Goal: Task Accomplishment & Management: Use online tool/utility

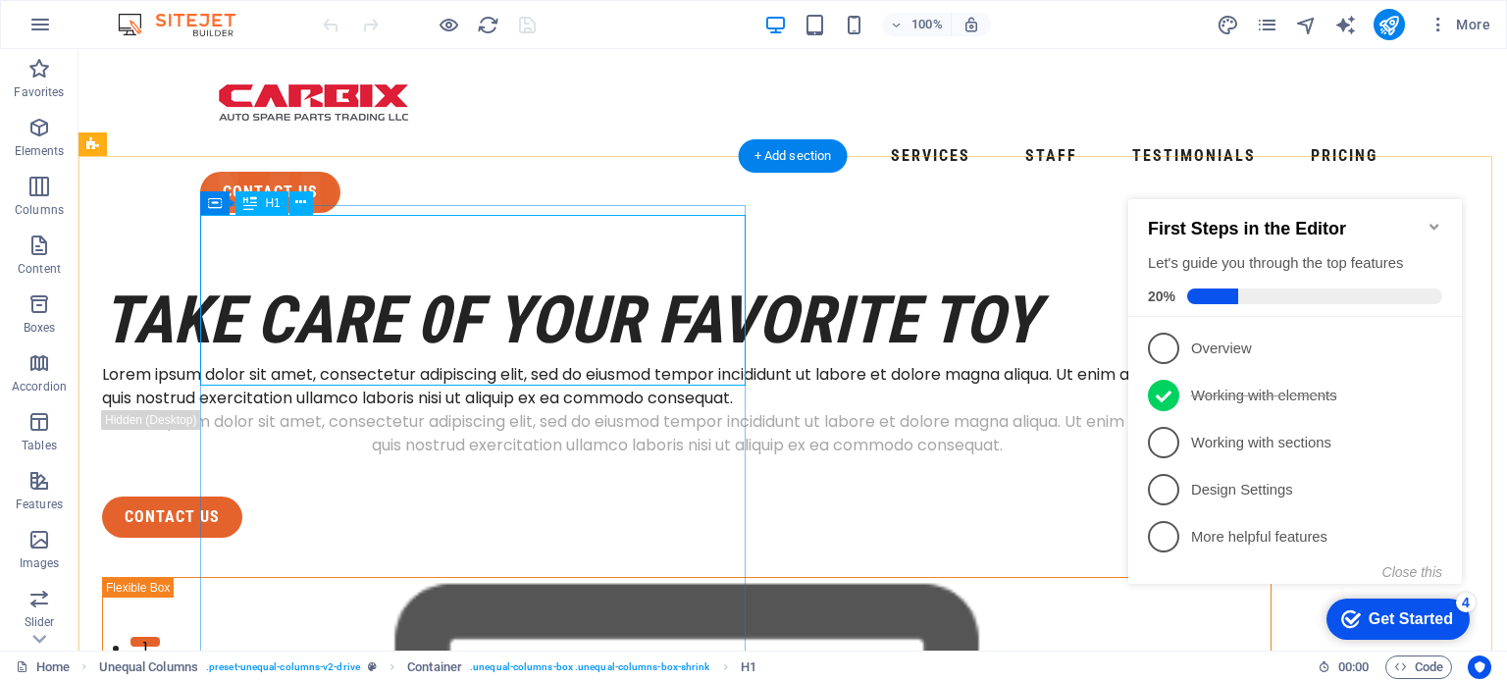
click at [477, 289] on div "take care 0f your favorite toy" at bounding box center [687, 320] width 1170 height 85
click at [408, 278] on div "take care 0f your favorite toy" at bounding box center [687, 320] width 1170 height 85
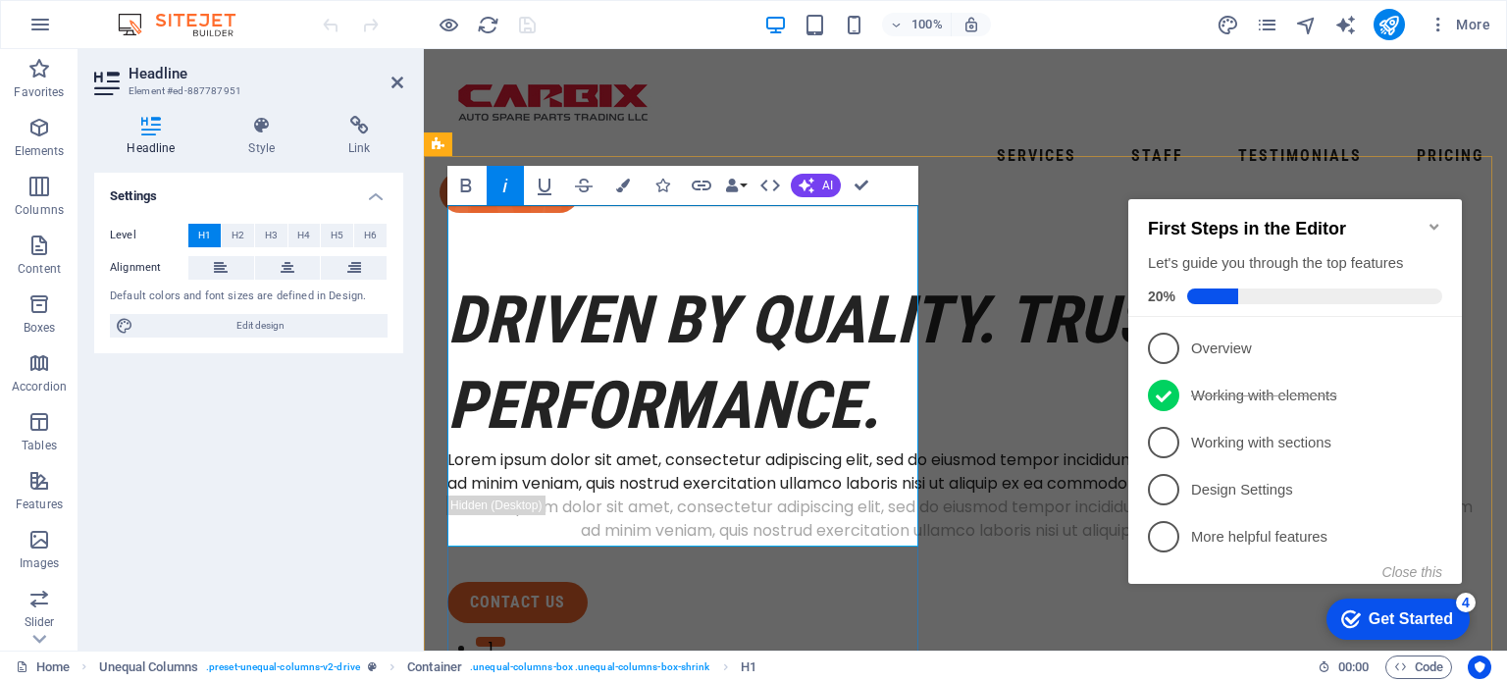
scroll to position [233, 1]
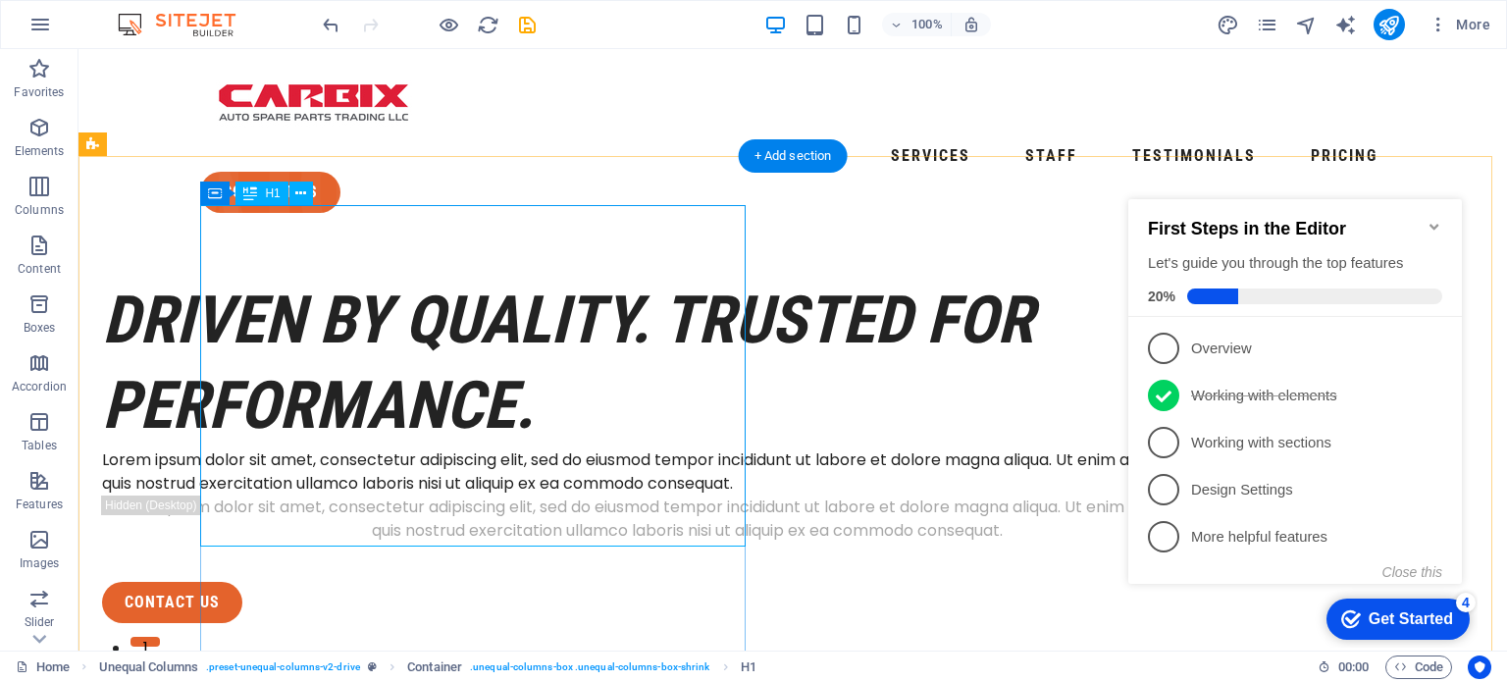
click at [649, 403] on div "Driven by Quality. Trusted for Performance." at bounding box center [687, 363] width 1170 height 171
click at [738, 395] on div "Driven by Quality. Trusted for Performance." at bounding box center [687, 363] width 1170 height 171
click at [519, 307] on div "Driven by Quality. Trusted for Performance." at bounding box center [687, 363] width 1170 height 171
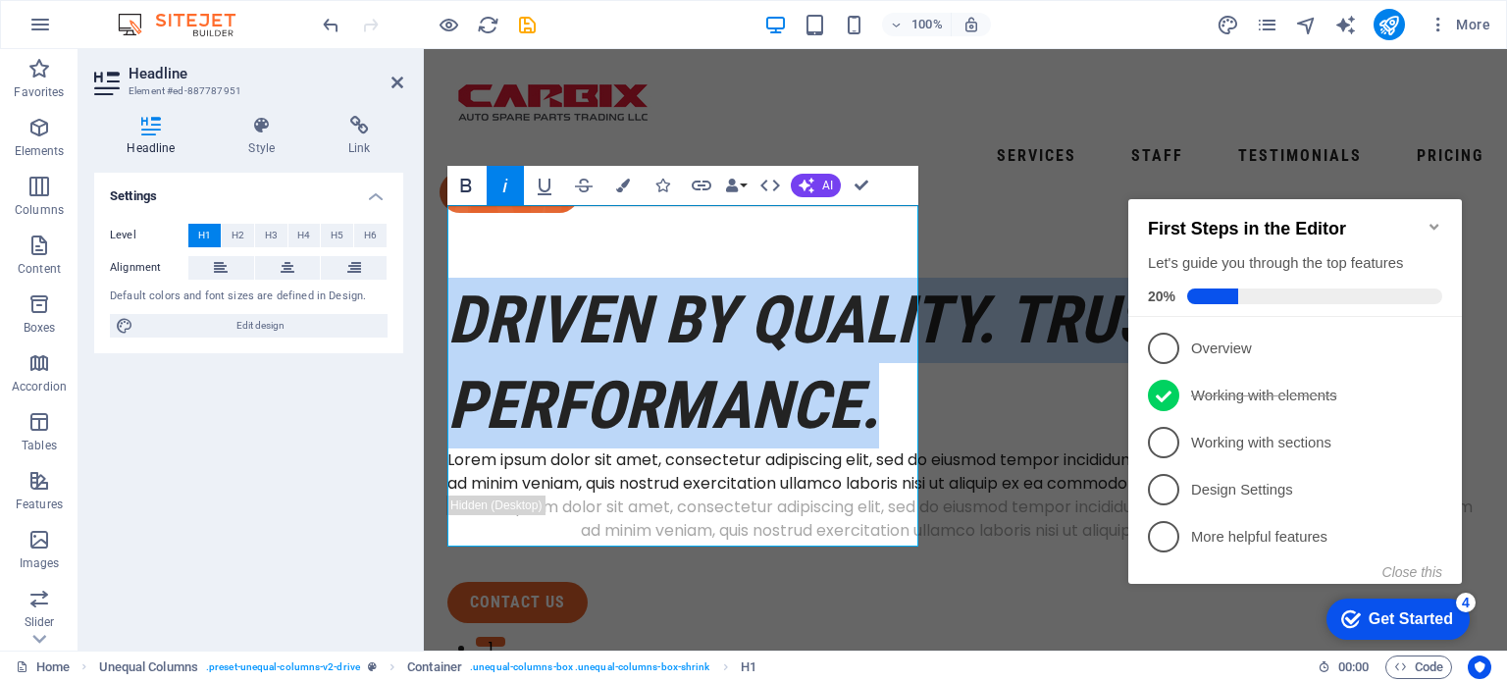
click at [468, 182] on icon "button" at bounding box center [466, 186] width 24 height 24
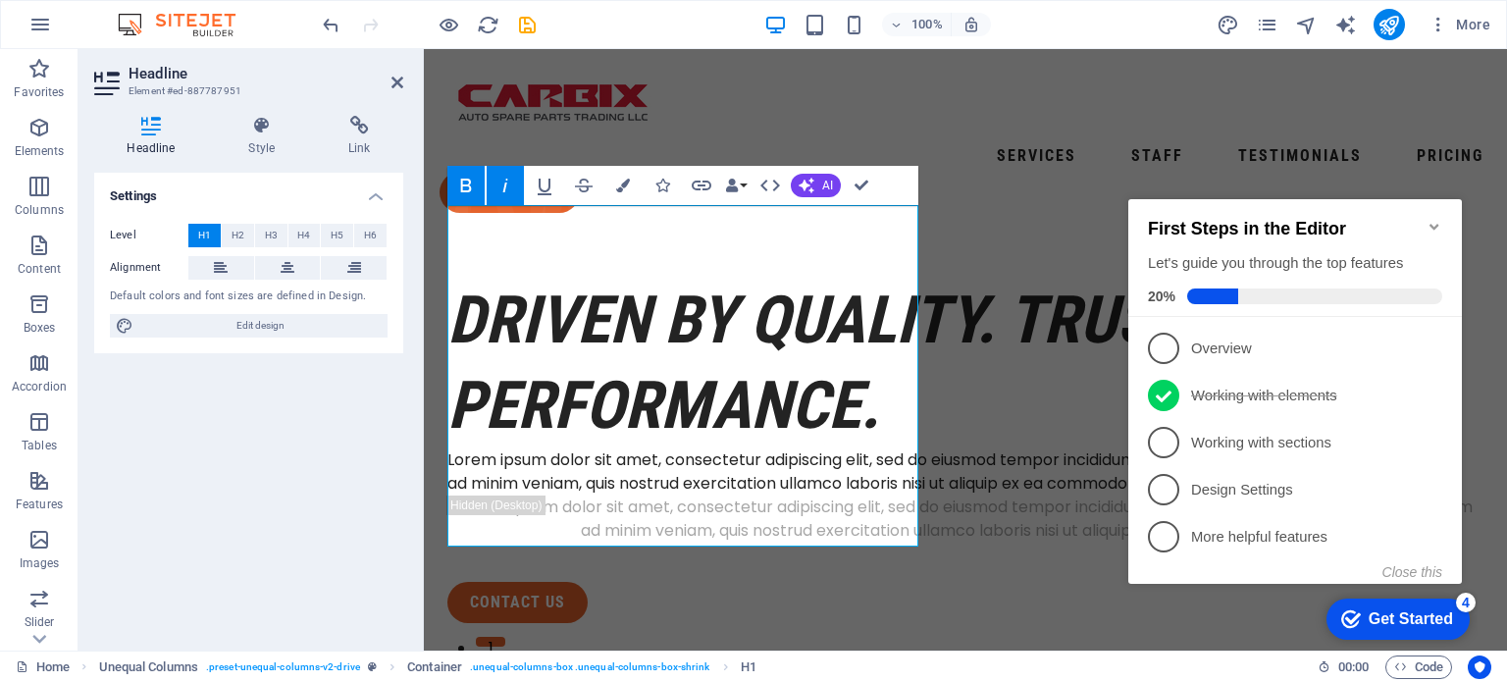
click at [468, 182] on icon "button" at bounding box center [466, 186] width 24 height 24
click at [536, 180] on icon "button" at bounding box center [545, 186] width 24 height 24
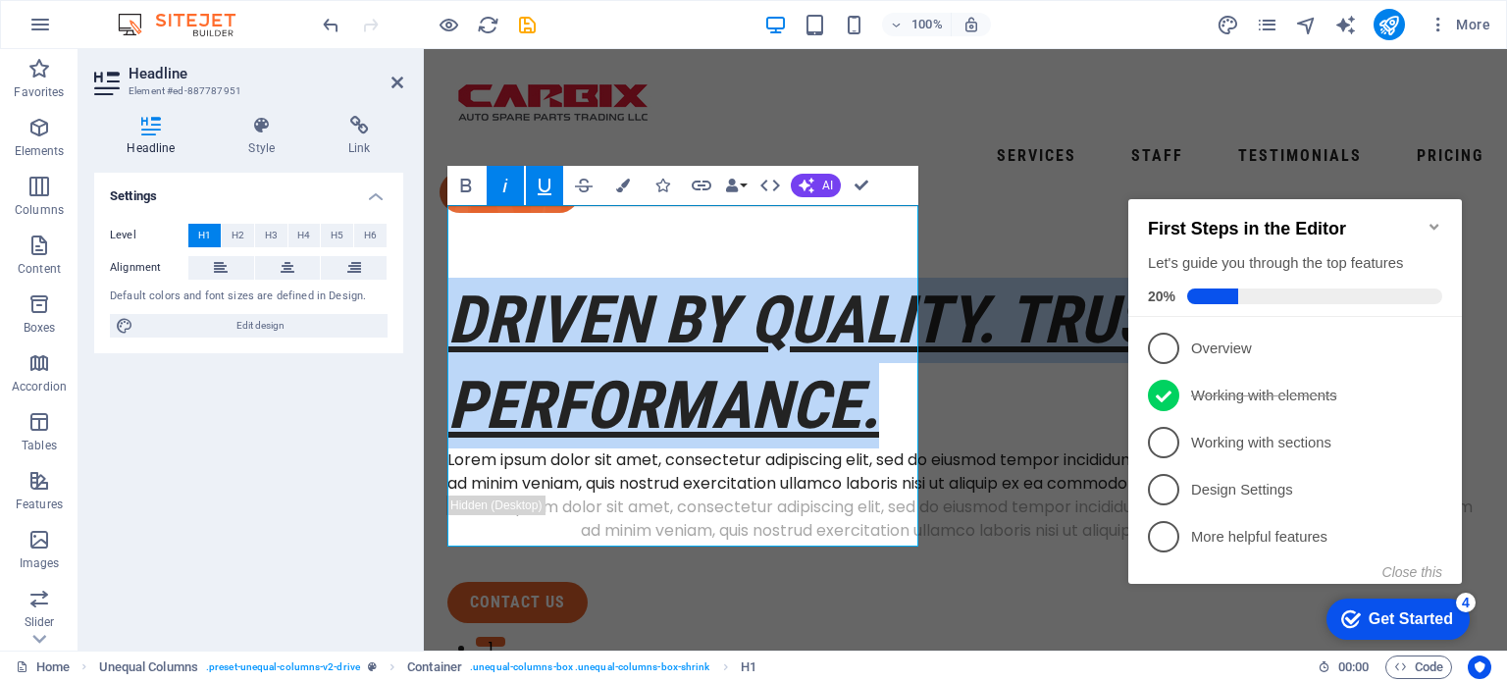
click at [536, 180] on icon "button" at bounding box center [545, 186] width 24 height 24
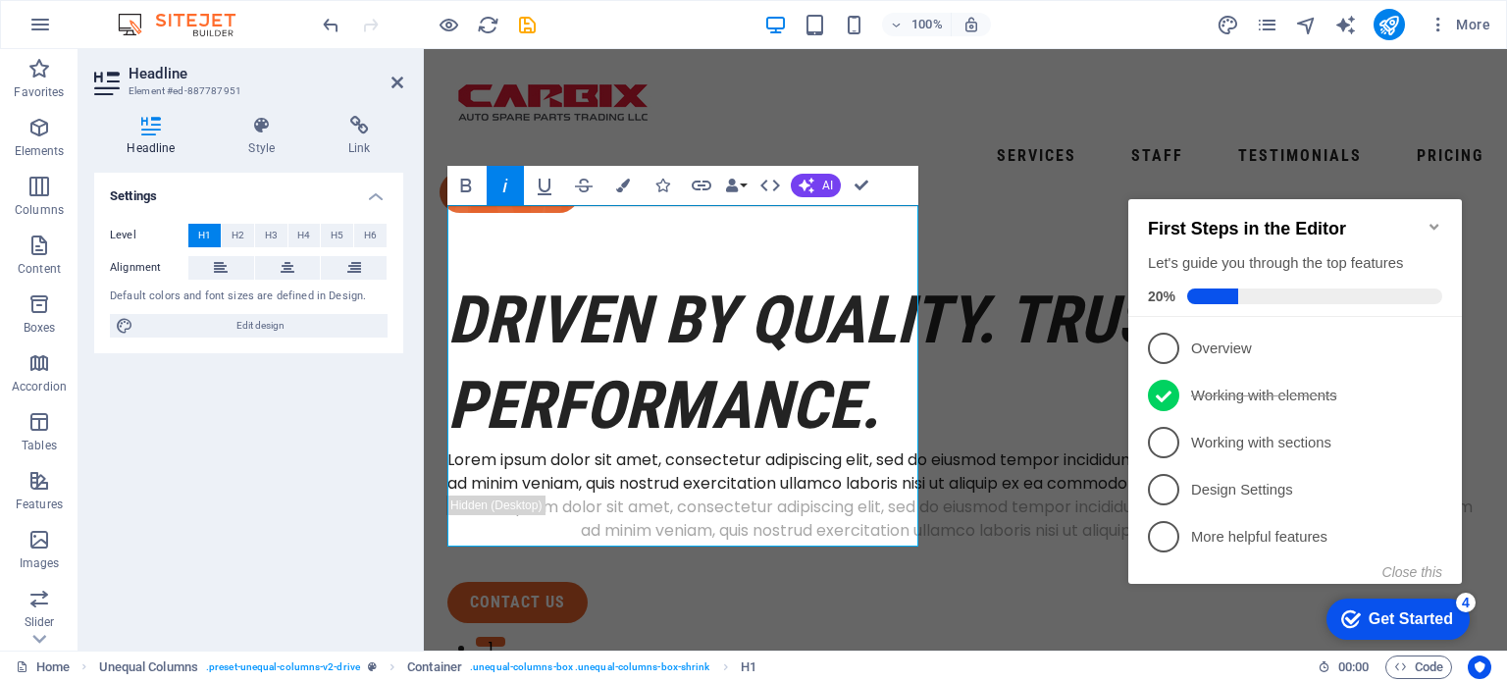
click at [504, 183] on icon "button" at bounding box center [505, 186] width 5 height 14
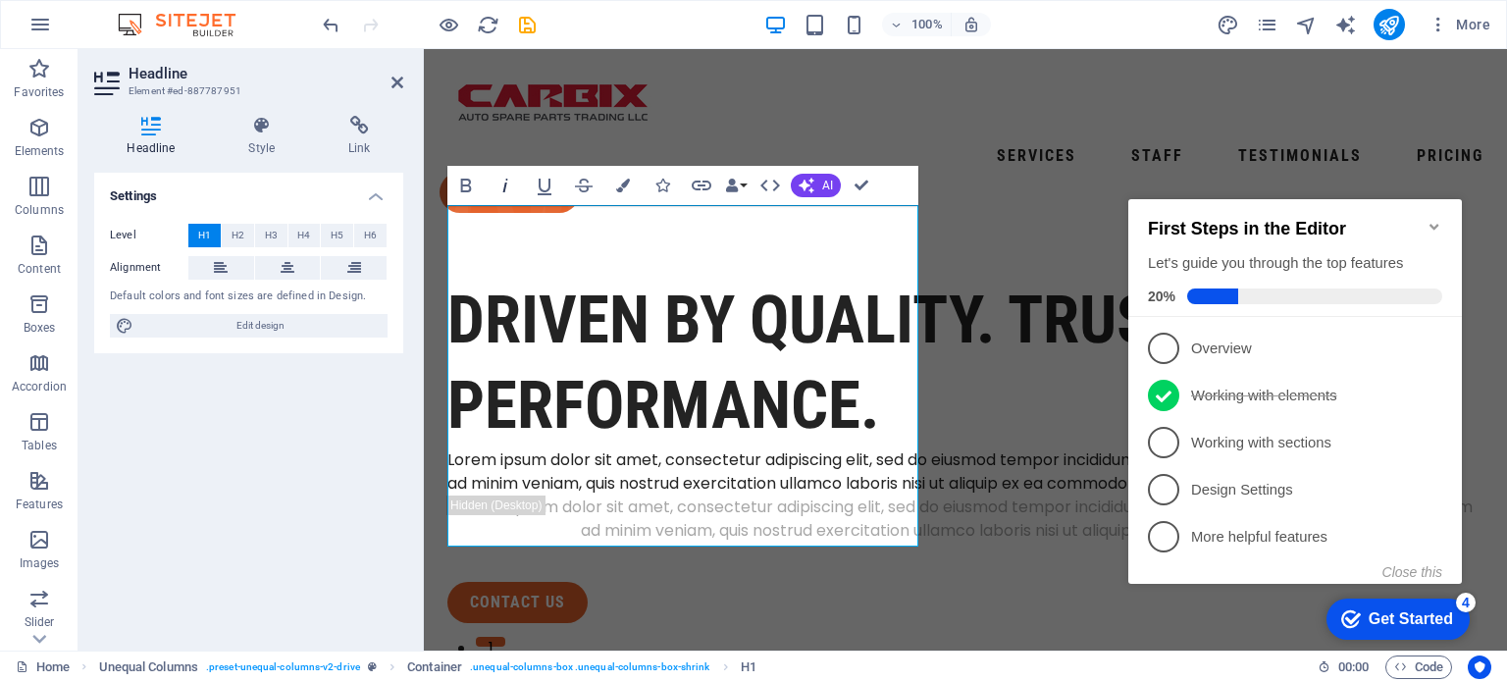
click at [504, 183] on icon "button" at bounding box center [505, 186] width 5 height 14
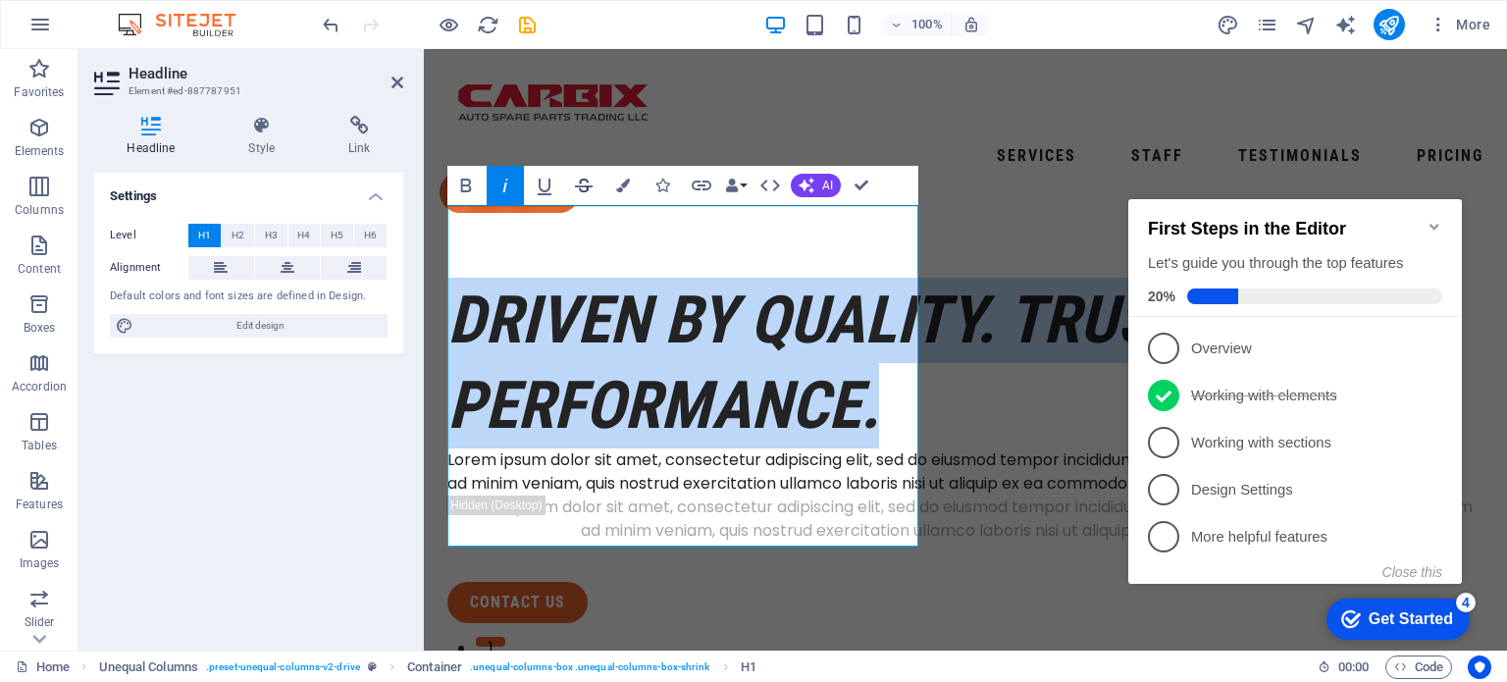
click at [584, 179] on icon "button" at bounding box center [584, 186] width 18 height 14
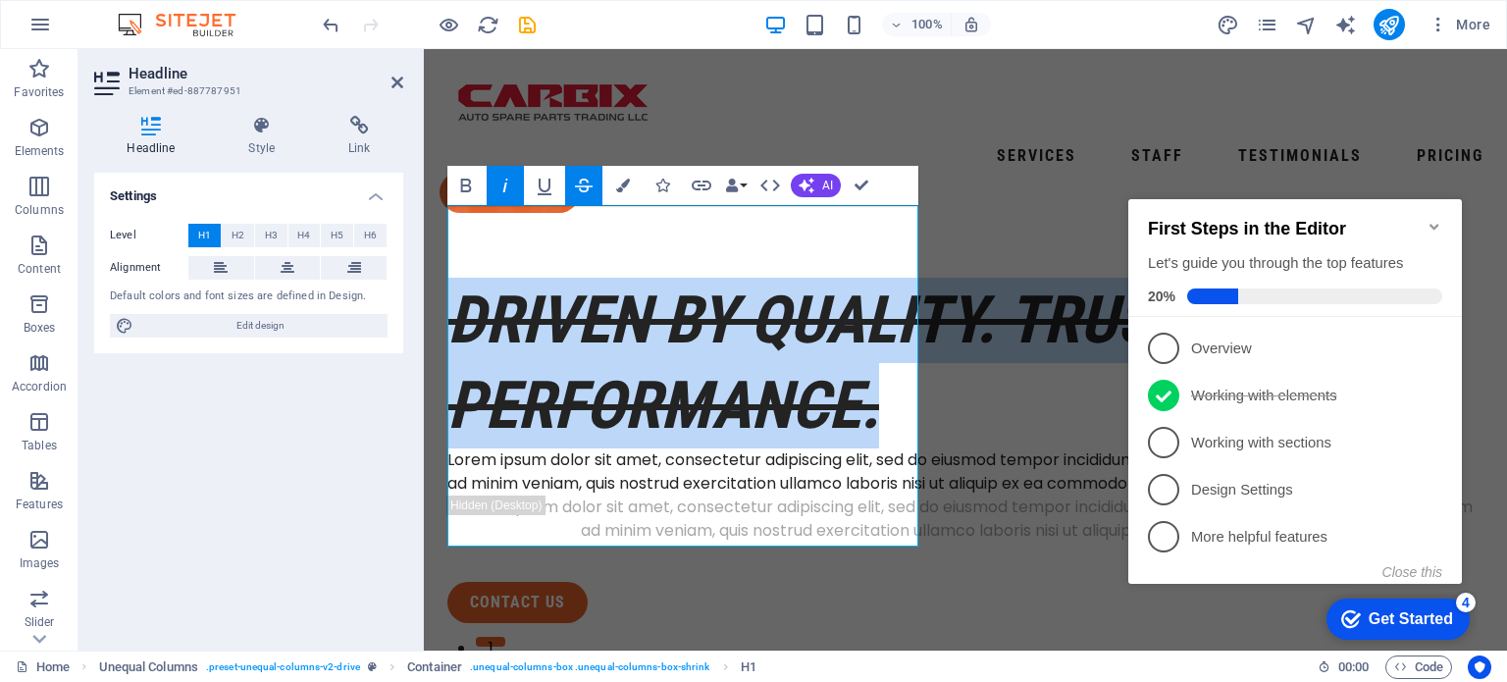
click at [584, 179] on icon "button" at bounding box center [584, 186] width 18 height 14
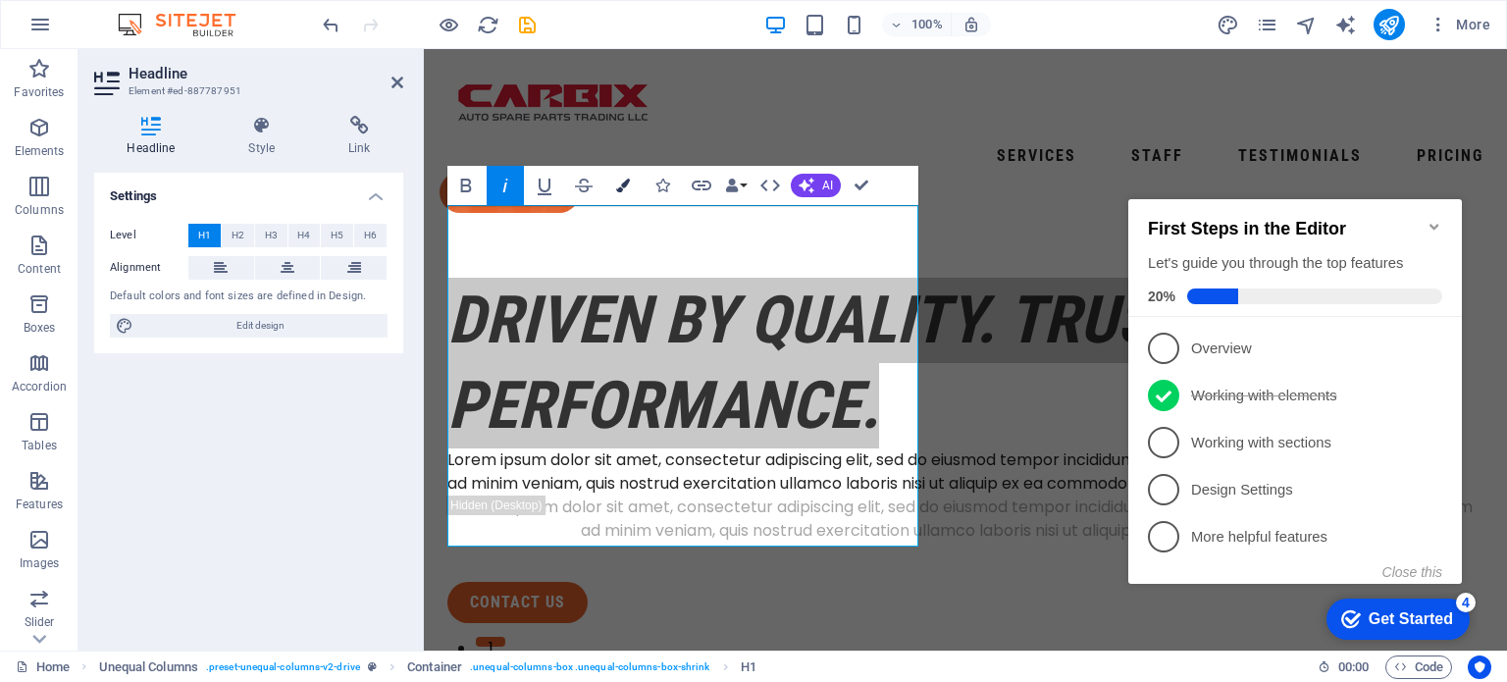
click at [620, 183] on icon "button" at bounding box center [623, 186] width 14 height 14
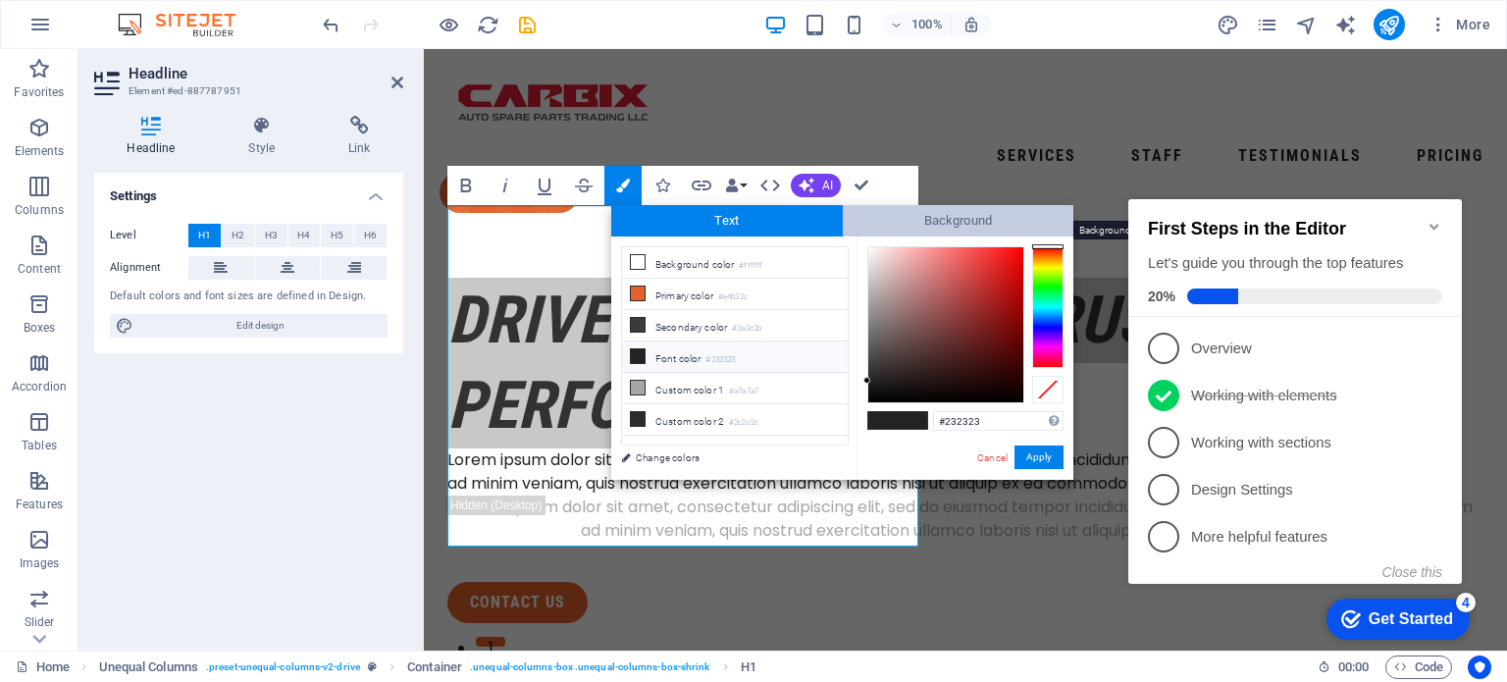
click at [928, 219] on span "Background" at bounding box center [959, 220] width 232 height 31
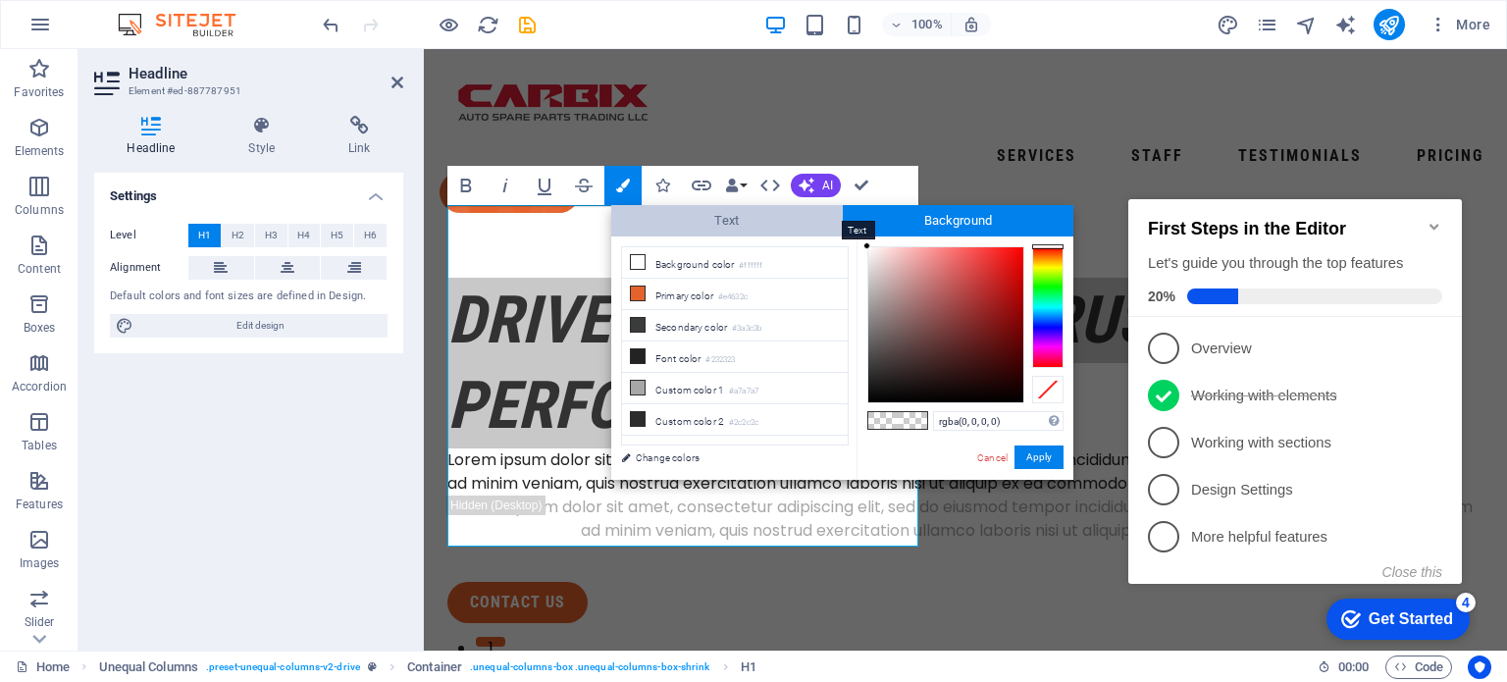
click at [756, 215] on span "Text" at bounding box center [727, 220] width 232 height 31
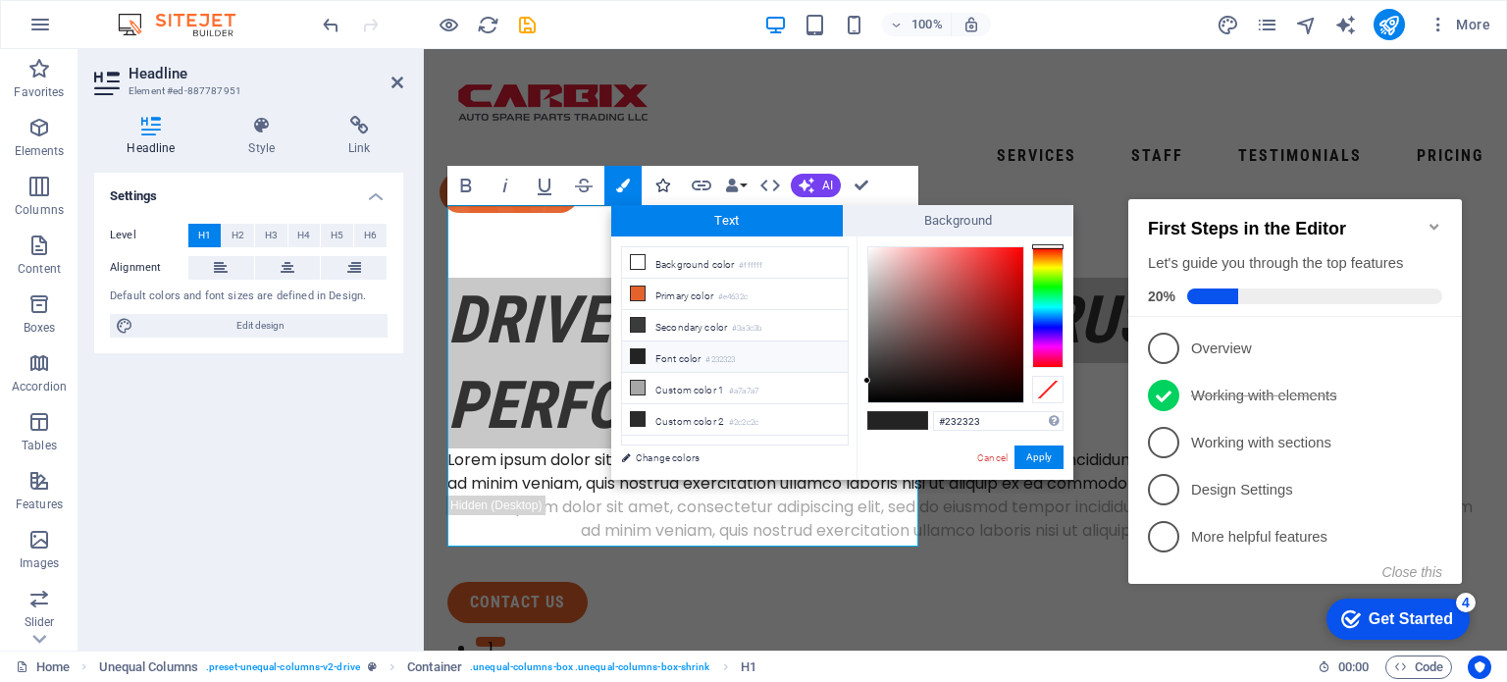
click at [663, 183] on icon "button" at bounding box center [662, 186] width 14 height 14
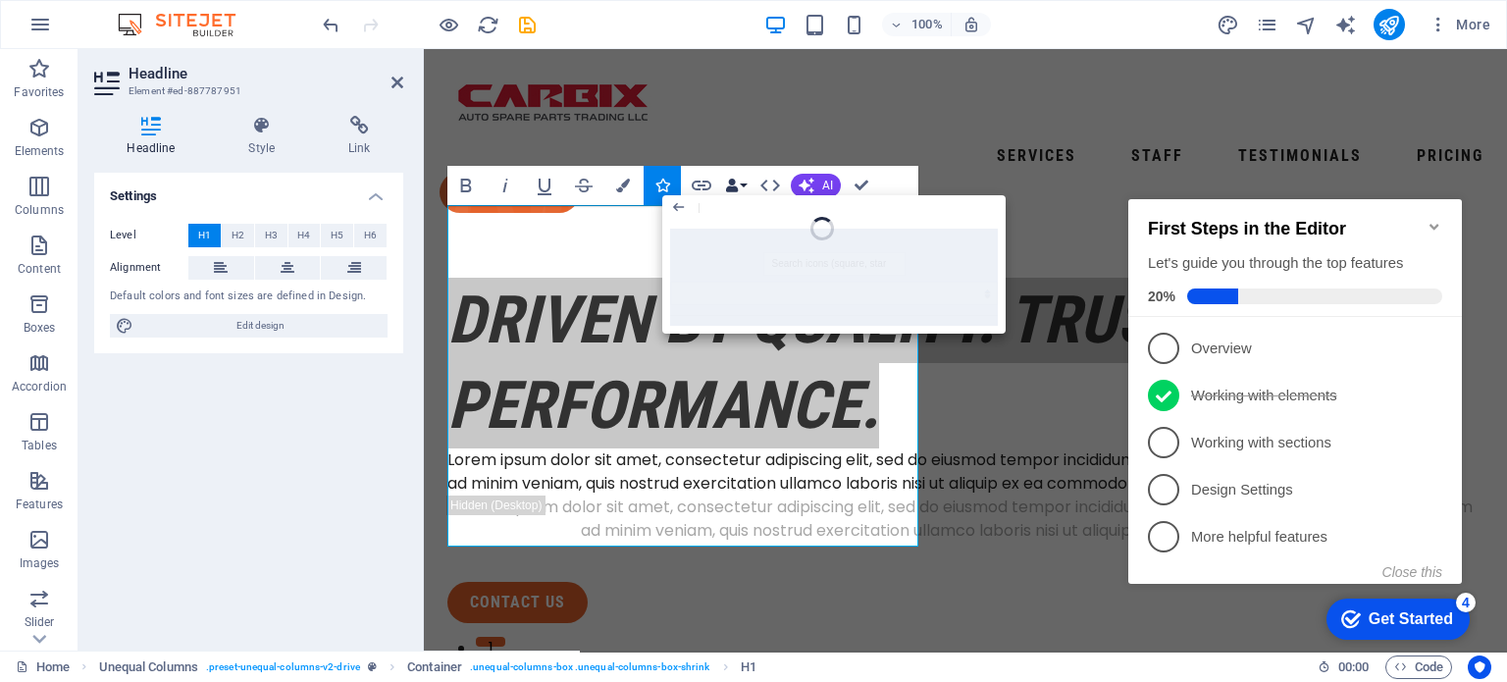
click at [744, 182] on button "Data Bindings" at bounding box center [735, 185] width 27 height 39
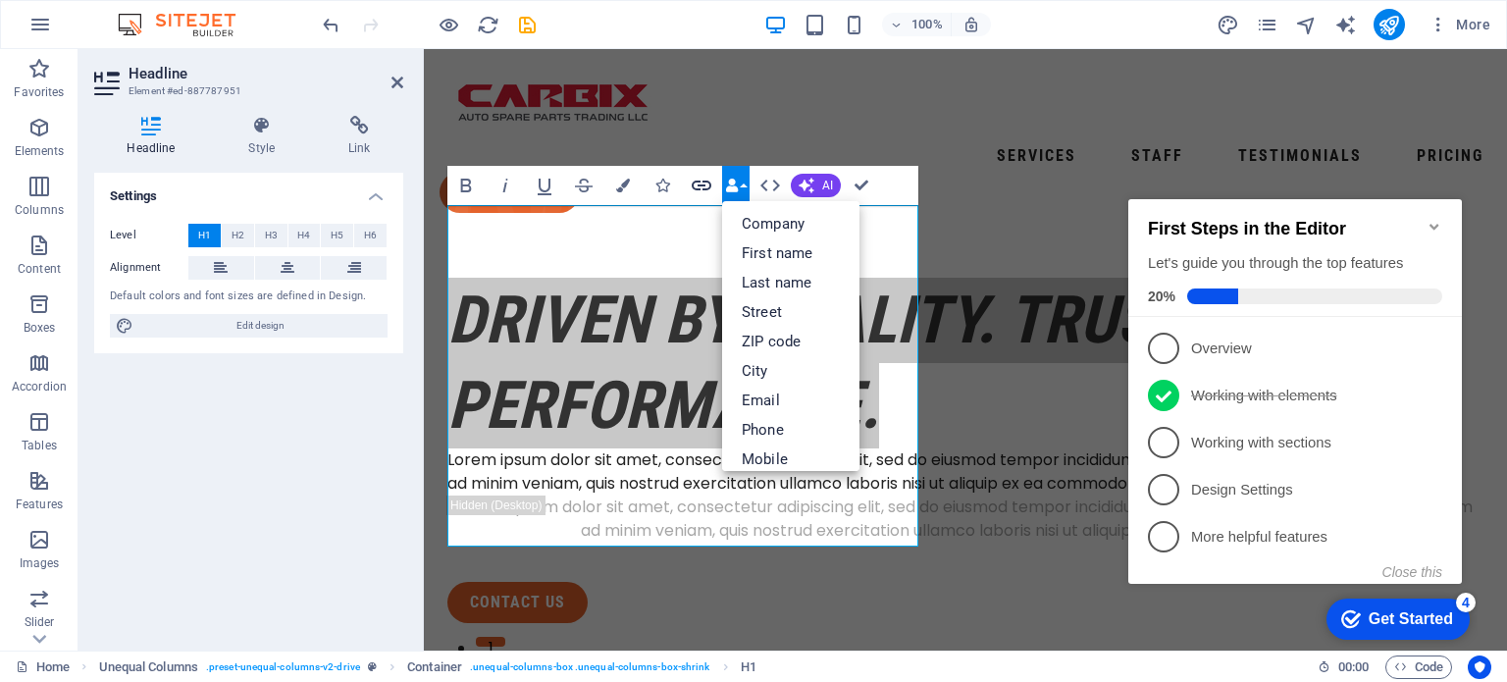
click at [699, 180] on icon "button" at bounding box center [702, 186] width 24 height 24
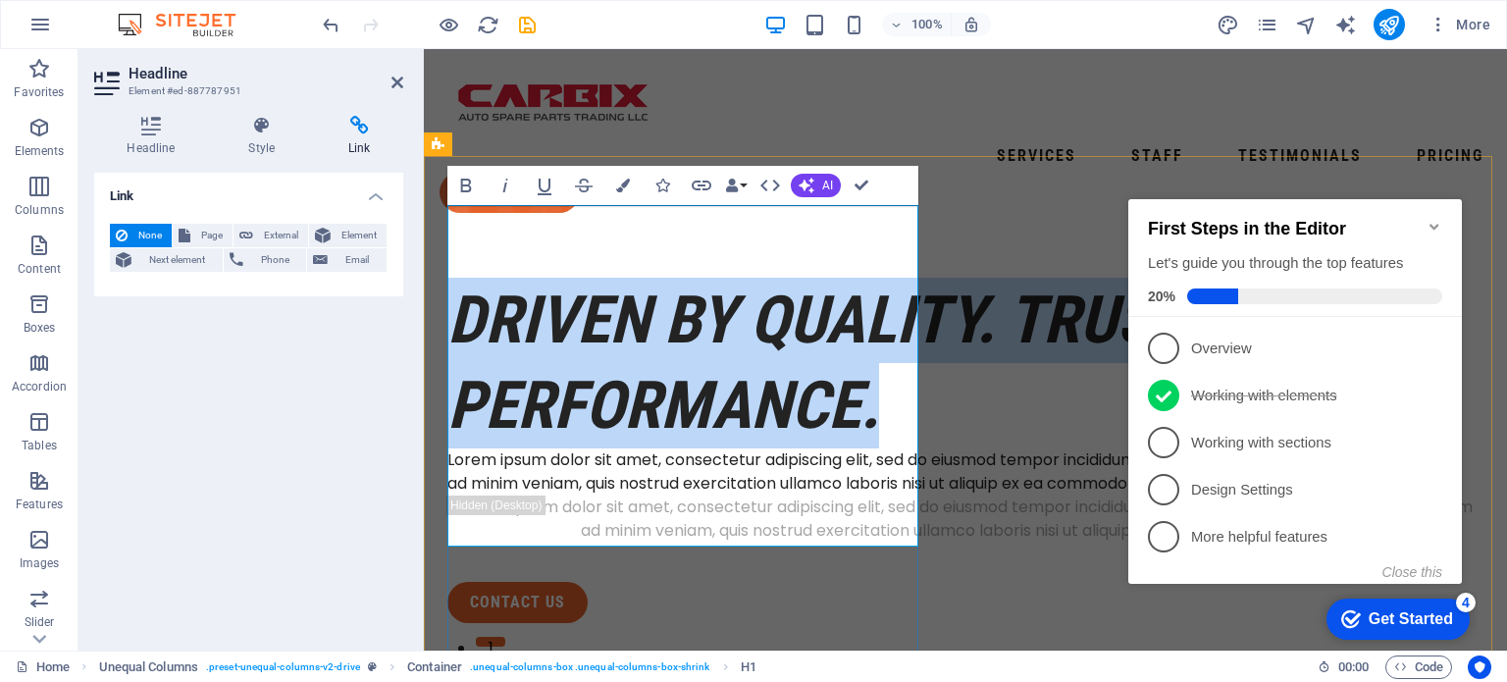
click at [586, 307] on em "Driven by Quality. Trusted for Performance." at bounding box center [912, 363] width 931 height 162
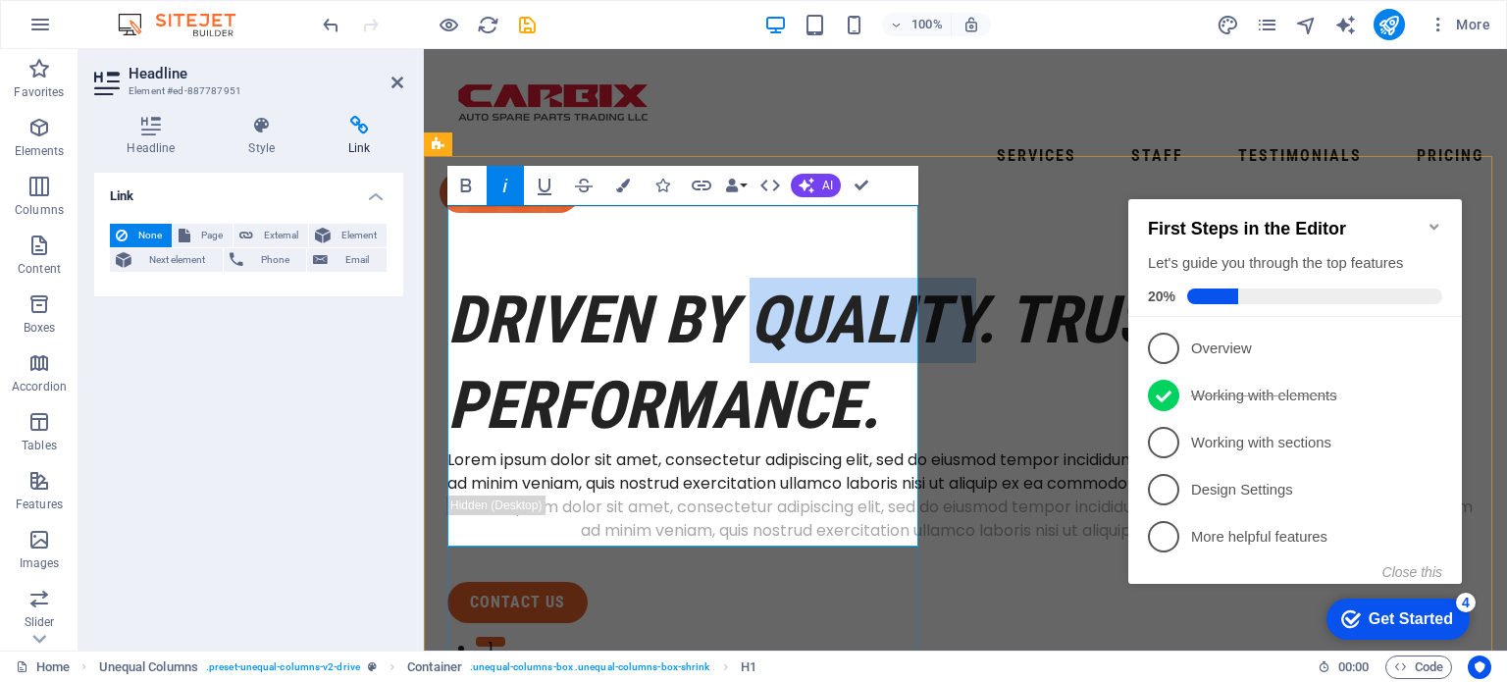
click at [586, 307] on em "Driven by Quality. Trusted for Performance." at bounding box center [912, 363] width 931 height 162
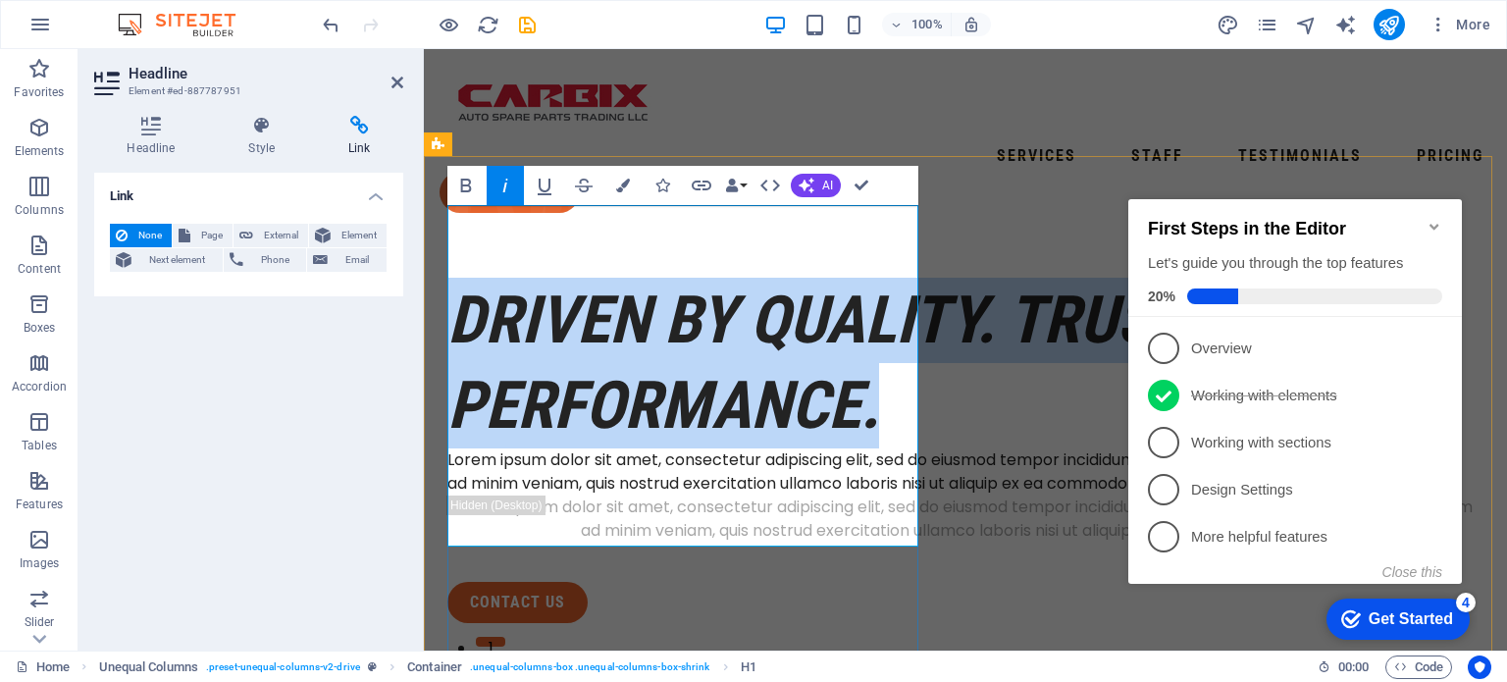
click at [586, 307] on em "Driven by Quality. Trusted for Performance." at bounding box center [912, 363] width 931 height 162
drag, startPoint x: 586, startPoint y: 307, endPoint x: 547, endPoint y: 259, distance: 62.1
click at [547, 282] on em "Driven by Quality. Trusted for Performance." at bounding box center [912, 363] width 931 height 162
click at [770, 183] on icon "button" at bounding box center [771, 186] width 24 height 24
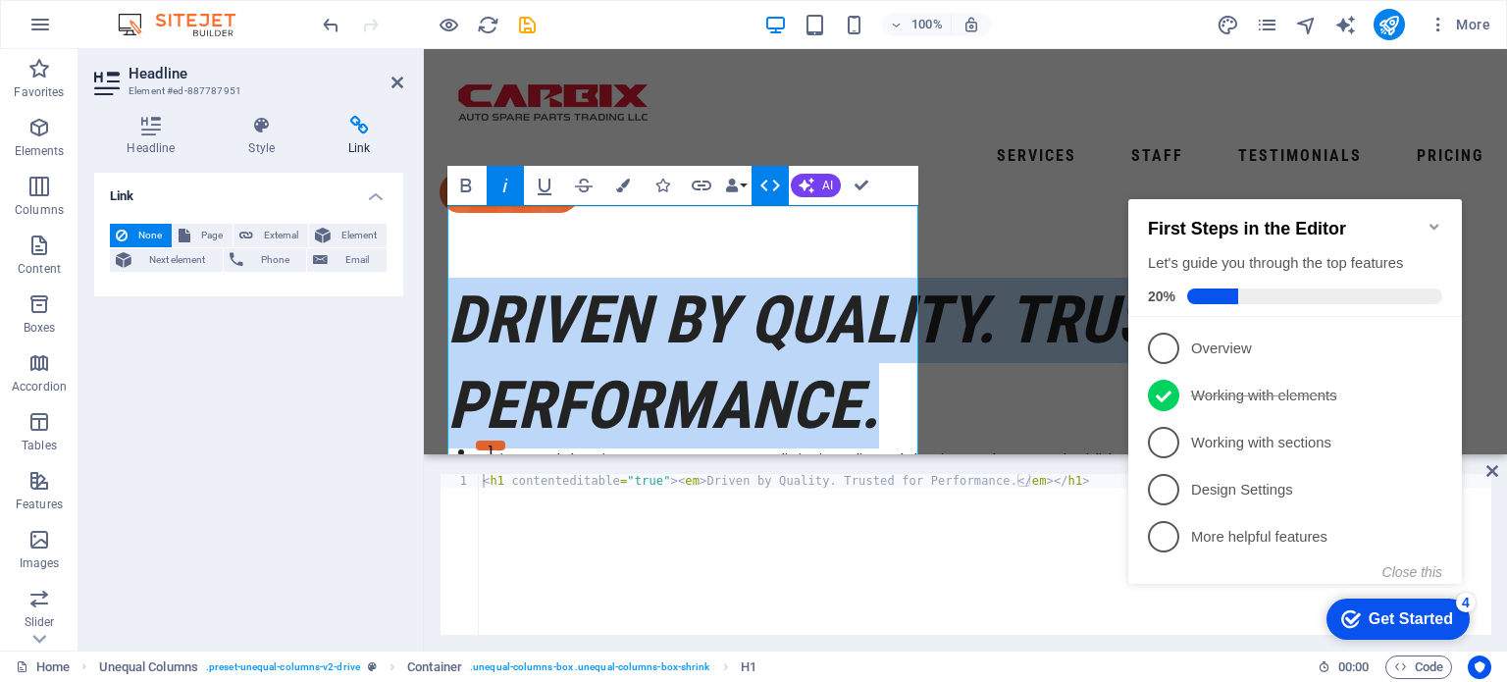
click at [770, 183] on icon "button" at bounding box center [771, 186] width 24 height 24
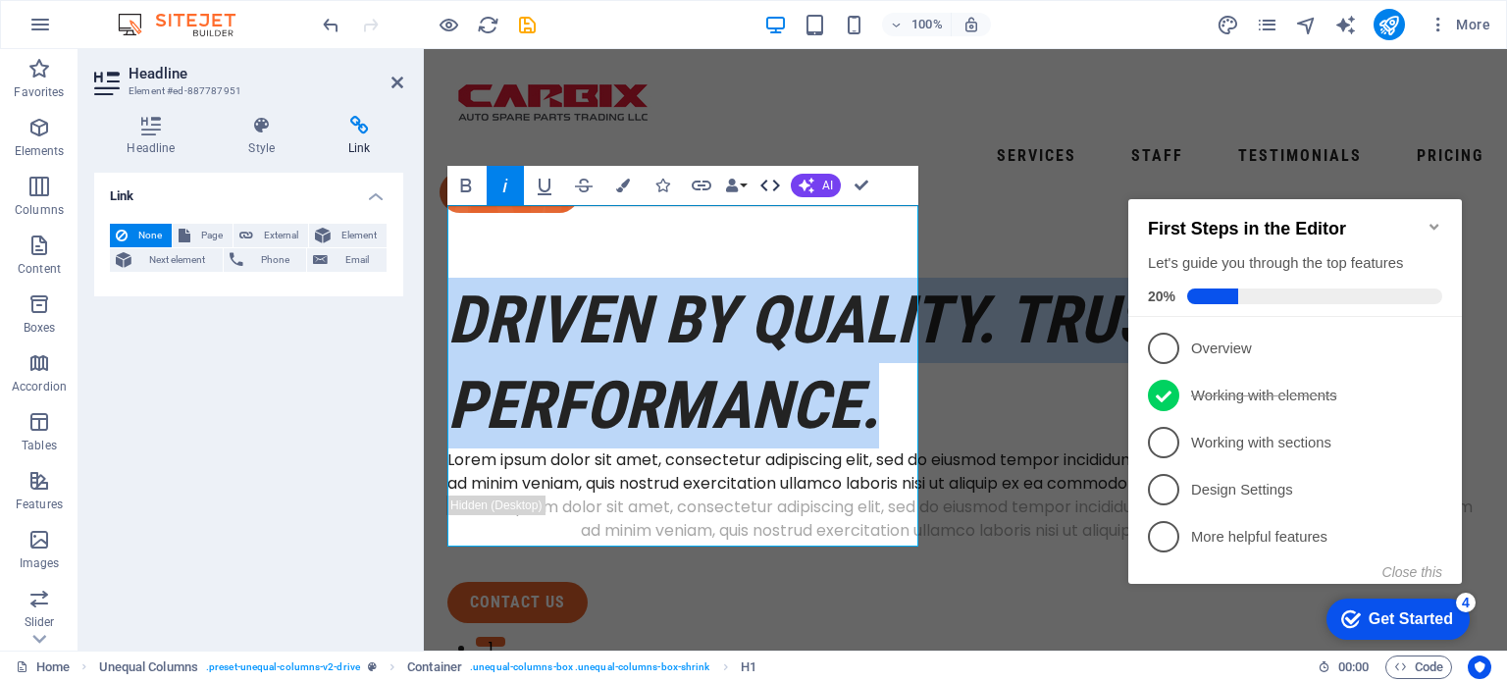
click at [770, 183] on icon "button" at bounding box center [771, 186] width 24 height 24
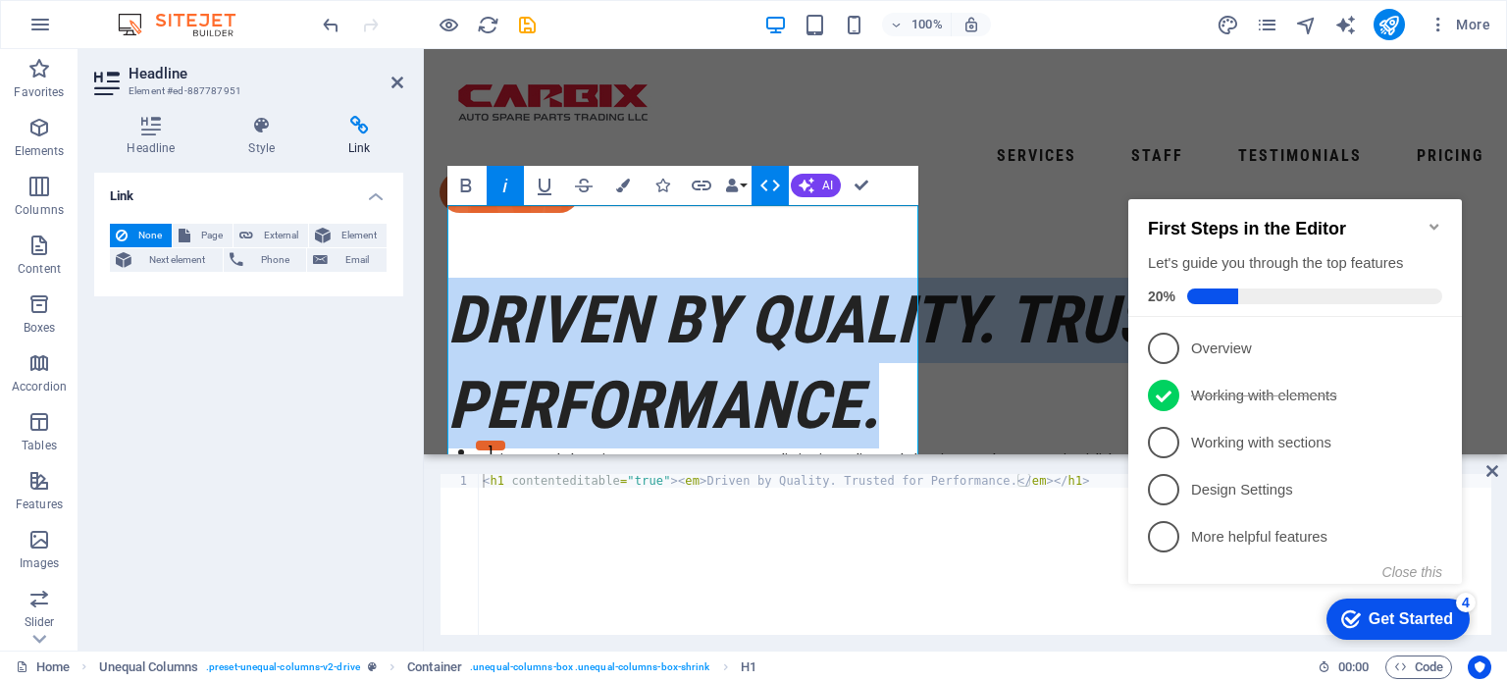
click at [770, 183] on icon "button" at bounding box center [771, 186] width 24 height 24
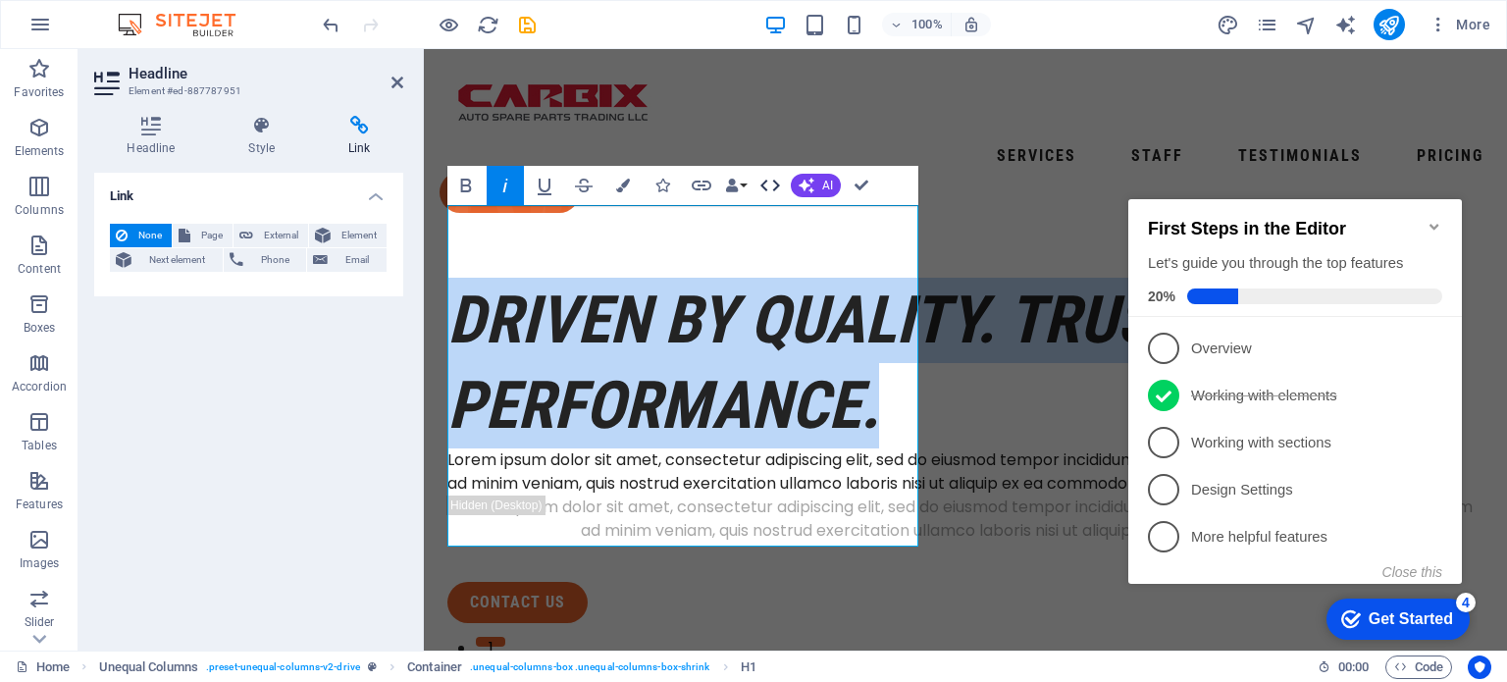
click at [770, 183] on icon "button" at bounding box center [771, 186] width 24 height 24
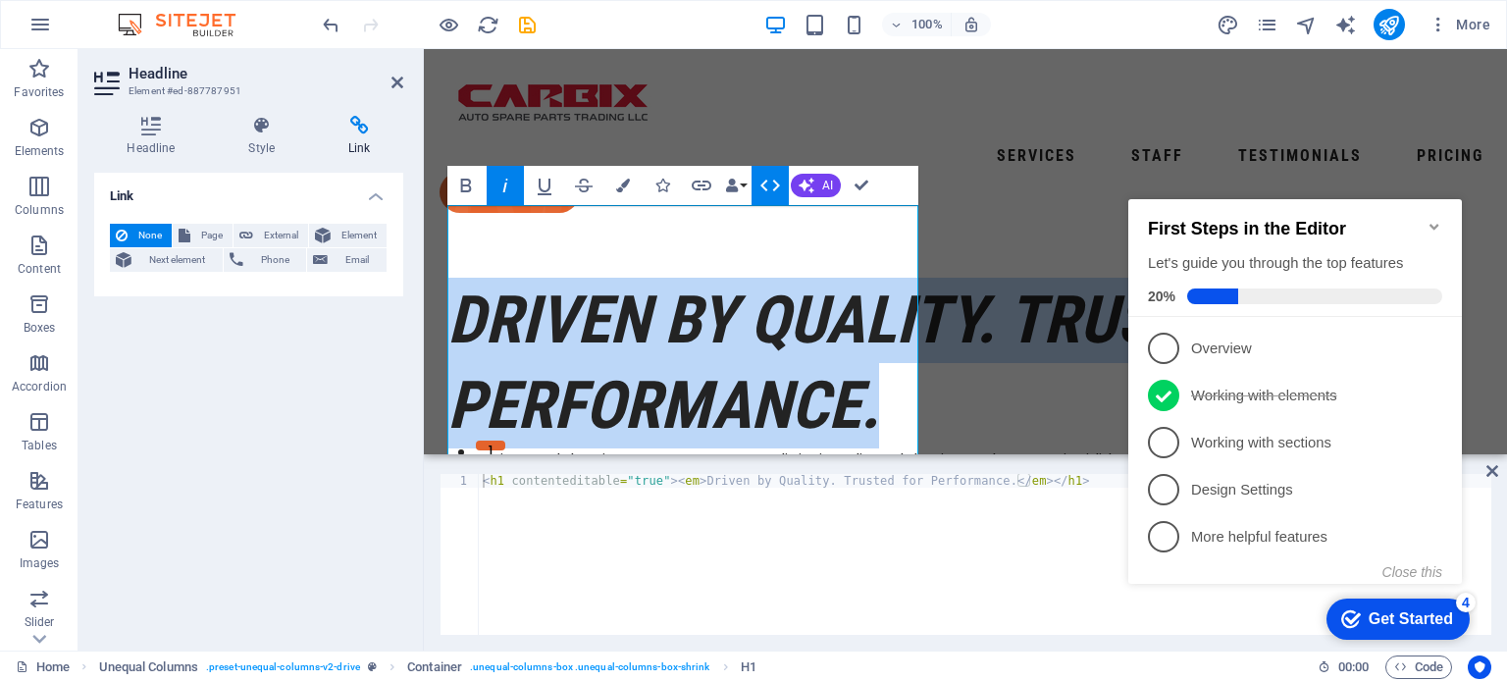
click at [770, 183] on icon "button" at bounding box center [771, 186] width 24 height 24
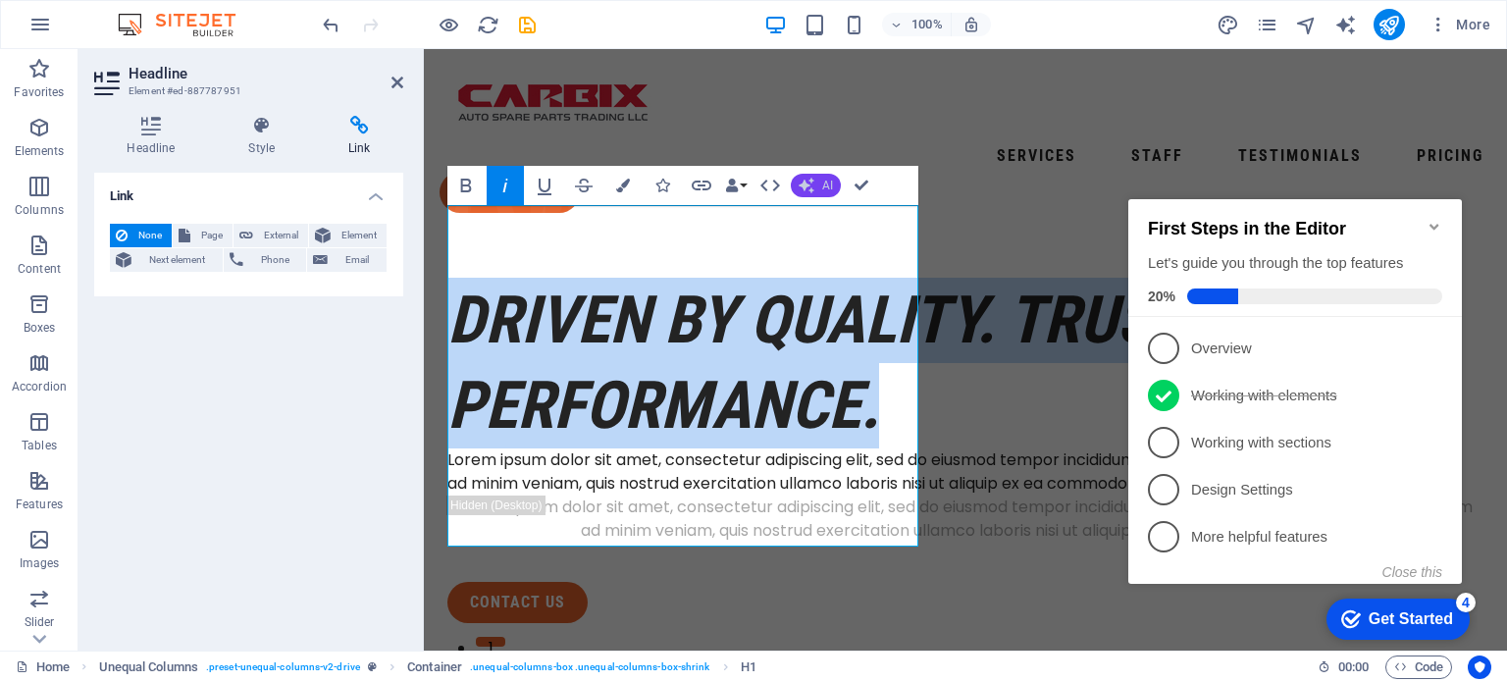
click at [823, 185] on span "AI" at bounding box center [827, 186] width 11 height 12
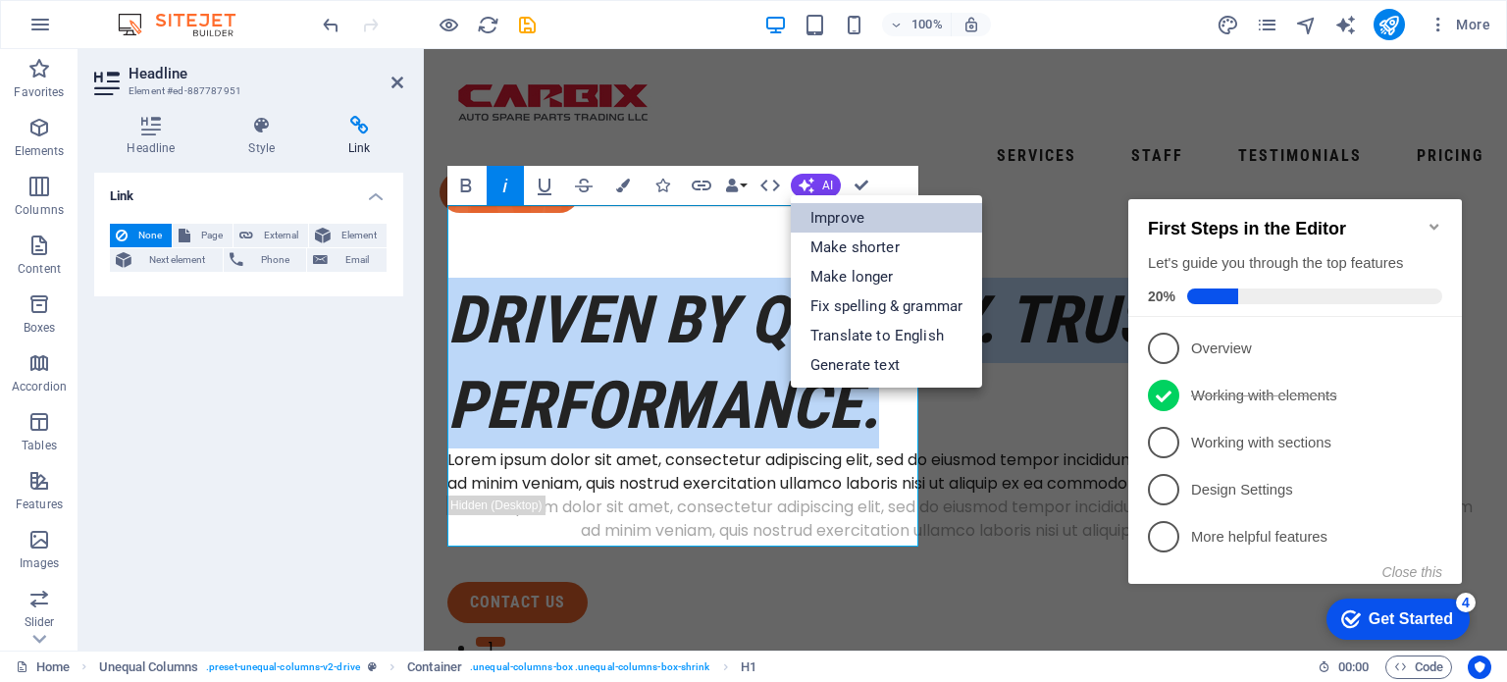
click at [848, 215] on link "Improve" at bounding box center [886, 217] width 191 height 29
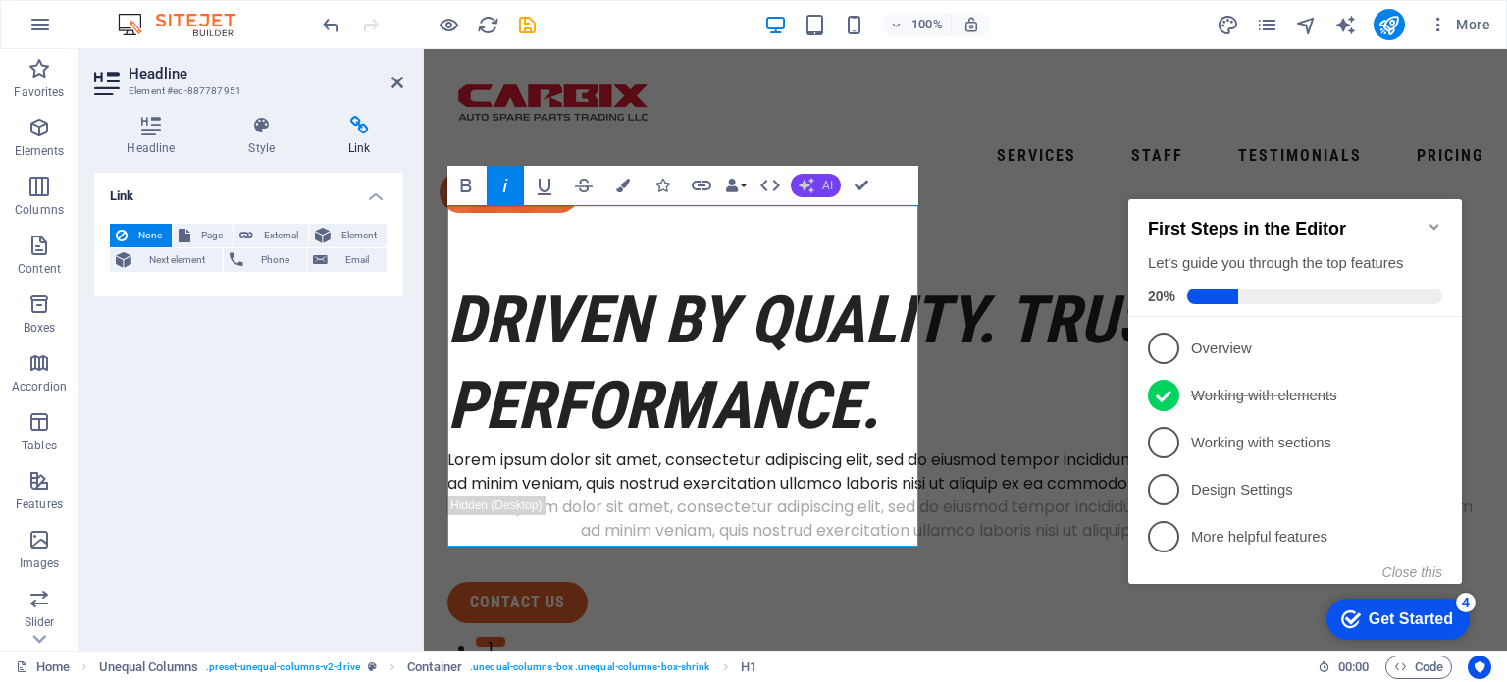
click at [825, 180] on span "AI" at bounding box center [827, 186] width 11 height 12
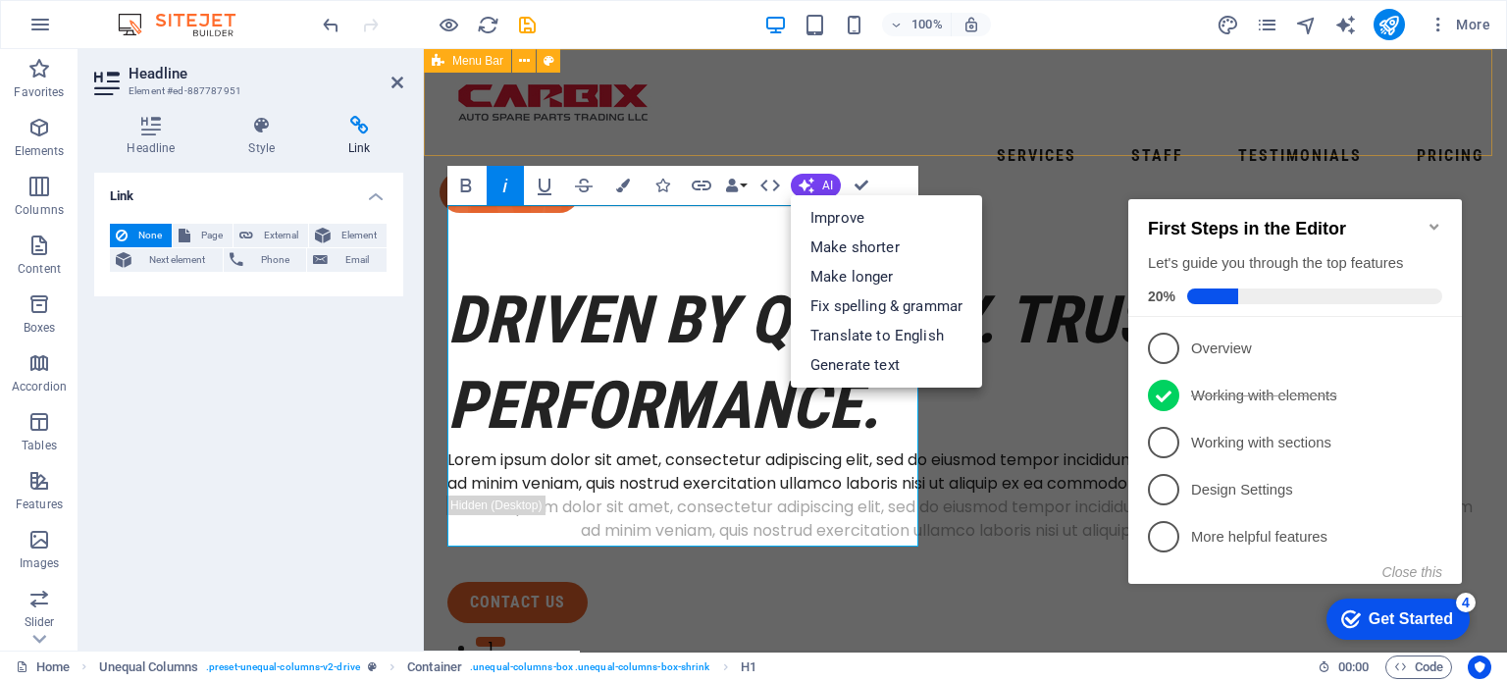
click at [775, 148] on div "Services Staff Testimonials Pricing contact us" at bounding box center [965, 139] width 1083 height 180
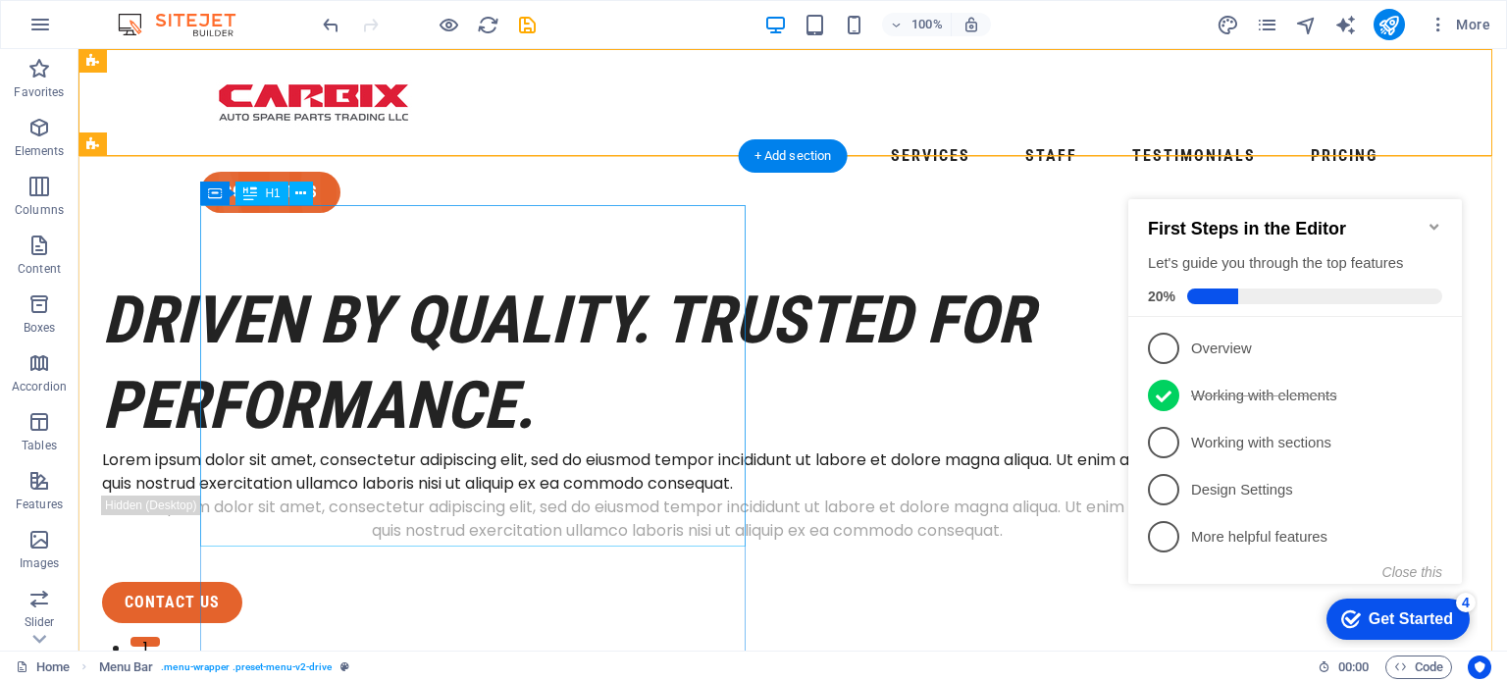
click at [356, 278] on div "Driven by Quality. Trusted for Performance." at bounding box center [687, 363] width 1170 height 171
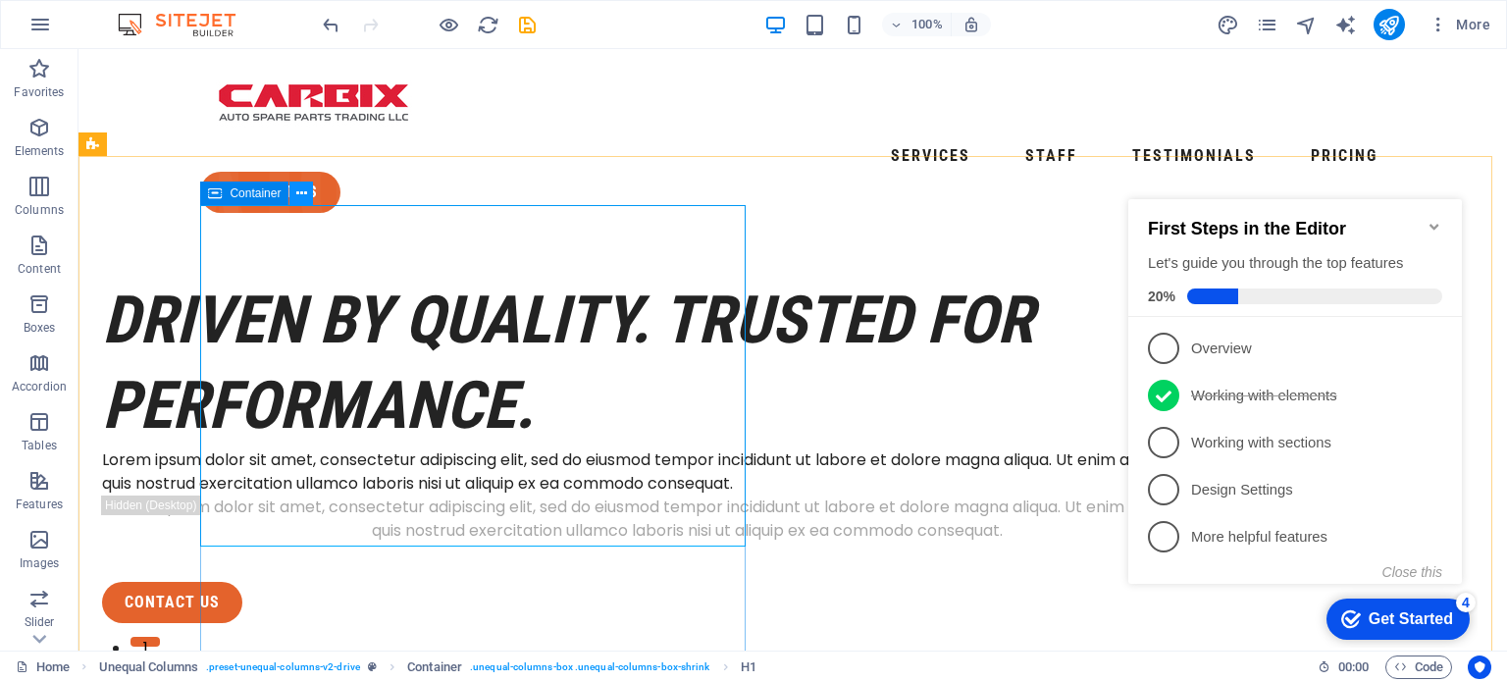
click at [301, 197] on icon at bounding box center [301, 193] width 11 height 21
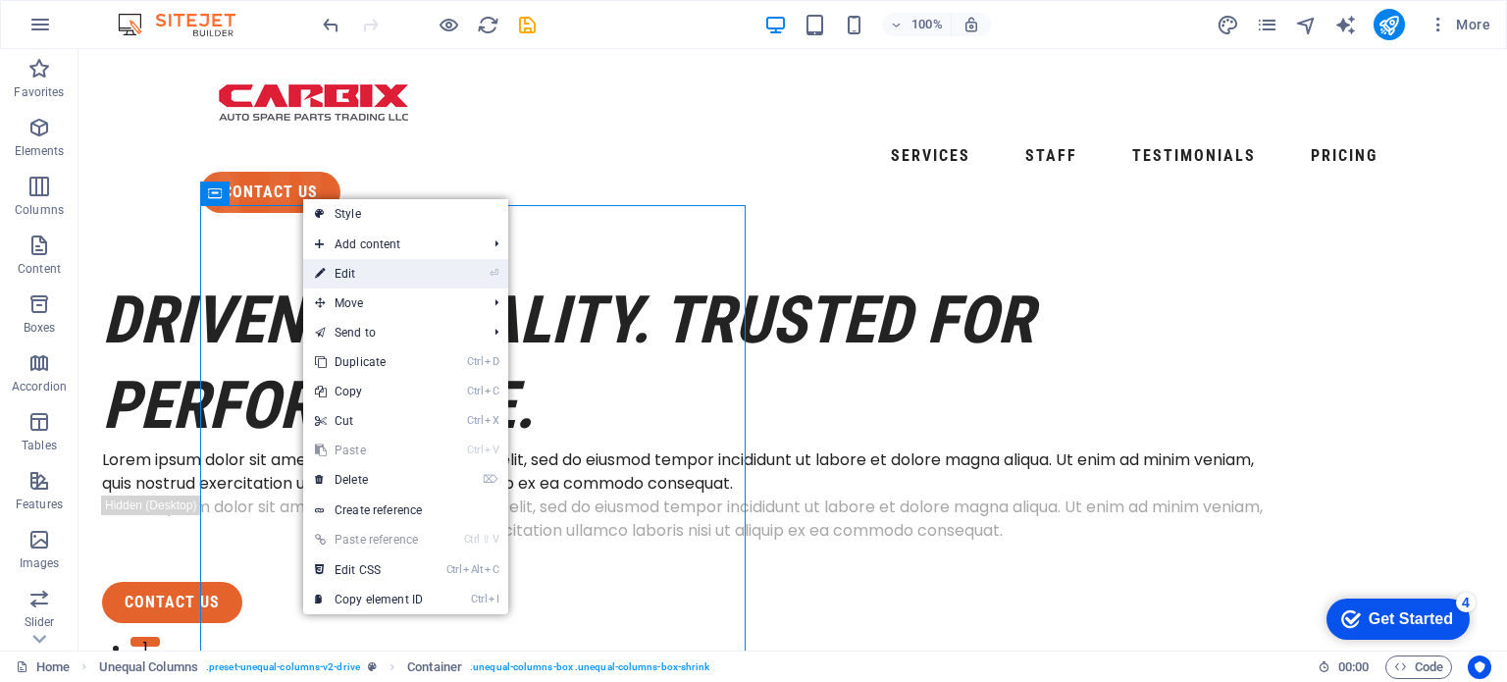
click at [341, 269] on link "⏎ Edit" at bounding box center [368, 273] width 131 height 29
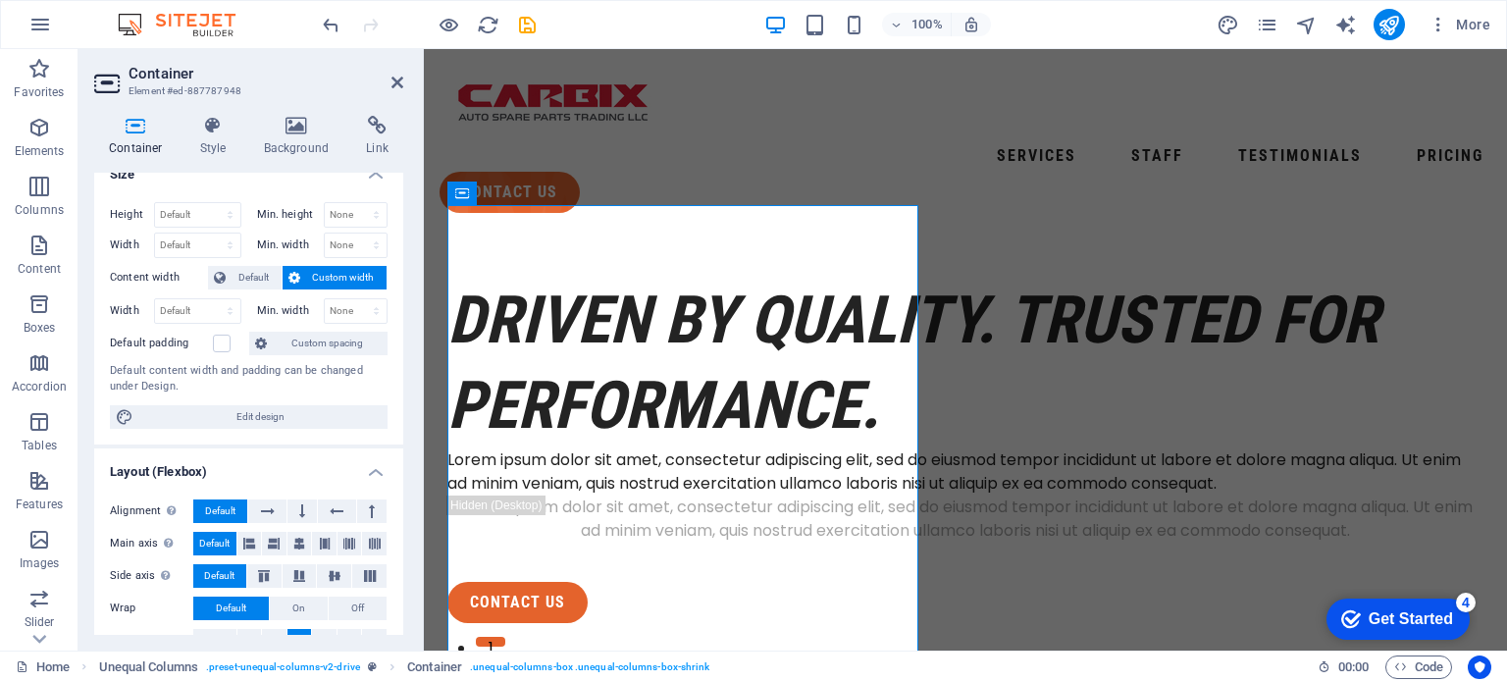
scroll to position [0, 0]
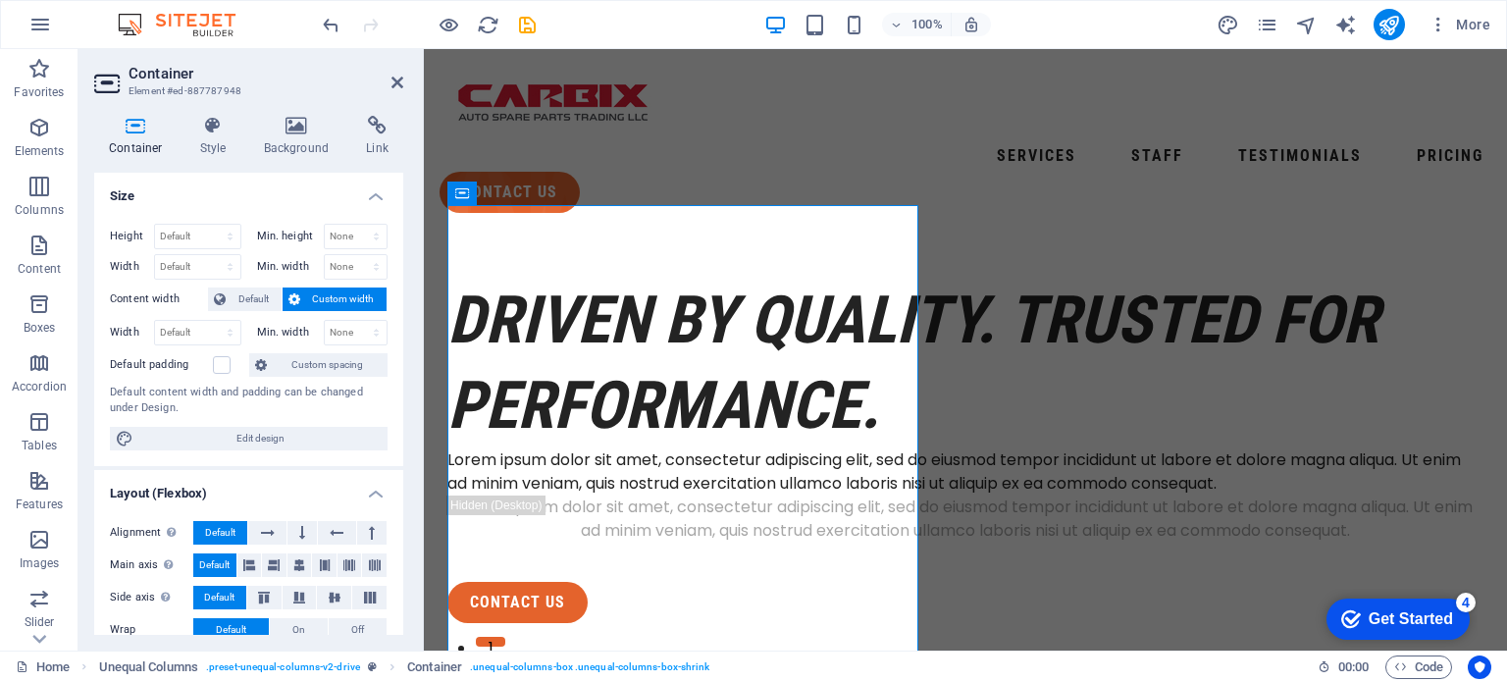
click at [127, 187] on h4 "Size" at bounding box center [248, 190] width 309 height 35
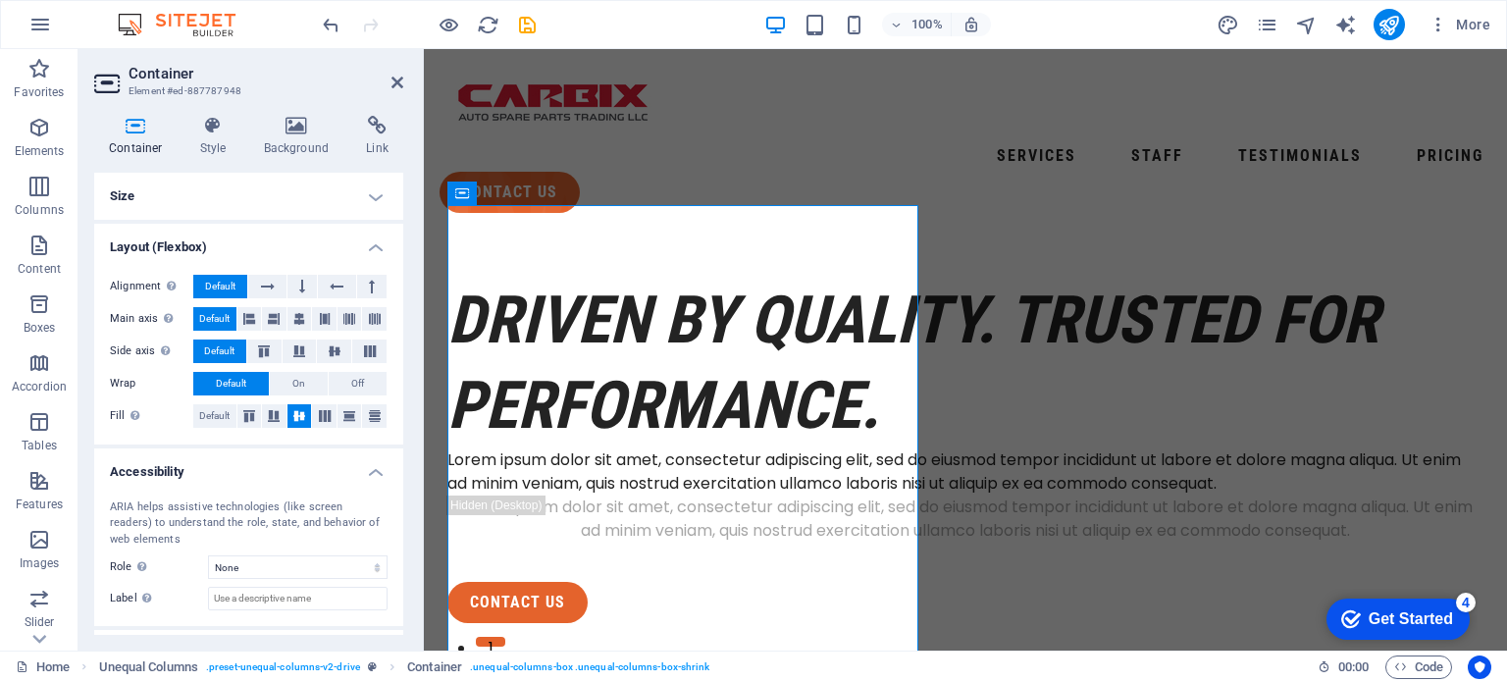
click at [115, 195] on h4 "Size" at bounding box center [248, 196] width 309 height 47
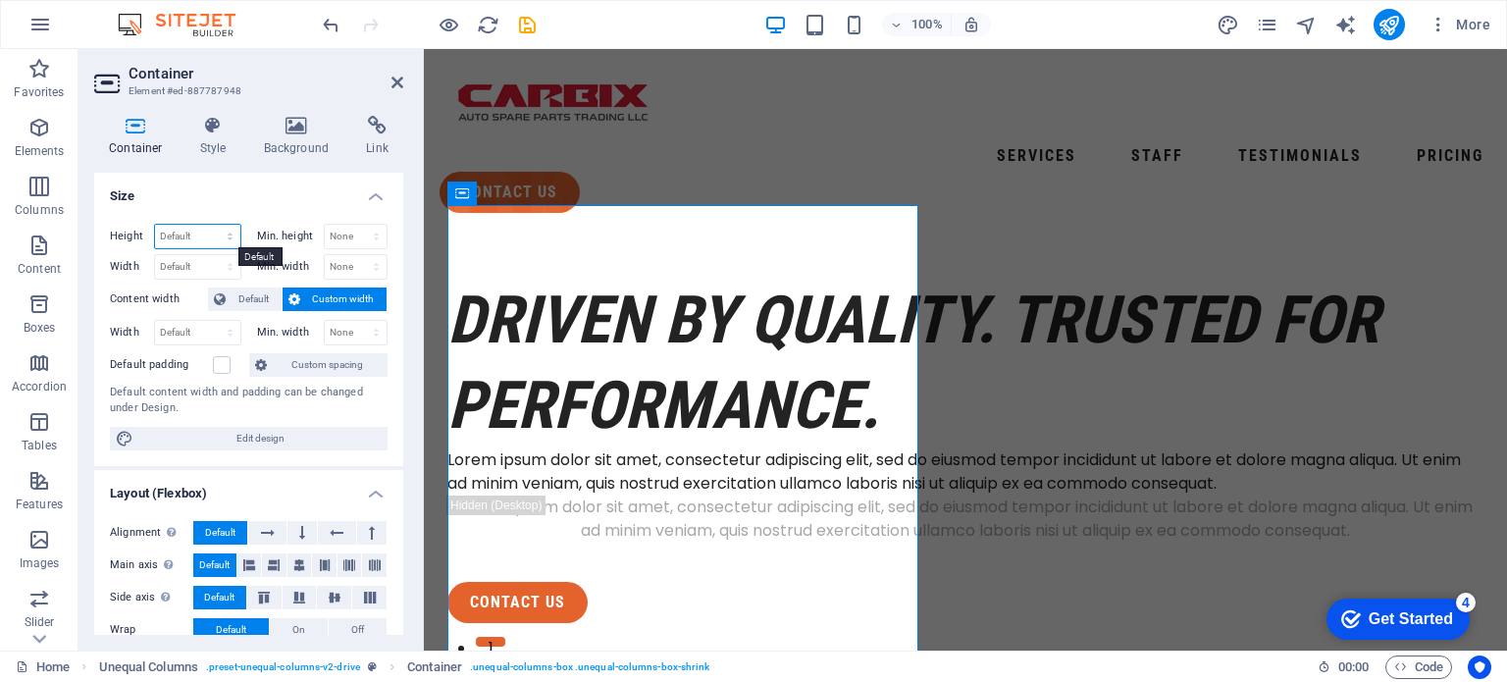
click at [178, 234] on select "Default px rem % vh vw" at bounding box center [197, 237] width 85 height 24
click at [261, 437] on span "Edit design" at bounding box center [260, 439] width 242 height 24
select select "px"
select select "400"
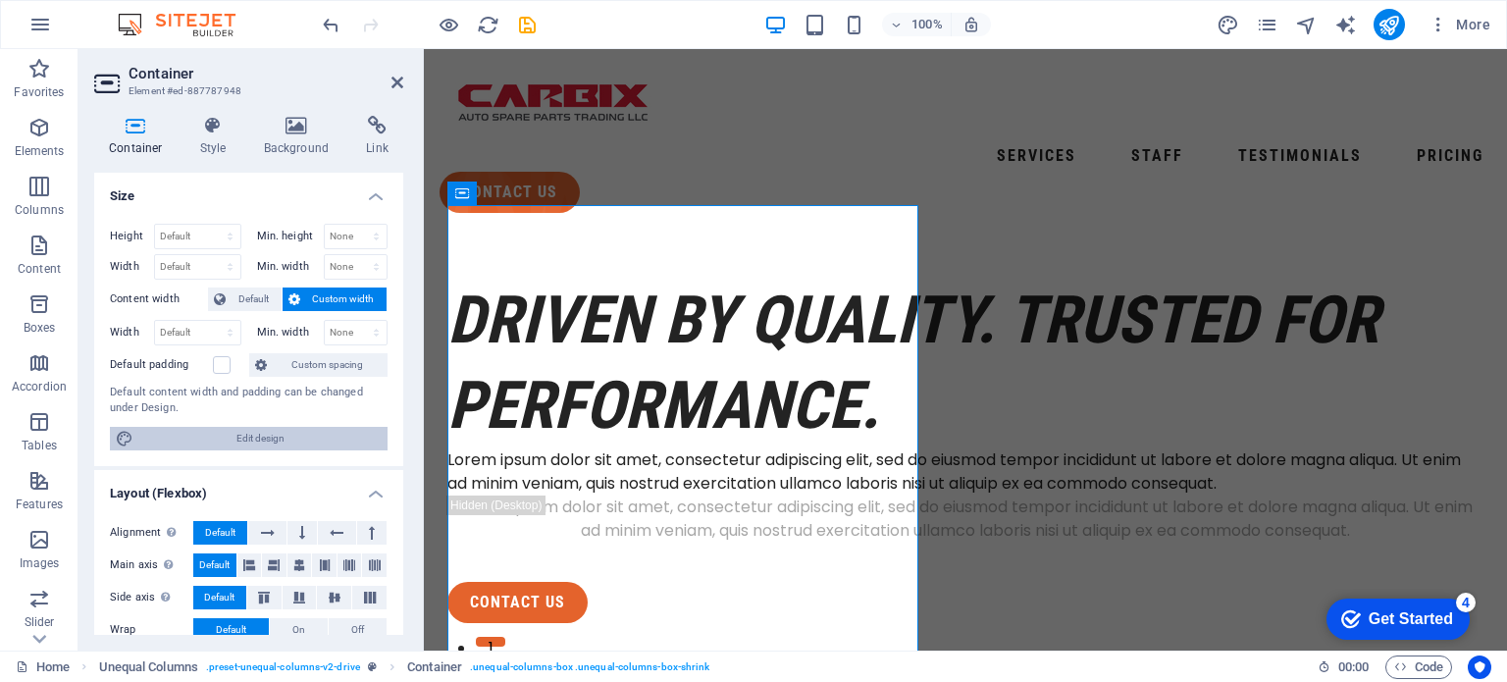
select select "px"
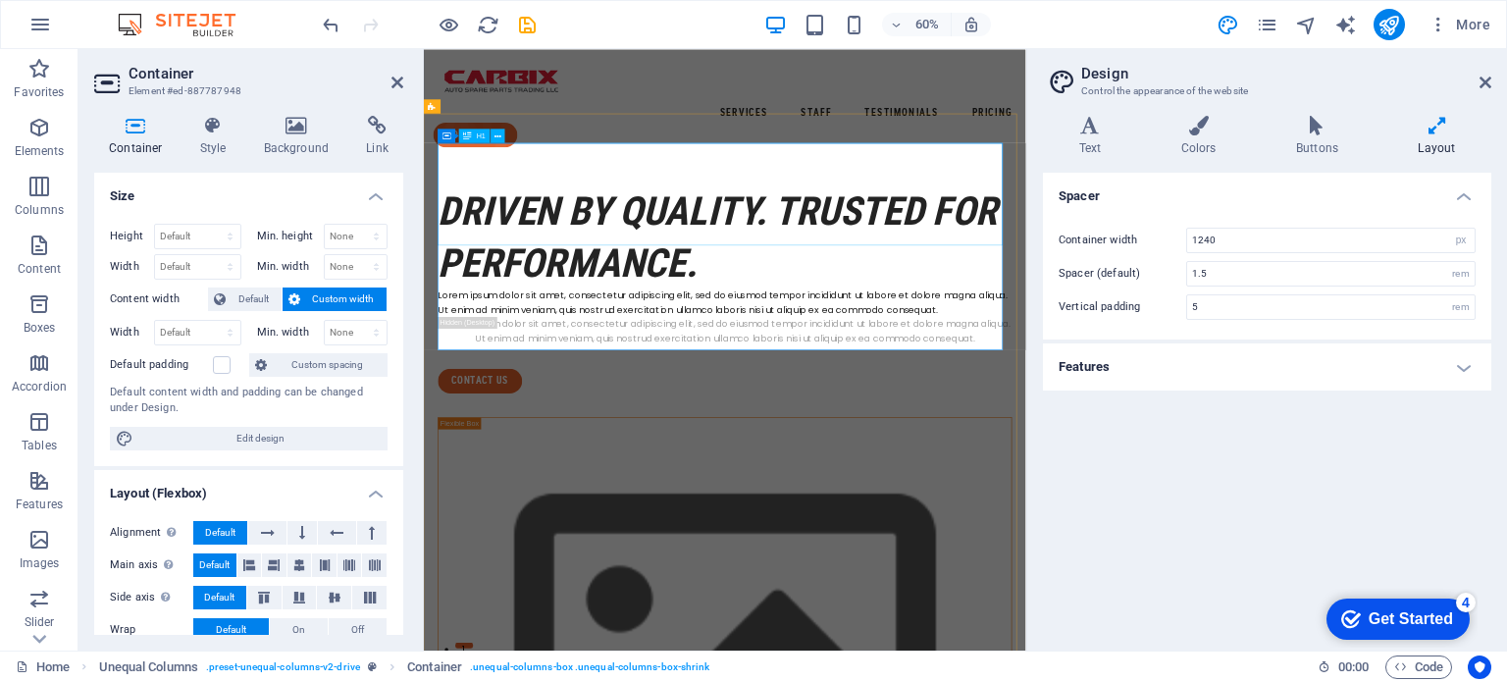
click at [689, 278] on div "Driven by Quality. Trusted for Performance." at bounding box center [925, 363] width 957 height 171
click at [396, 78] on icon at bounding box center [398, 83] width 12 height 16
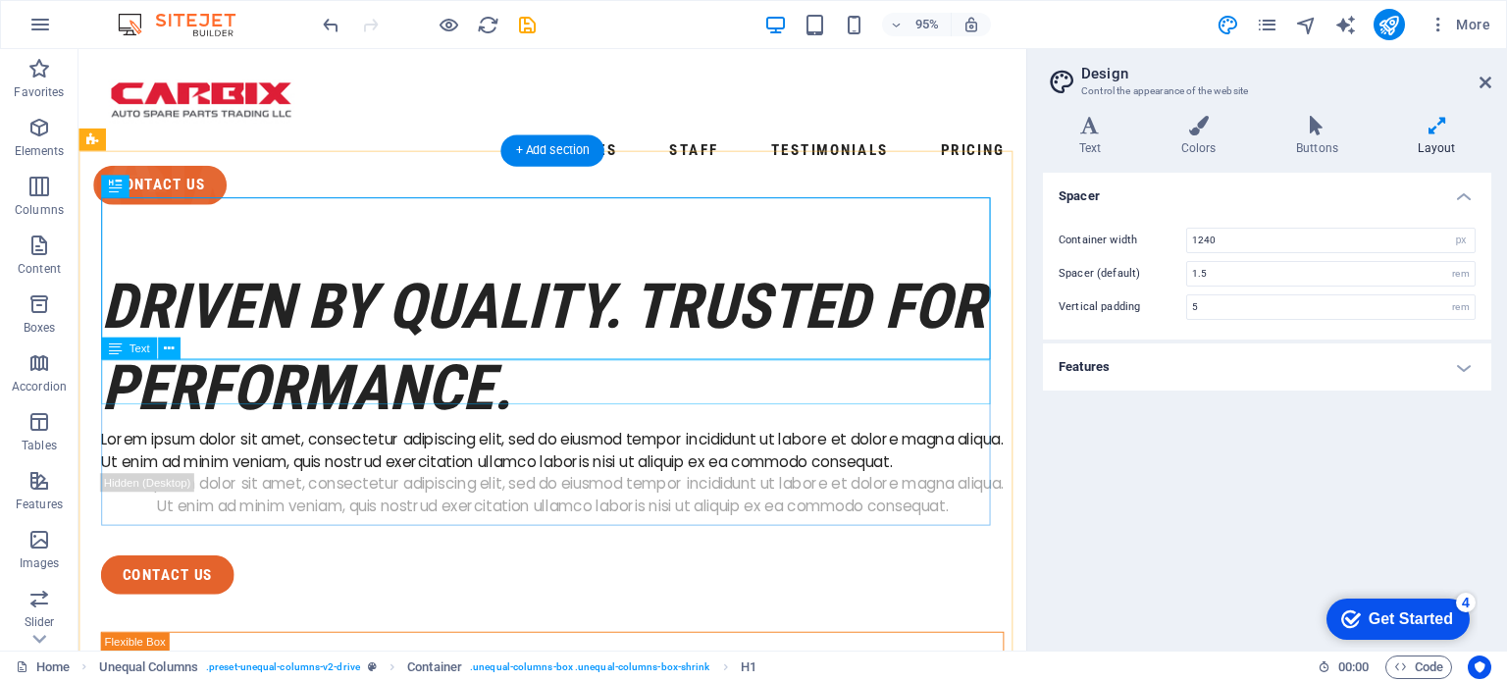
click at [453, 448] on div "Lorem ipsum dolor sit amet, consectetur adipiscing elit, sed do eiusmod tempor …" at bounding box center [577, 471] width 951 height 47
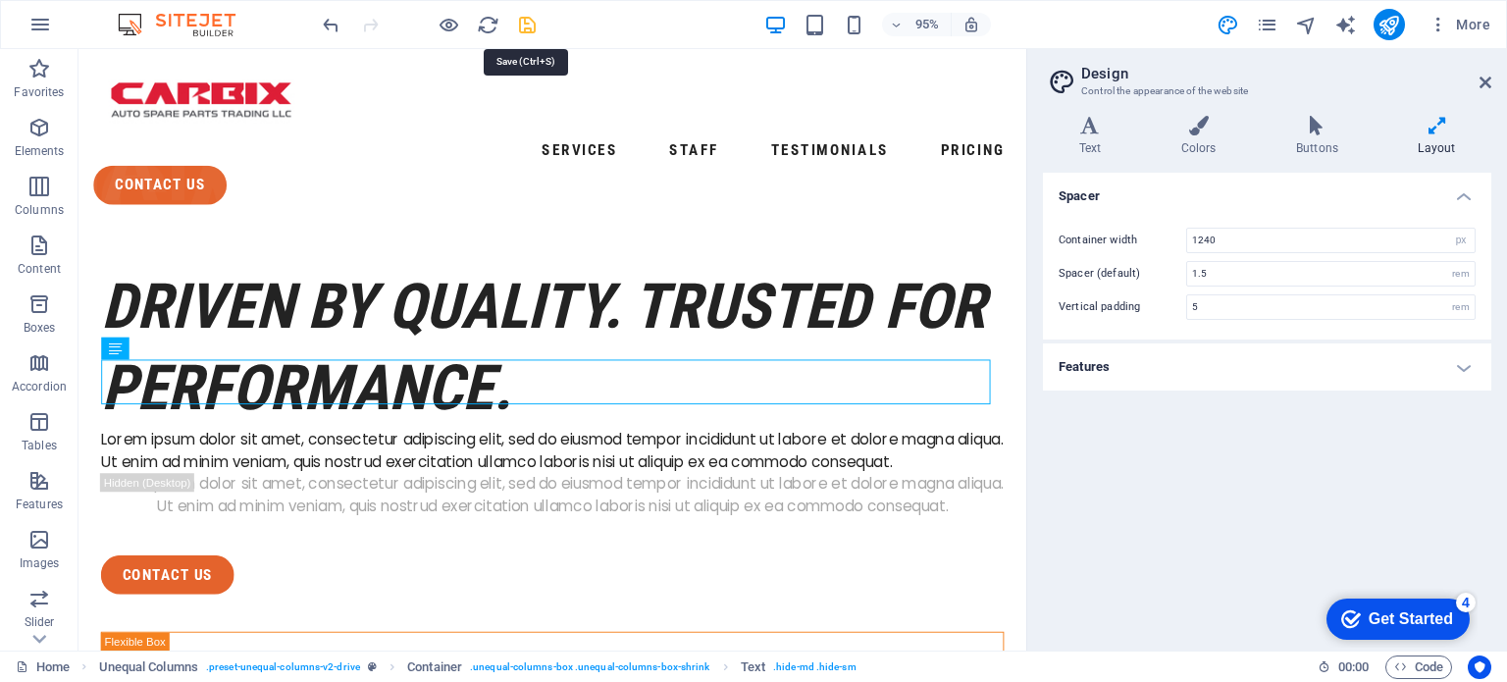
click at [524, 25] on icon "save" at bounding box center [527, 25] width 23 height 23
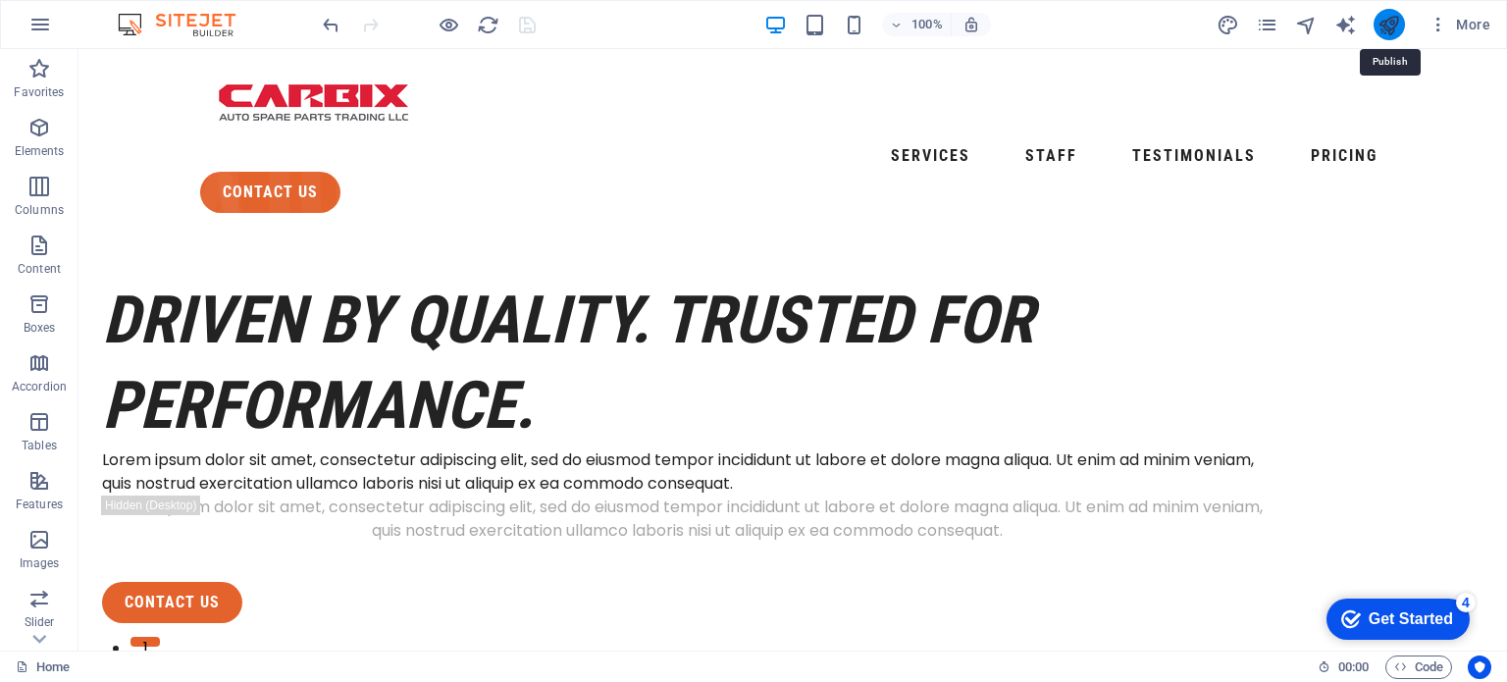
click at [0, 0] on icon "publish" at bounding box center [0, 0] width 0 height 0
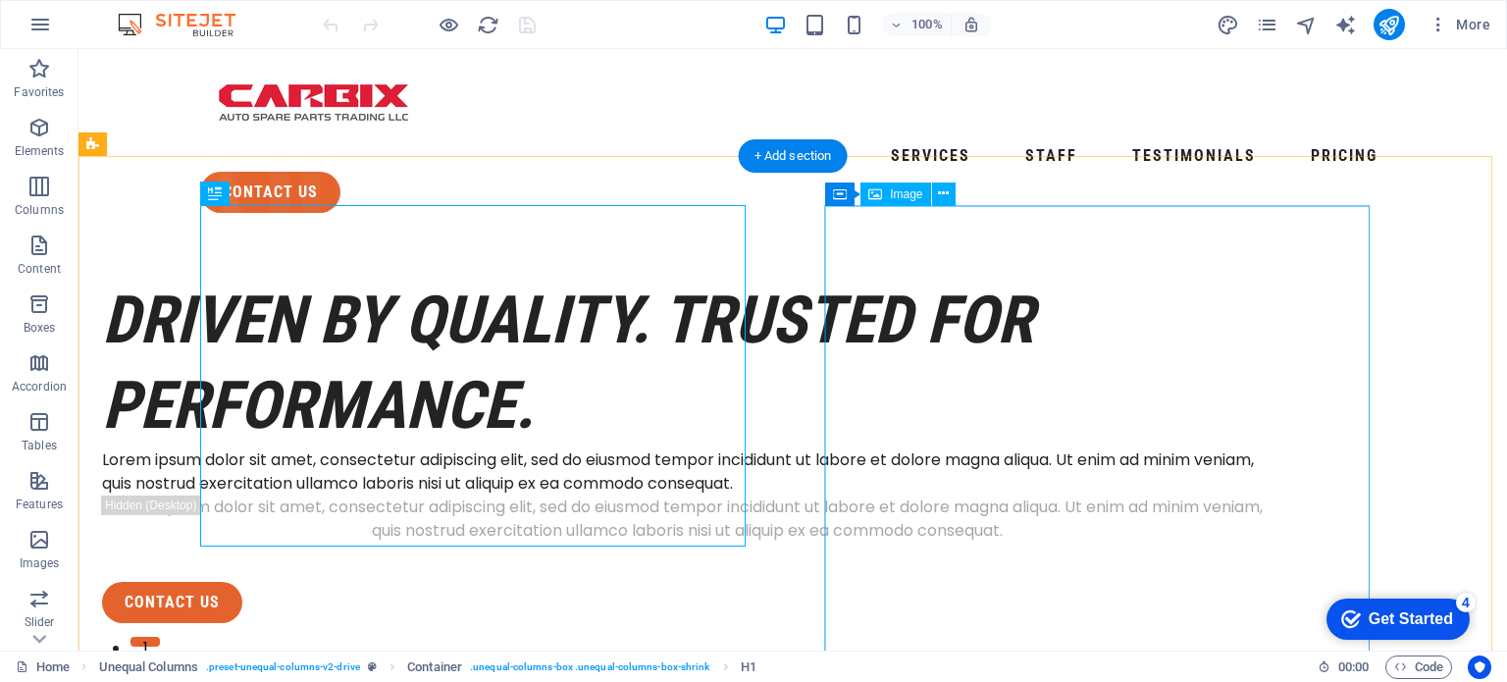
click at [469, 352] on div "Driven by Quality. Trusted for Performance." at bounding box center [687, 363] width 1170 height 171
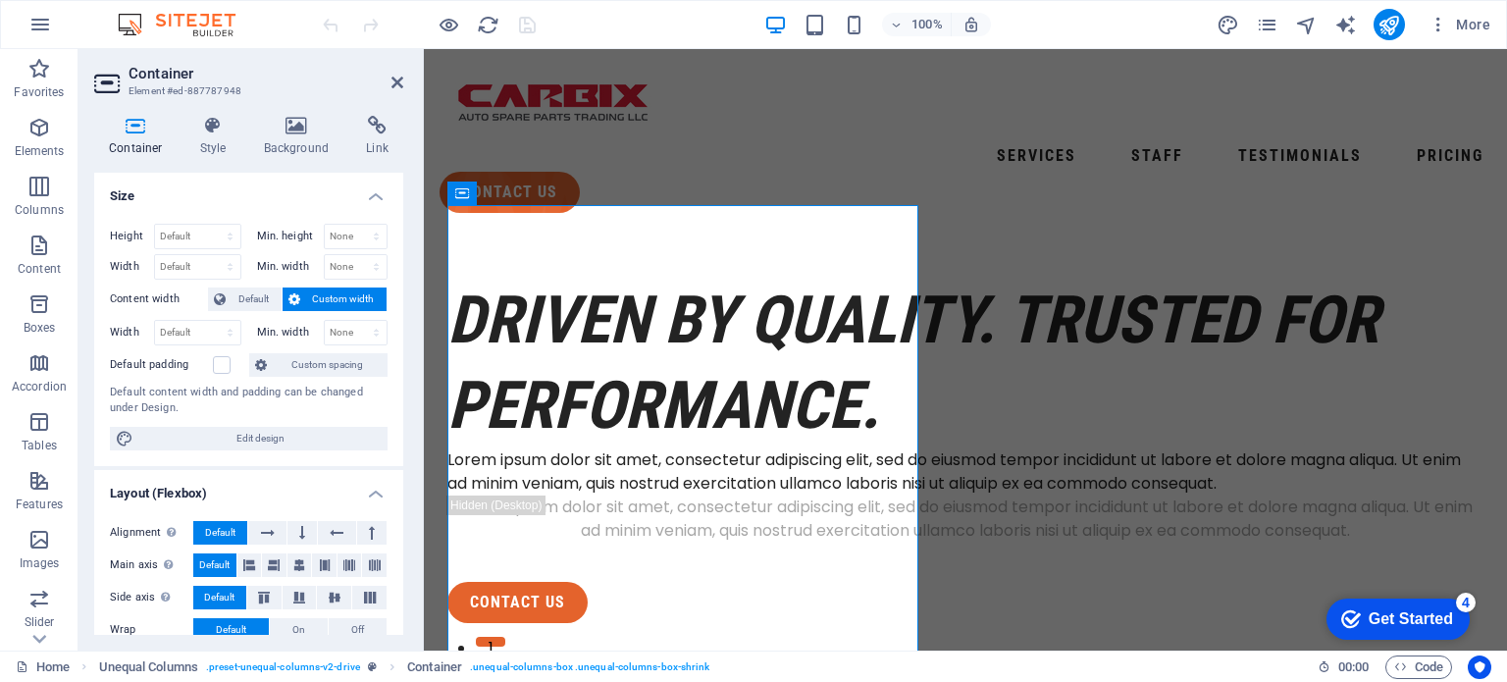
click at [327, 297] on span "Custom width" at bounding box center [344, 300] width 76 height 24
click at [249, 293] on span "Default" at bounding box center [254, 300] width 44 height 24
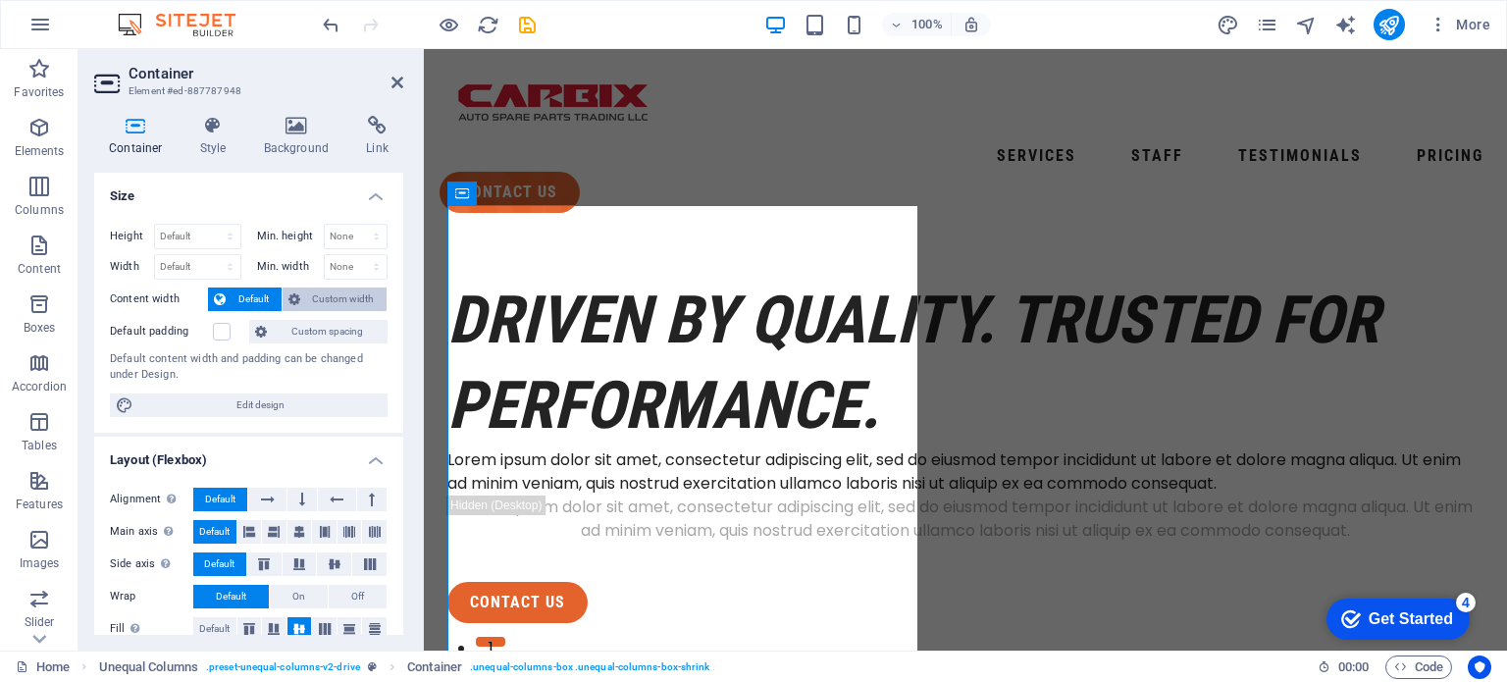
click at [318, 293] on span "Custom width" at bounding box center [344, 300] width 76 height 24
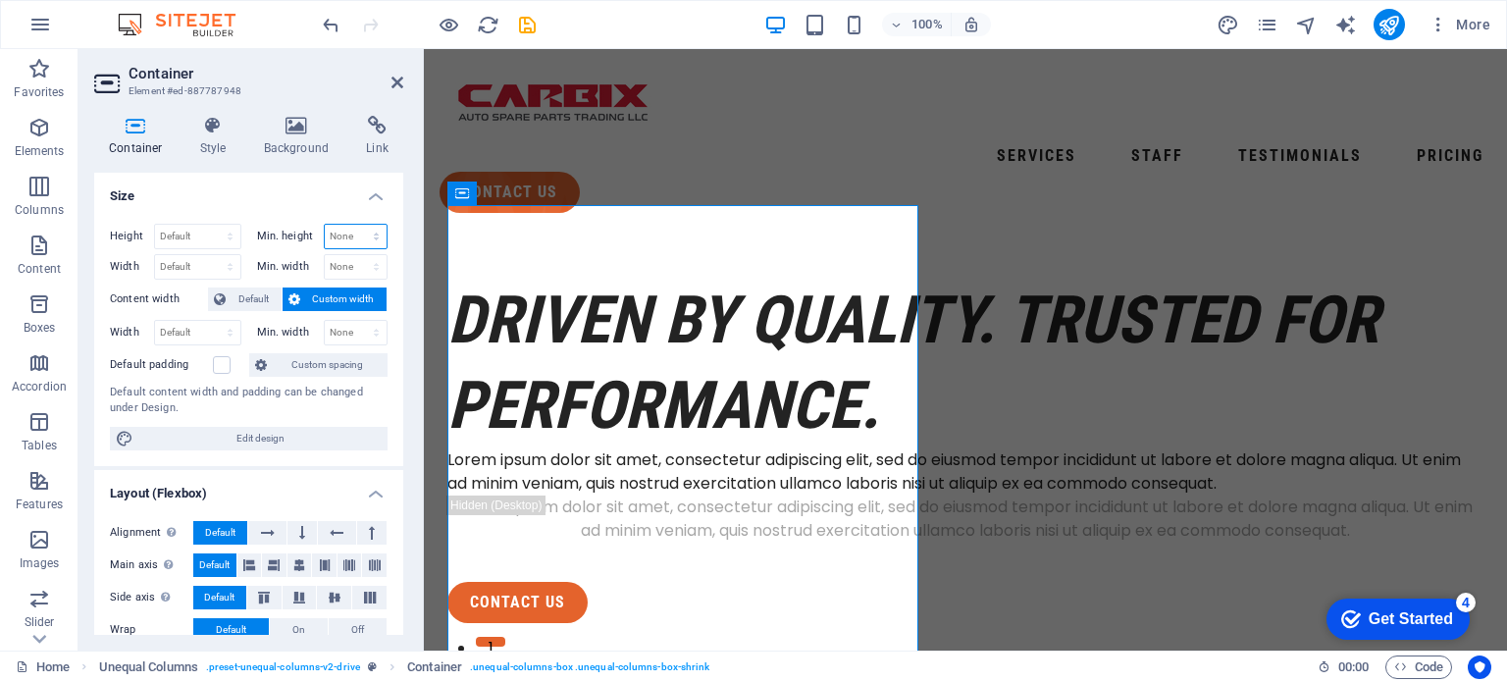
click at [340, 232] on select "None px rem % vh vw" at bounding box center [356, 237] width 63 height 24
click at [318, 360] on span "Custom spacing" at bounding box center [327, 365] width 109 height 24
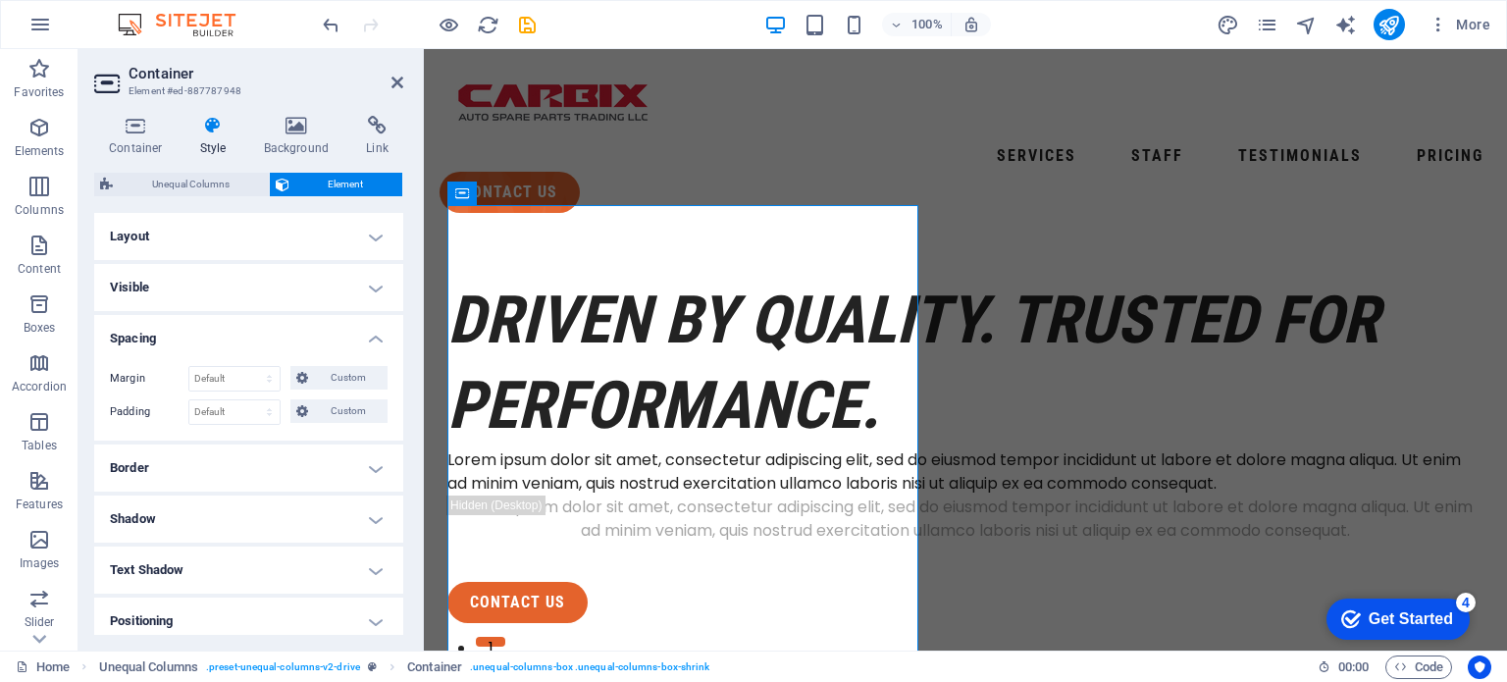
click at [152, 234] on h4 "Layout" at bounding box center [248, 236] width 309 height 47
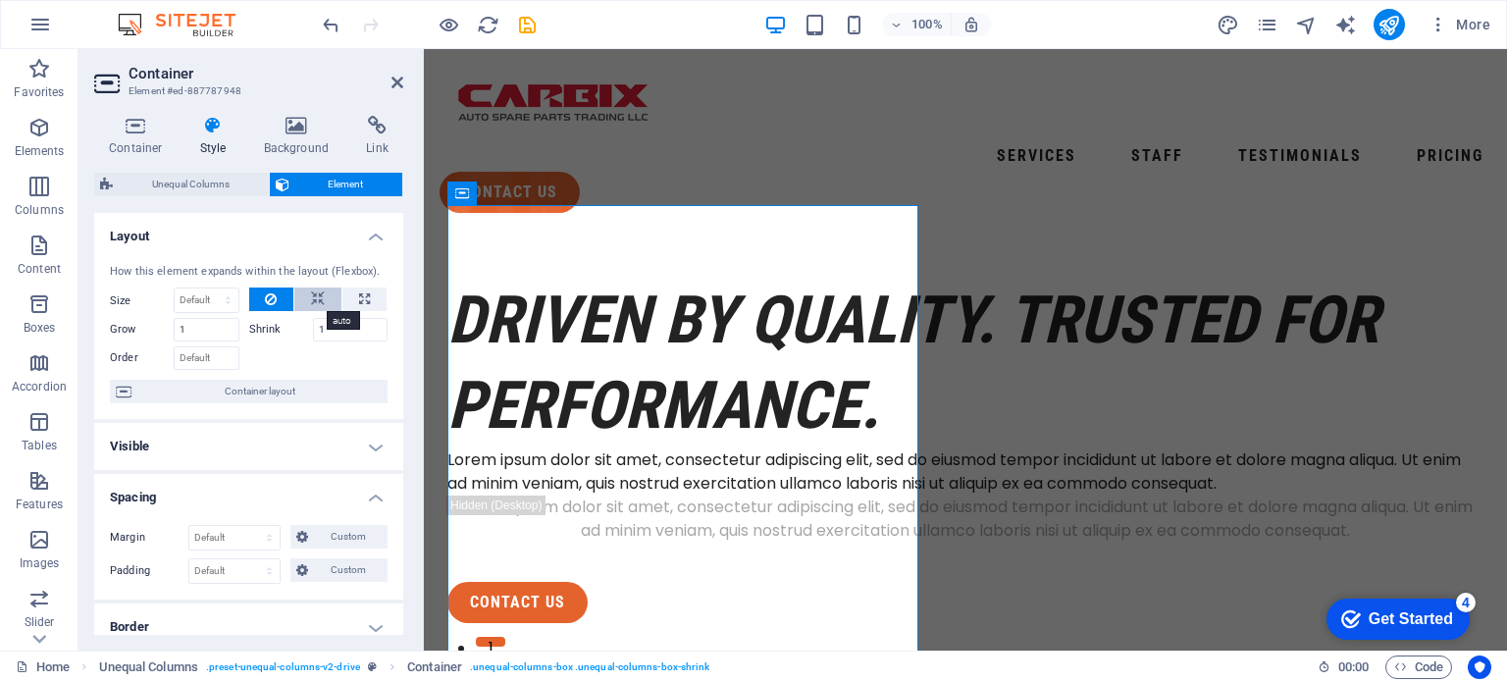
click at [311, 290] on icon at bounding box center [318, 300] width 14 height 24
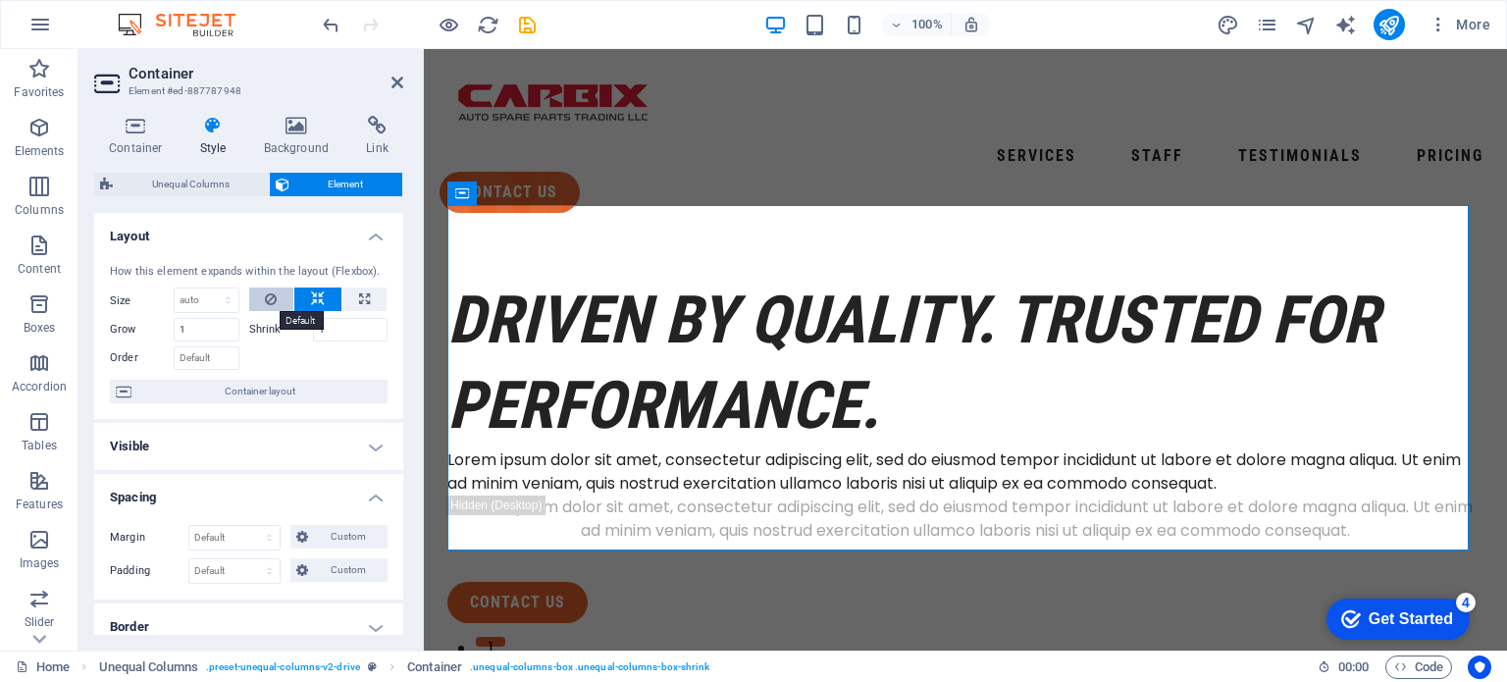
click at [270, 293] on icon at bounding box center [271, 300] width 12 height 24
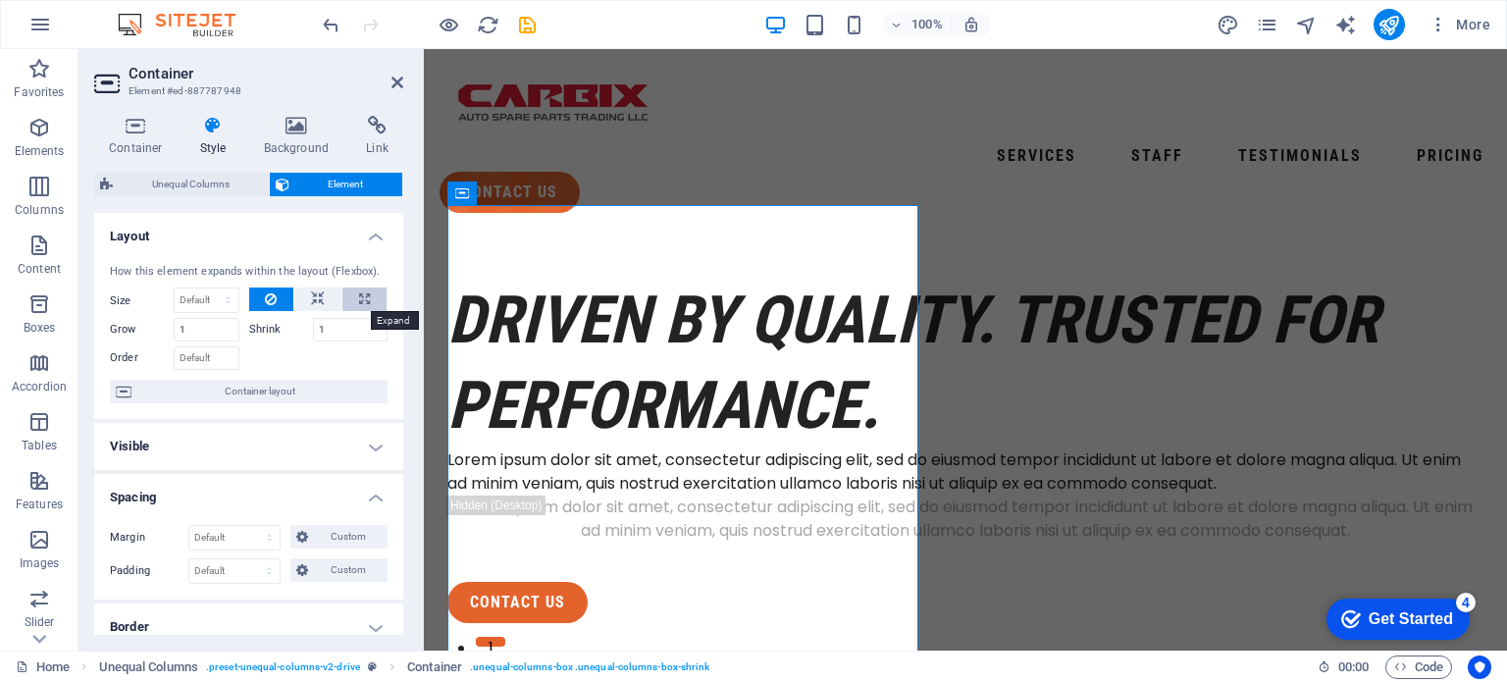
click at [363, 297] on icon at bounding box center [364, 300] width 11 height 24
type input "100"
select select "%"
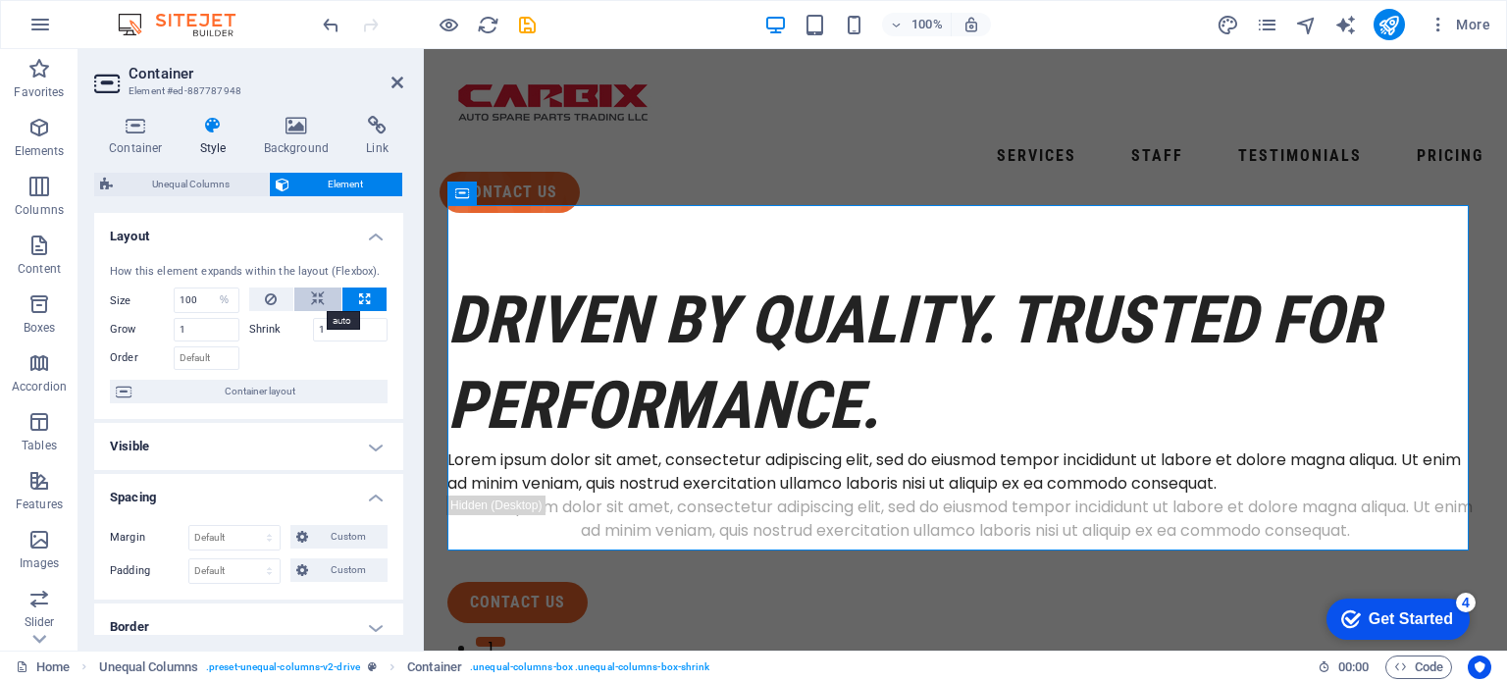
click at [320, 298] on icon at bounding box center [318, 300] width 14 height 24
select select "DISABLED_OPTION_VALUE"
click at [611, 448] on div "Lorem ipsum dolor sit amet, consectetur adipiscing elit, sed do eiusmod tempor …" at bounding box center [965, 471] width 1036 height 47
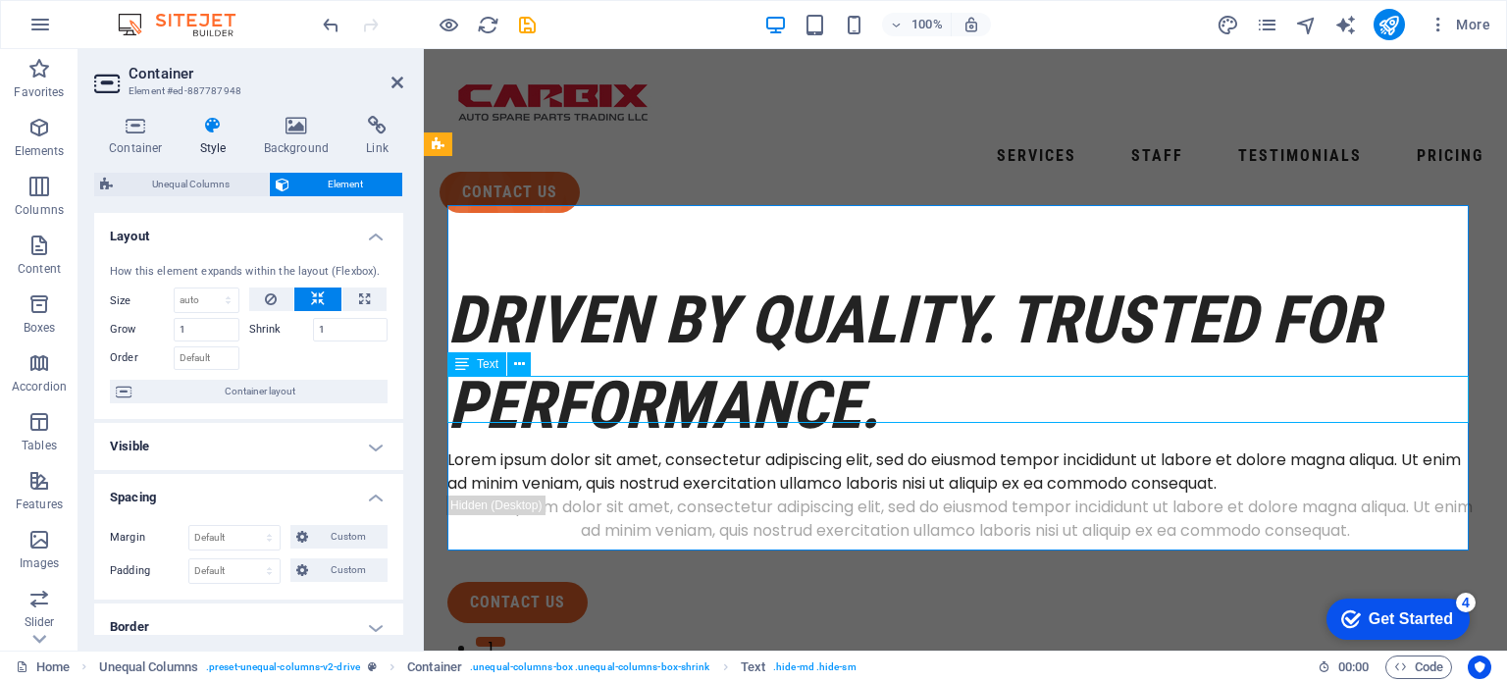
click at [663, 448] on div "Lorem ipsum dolor sit amet, consectetur adipiscing elit, sed do eiusmod tempor …" at bounding box center [965, 471] width 1036 height 47
click at [707, 448] on div "Lorem ipsum dolor sit amet, consectetur adipiscing elit, sed do eiusmod tempor …" at bounding box center [965, 471] width 1036 height 47
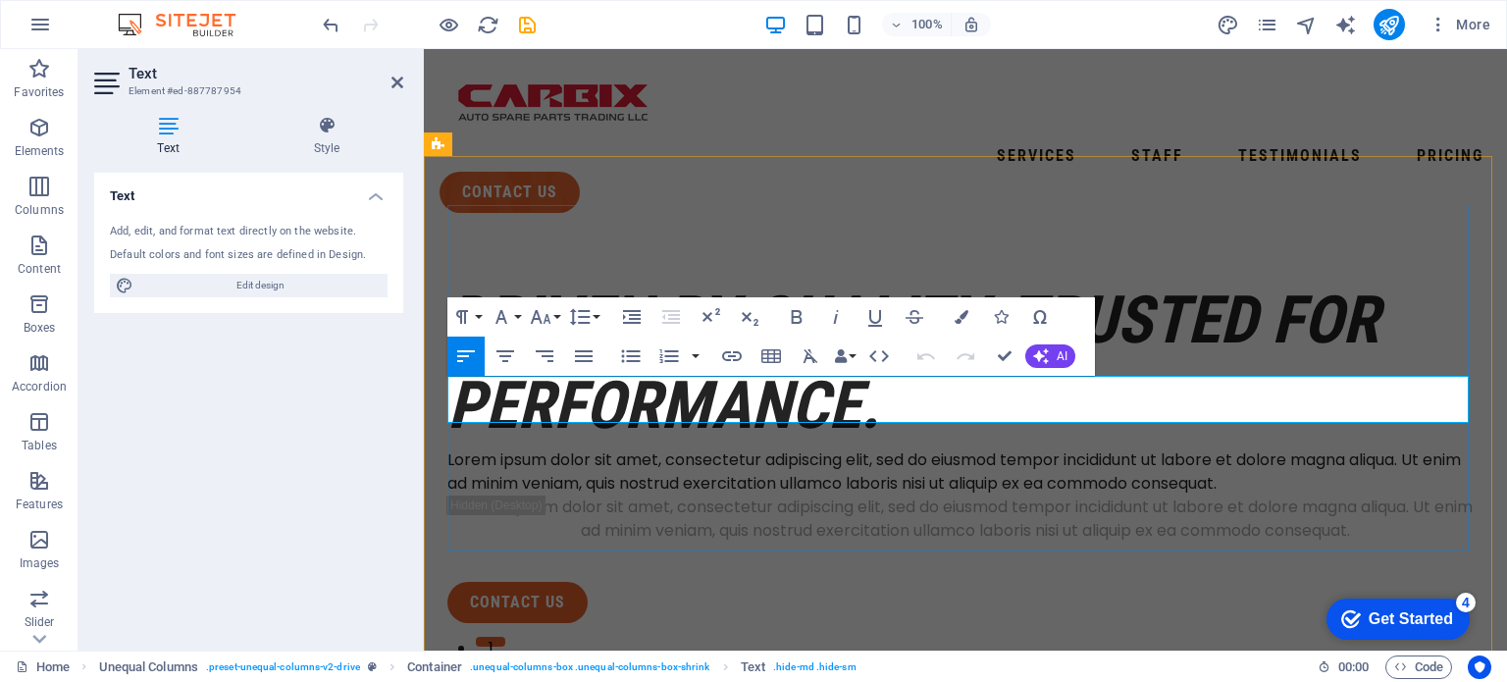
click at [1307, 448] on p "Lorem ipsum dolor sit amet, consectetur adipiscing elit, sed do eiusmod tempor …" at bounding box center [965, 471] width 1036 height 47
click at [1054, 448] on p "Headquartered in Al Quoz, [GEOGRAPHIC_DATA], Carbix Auto Spare Parts Trading LL…" at bounding box center [965, 460] width 1036 height 24
click at [742, 448] on p "Headquartered in Al Quoz, [GEOGRAPHIC_DATA], Carbix Auto Spare Parts Trading LL…" at bounding box center [965, 460] width 1036 height 24
click at [681, 543] on div at bounding box center [965, 562] width 1036 height 39
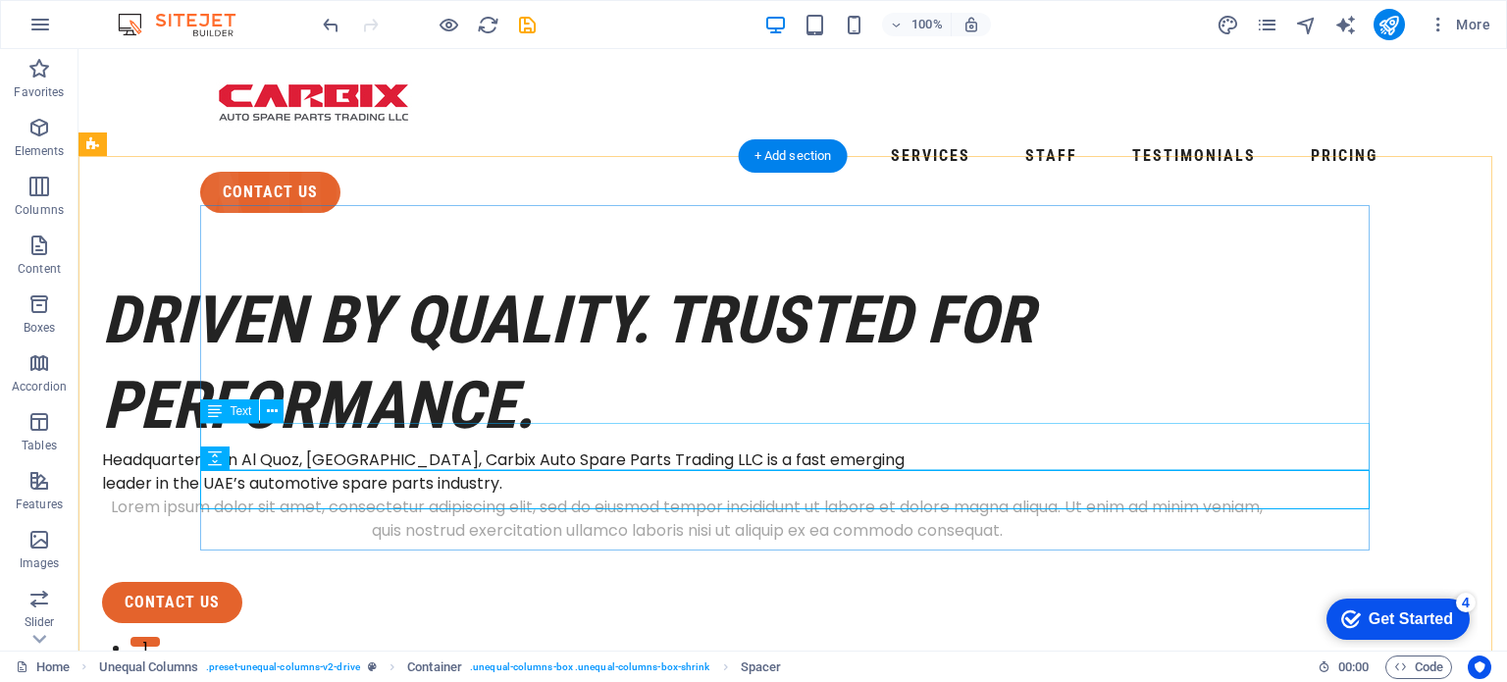
click at [688, 496] on div "Lorem ipsum dolor sit amet, consectetur adipiscing elit, sed do eiusmod tempor …" at bounding box center [687, 519] width 1170 height 47
click at [562, 496] on div "Lorem ipsum dolor sit amet, consectetur adipiscing elit, sed do eiusmod tempor …" at bounding box center [687, 519] width 1170 height 47
click at [595, 496] on div "Lorem ipsum dolor sit amet, consectetur adipiscing elit, sed do eiusmod tempor …" at bounding box center [687, 519] width 1170 height 47
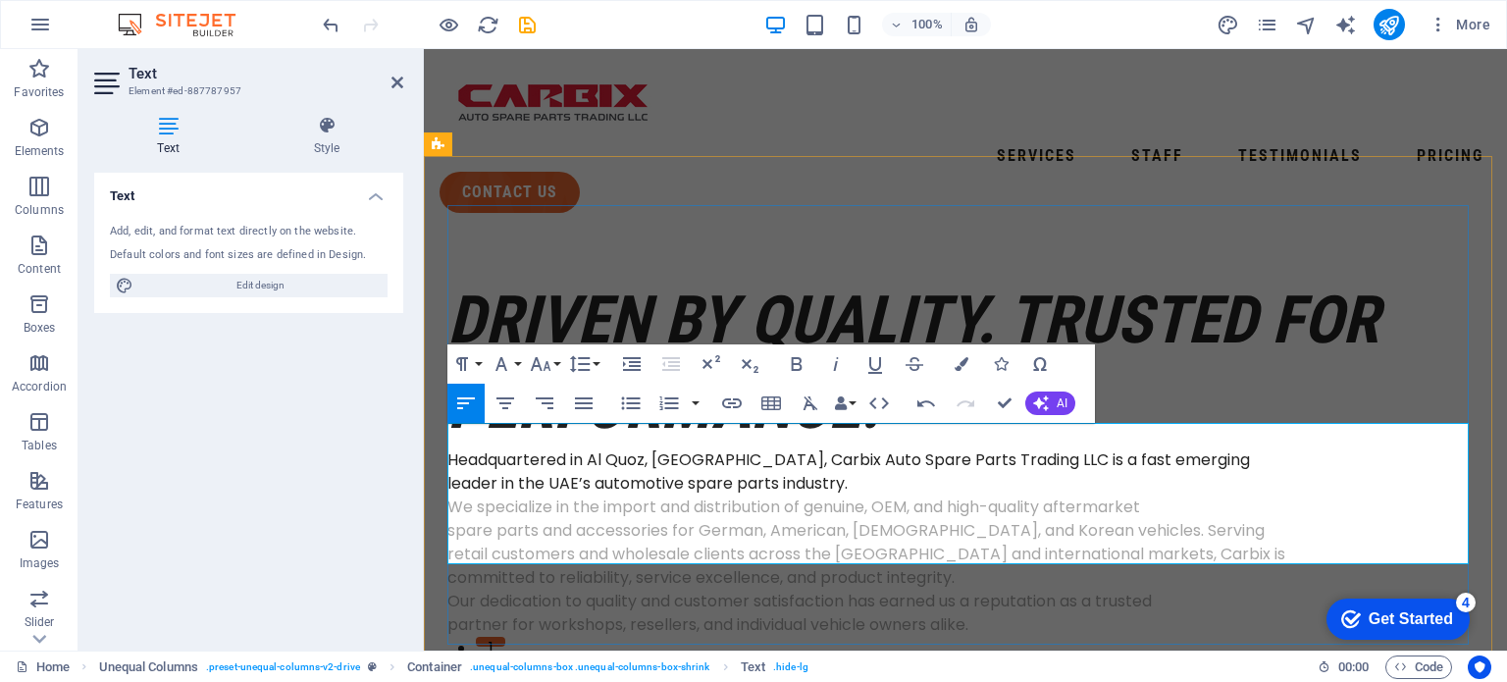
scroll to position [9353, 1]
click at [448, 519] on p "spare parts and accessories for German, American, [DEMOGRAPHIC_DATA], and Korea…" at bounding box center [965, 531] width 1036 height 24
drag, startPoint x: 534, startPoint y: 8, endPoint x: 522, endPoint y: 23, distance: 18.8
click at [522, 23] on div at bounding box center [429, 24] width 220 height 31
click at [522, 23] on icon "save" at bounding box center [527, 25] width 23 height 23
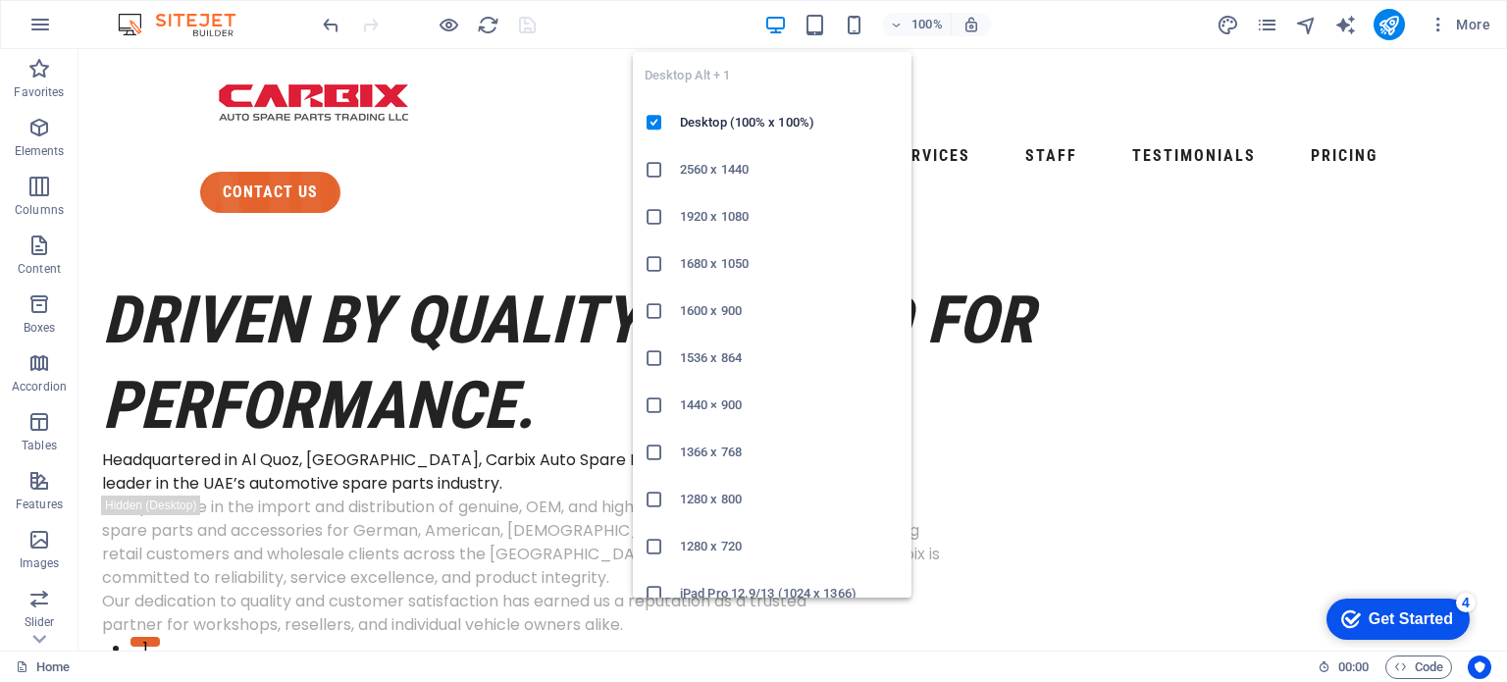
click at [0, 0] on icon "button" at bounding box center [0, 0] width 0 height 0
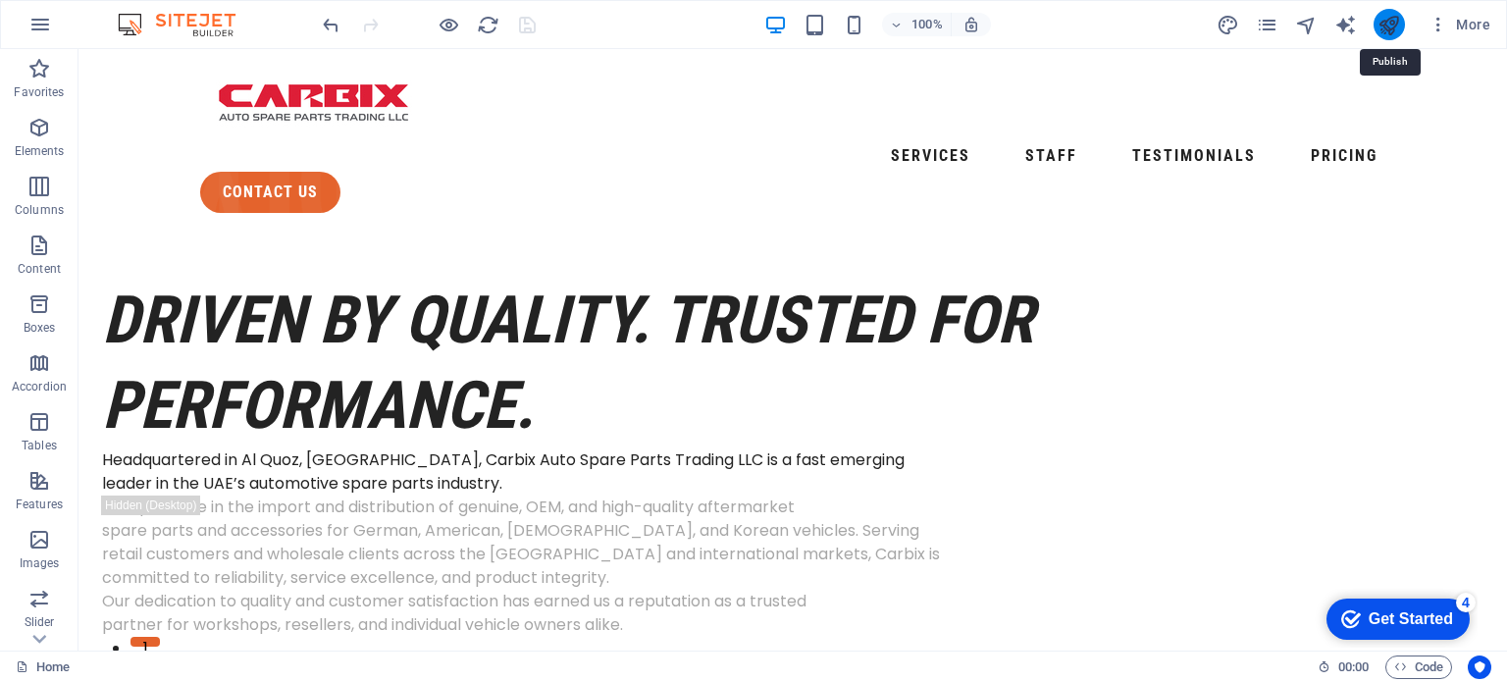
click at [1389, 15] on icon "publish" at bounding box center [1389, 25] width 23 height 23
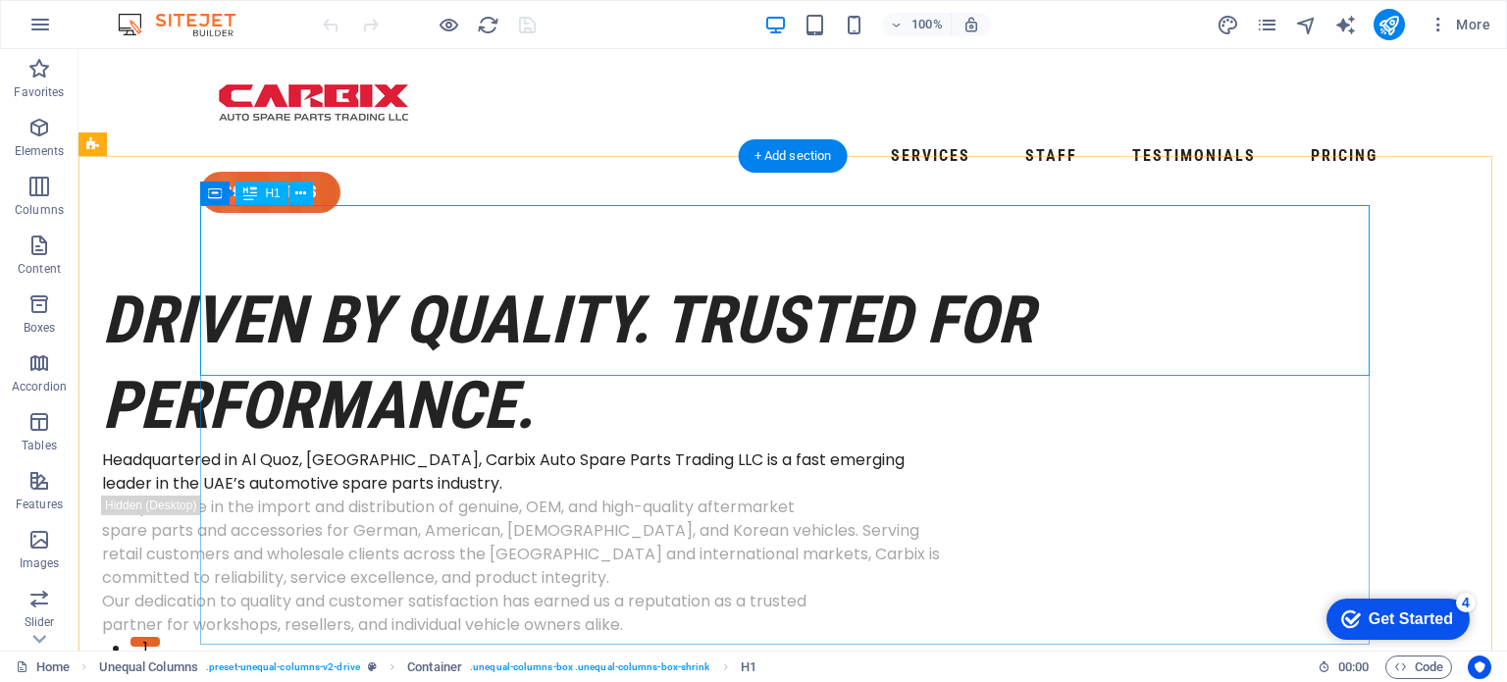
click at [325, 278] on div "Driven by Quality. Trusted for Performance." at bounding box center [687, 363] width 1170 height 171
click at [0, 0] on icon at bounding box center [0, 0] width 0 height 0
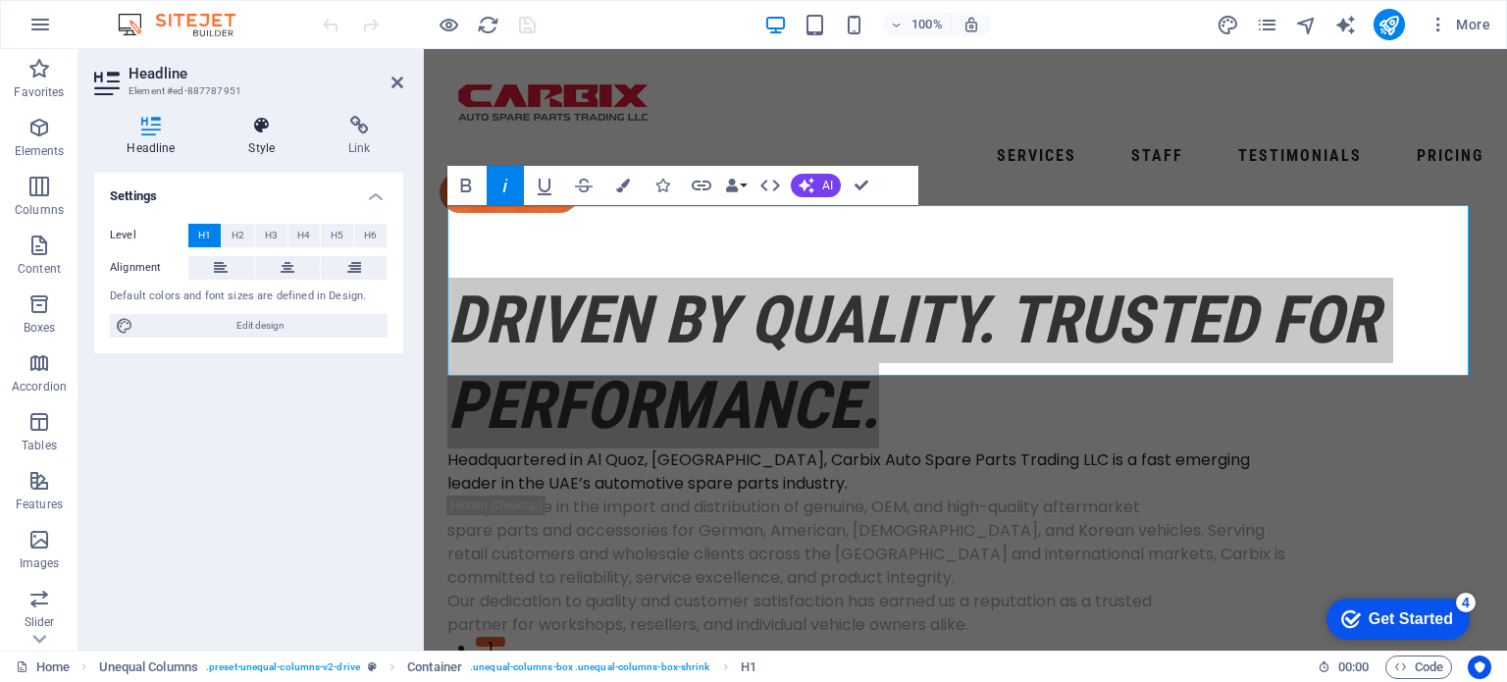
click at [263, 128] on icon at bounding box center [262, 126] width 92 height 20
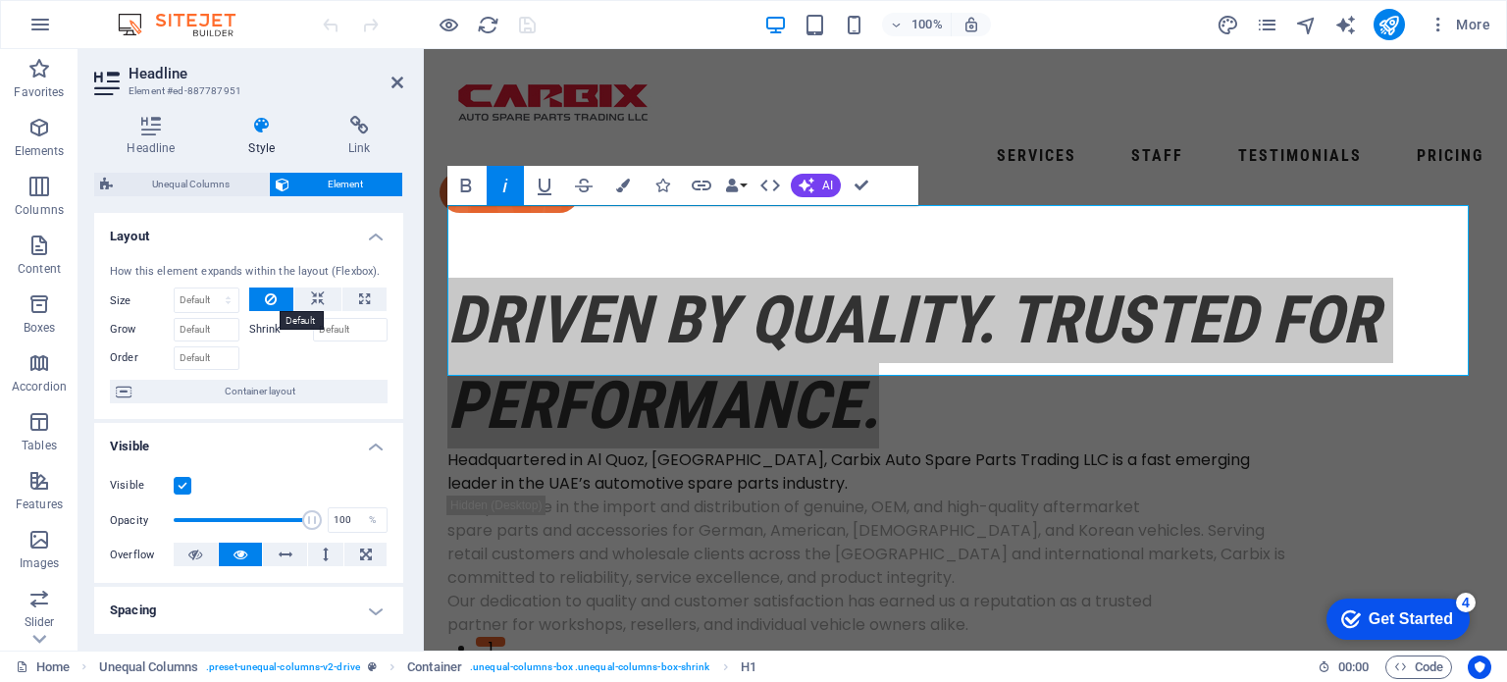
click at [270, 289] on icon at bounding box center [271, 300] width 12 height 24
click at [265, 298] on icon at bounding box center [271, 300] width 12 height 24
click at [311, 302] on icon at bounding box center [318, 300] width 14 height 24
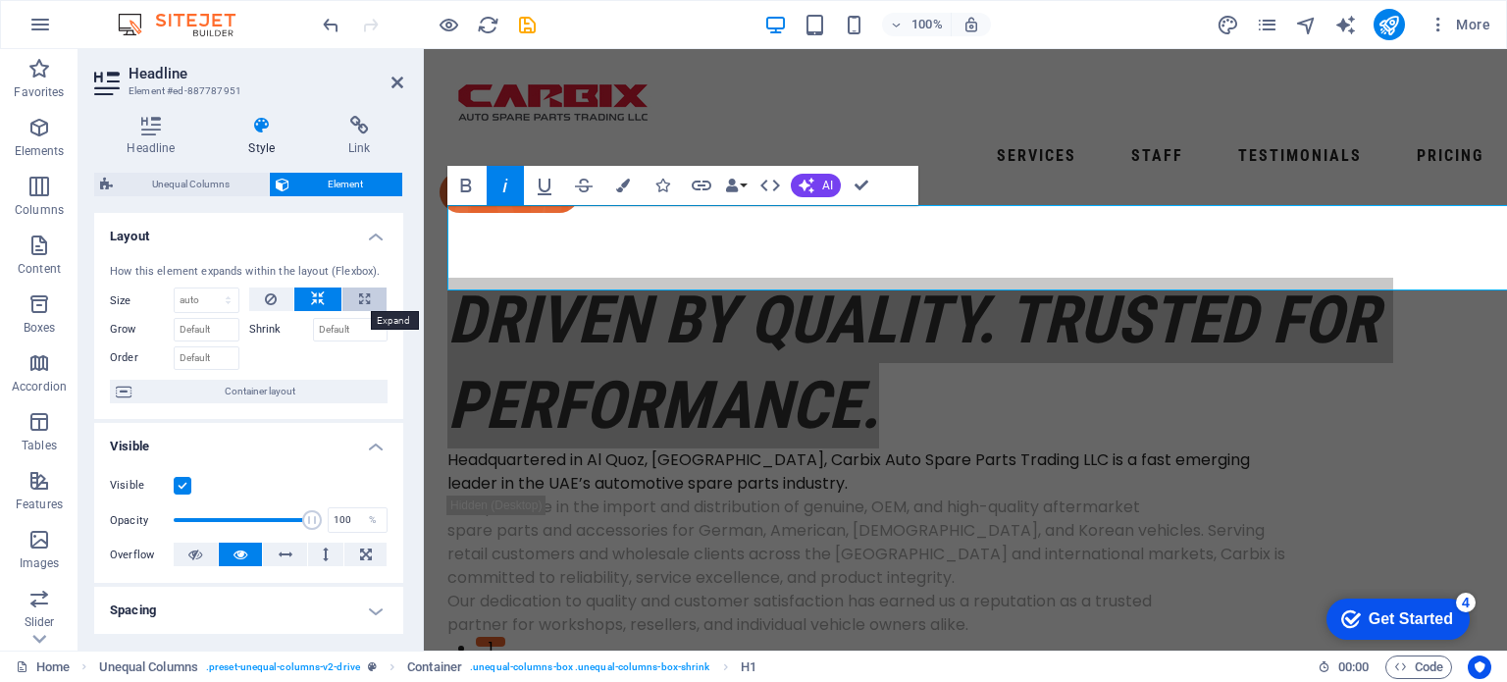
click at [360, 293] on icon at bounding box center [364, 300] width 11 height 24
type input "100"
select select "%"
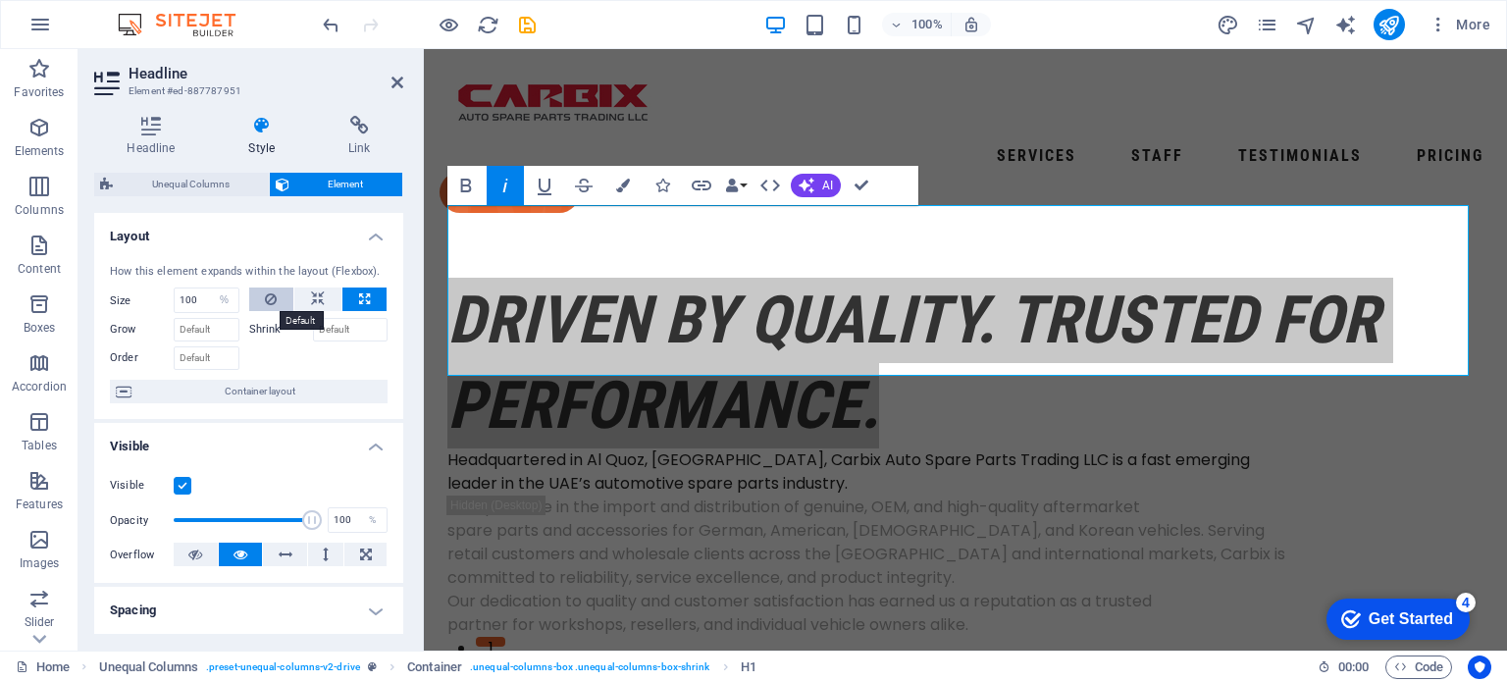
click at [268, 291] on icon at bounding box center [271, 300] width 12 height 24
select select "DISABLED_OPTION_VALUE"
click at [268, 291] on icon at bounding box center [271, 300] width 12 height 24
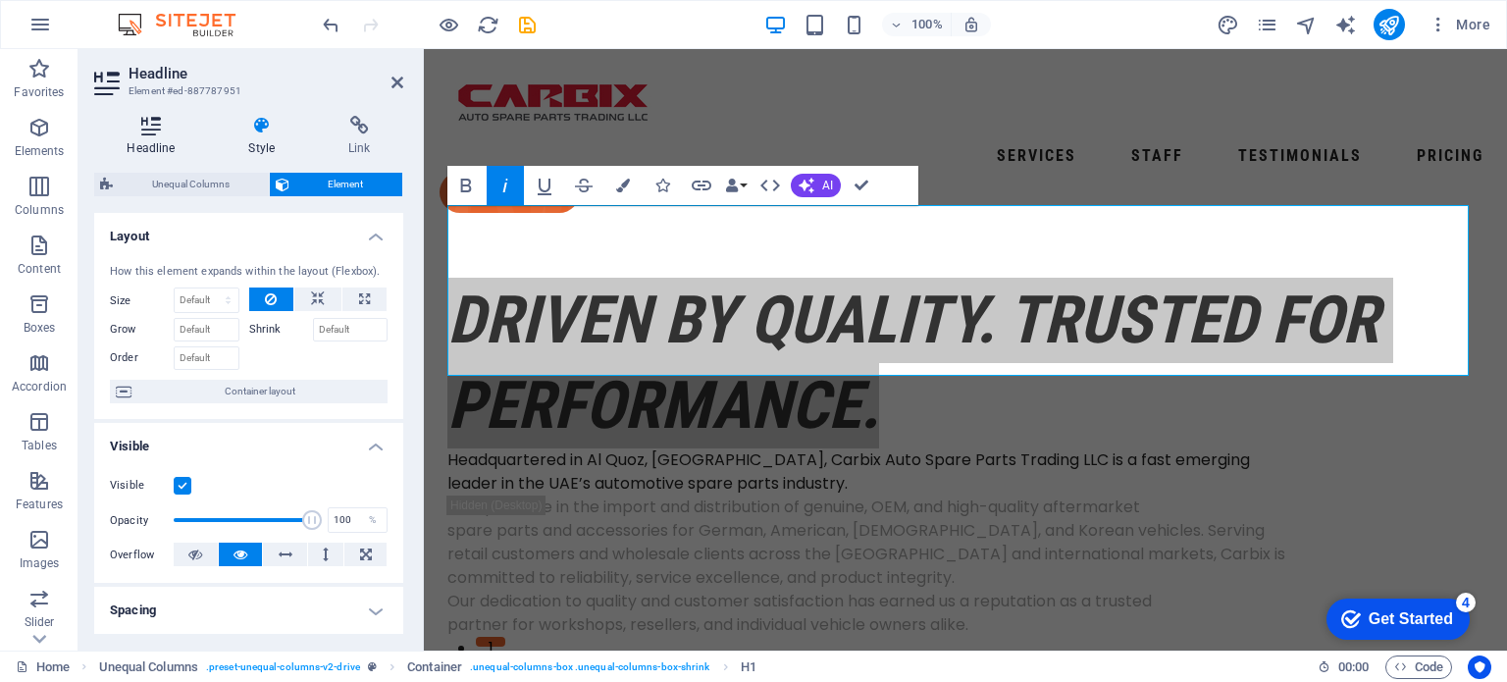
click at [152, 118] on icon at bounding box center [151, 126] width 114 height 20
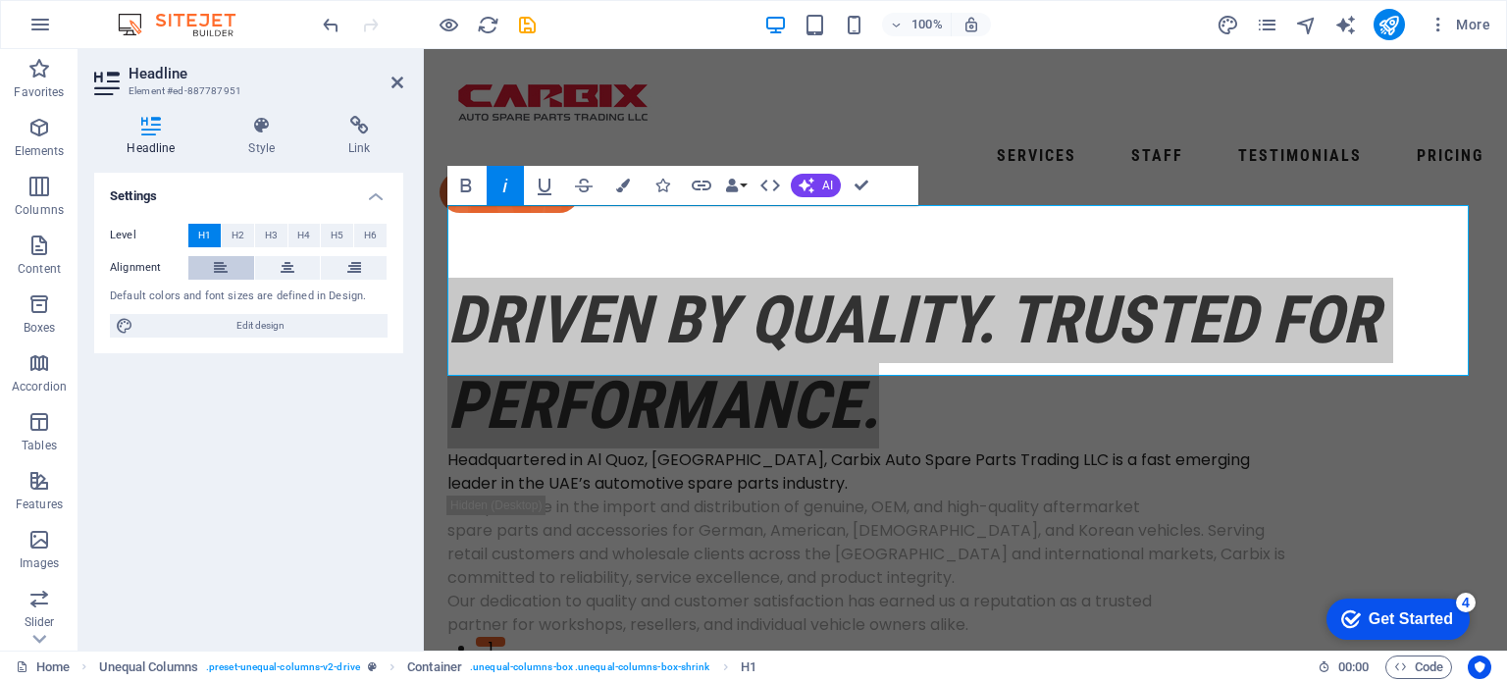
click at [224, 266] on icon at bounding box center [221, 268] width 14 height 24
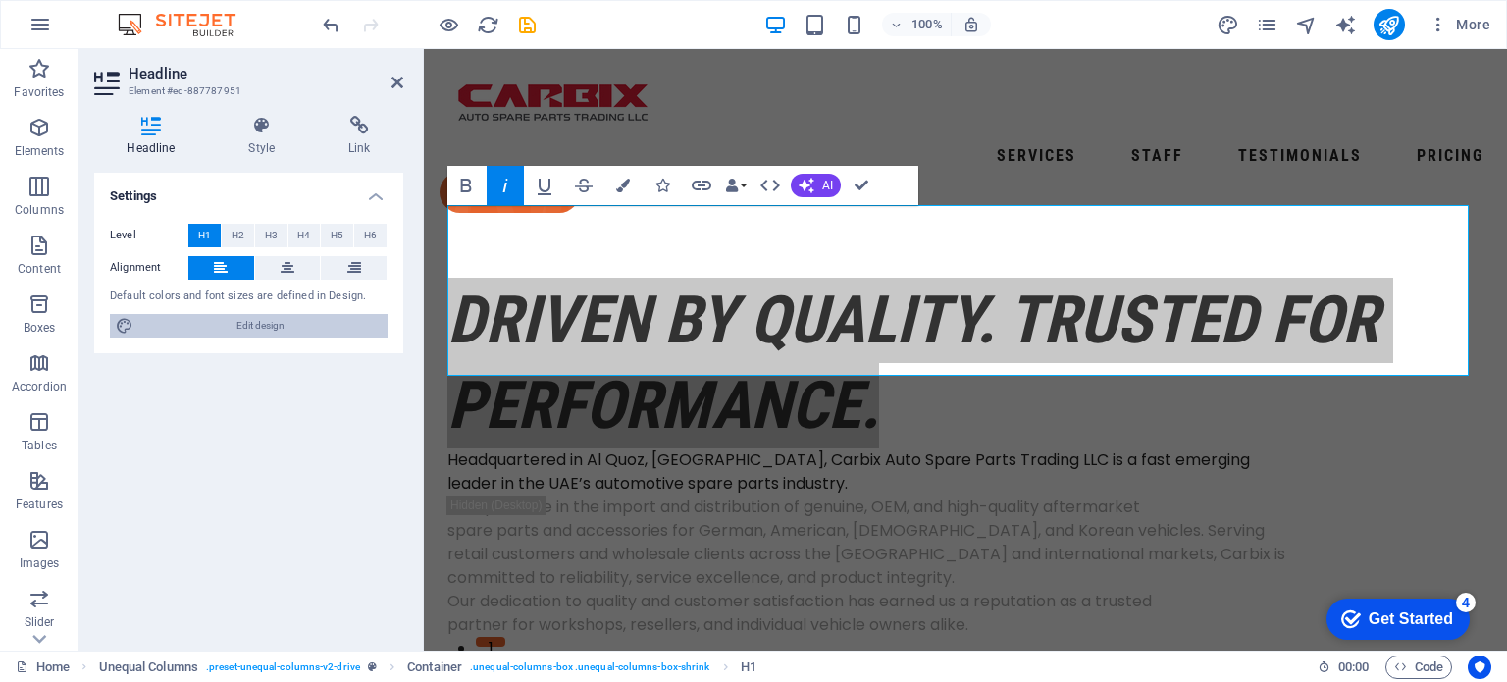
click at [255, 321] on span "Edit design" at bounding box center [260, 326] width 242 height 24
select select "px"
select select "400"
select select "px"
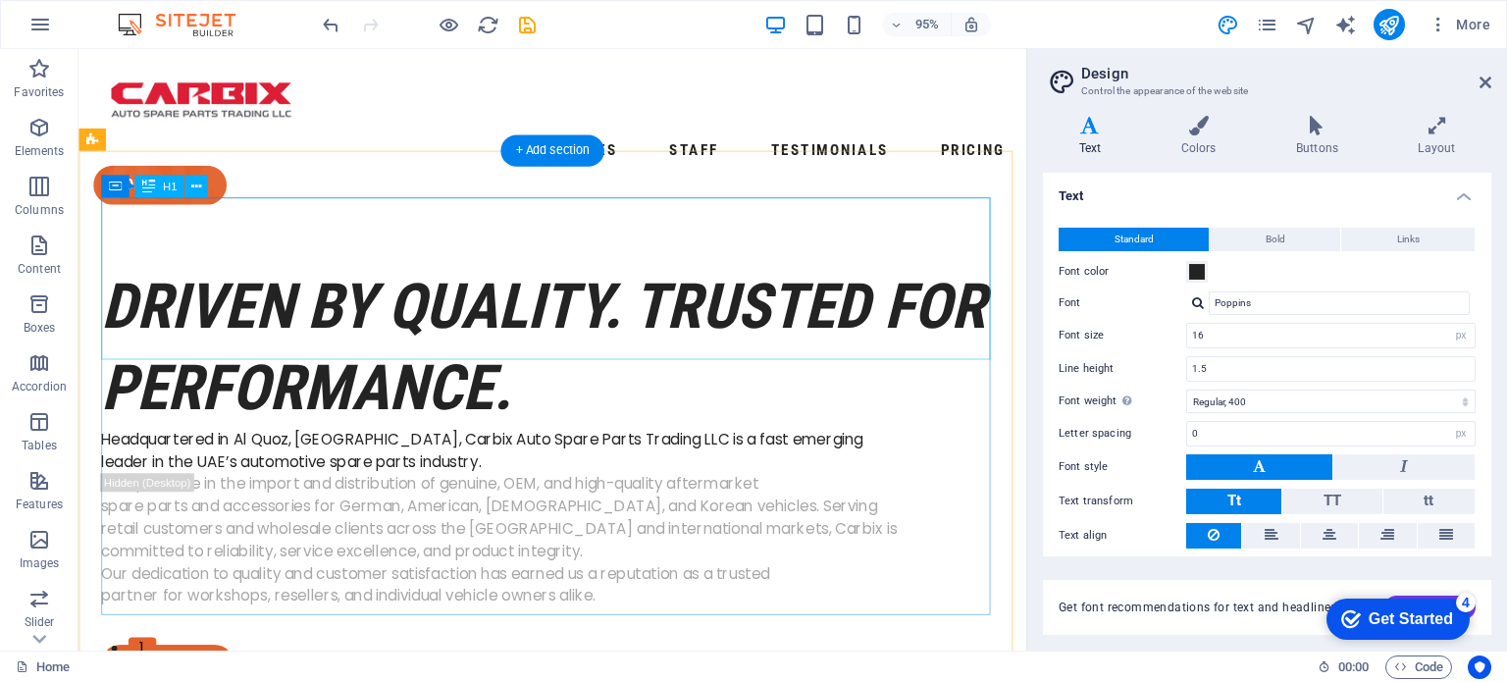
click at [619, 278] on div "Driven by Quality. Trusted for Performance." at bounding box center [577, 363] width 951 height 171
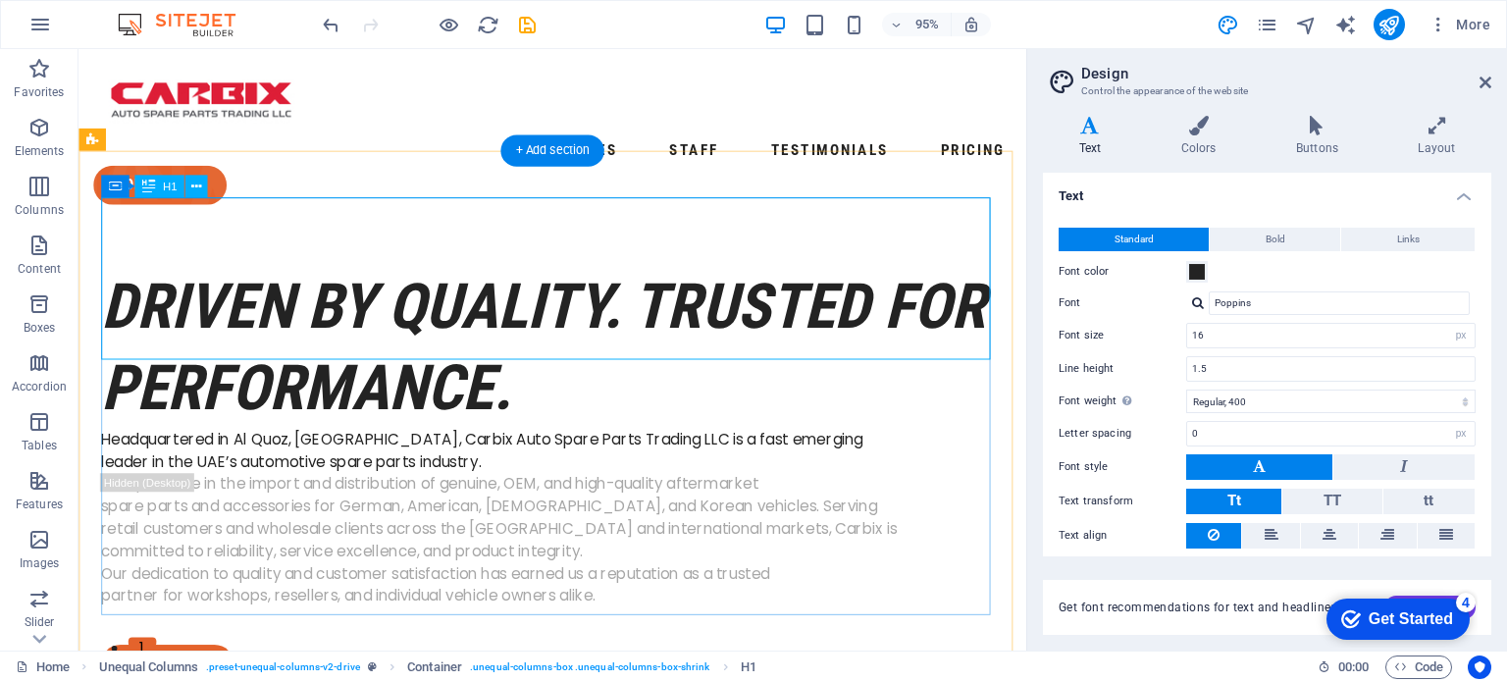
click at [1033, 278] on div "Driven by Quality. Trusted for Performance." at bounding box center [577, 363] width 951 height 171
drag, startPoint x: 1035, startPoint y: 312, endPoint x: 882, endPoint y: 314, distance: 153.1
click at [882, 314] on div "Driven by Quality. Trusted for Performance." at bounding box center [577, 363] width 951 height 171
click at [1022, 374] on div "Driven by Quality. Trusted for Performance." at bounding box center [577, 363] width 951 height 171
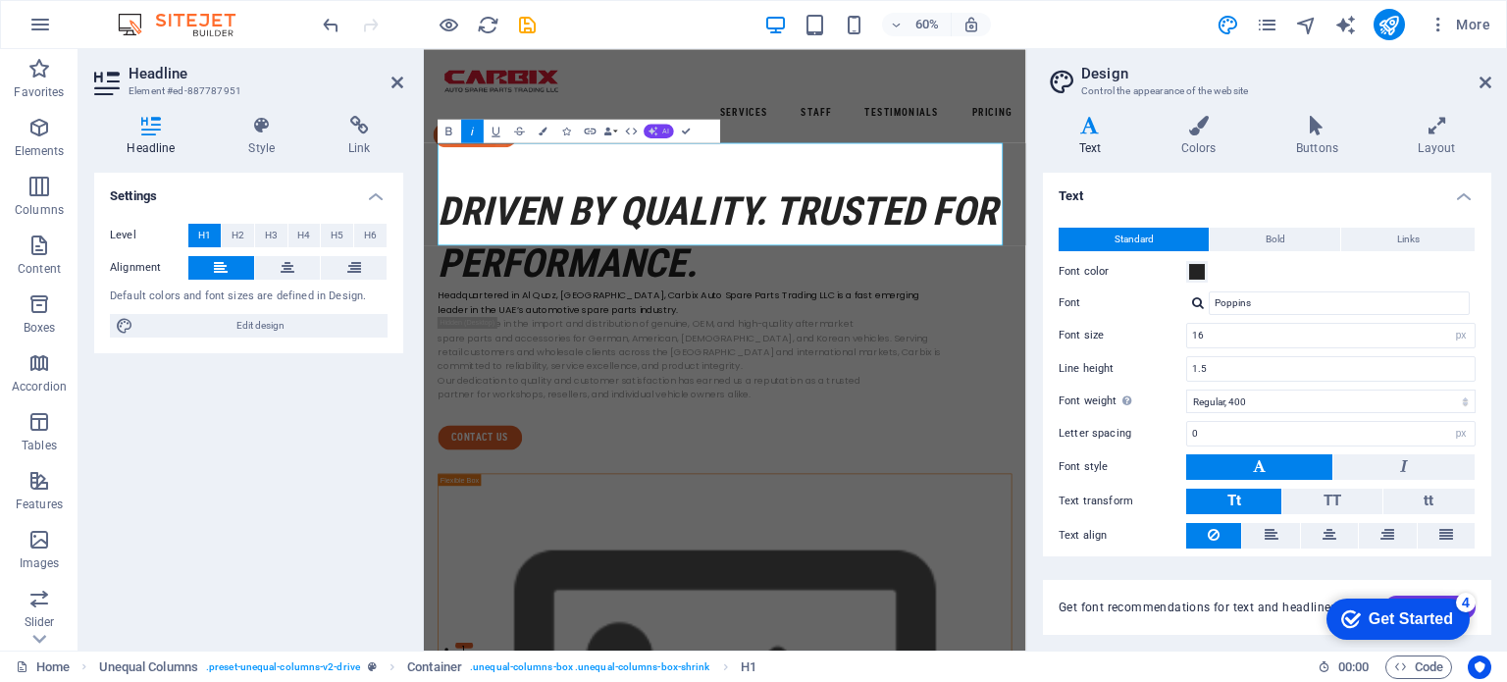
click at [657, 128] on icon "button" at bounding box center [654, 132] width 10 height 10
click at [1033, 496] on div "We specialize in the import and distribution of genuine, OEM, and high-quality …" at bounding box center [925, 566] width 957 height 141
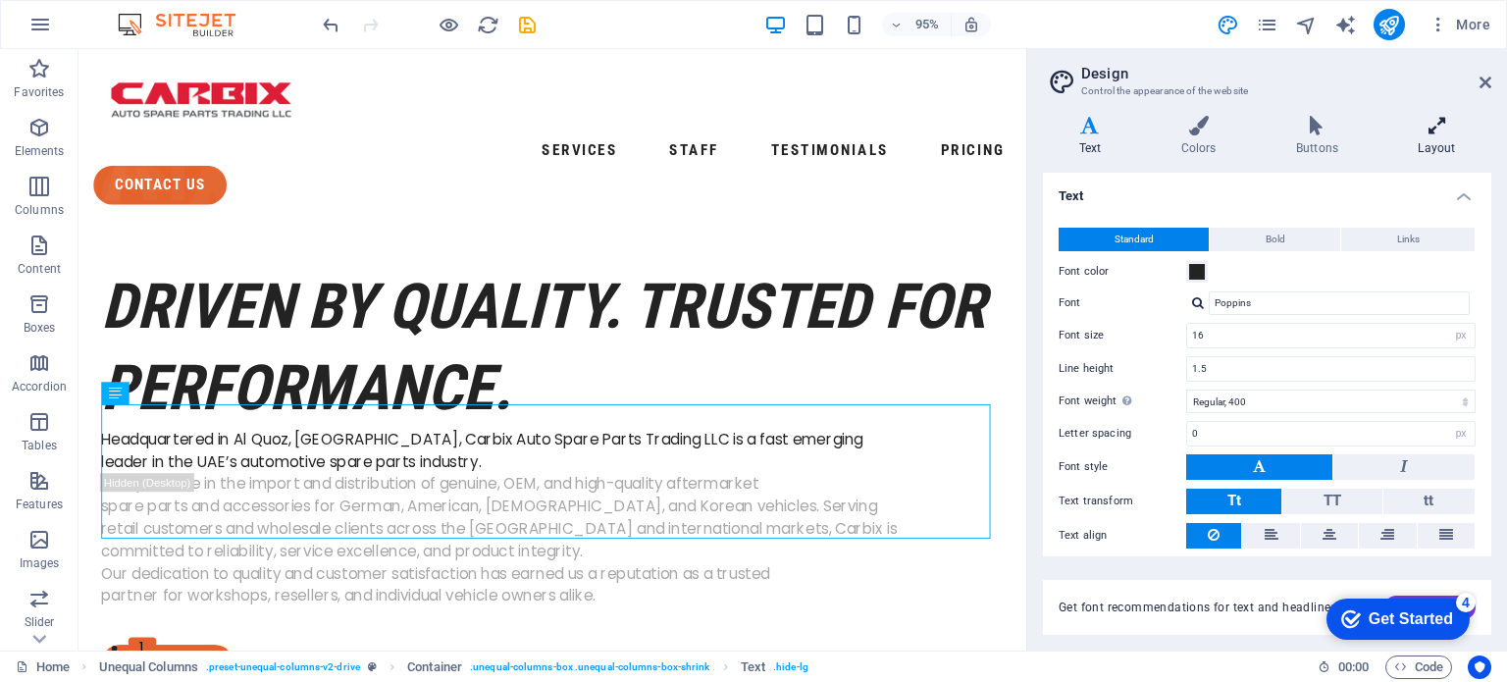
click at [1441, 136] on h4 "Layout" at bounding box center [1437, 136] width 109 height 41
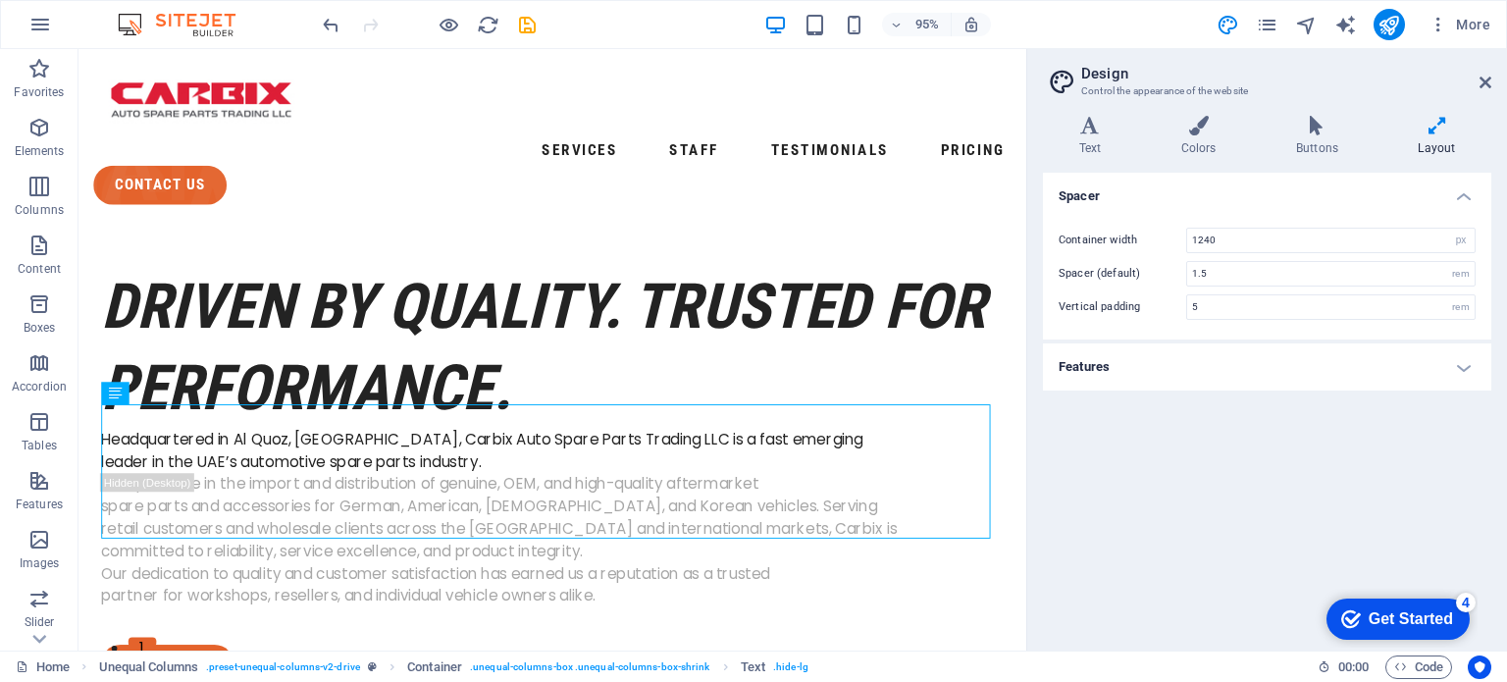
click at [1441, 136] on h4 "Layout" at bounding box center [1437, 136] width 109 height 41
click at [1269, 191] on h4 "Spacer" at bounding box center [1267, 190] width 448 height 35
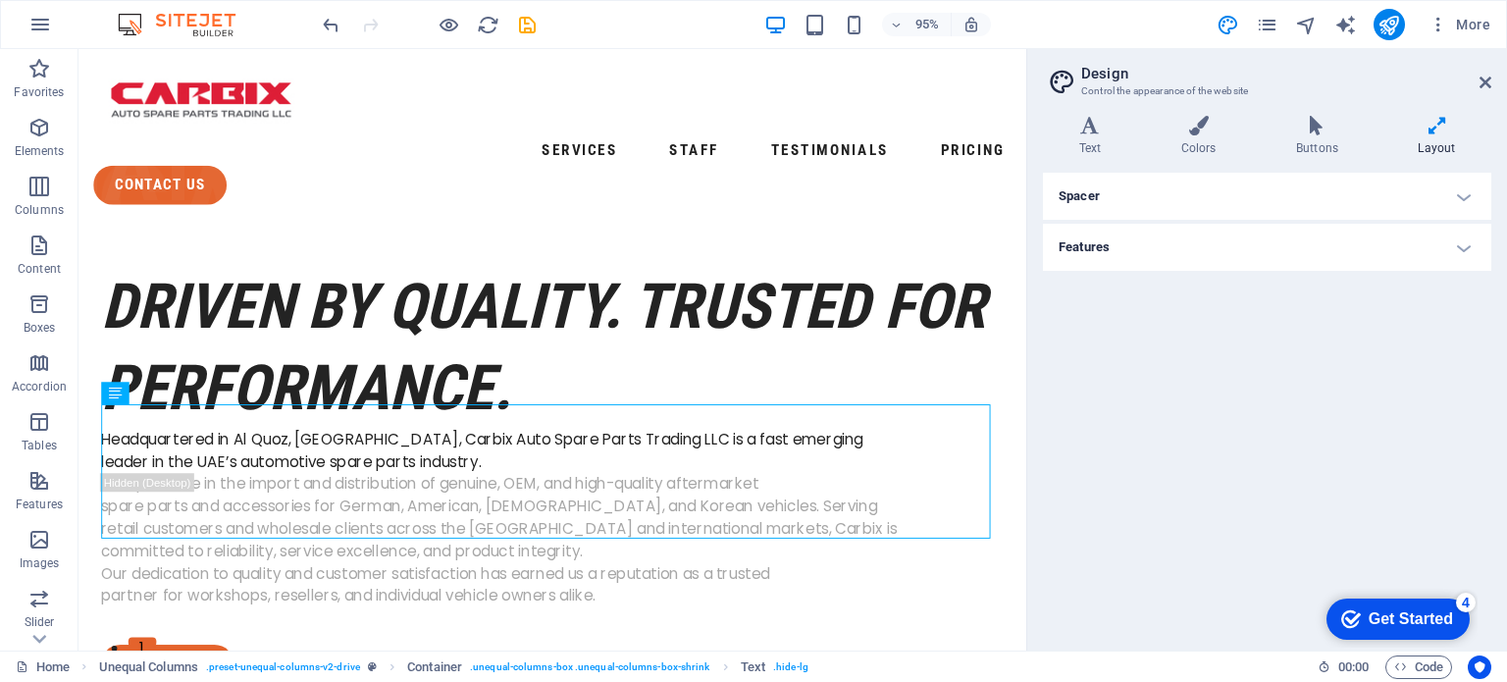
click at [1269, 191] on h4 "Spacer" at bounding box center [1267, 196] width 448 height 47
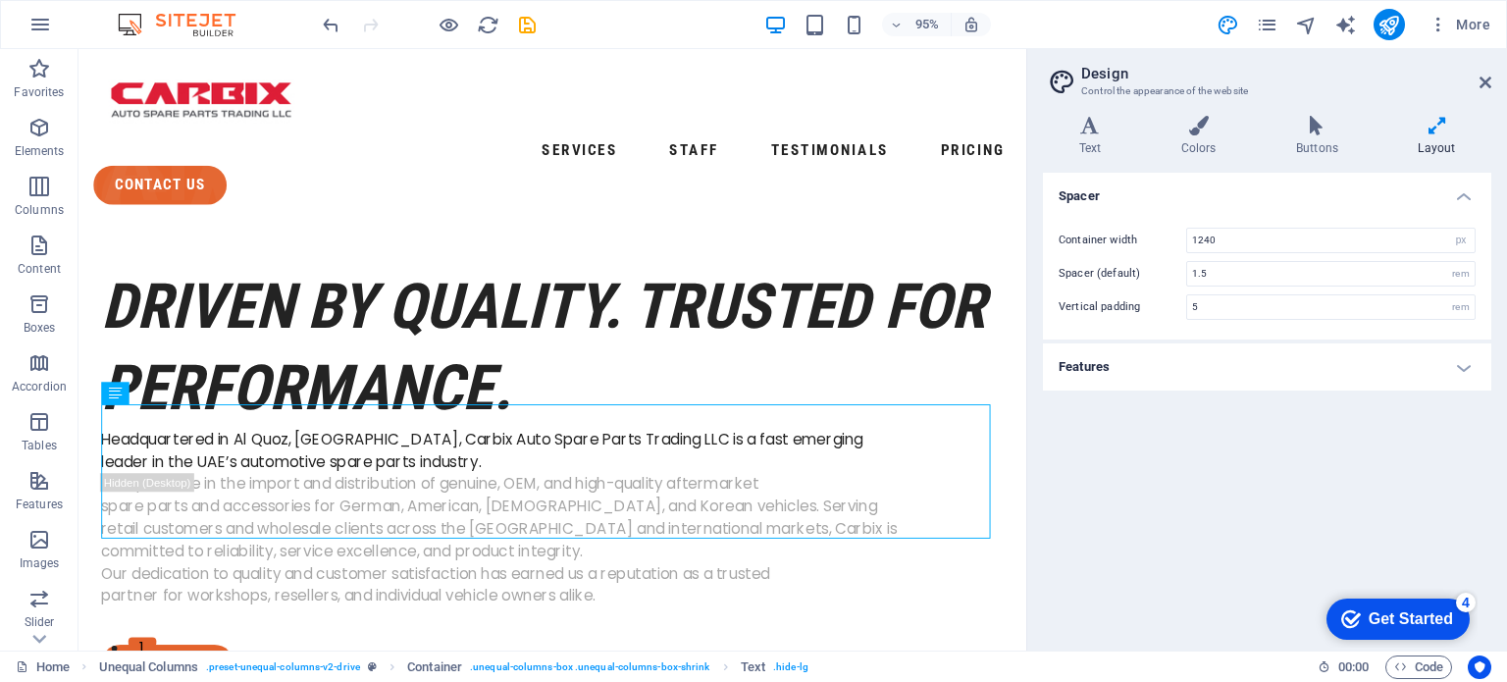
click at [1269, 372] on h4 "Features" at bounding box center [1267, 366] width 448 height 47
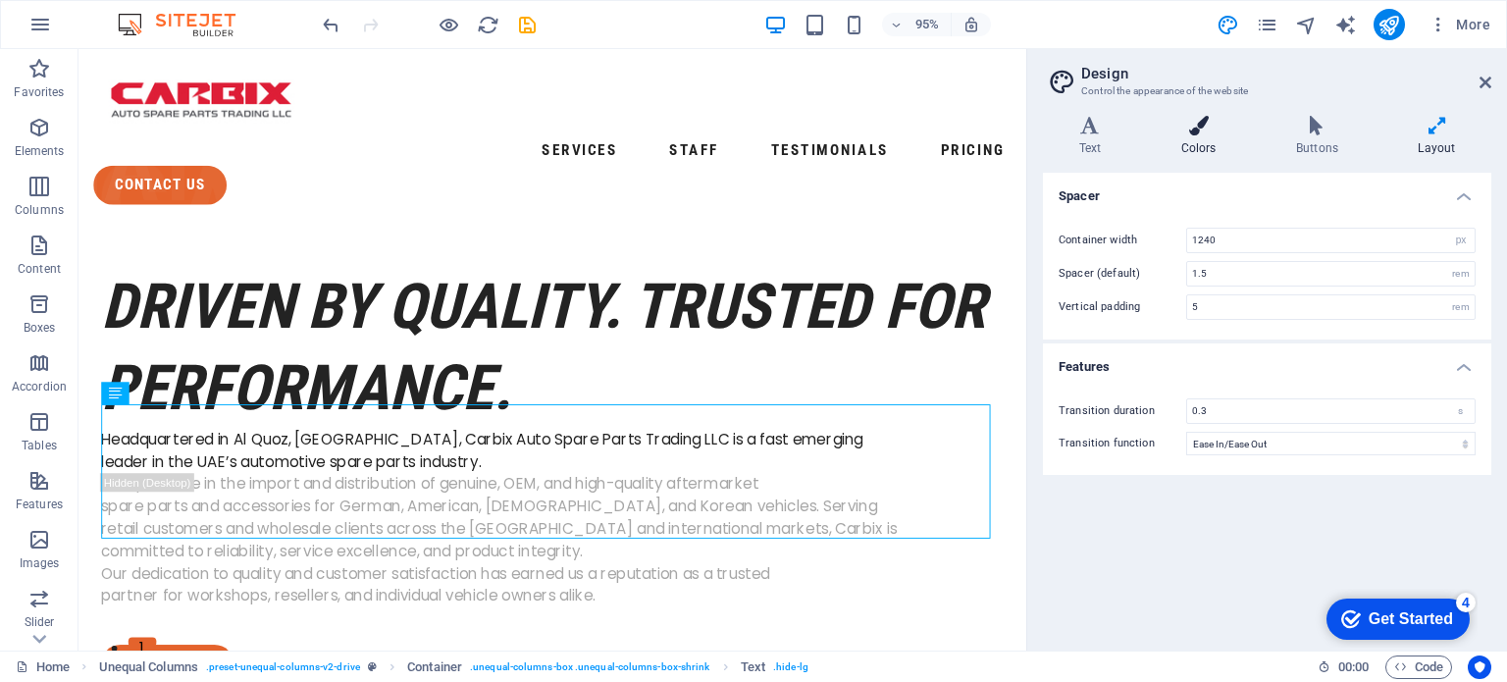
click at [1198, 126] on icon at bounding box center [1198, 126] width 107 height 20
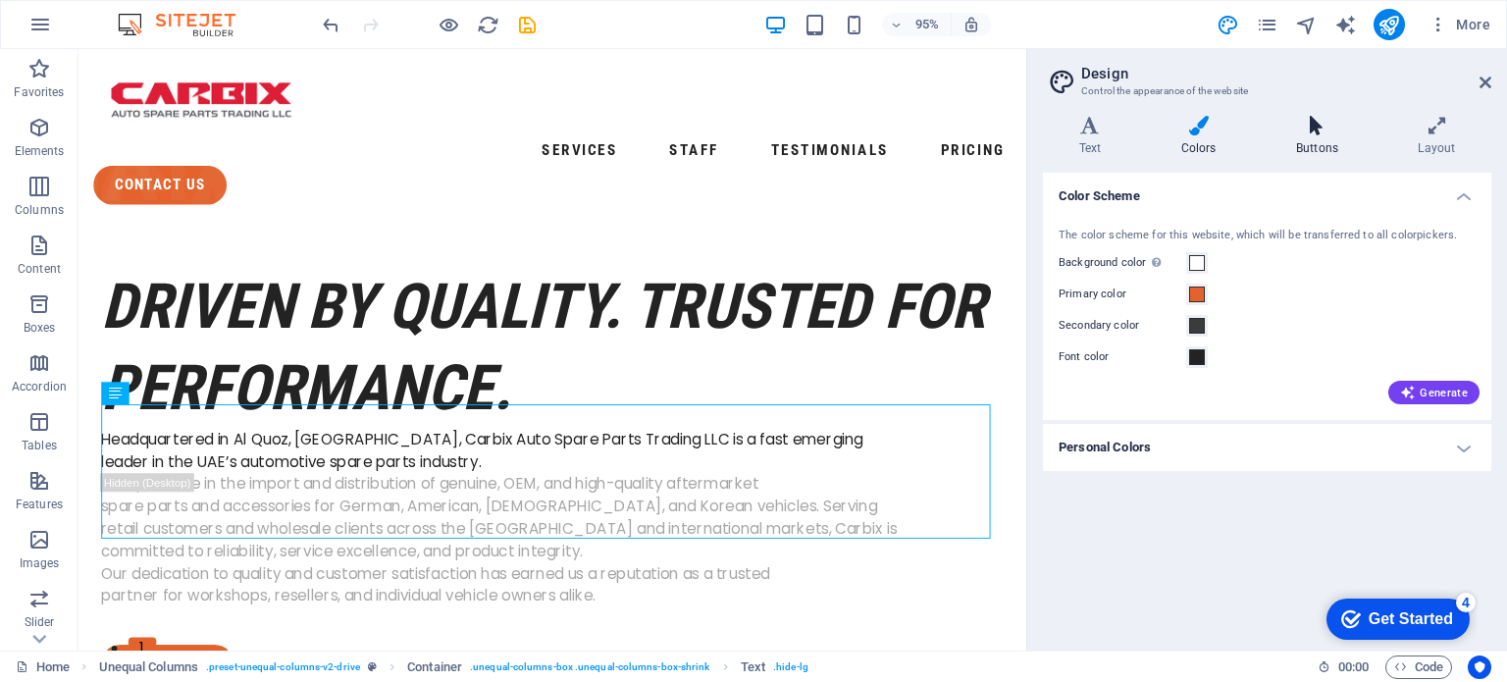
click at [1310, 126] on icon at bounding box center [1317, 126] width 114 height 20
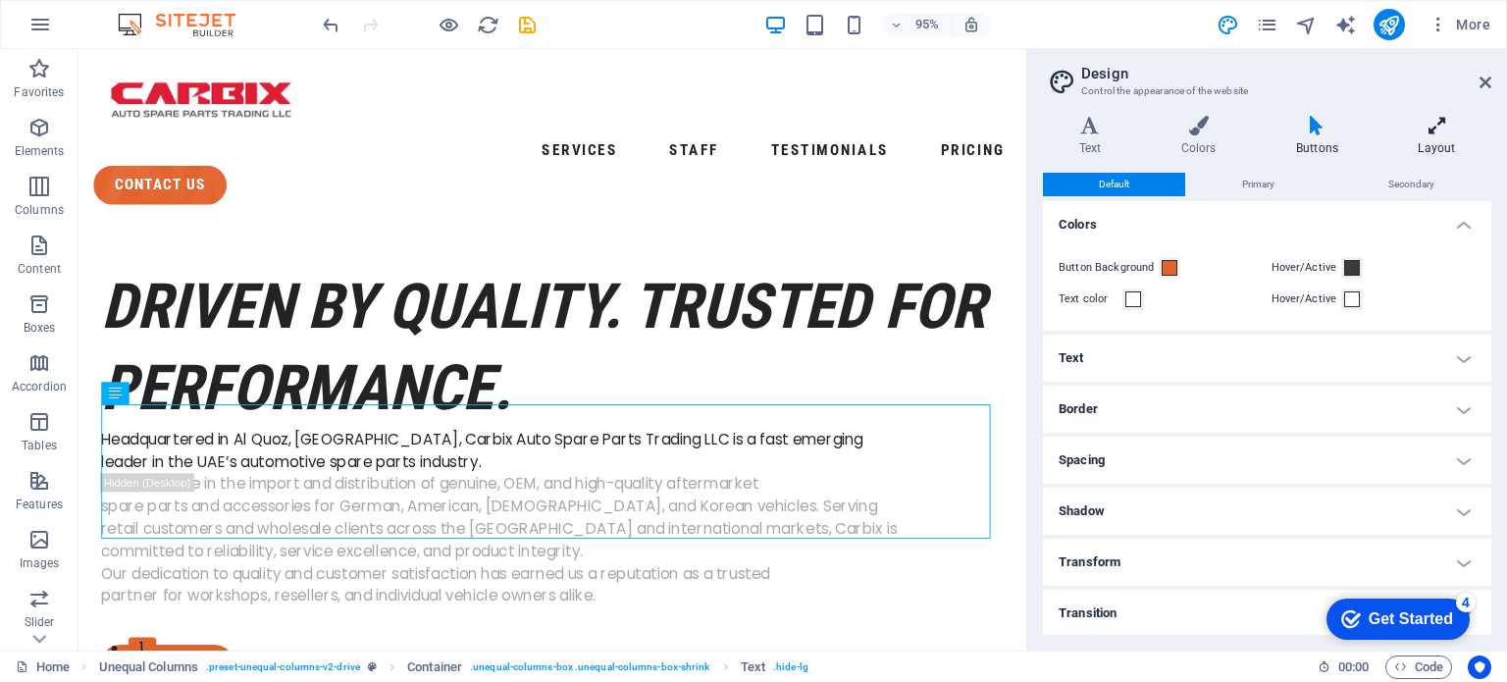
click at [1426, 128] on icon at bounding box center [1437, 126] width 109 height 20
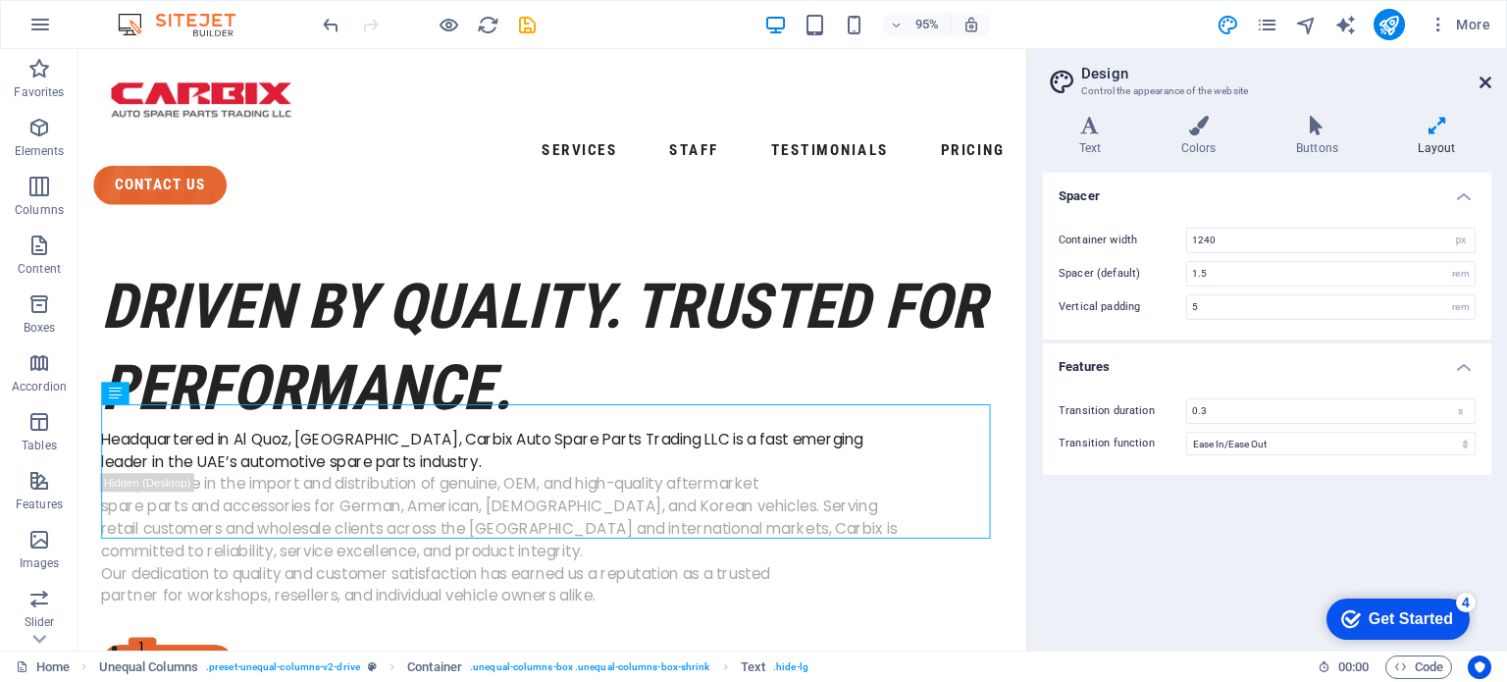
click at [1485, 79] on icon at bounding box center [1486, 83] width 12 height 16
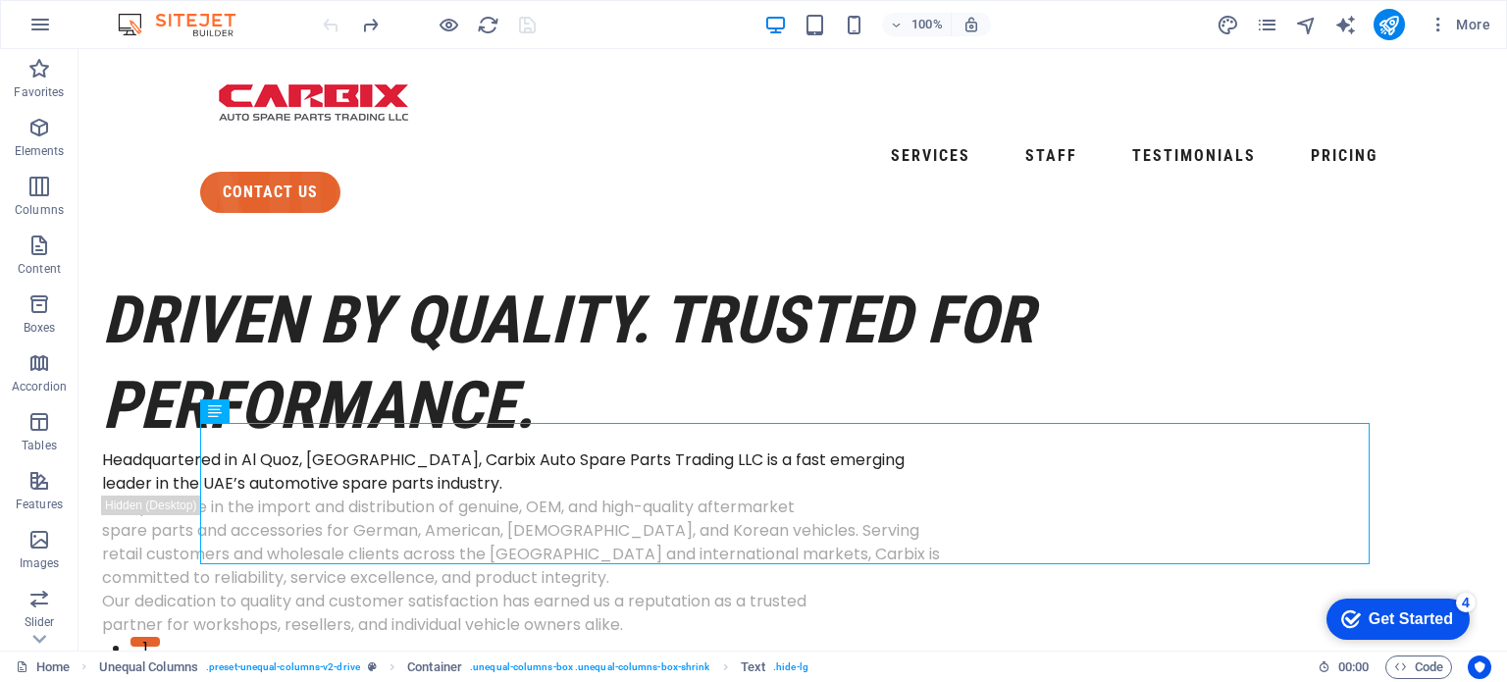
click at [326, 20] on div at bounding box center [429, 24] width 220 height 31
click at [326, 17] on div at bounding box center [429, 24] width 220 height 31
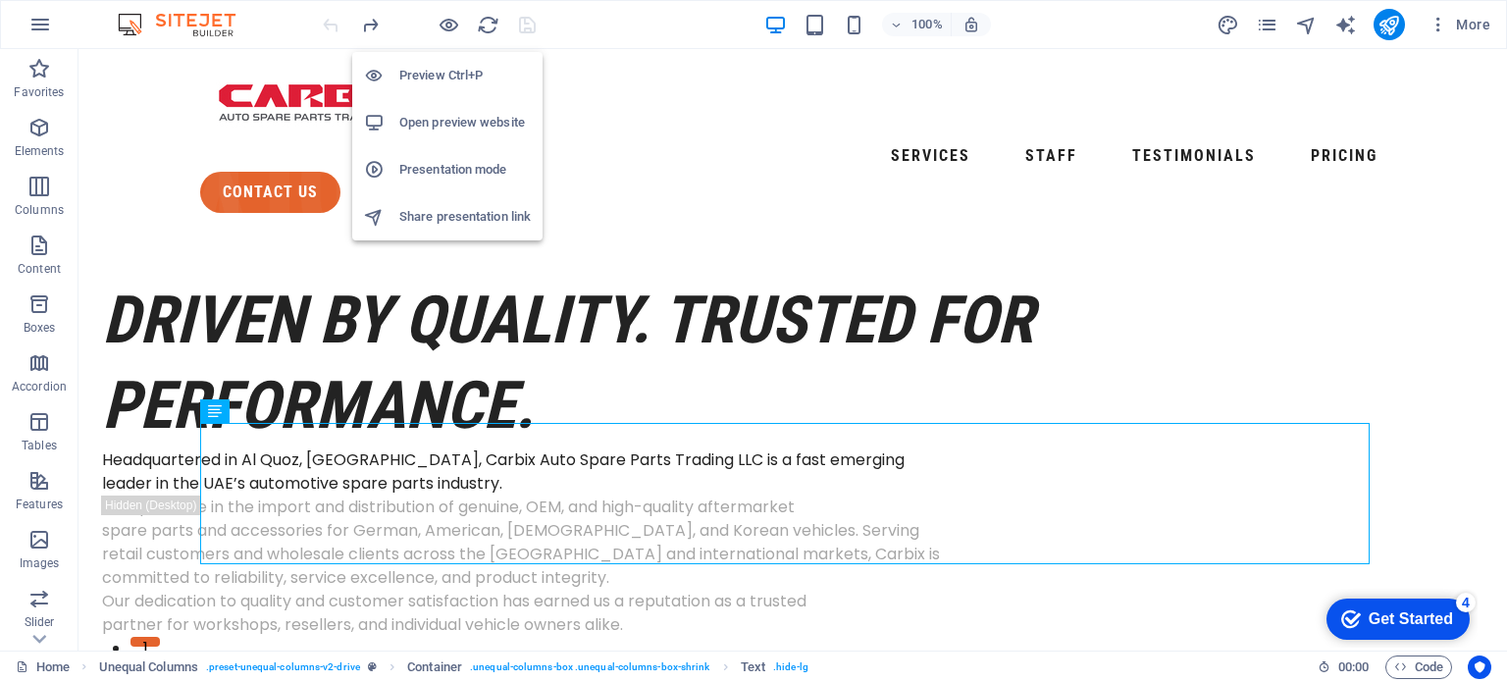
click at [466, 121] on h6 "Open preview website" at bounding box center [464, 123] width 131 height 24
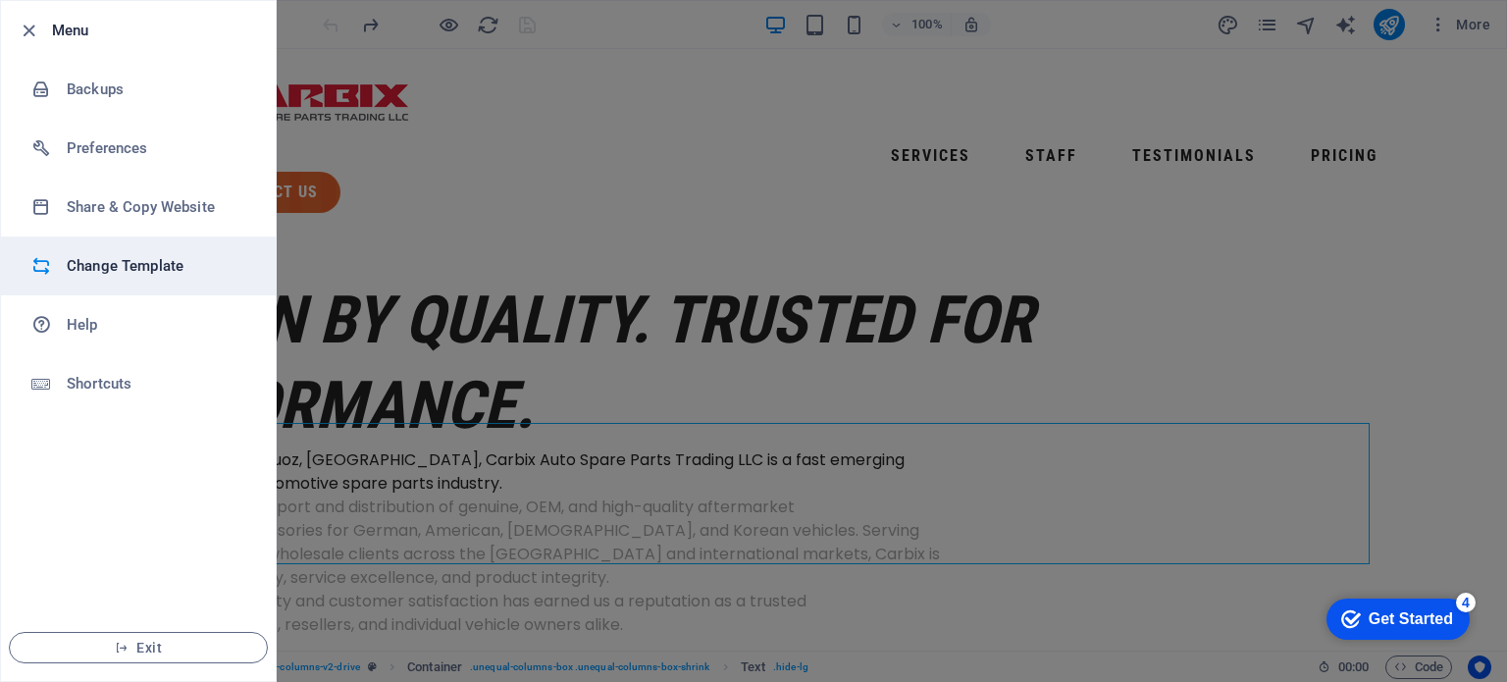
click at [134, 267] on h6 "Change Template" at bounding box center [158, 266] width 182 height 24
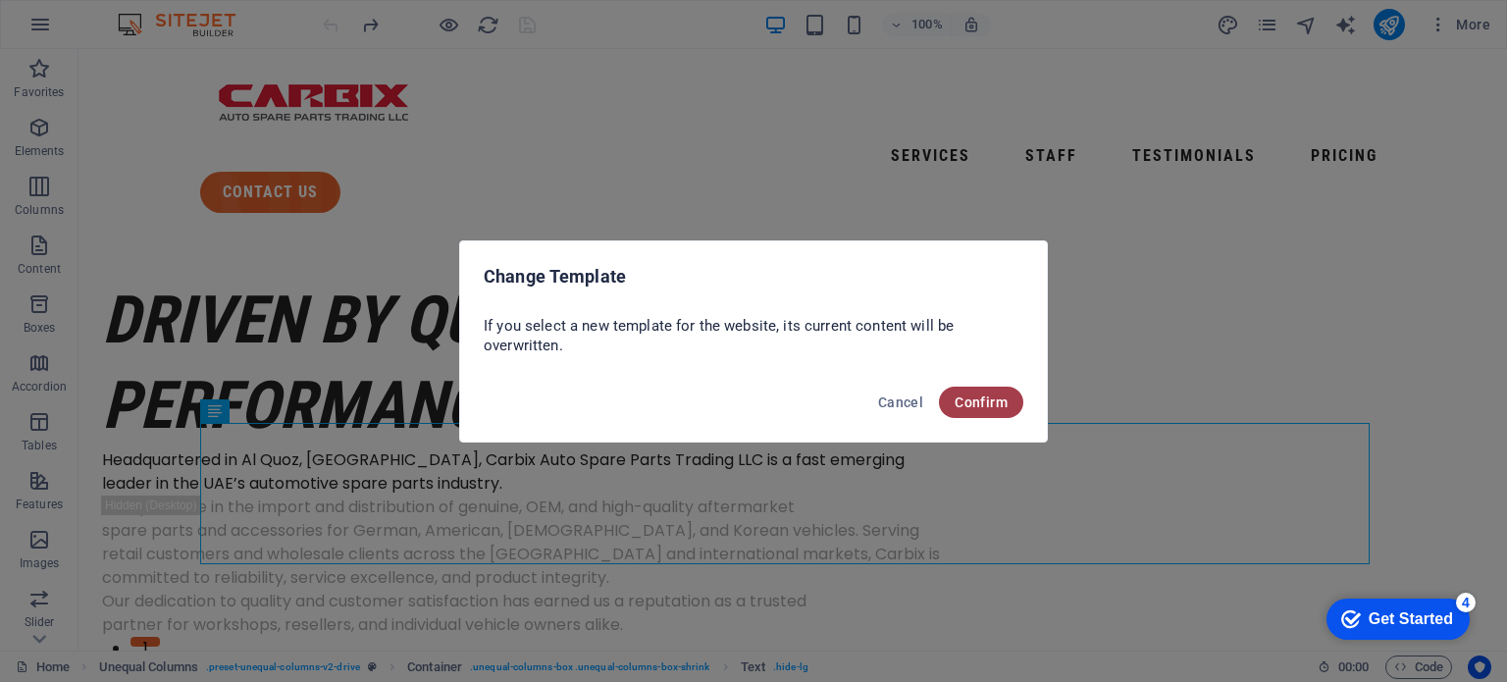
click at [971, 395] on span "Confirm" at bounding box center [981, 402] width 53 height 16
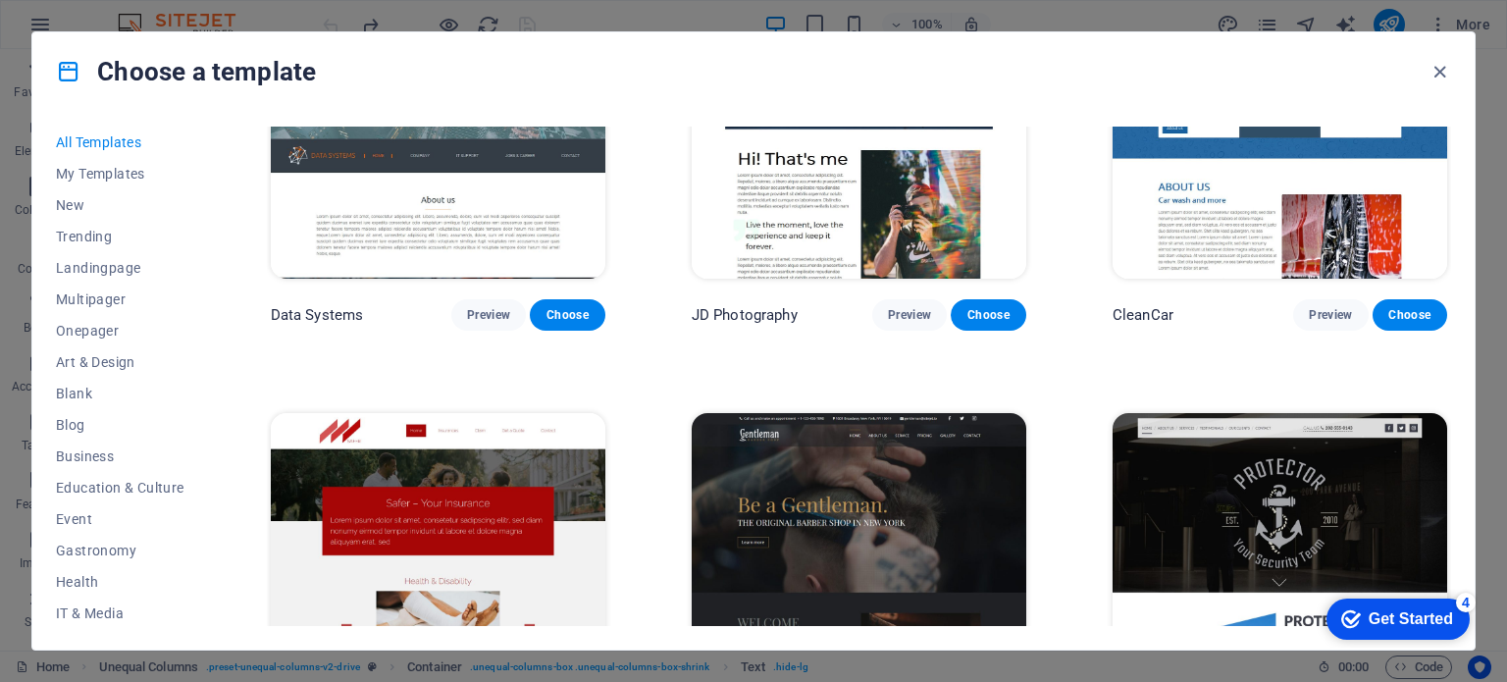
scroll to position [8288, 0]
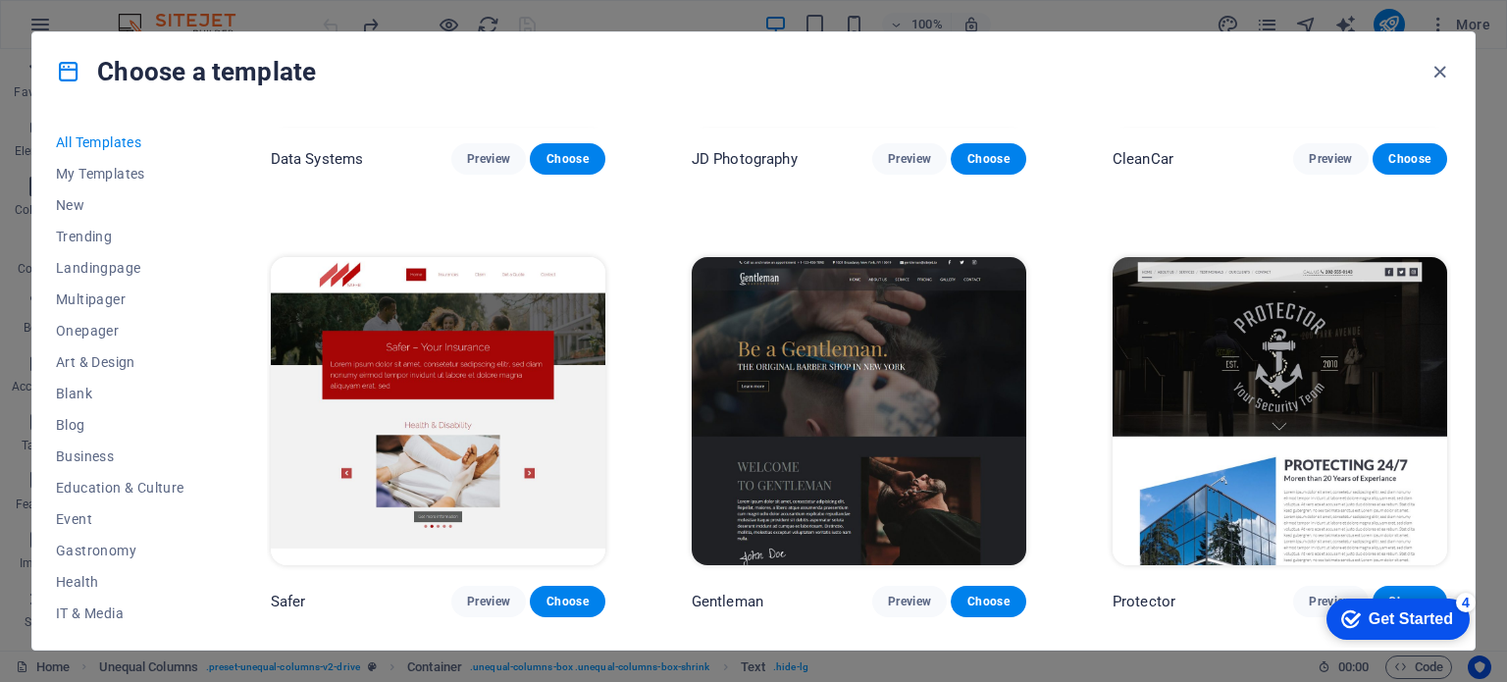
click at [955, 374] on img at bounding box center [859, 411] width 335 height 308
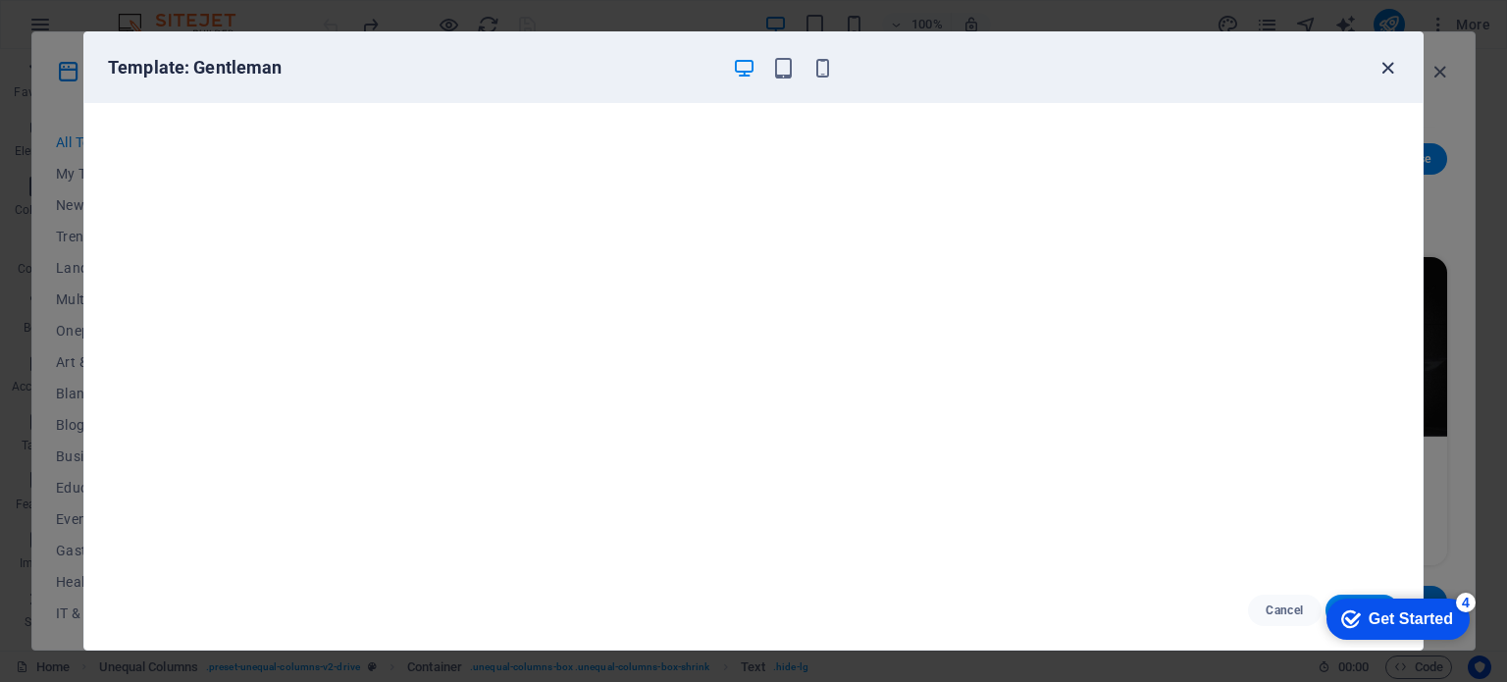
click at [1389, 64] on icon "button" at bounding box center [1388, 68] width 23 height 23
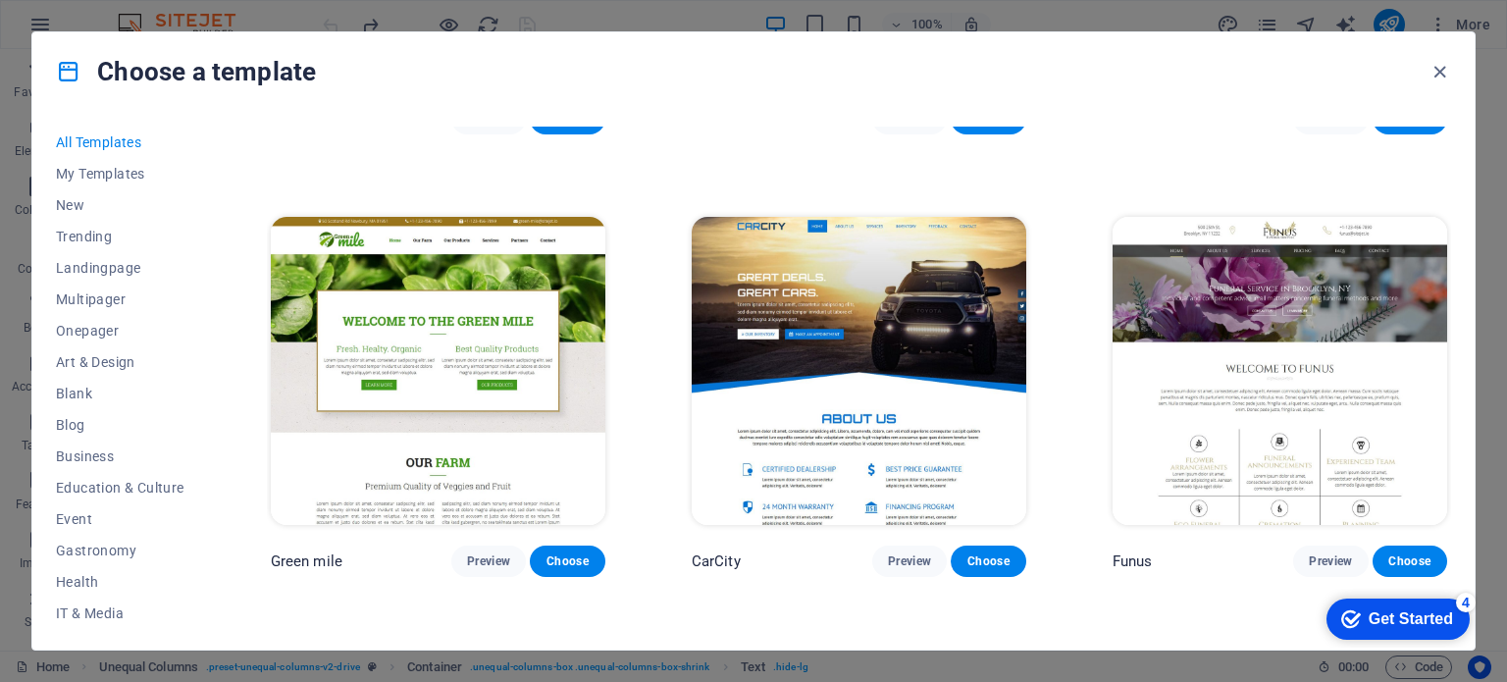
scroll to position [12951, 0]
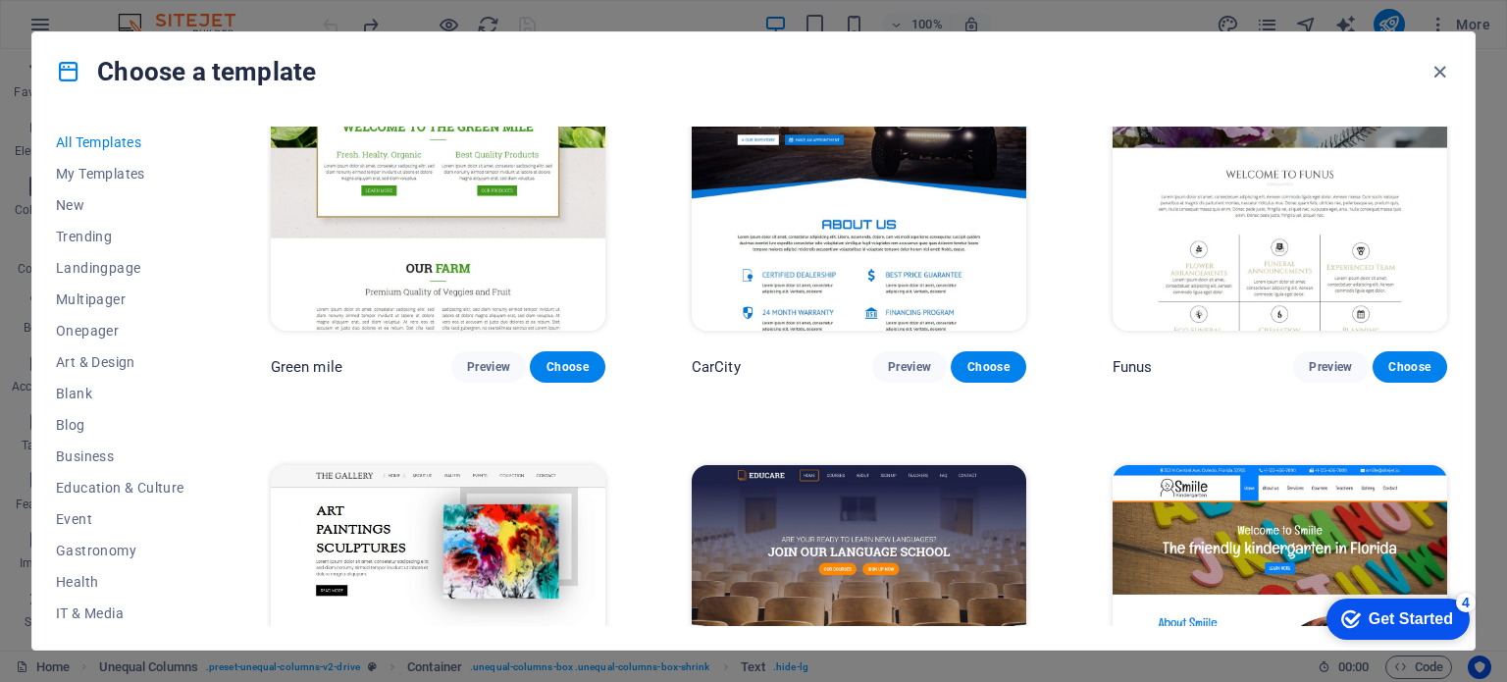
click at [835, 227] on img at bounding box center [859, 177] width 335 height 308
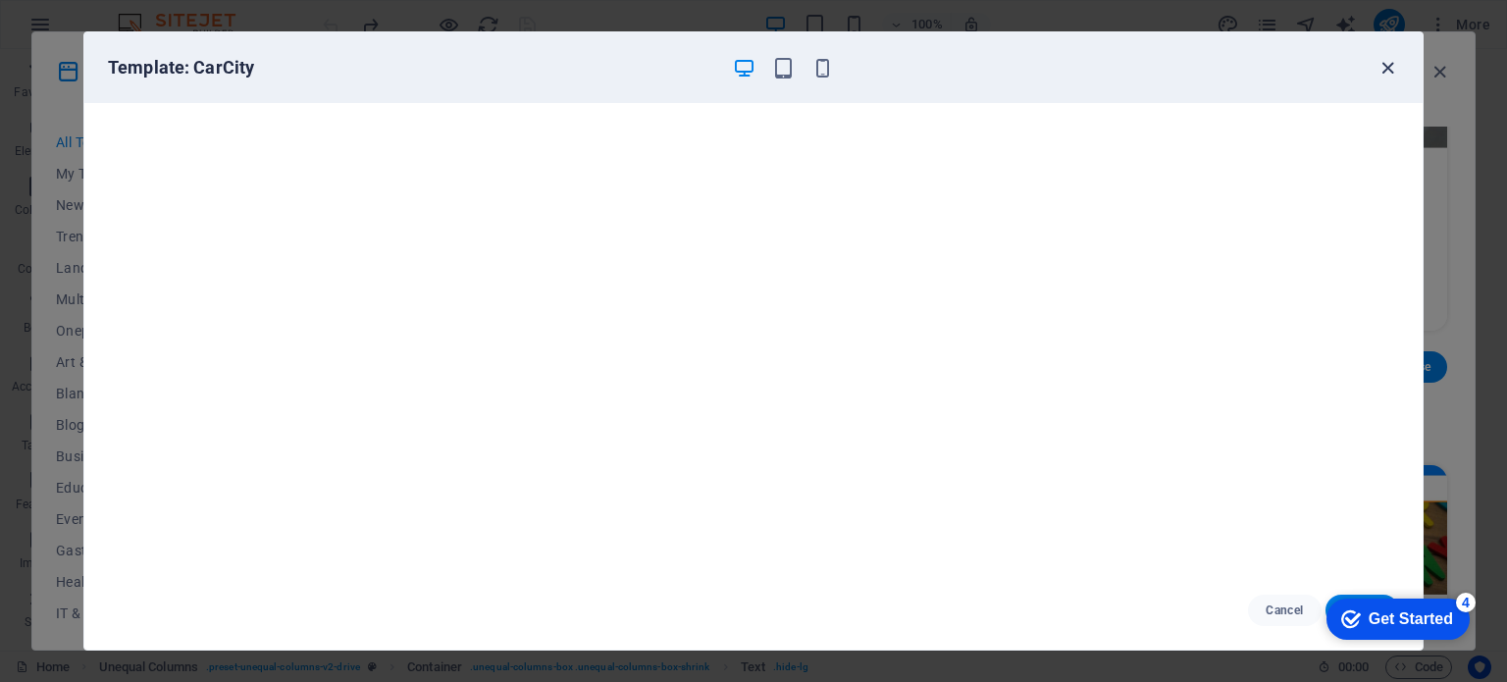
click at [1380, 64] on icon "button" at bounding box center [1388, 68] width 23 height 23
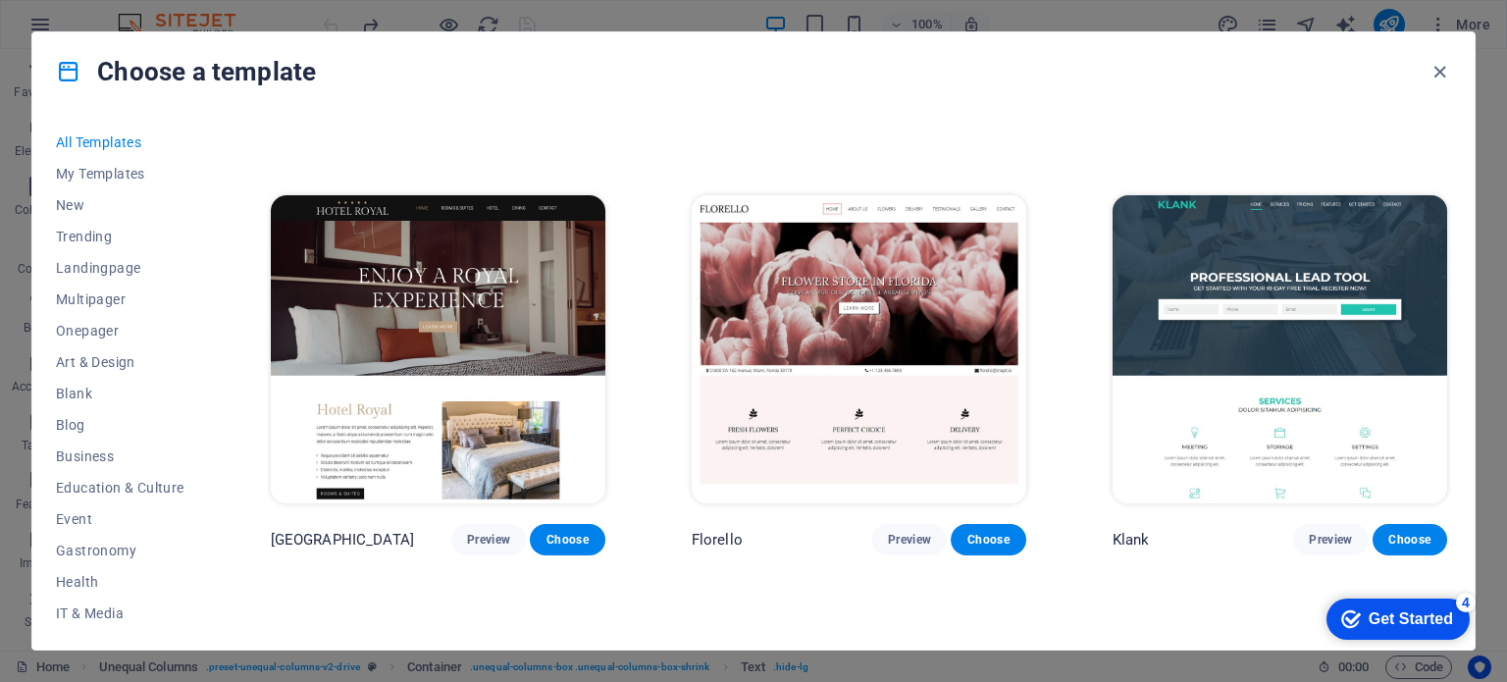
scroll to position [16525, 0]
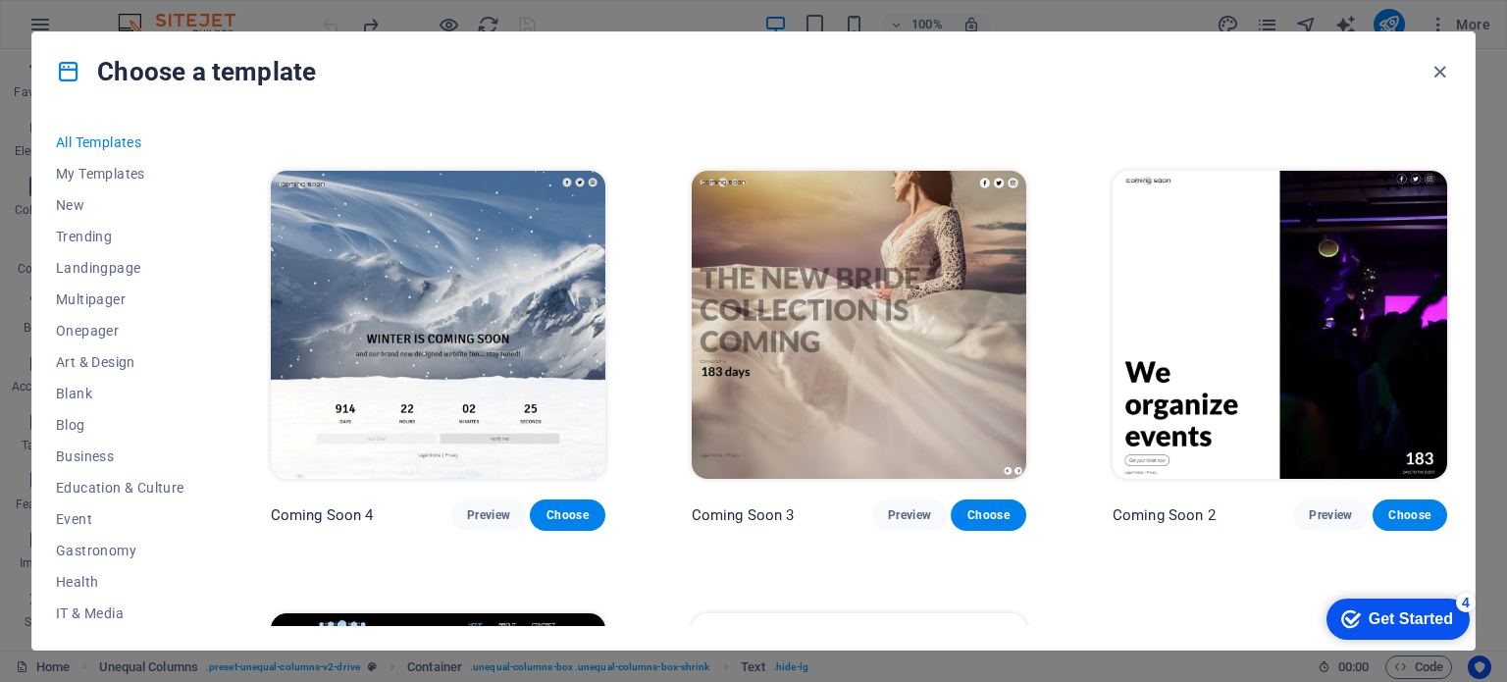
scroll to position [23674, 0]
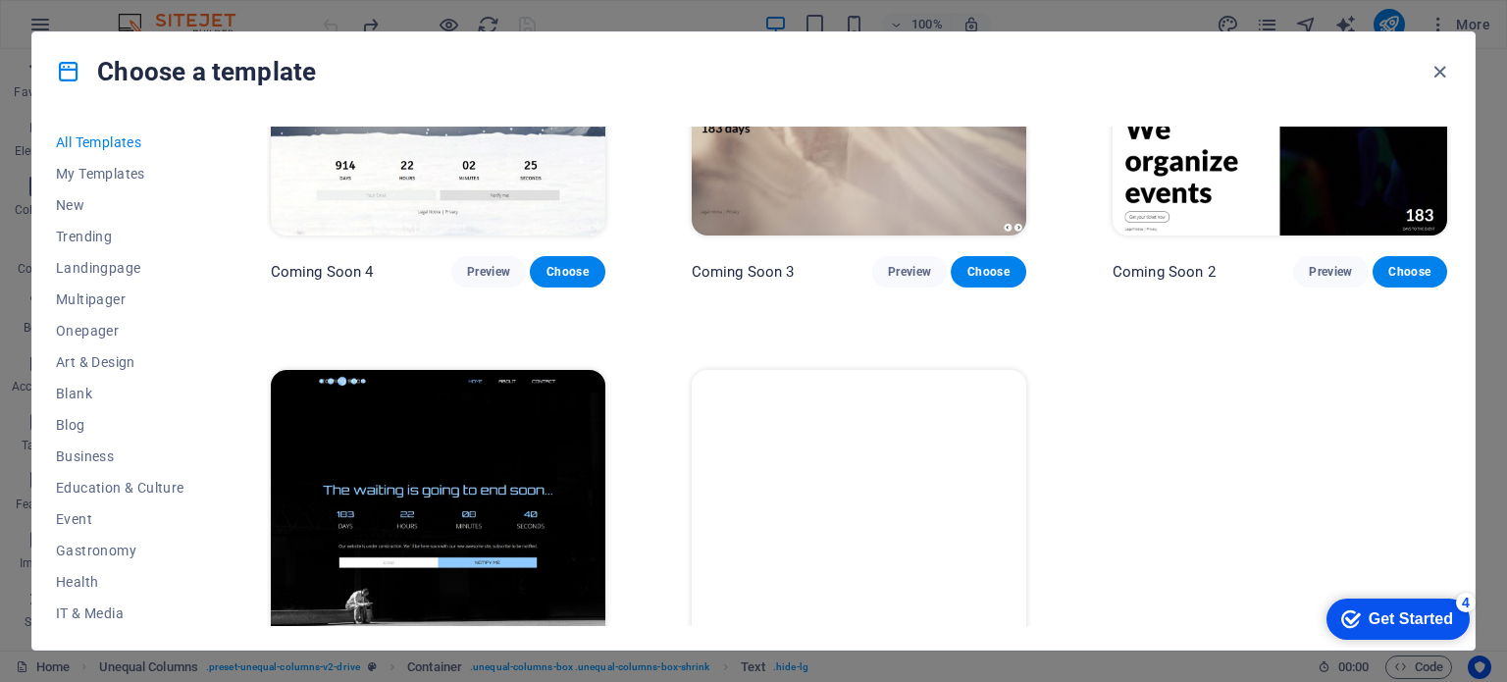
click at [866, 419] on img at bounding box center [859, 524] width 335 height 308
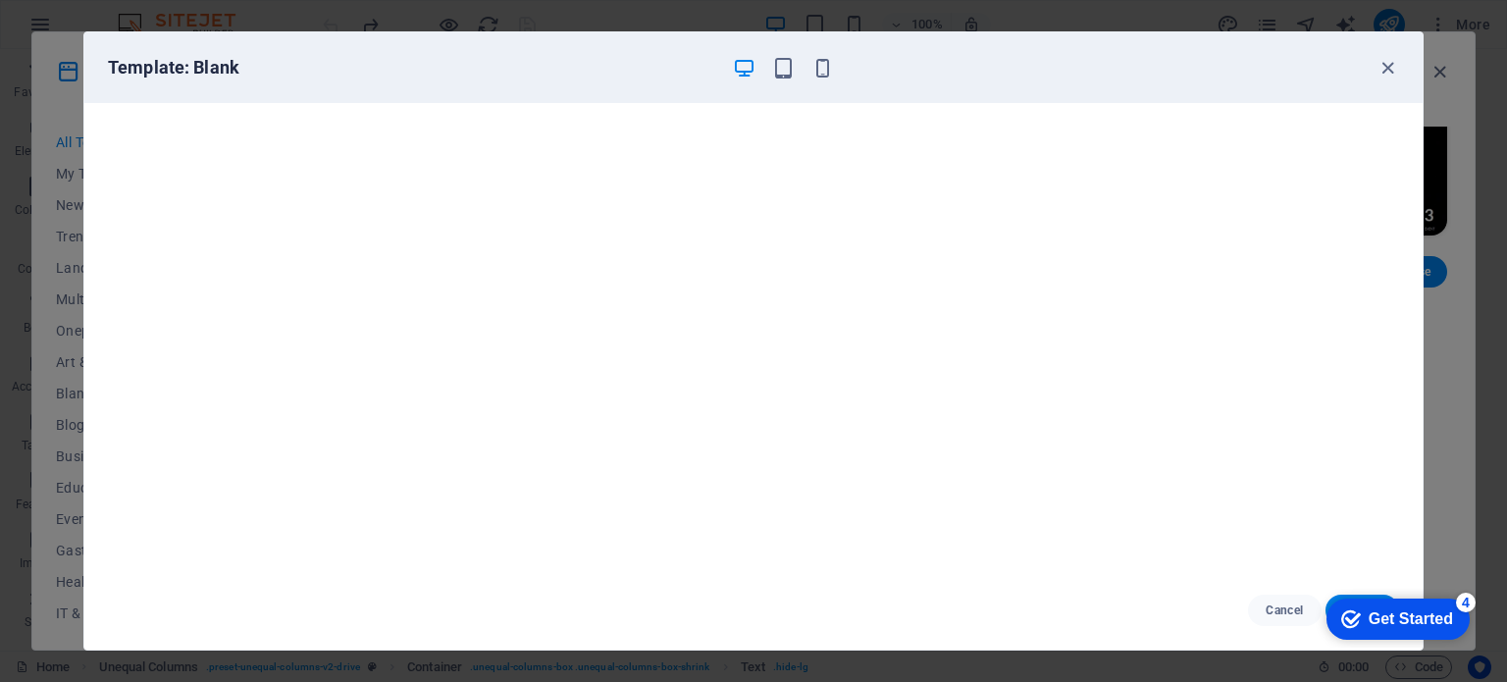
scroll to position [0, 0]
click at [1276, 610] on span "Cancel" at bounding box center [1285, 610] width 42 height 16
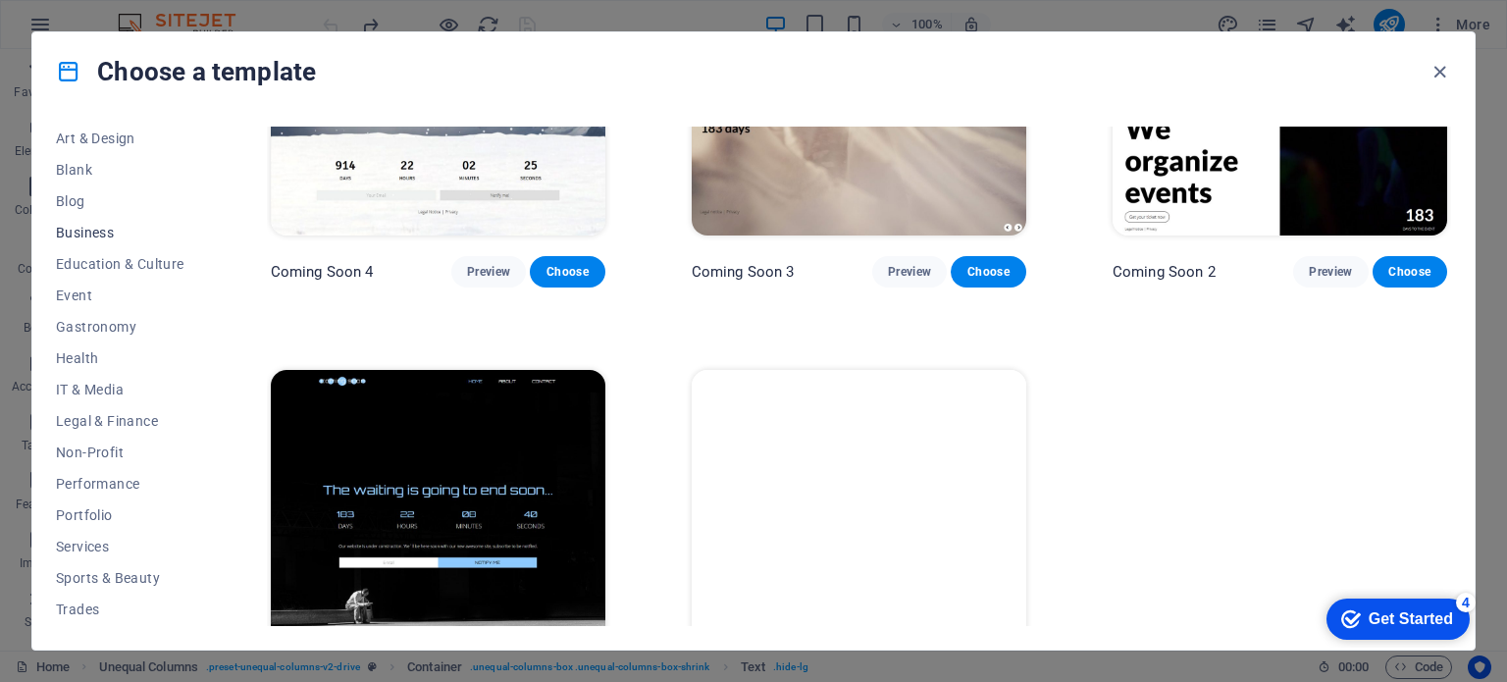
scroll to position [285, 0]
click at [98, 546] on span "Trades" at bounding box center [120, 549] width 129 height 16
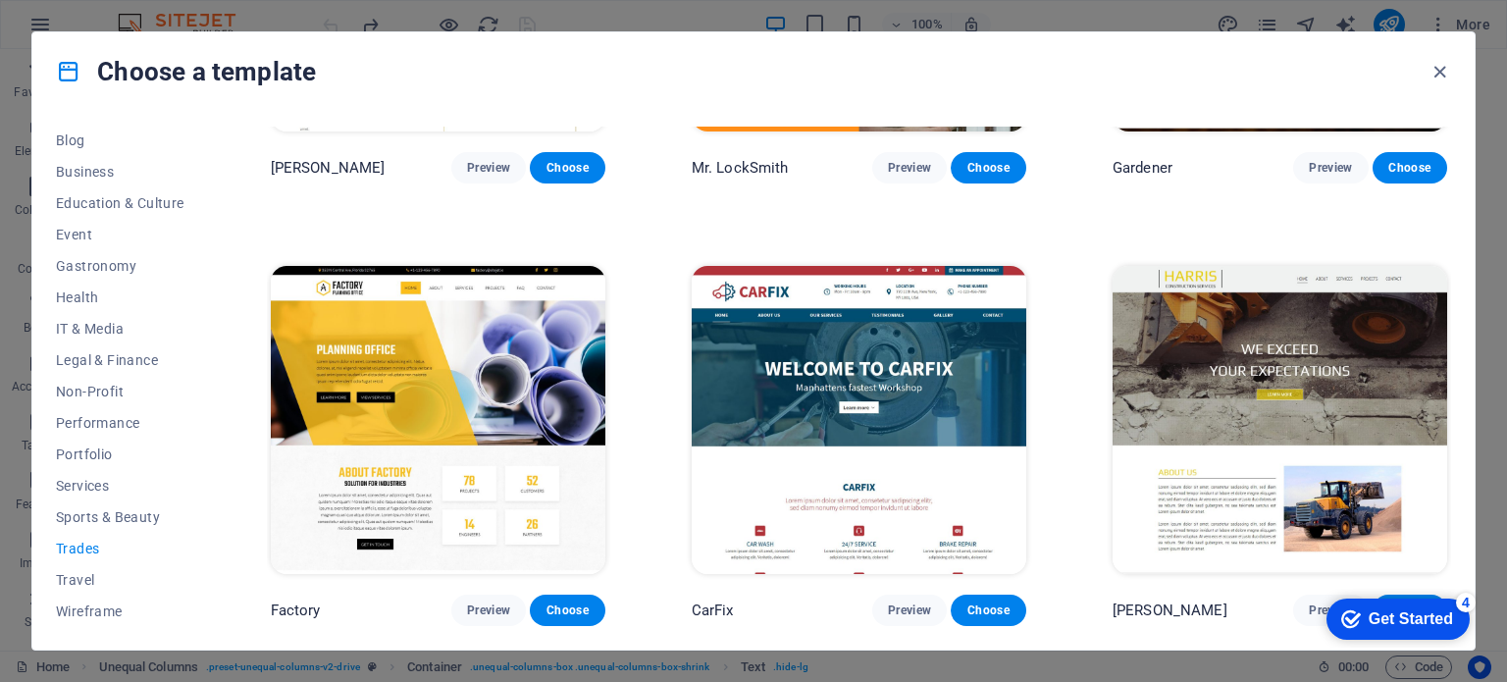
scroll to position [744, 0]
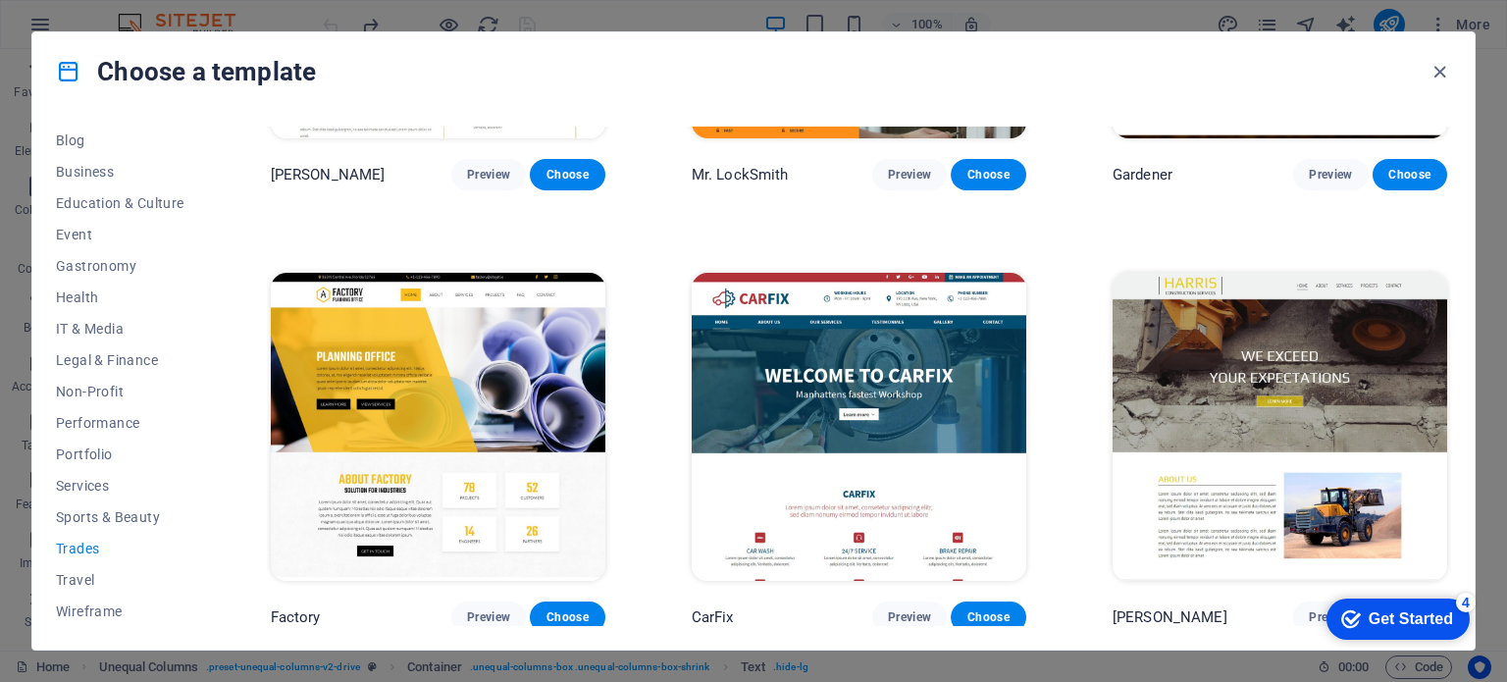
click at [864, 376] on img at bounding box center [859, 427] width 335 height 308
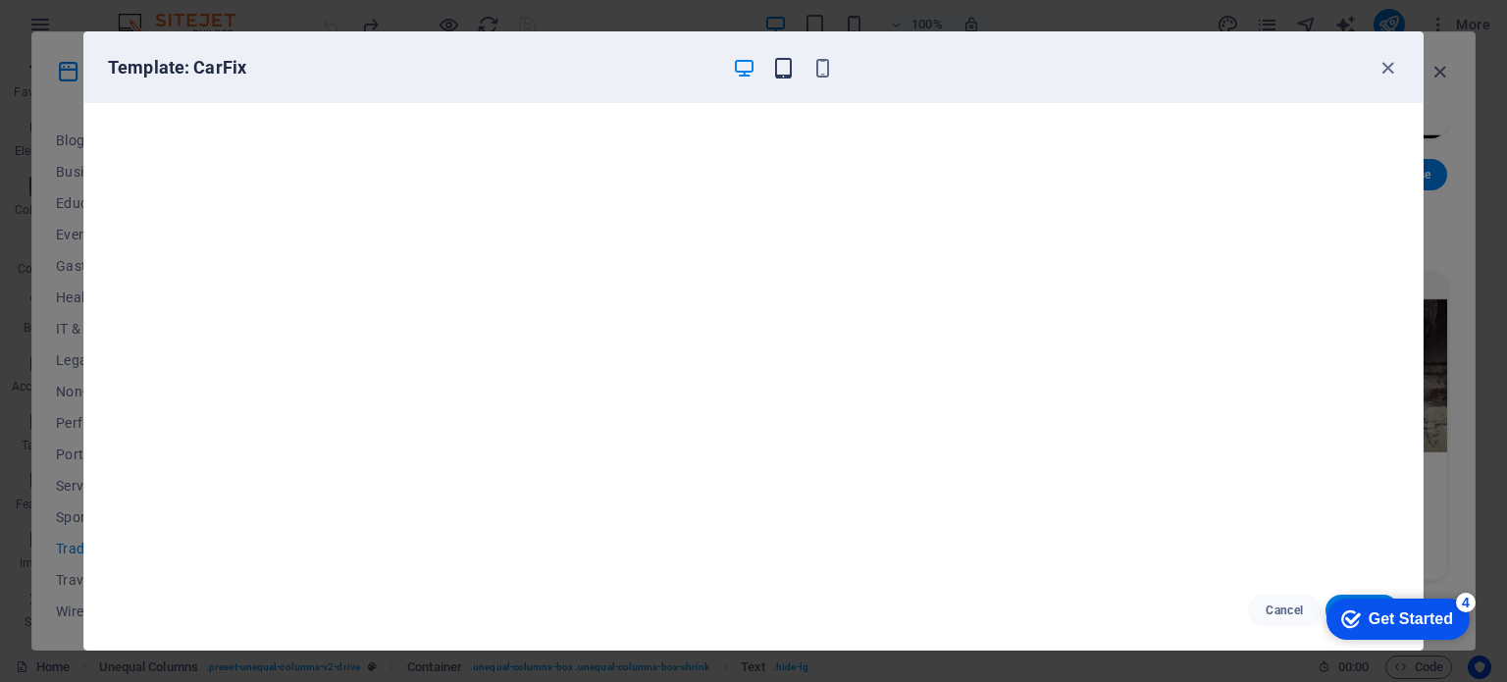
click at [780, 64] on icon "button" at bounding box center [783, 68] width 23 height 23
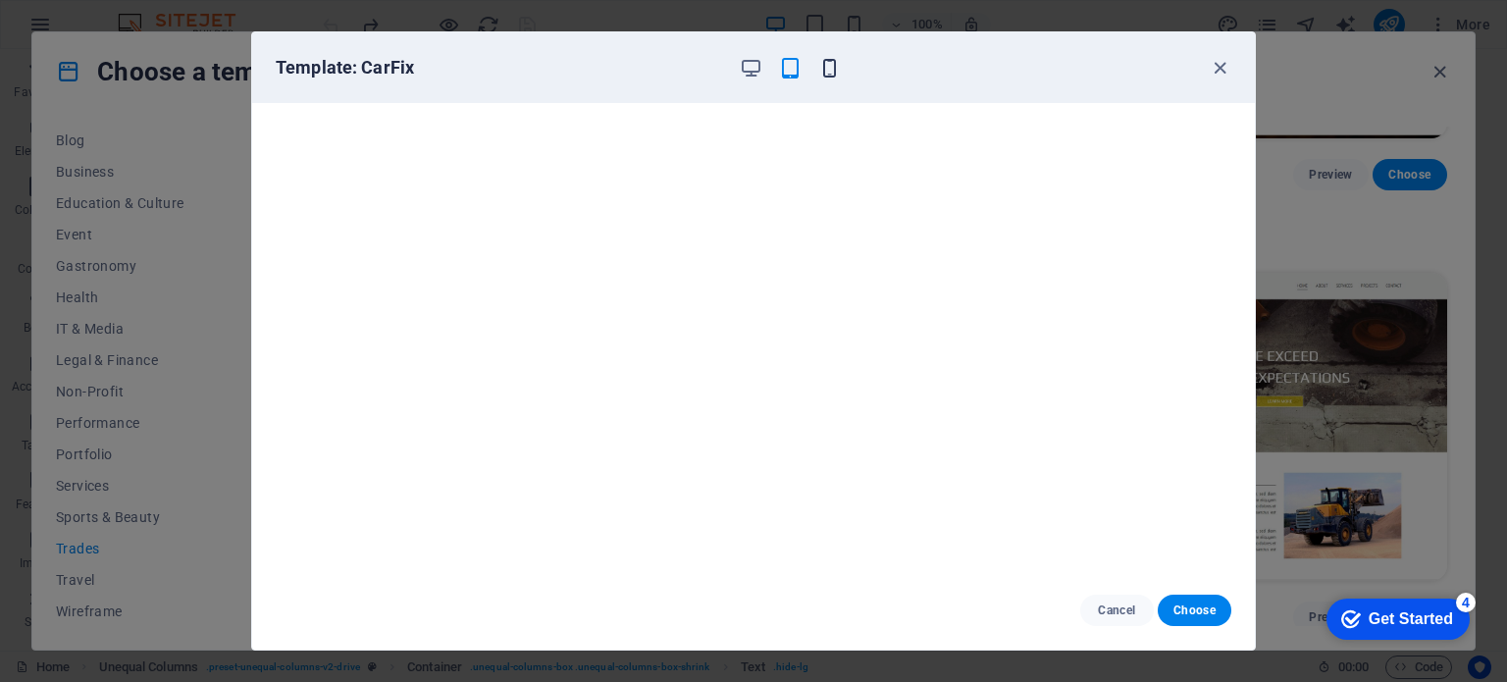
click at [828, 70] on icon "button" at bounding box center [829, 68] width 23 height 23
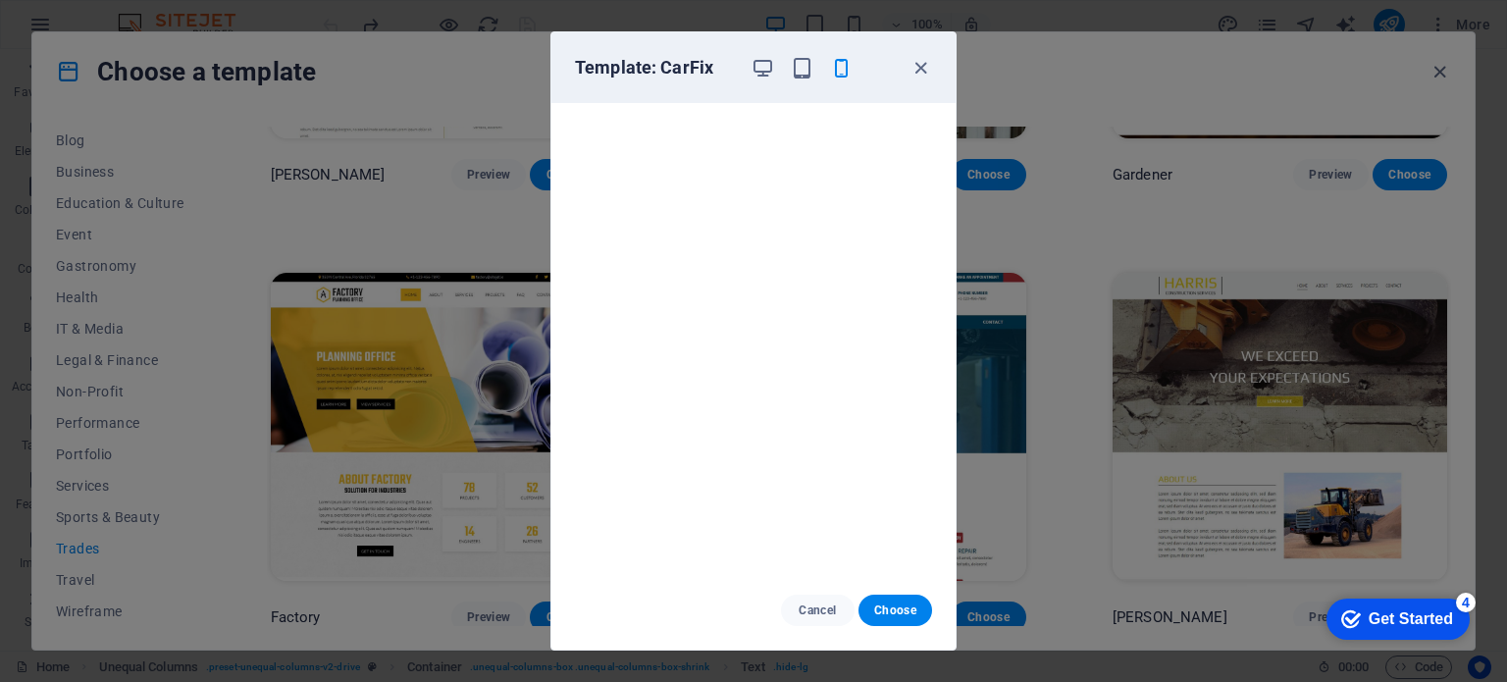
scroll to position [0, 0]
click at [760, 66] on icon "button" at bounding box center [763, 68] width 23 height 23
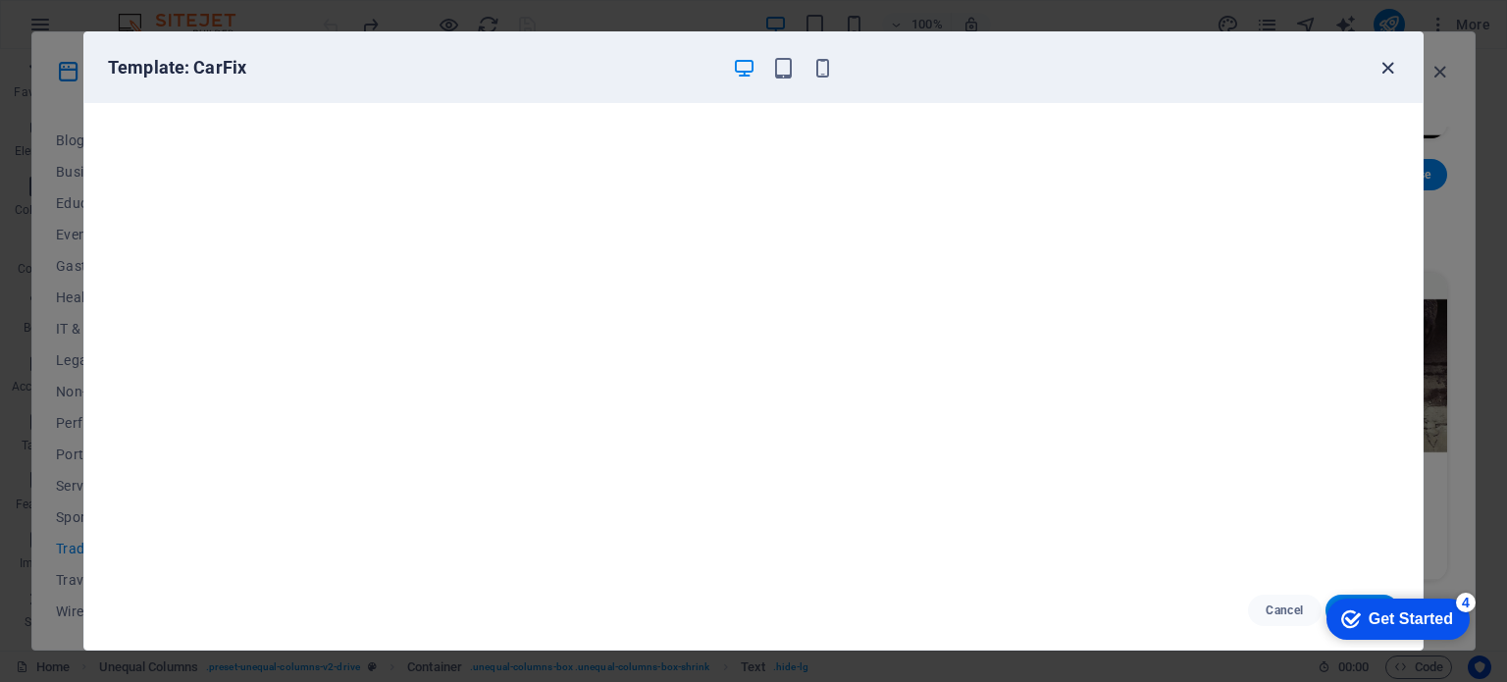
click at [1386, 65] on icon "button" at bounding box center [1388, 68] width 23 height 23
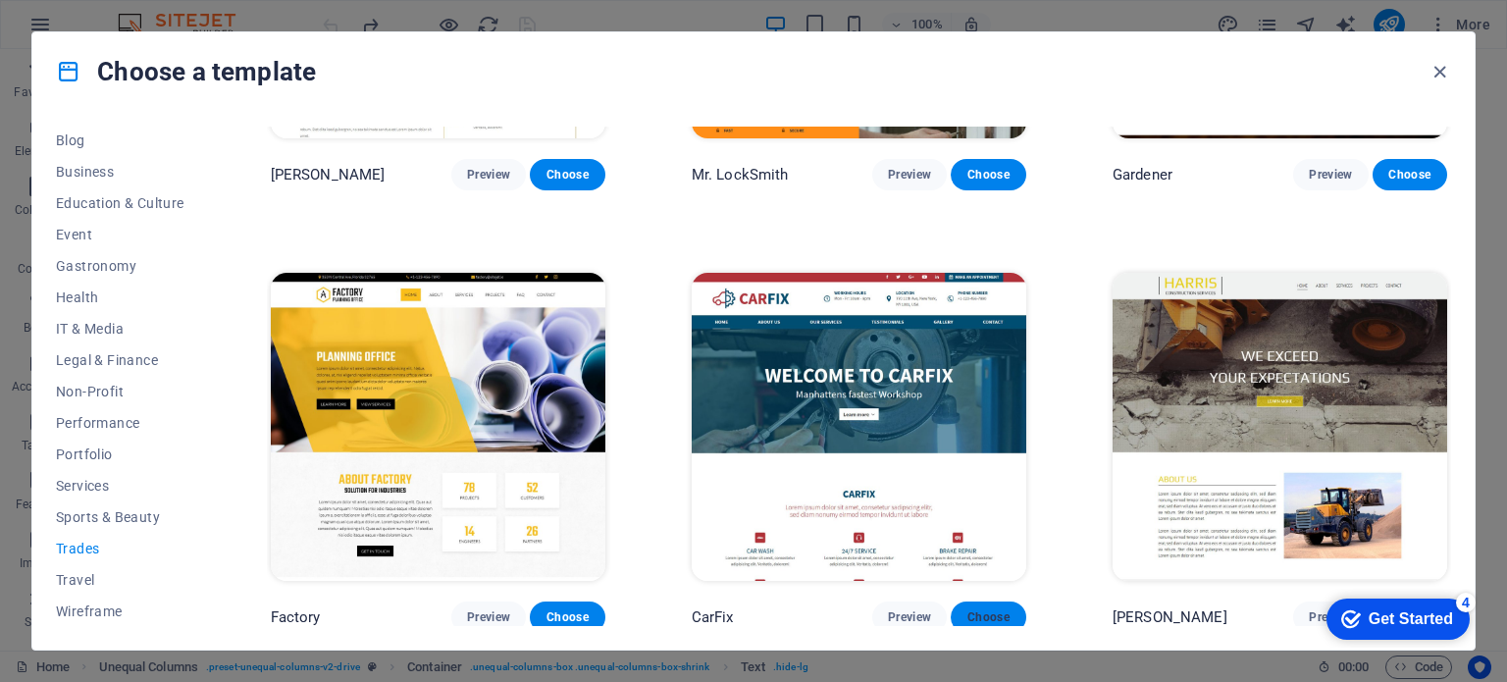
click at [996, 610] on span "Choose" at bounding box center [988, 617] width 43 height 16
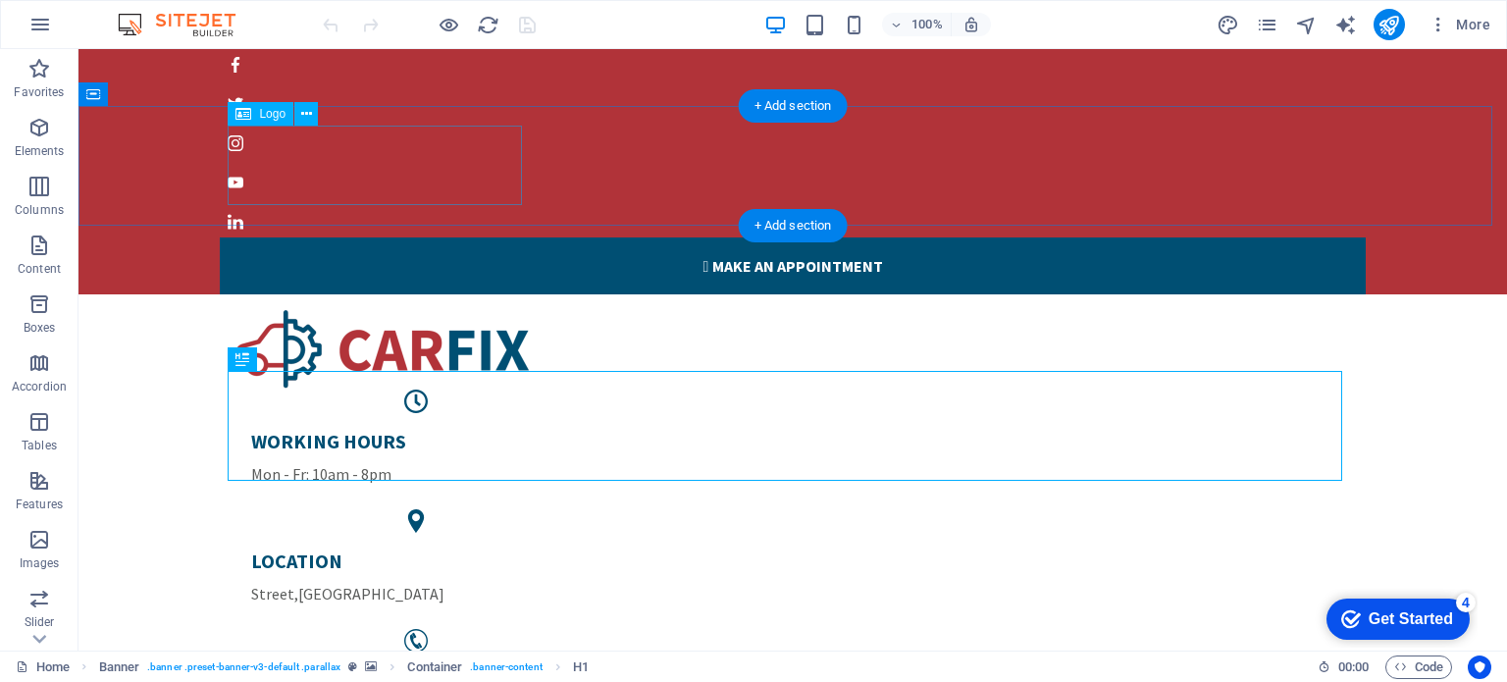
click at [438, 310] on div at bounding box center [793, 349] width 1115 height 79
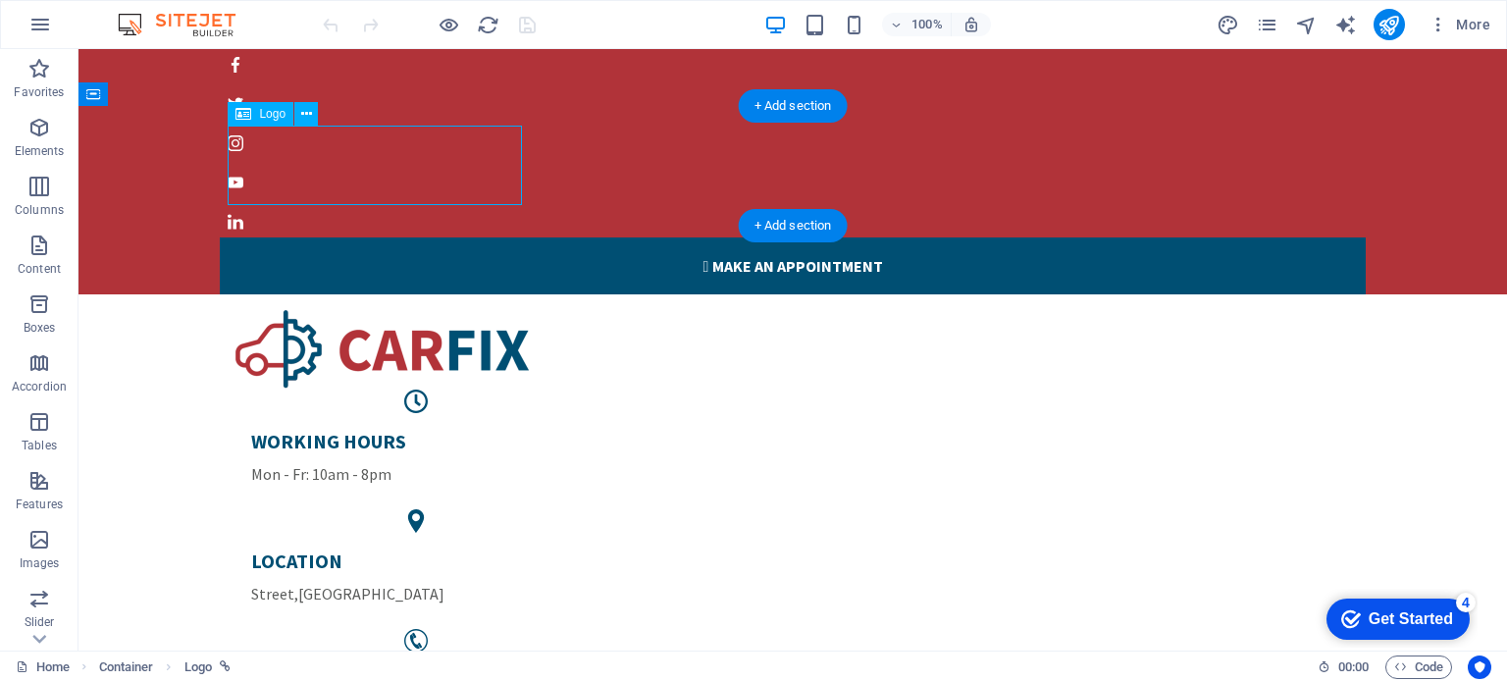
click at [414, 310] on div at bounding box center [793, 349] width 1115 height 79
select select "px"
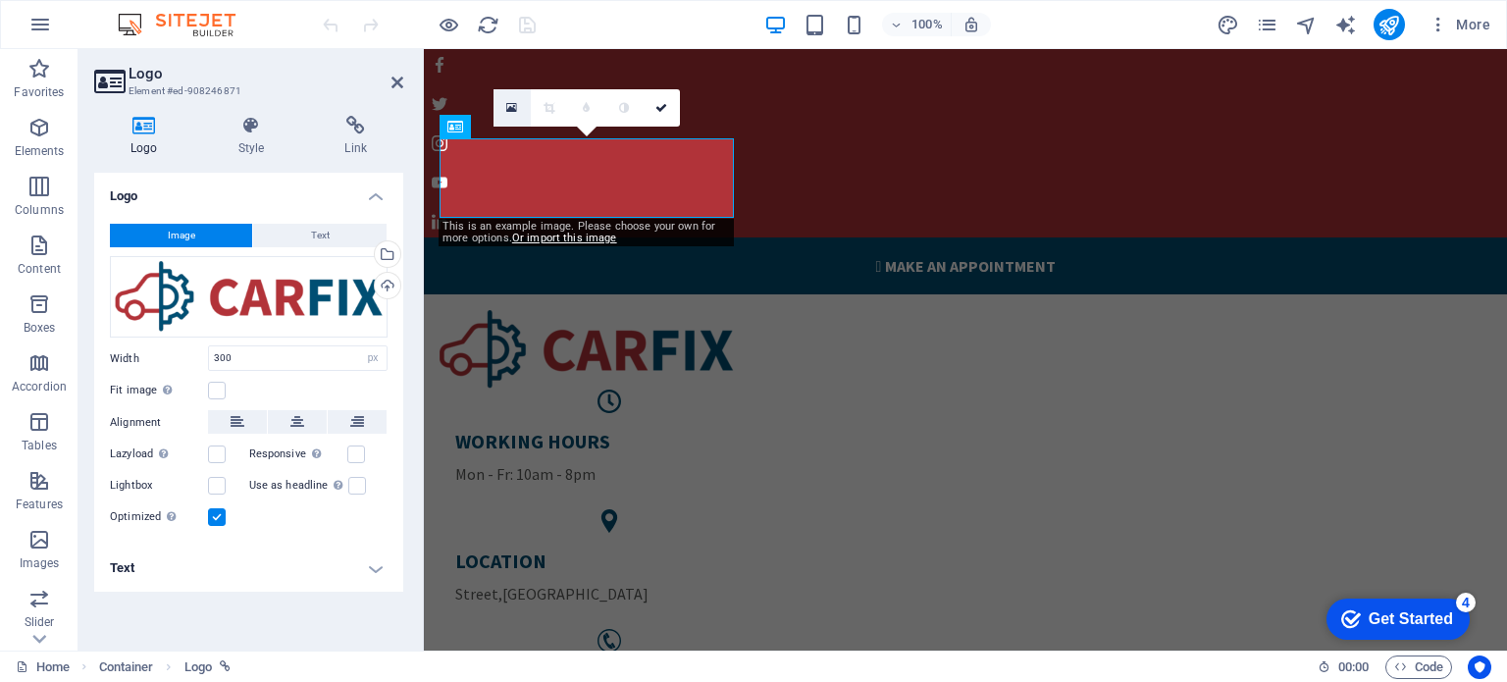
click at [510, 104] on icon at bounding box center [511, 108] width 11 height 14
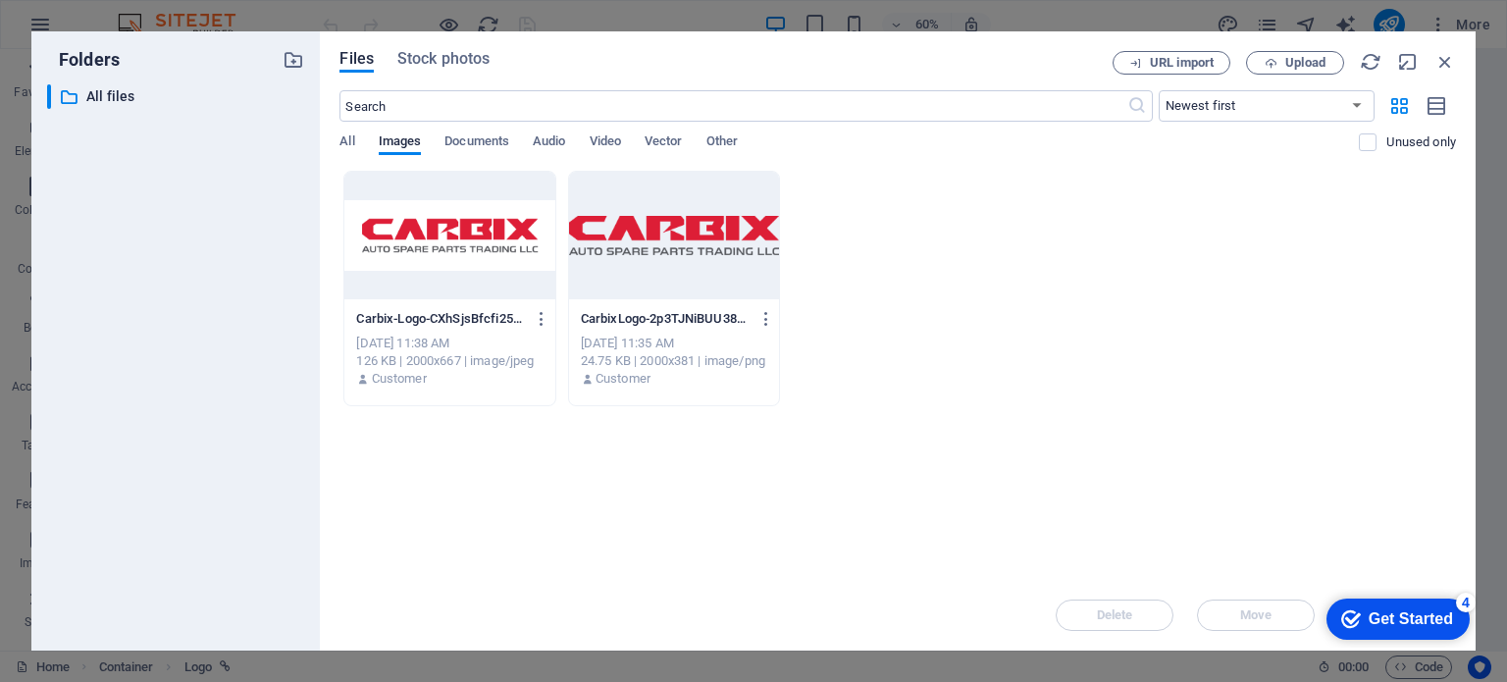
click at [620, 231] on div at bounding box center [674, 236] width 210 height 128
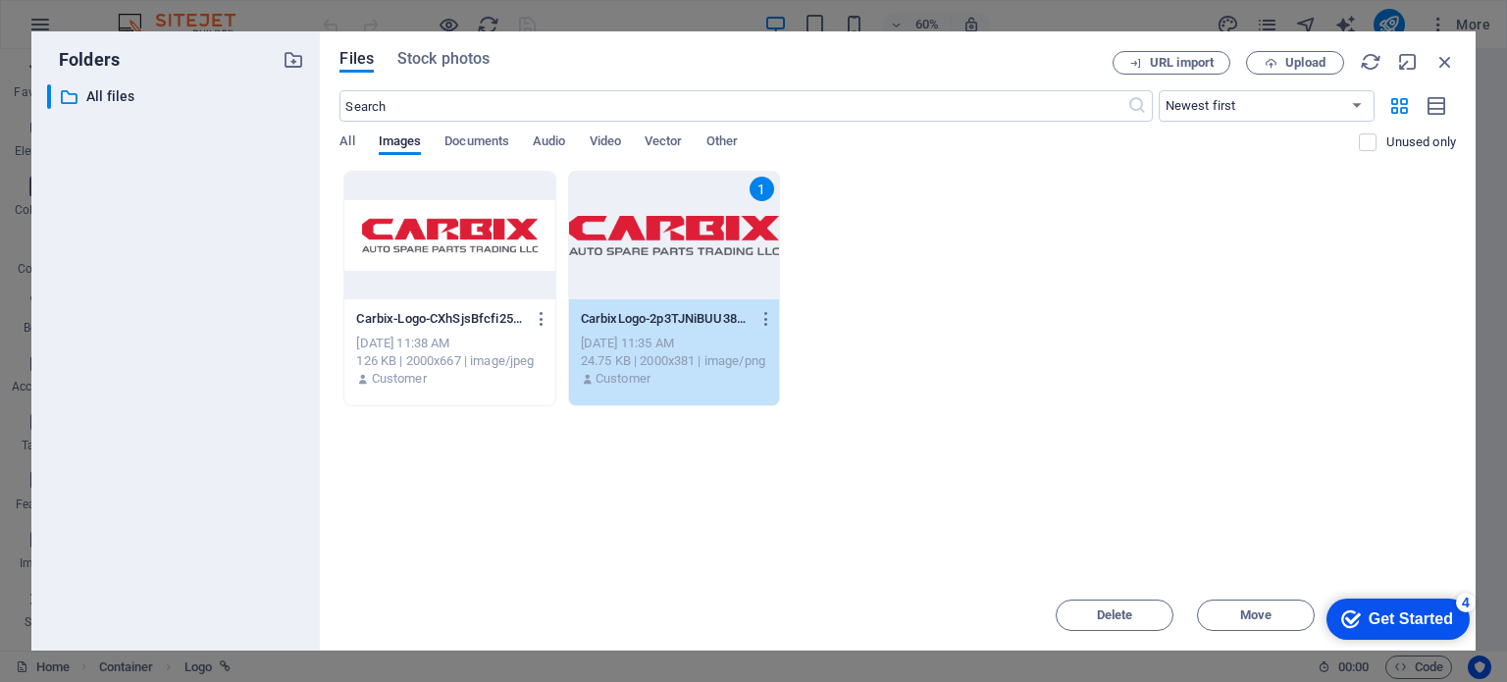
click at [675, 258] on div "1" at bounding box center [674, 236] width 210 height 128
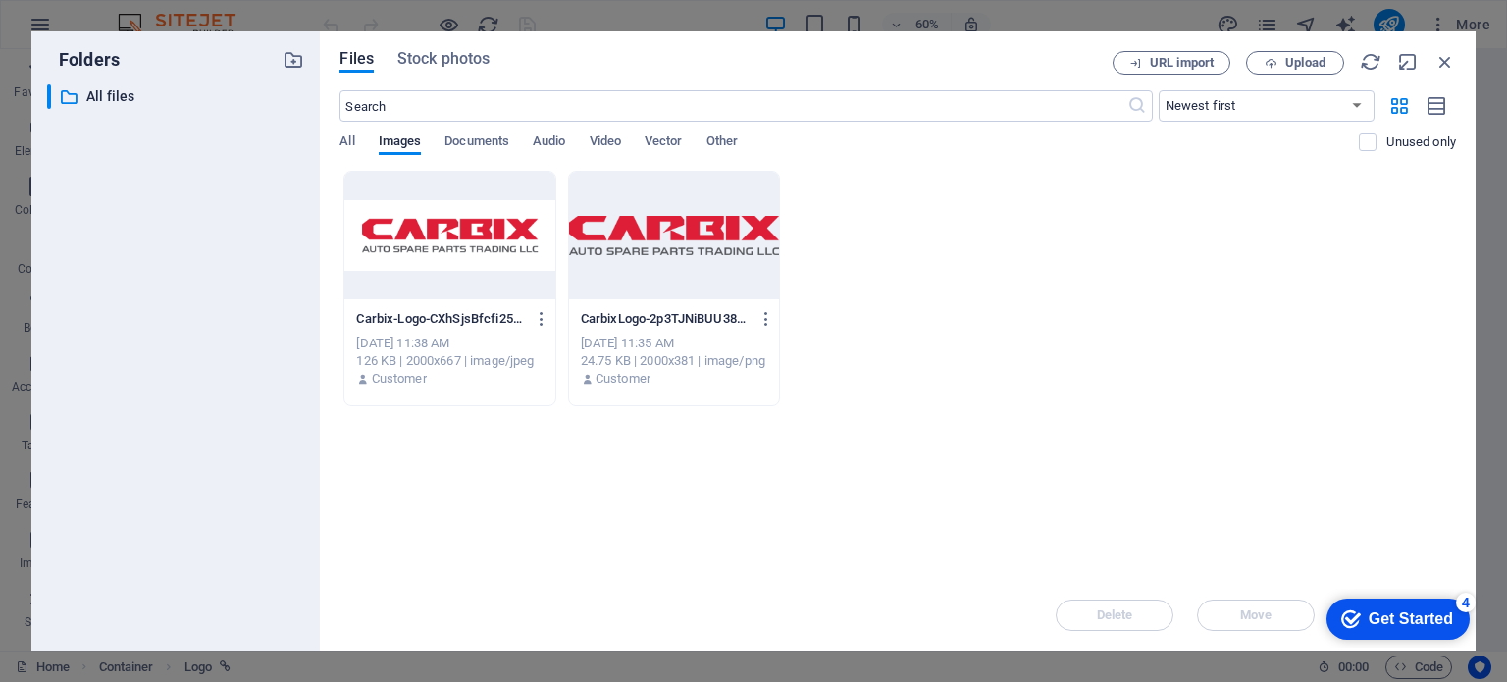
click at [675, 258] on div at bounding box center [674, 236] width 210 height 128
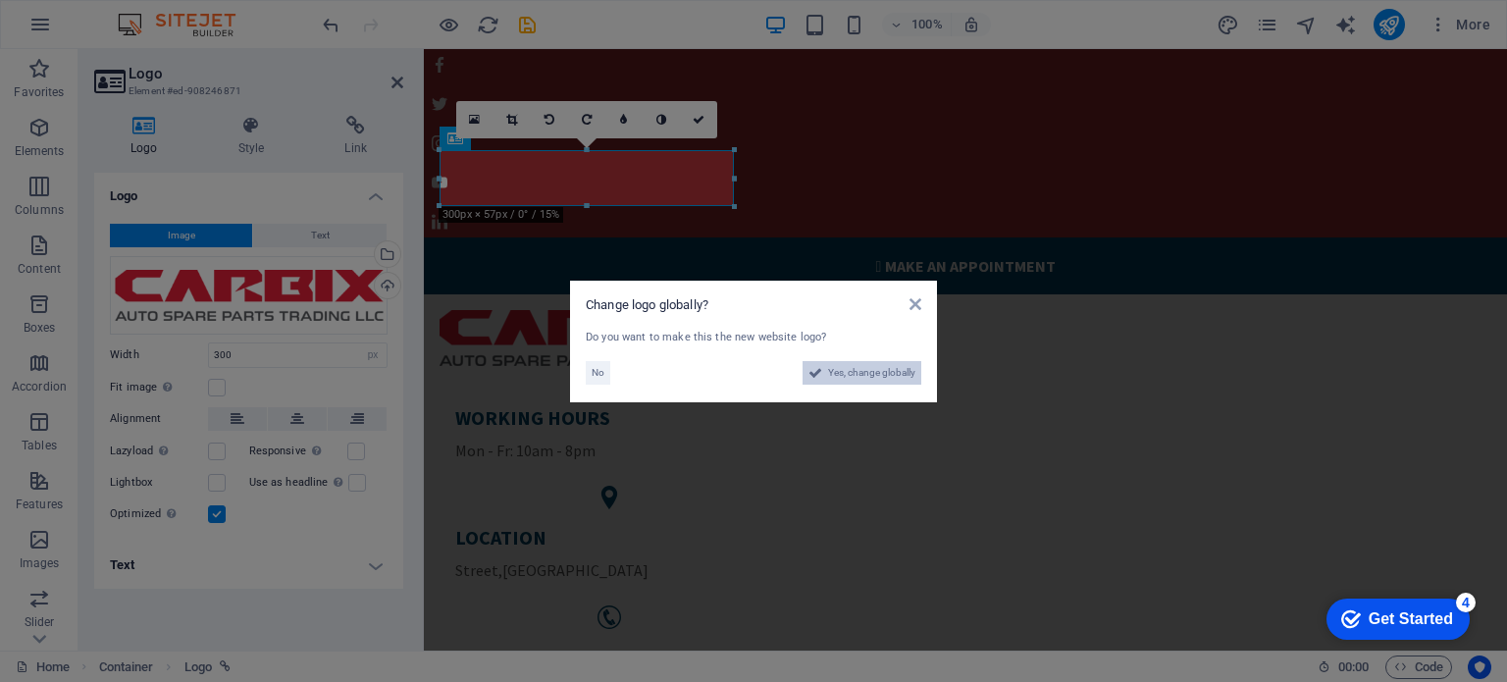
click at [858, 373] on span "Yes, change globally" at bounding box center [871, 373] width 87 height 24
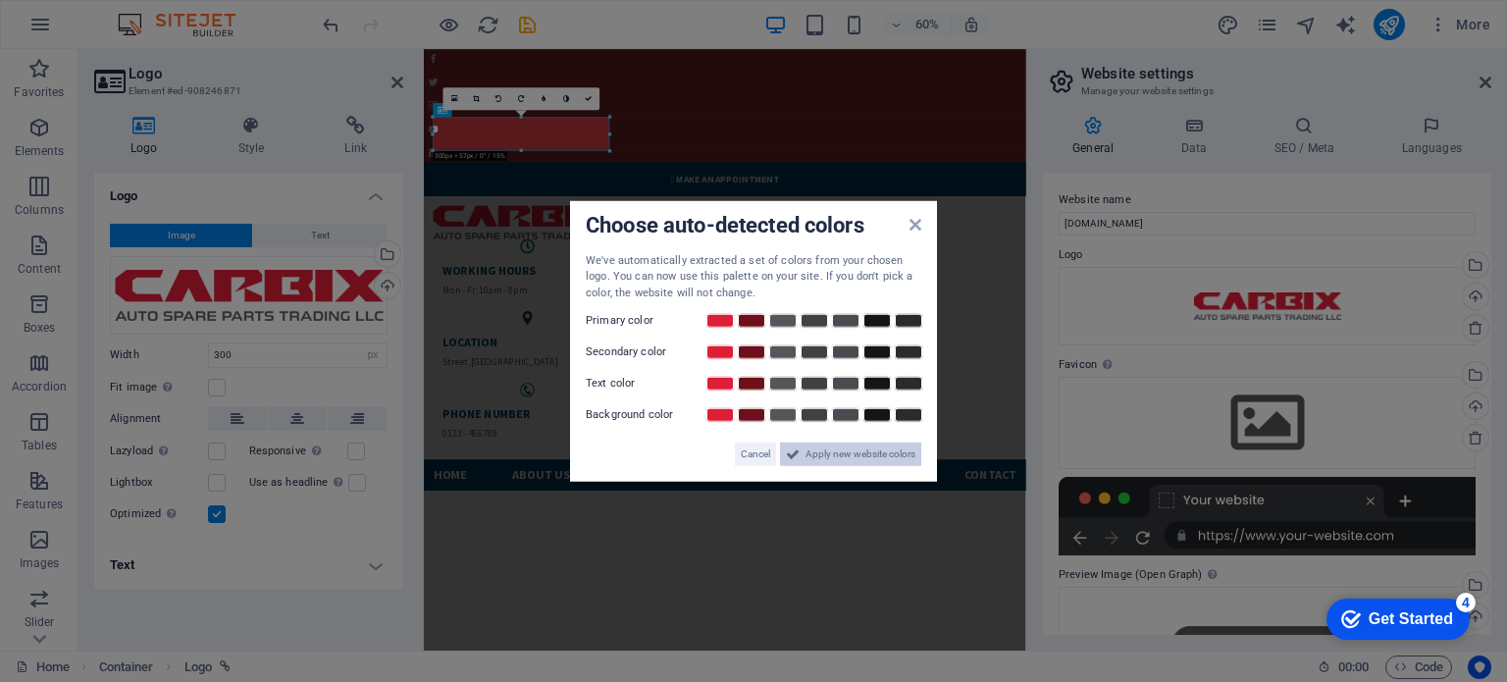
click at [851, 455] on span "Apply new website colors" at bounding box center [861, 455] width 110 height 24
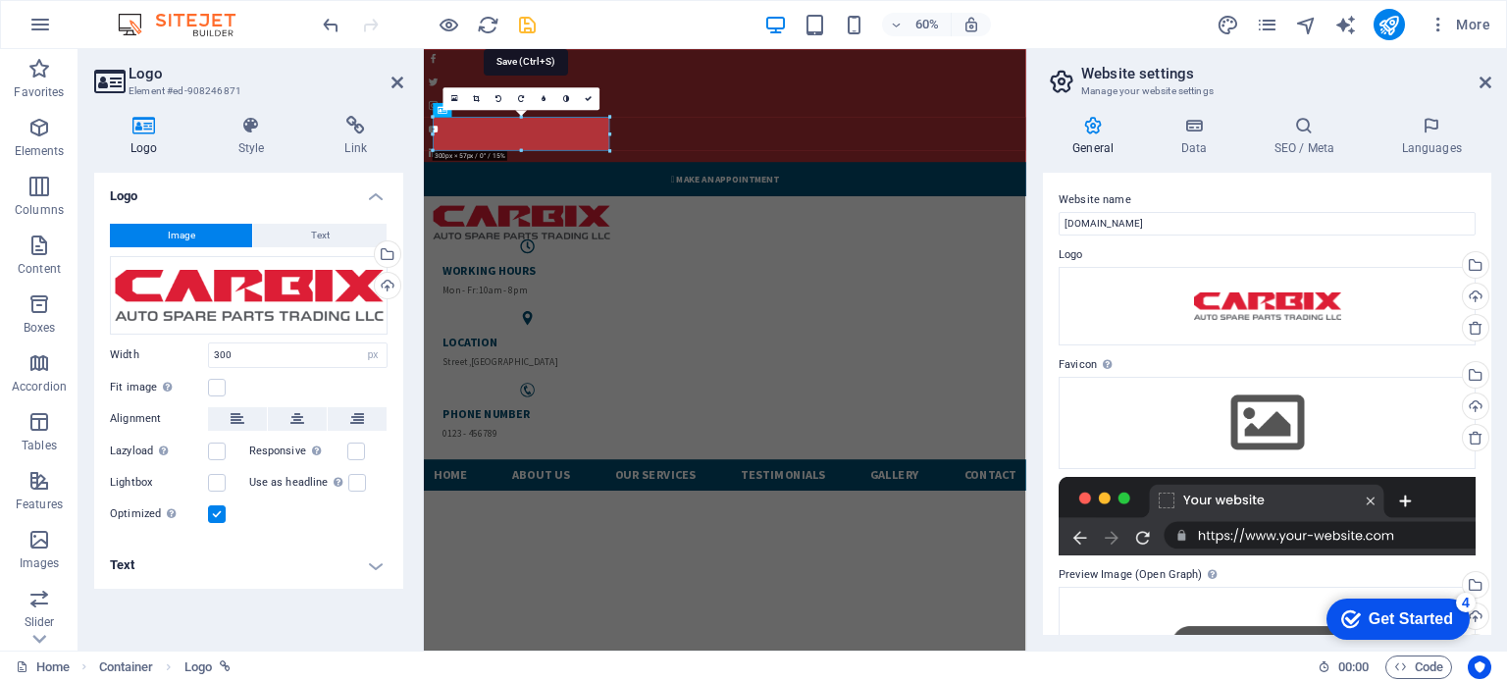
click at [0, 0] on icon "save" at bounding box center [0, 0] width 0 height 0
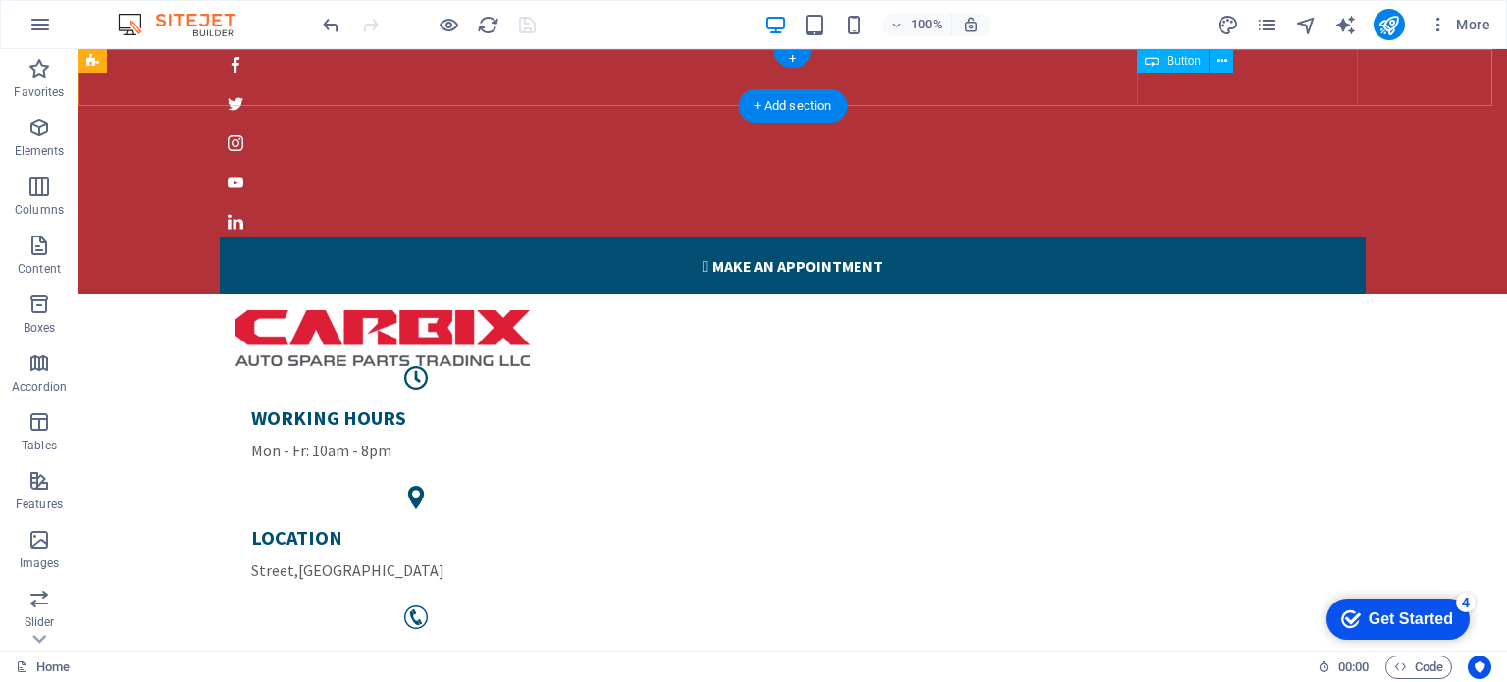
click at [1229, 237] on div " Make an appointment" at bounding box center [793, 265] width 1146 height 57
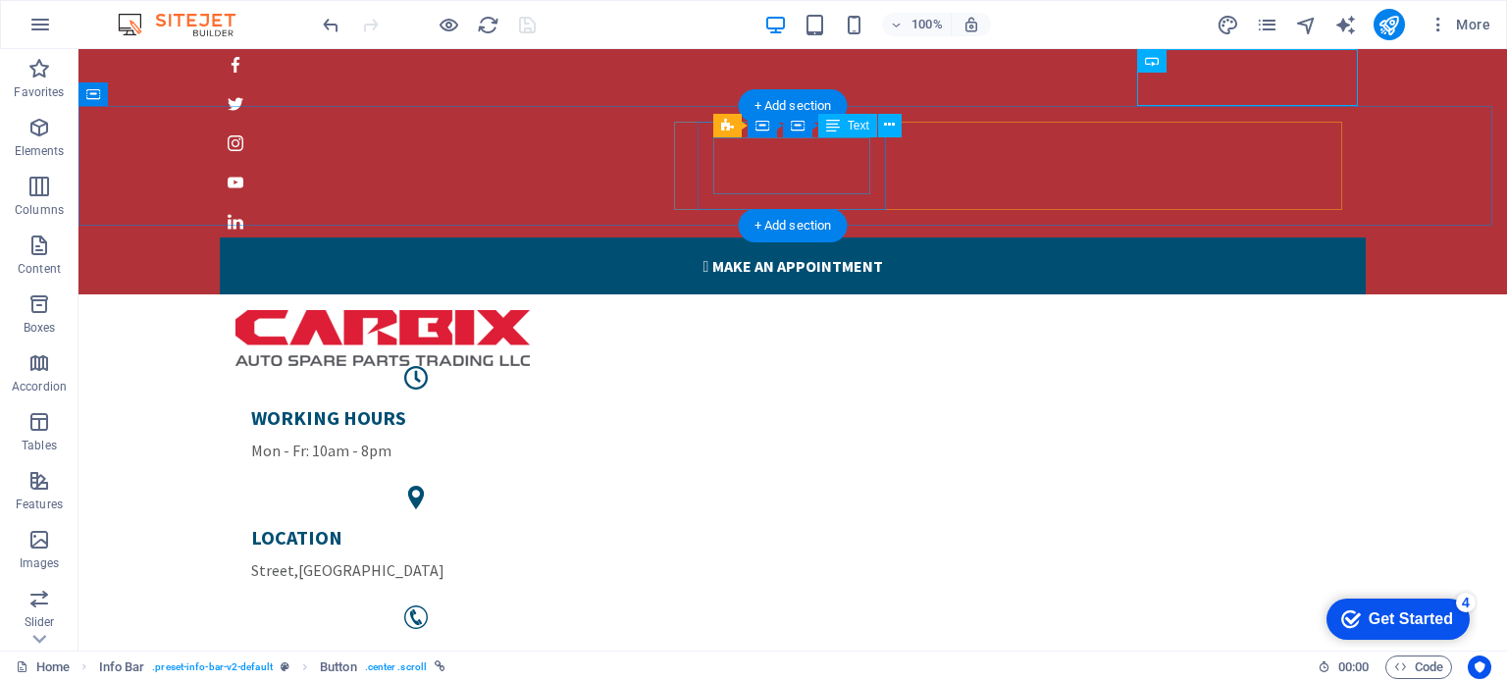
click at [581, 405] on div "WORKING HOURS Mon - Fr: 10am - 8pm" at bounding box center [416, 433] width 330 height 57
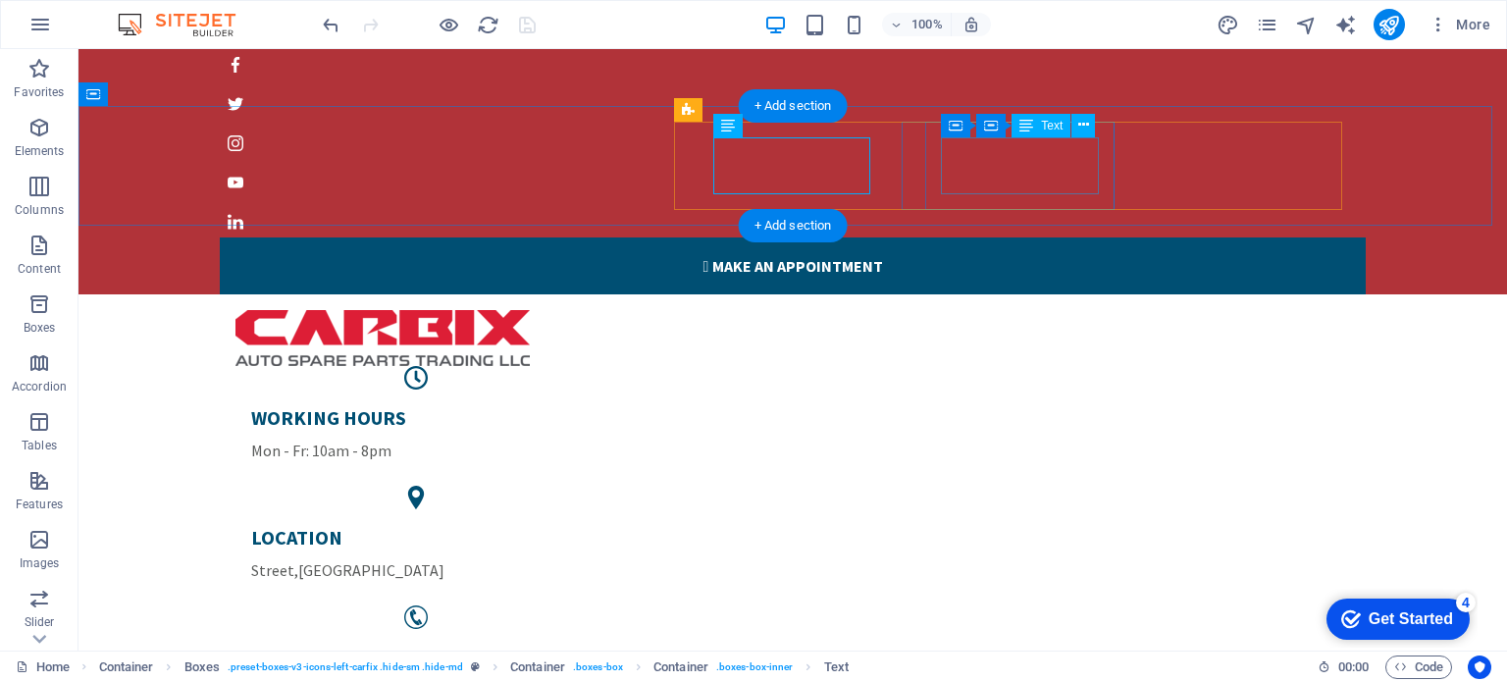
click at [581, 525] on div "LOCATION Street , Berlin" at bounding box center [416, 553] width 330 height 57
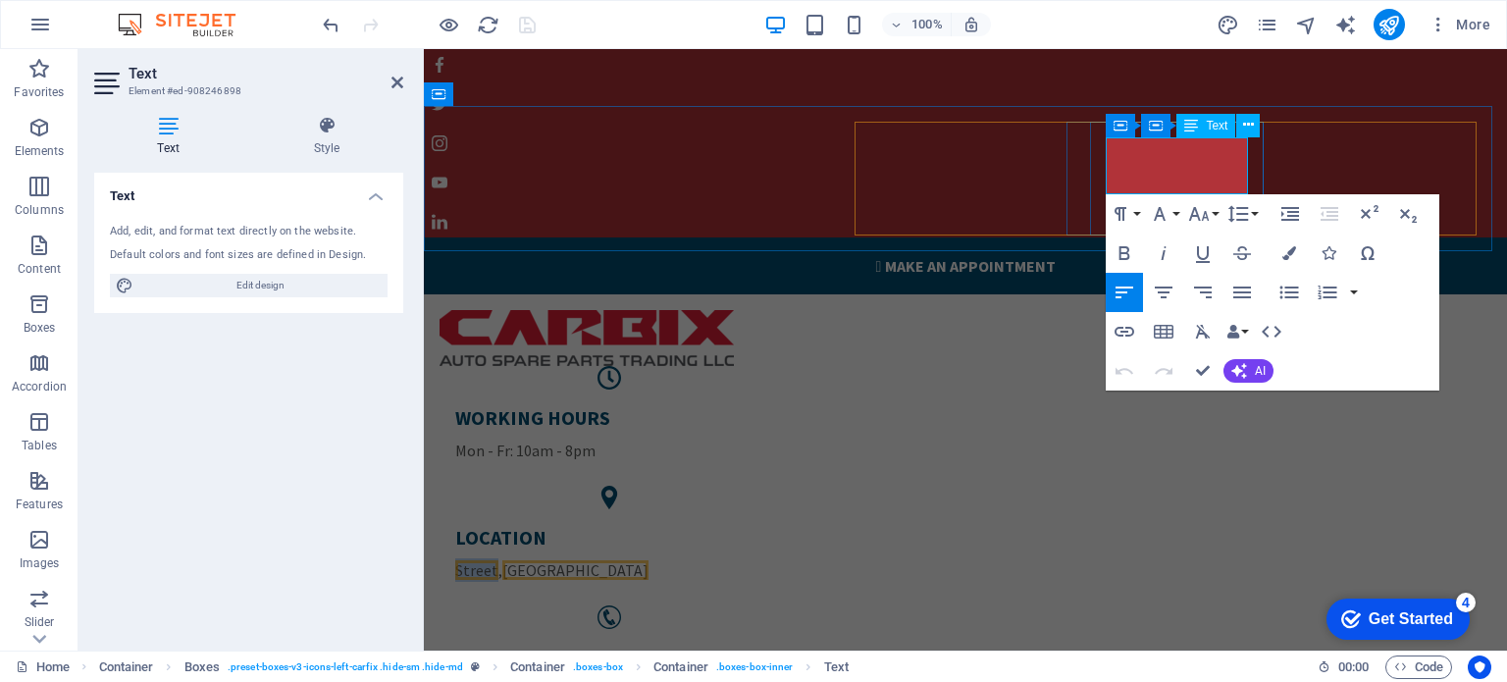
click at [498, 560] on span "Street" at bounding box center [476, 570] width 43 height 20
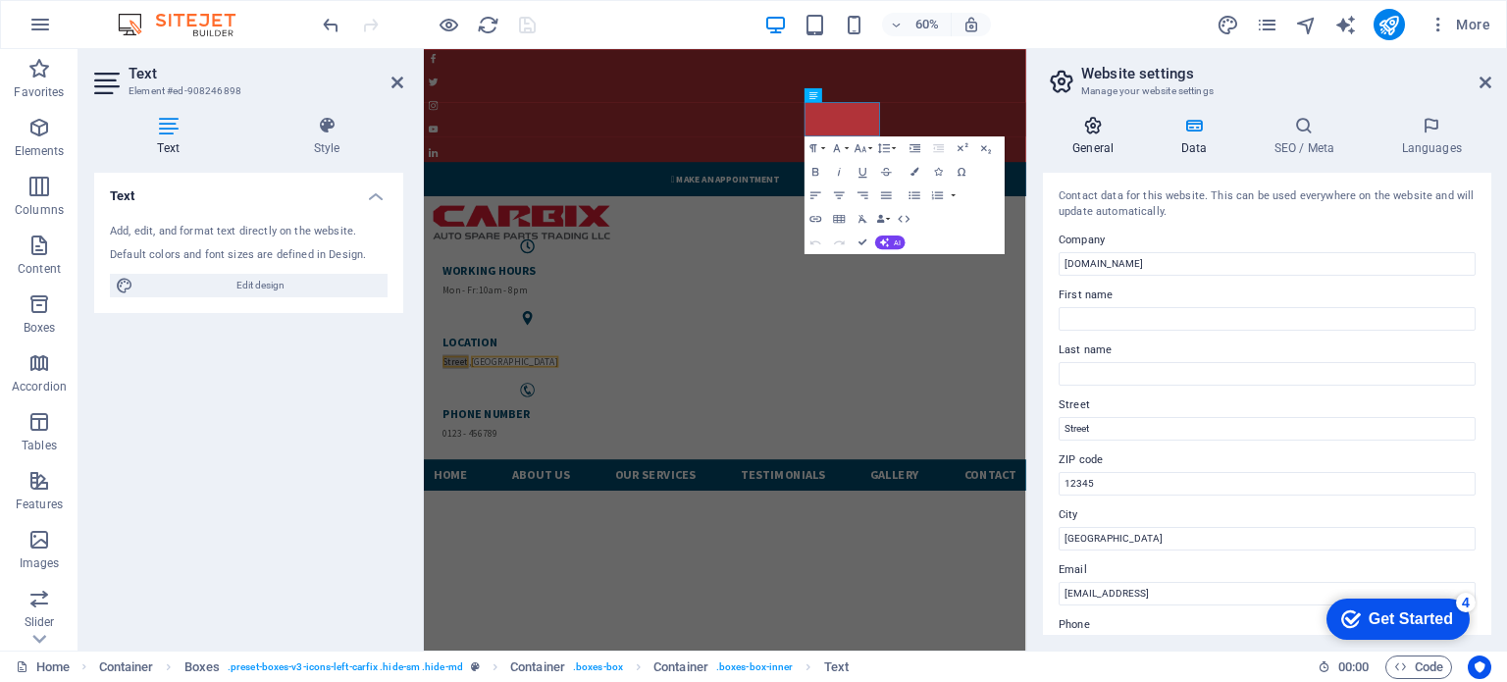
click at [1094, 132] on icon at bounding box center [1093, 126] width 100 height 20
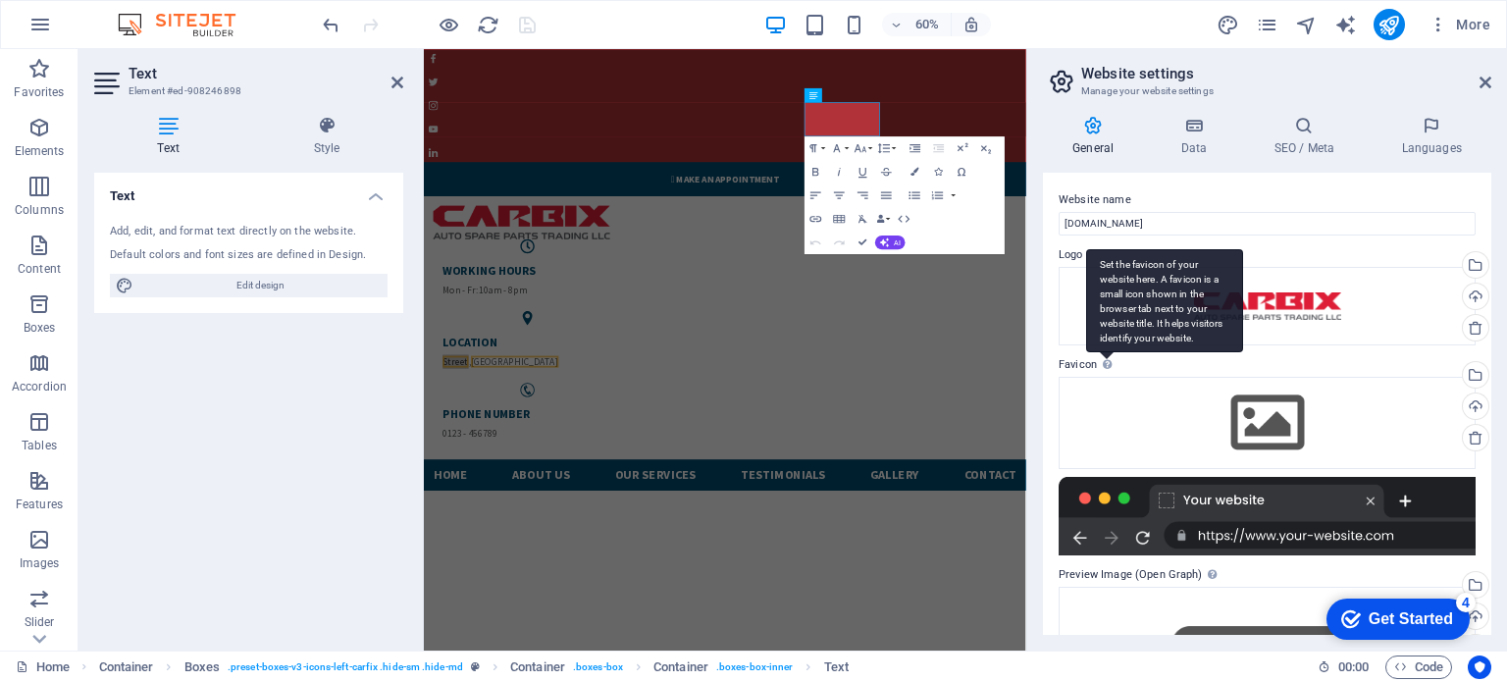
click at [1107, 352] on div "Set the favicon of your website here. A favicon is a small icon shown in the br…" at bounding box center [1164, 300] width 157 height 103
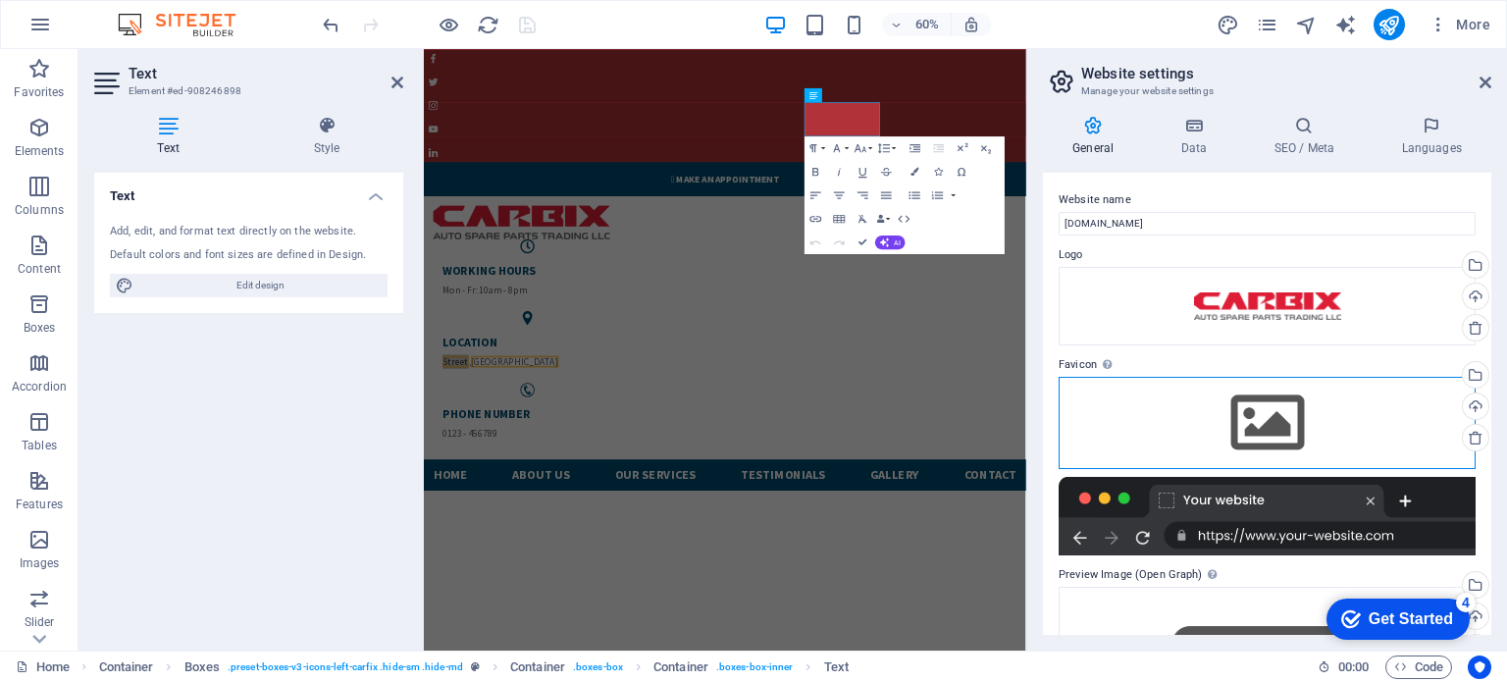
click at [1267, 430] on div "Drag files here, click to choose files or select files from Files or our free s…" at bounding box center [1267, 423] width 417 height 92
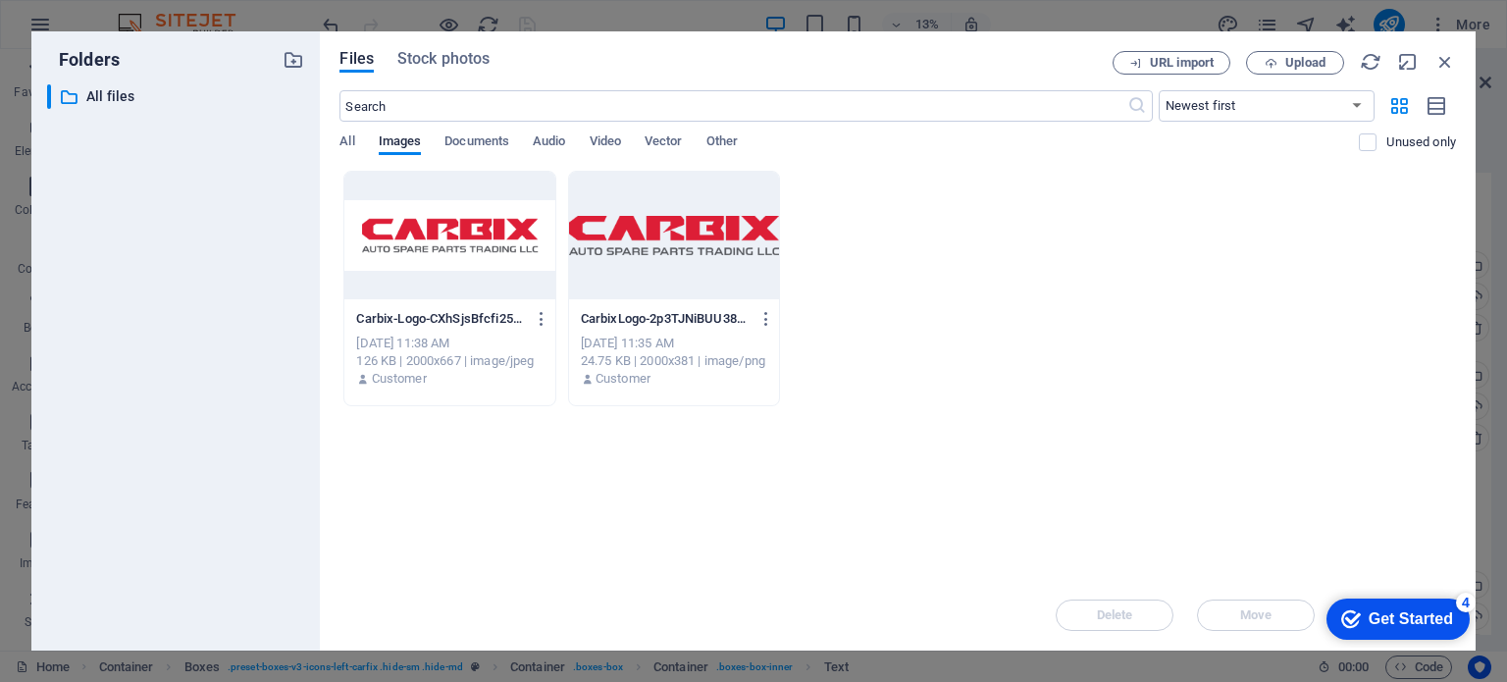
click at [447, 228] on div at bounding box center [449, 236] width 210 height 128
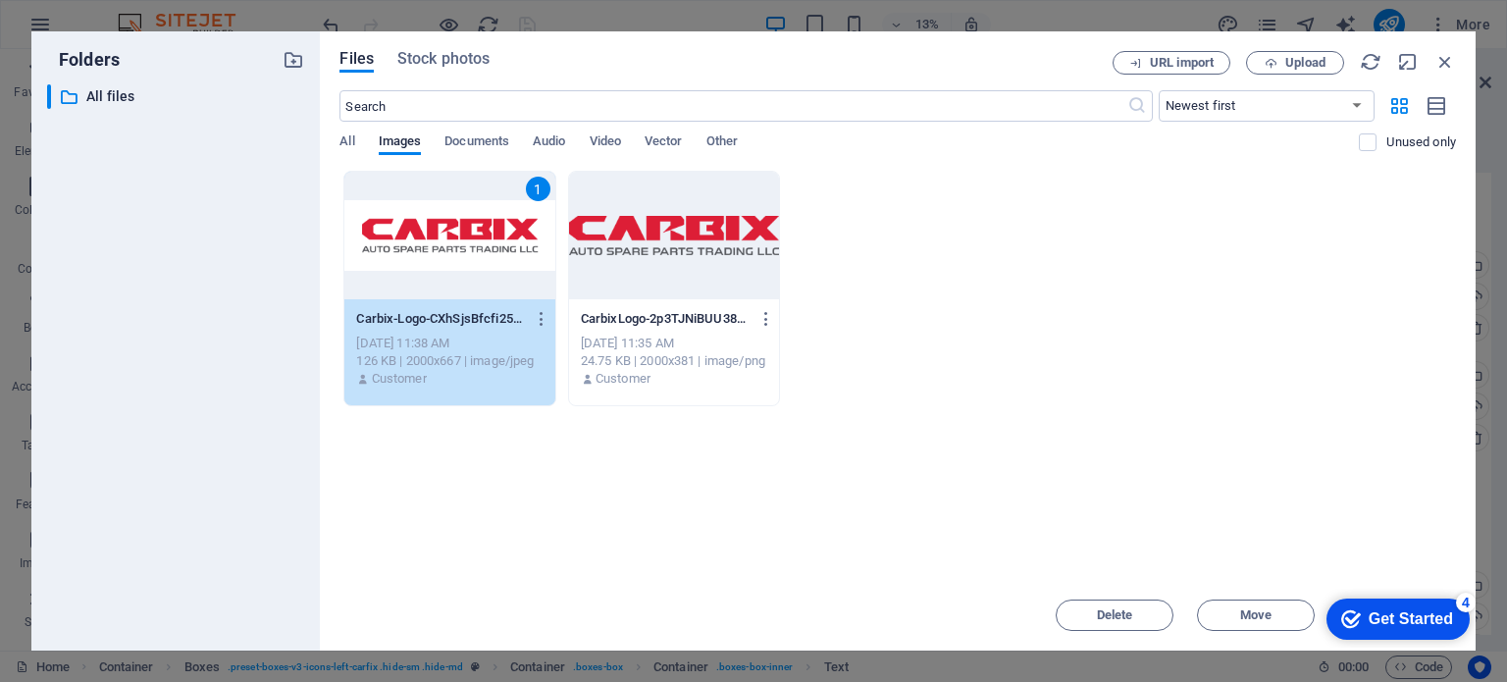
click at [447, 228] on div "1" at bounding box center [449, 236] width 210 height 128
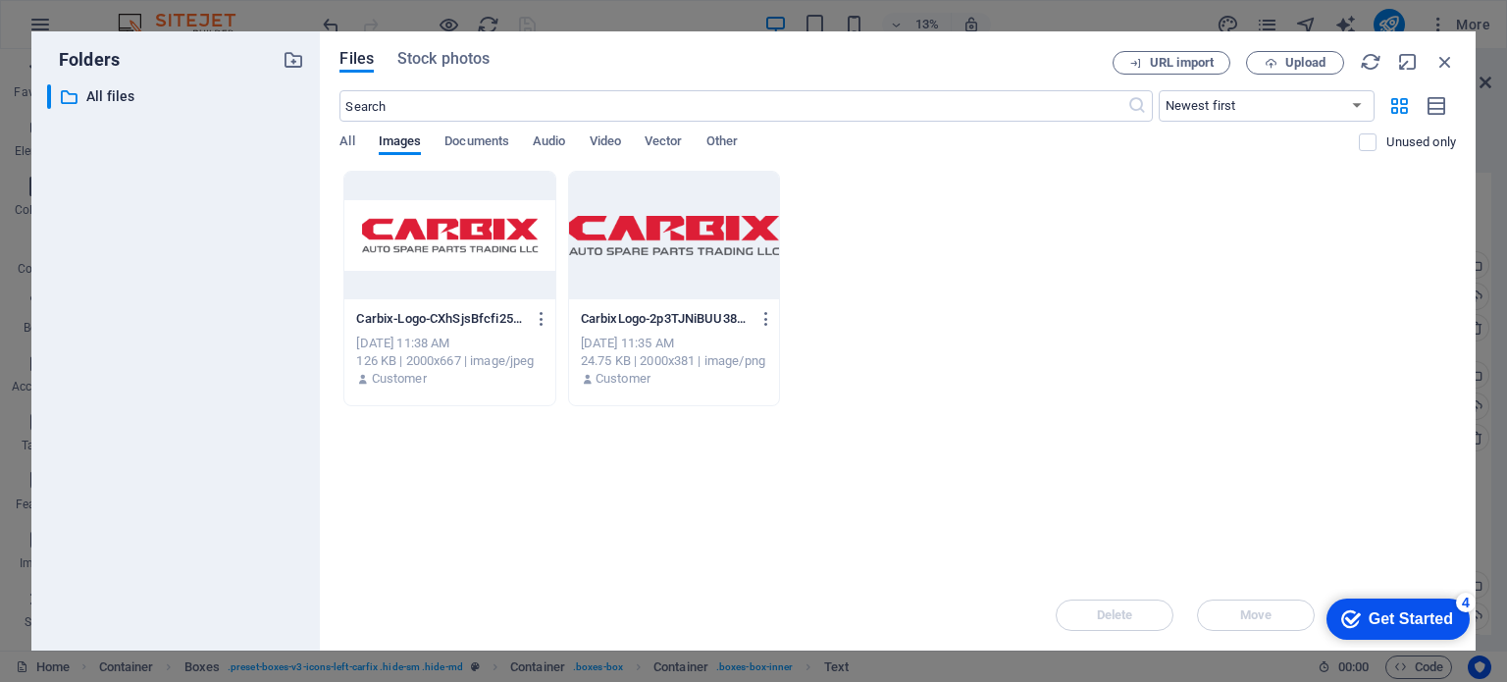
click at [447, 228] on div at bounding box center [449, 236] width 210 height 128
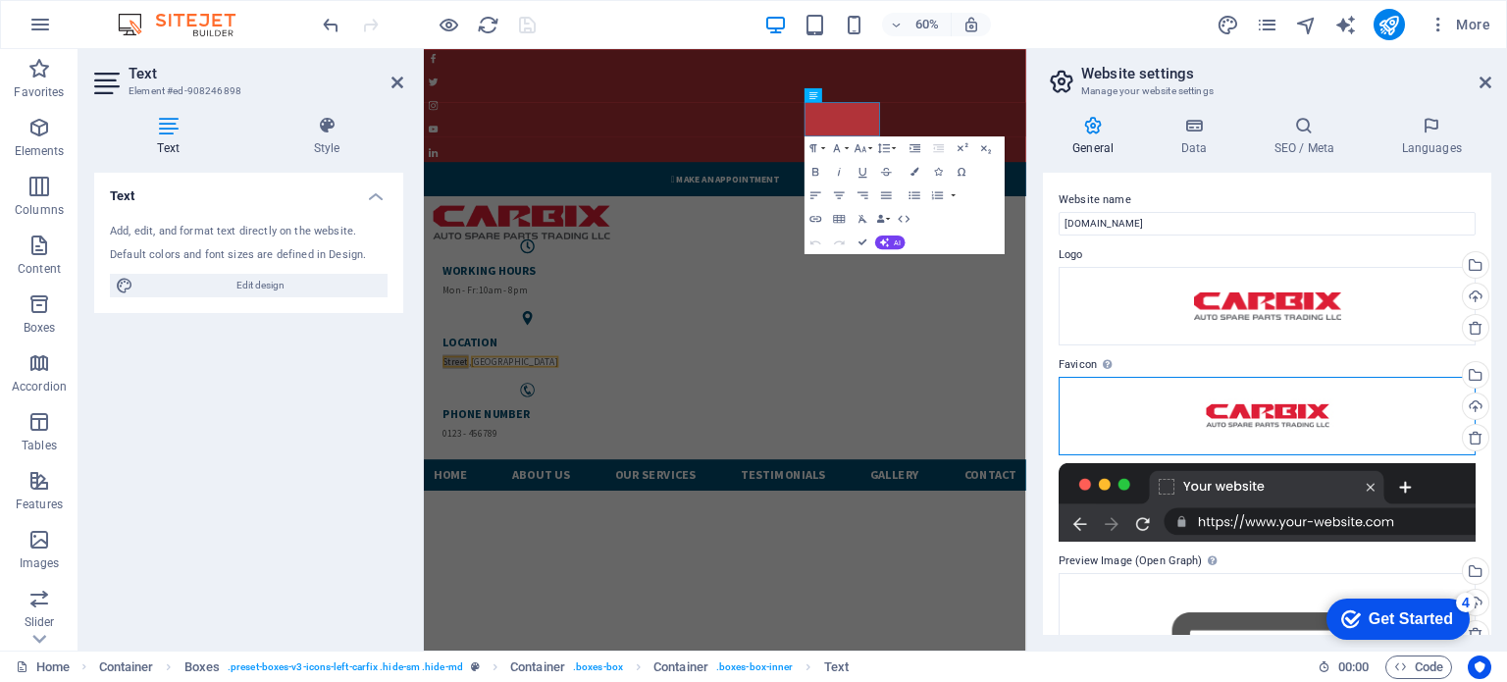
click at [1291, 425] on div "Drag files here, click to choose files or select files from Files or our free s…" at bounding box center [1267, 416] width 417 height 79
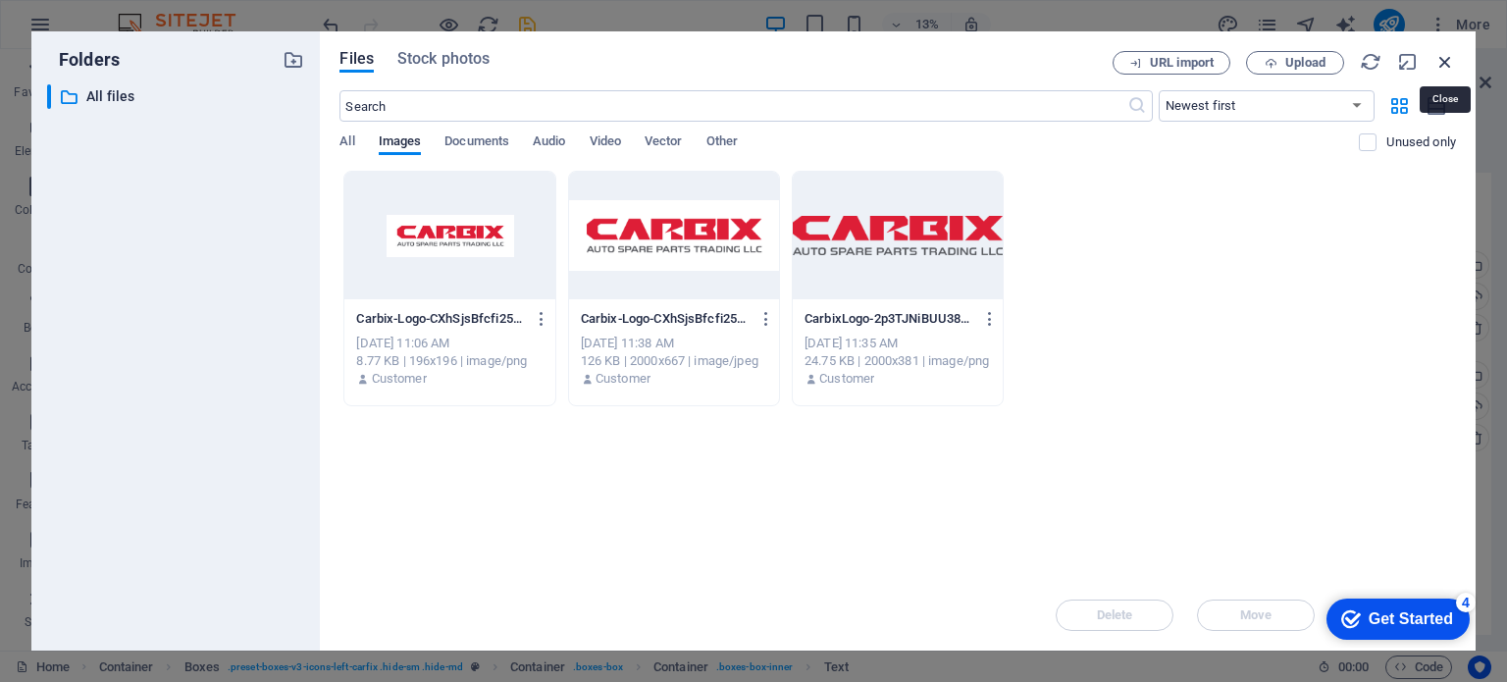
click at [1445, 54] on icon "button" at bounding box center [1446, 62] width 22 height 22
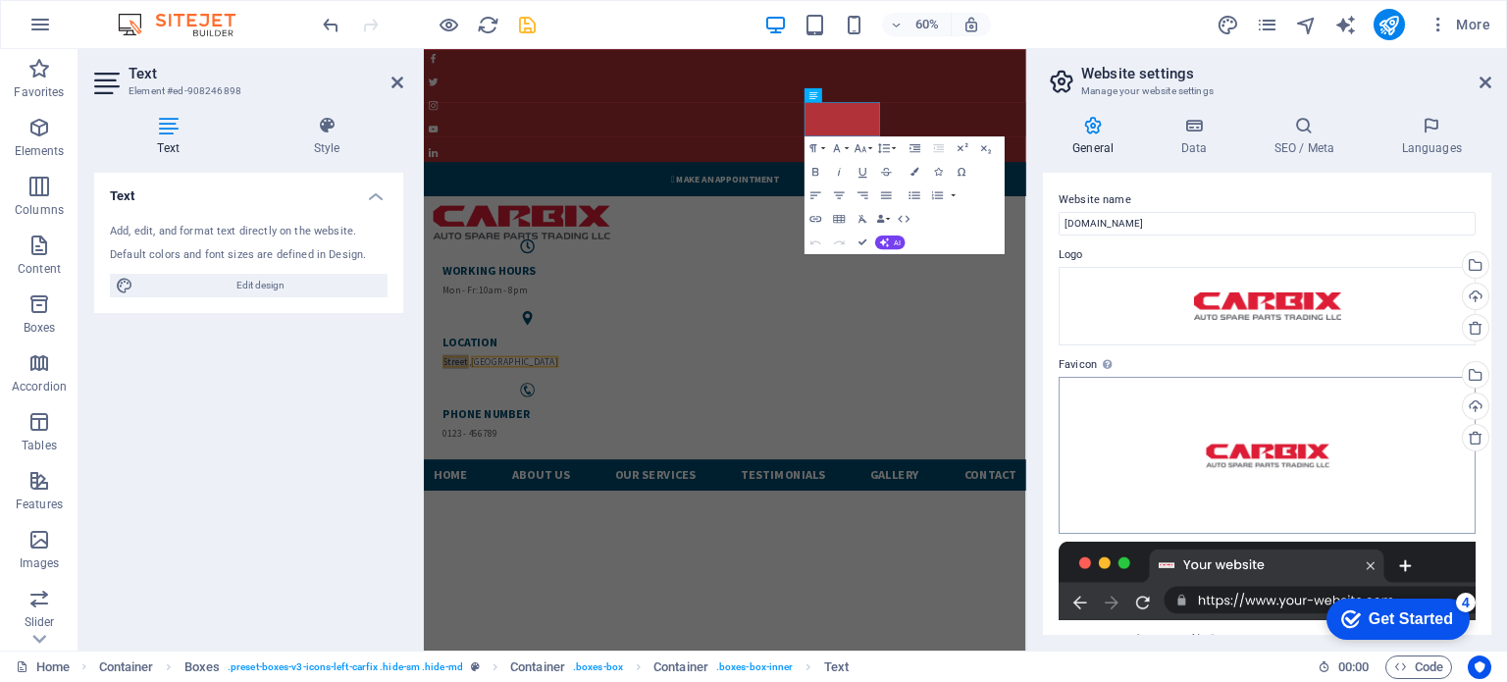
scroll to position [256, 0]
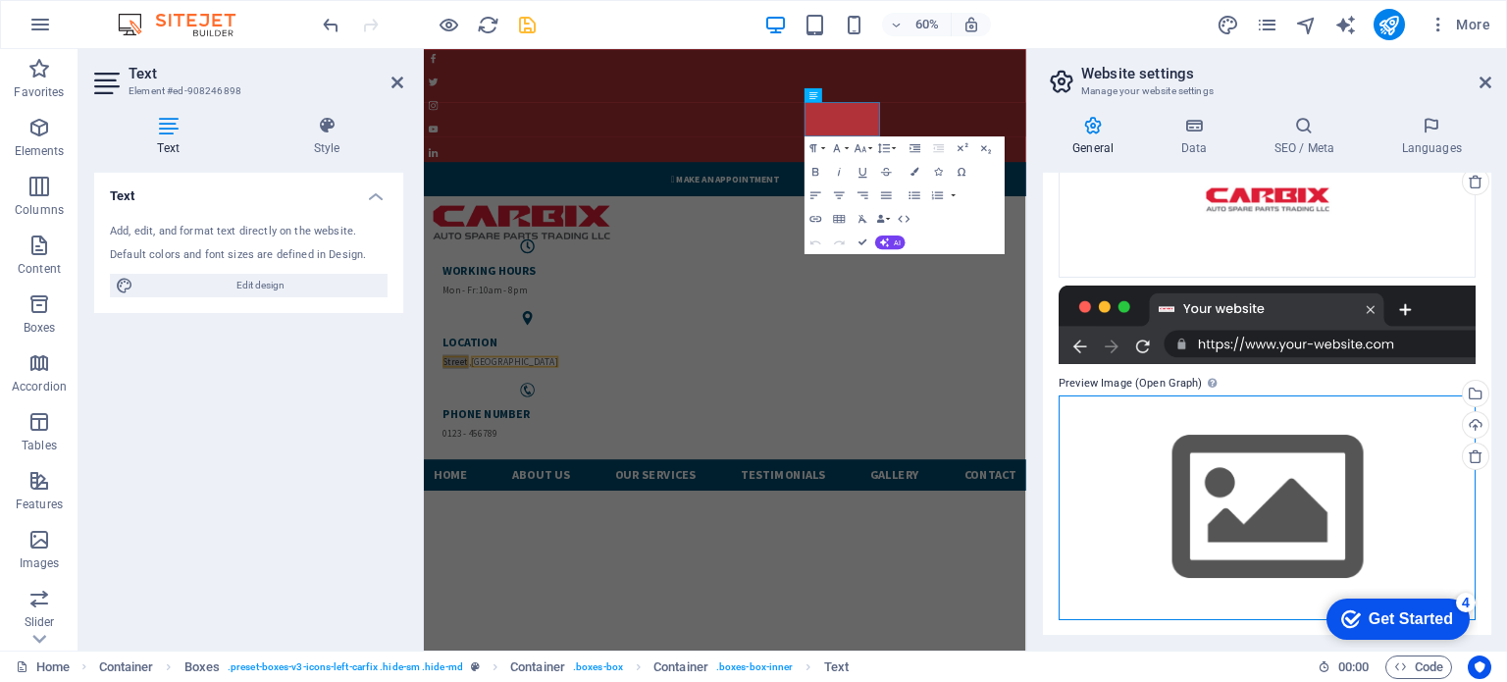
click at [1264, 525] on div "Drag files here, click to choose files or select files from Files or our free s…" at bounding box center [1267, 507] width 417 height 225
click at [1264, 525] on body "carbix.ae Home Favorites Elements Columns Content Boxes Accordion Tables Featur…" at bounding box center [753, 341] width 1507 height 682
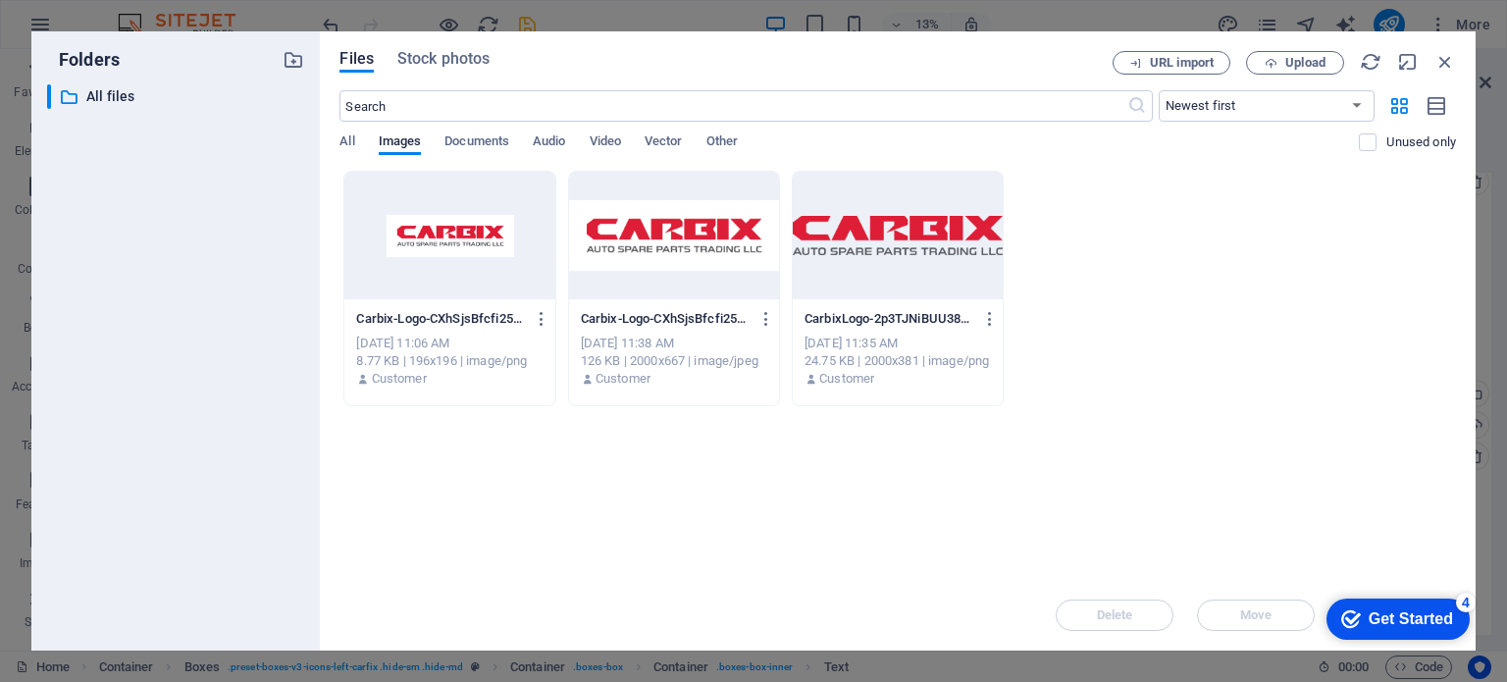
click at [894, 233] on div at bounding box center [898, 236] width 210 height 128
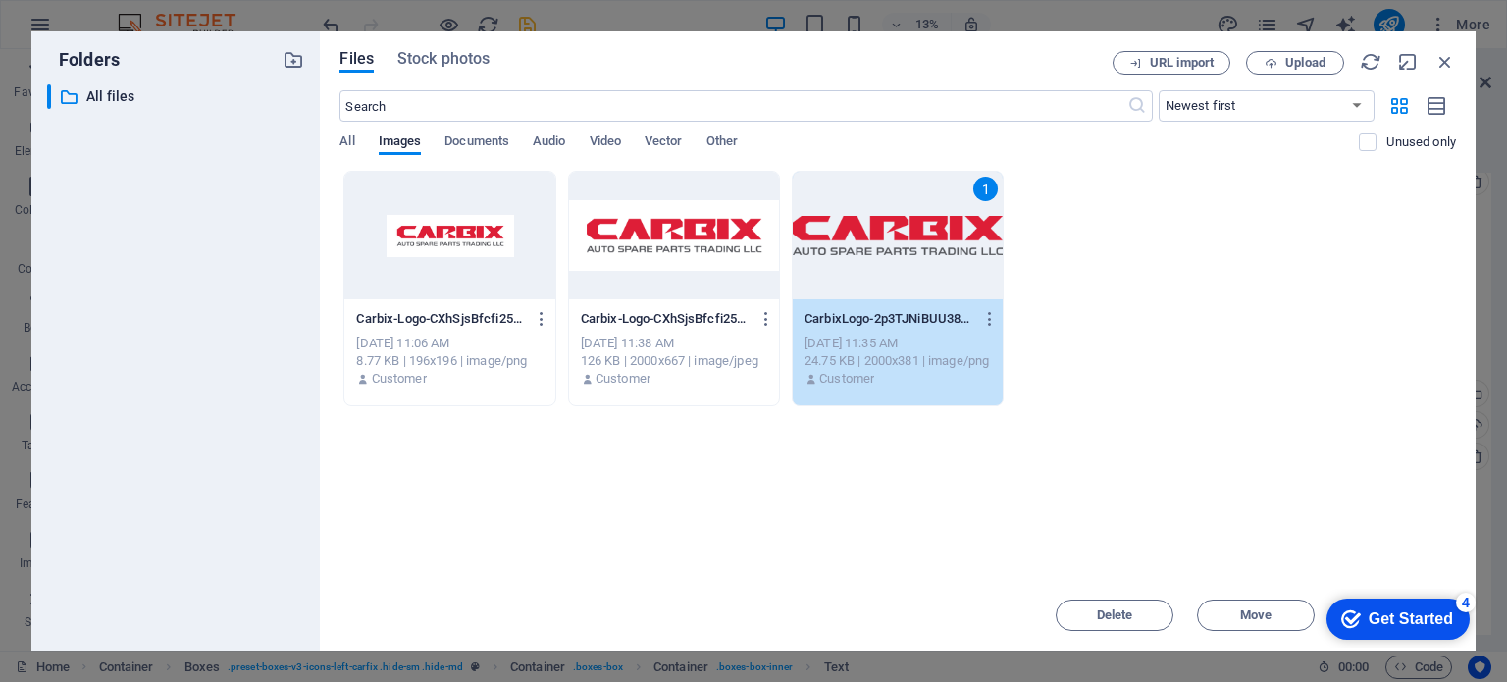
click at [877, 229] on div "1" at bounding box center [898, 236] width 210 height 128
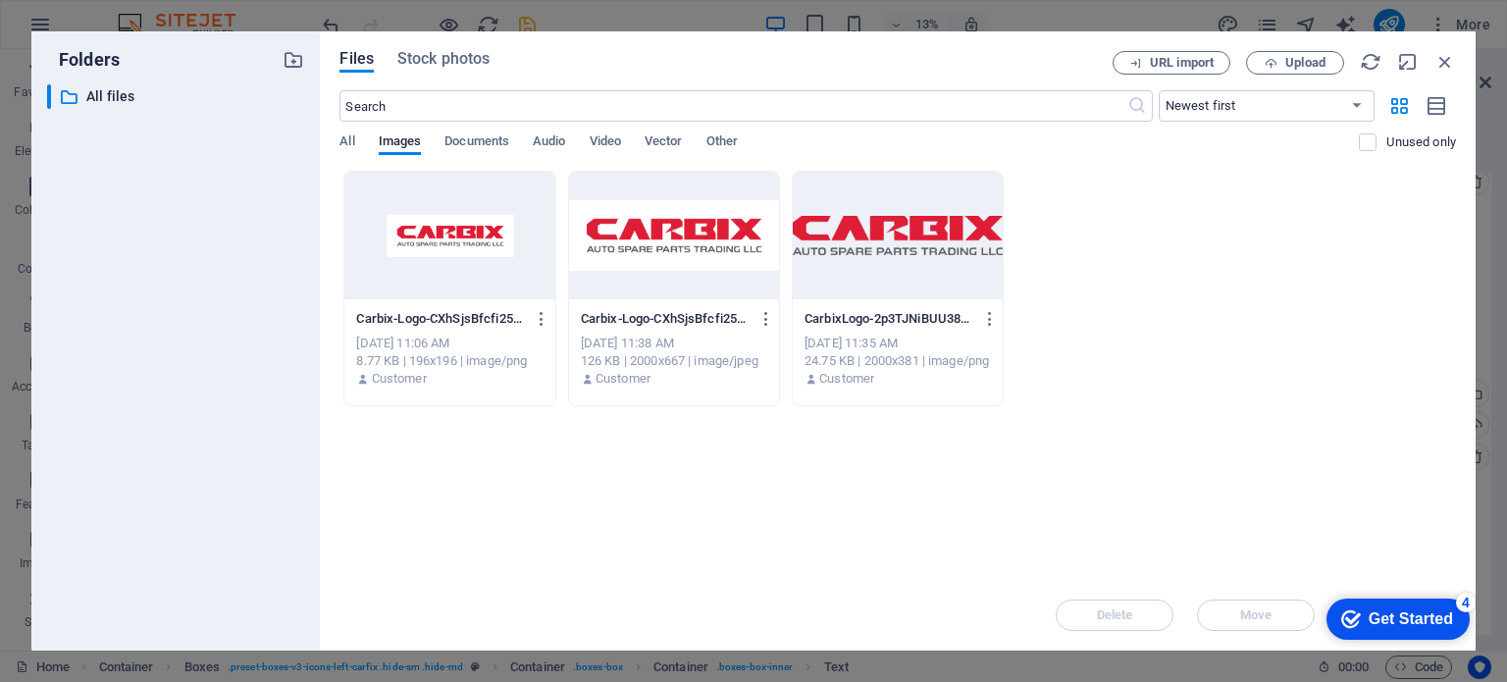
click at [877, 229] on div at bounding box center [898, 236] width 210 height 128
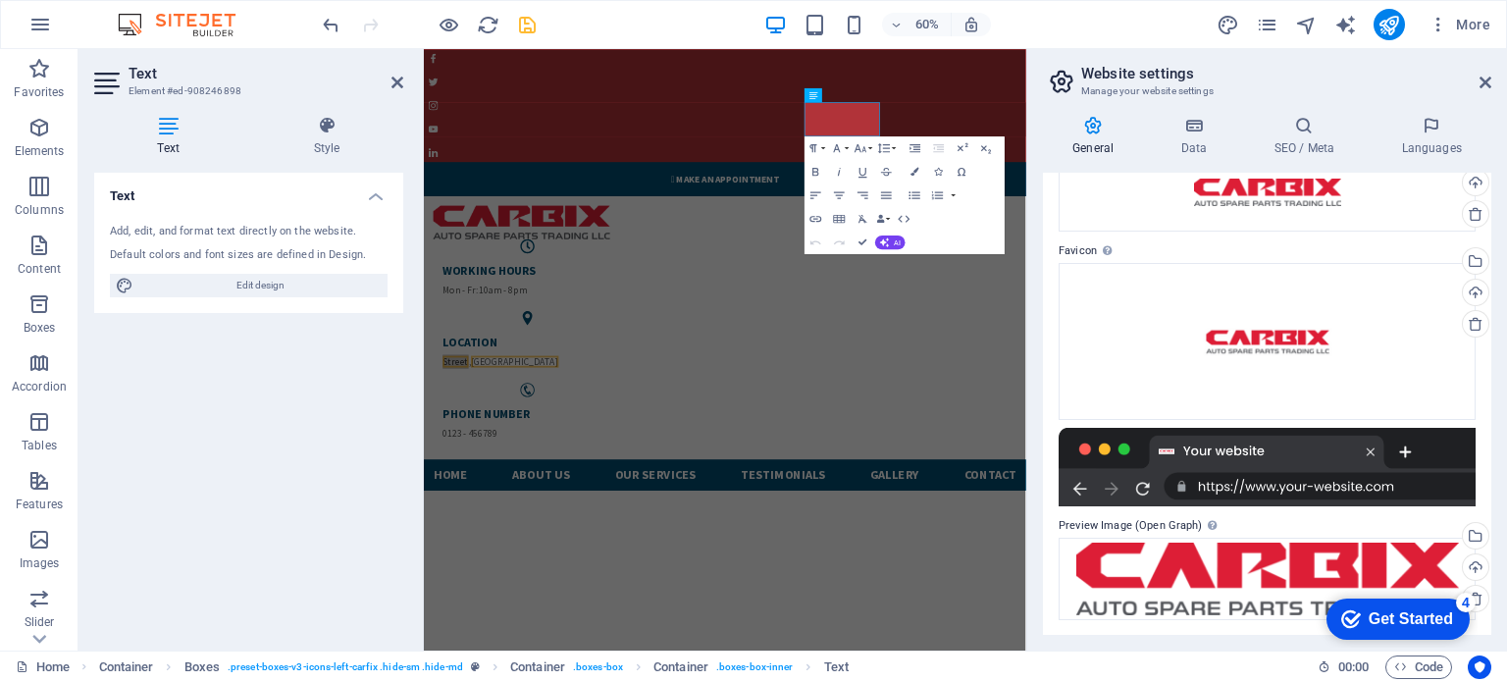
scroll to position [0, 0]
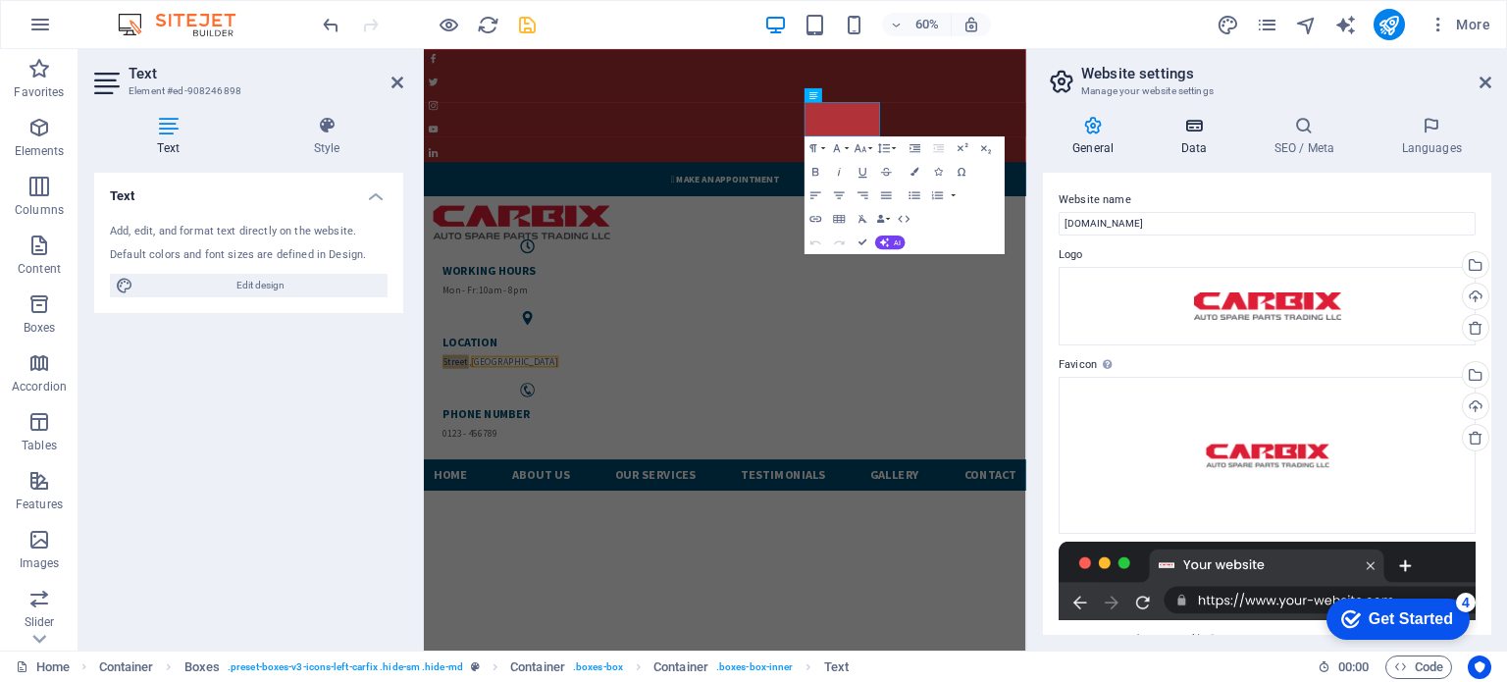
click at [1187, 136] on h4 "Data" at bounding box center [1197, 136] width 93 height 41
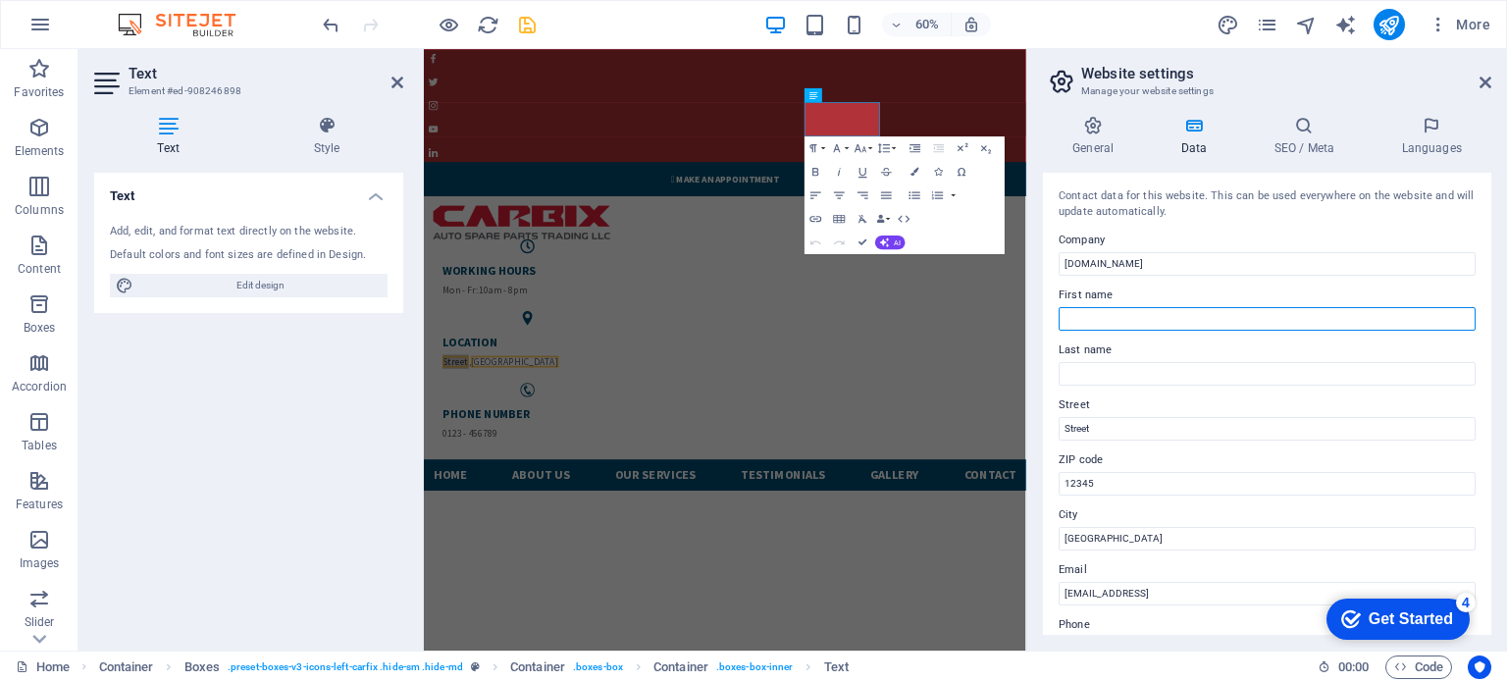
click at [1123, 319] on input "First name" at bounding box center [1267, 319] width 417 height 24
paste input "Carbix Auto Spare Parts Trading LLC"
drag, startPoint x: 1169, startPoint y: 317, endPoint x: 1277, endPoint y: 329, distance: 108.6
click at [1277, 329] on input "Carbix Auto Spare Parts Trading LLC" at bounding box center [1267, 319] width 417 height 24
type input "Carbix Auto Spare Parts"
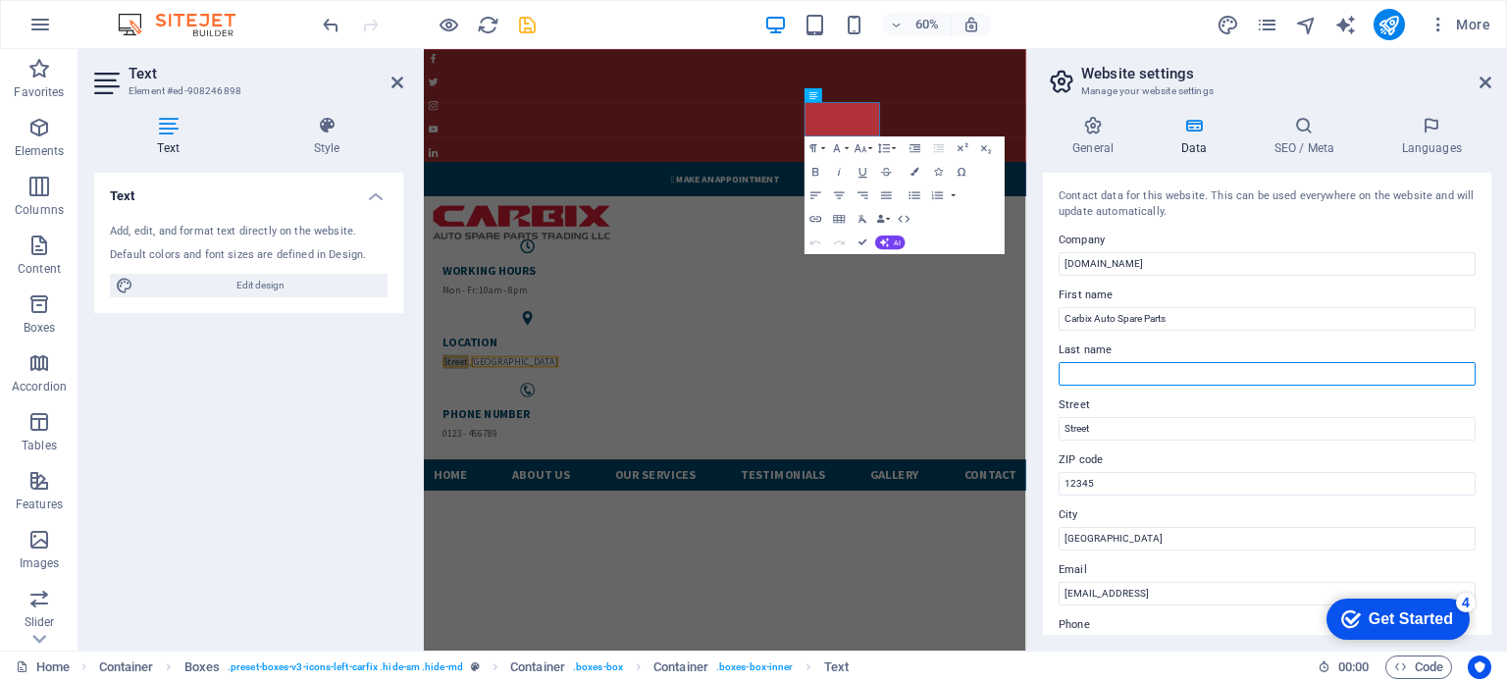
click at [1178, 364] on input "Last name" at bounding box center [1267, 374] width 417 height 24
paste input "Trading LLC"
type input "Trading LLC"
click at [1128, 427] on input "Street" at bounding box center [1267, 429] width 417 height 24
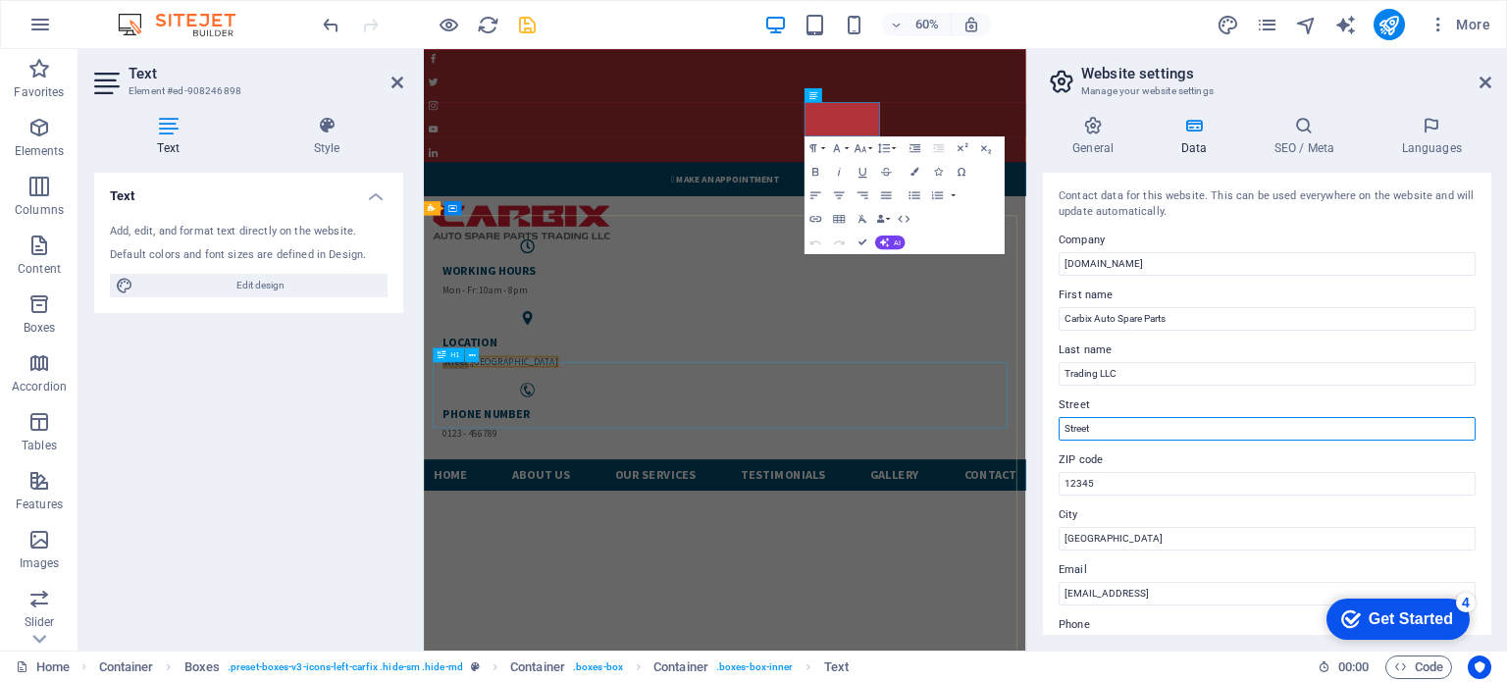
paste input "Al Quoz Industrial Area 1, Dubai, UAE"
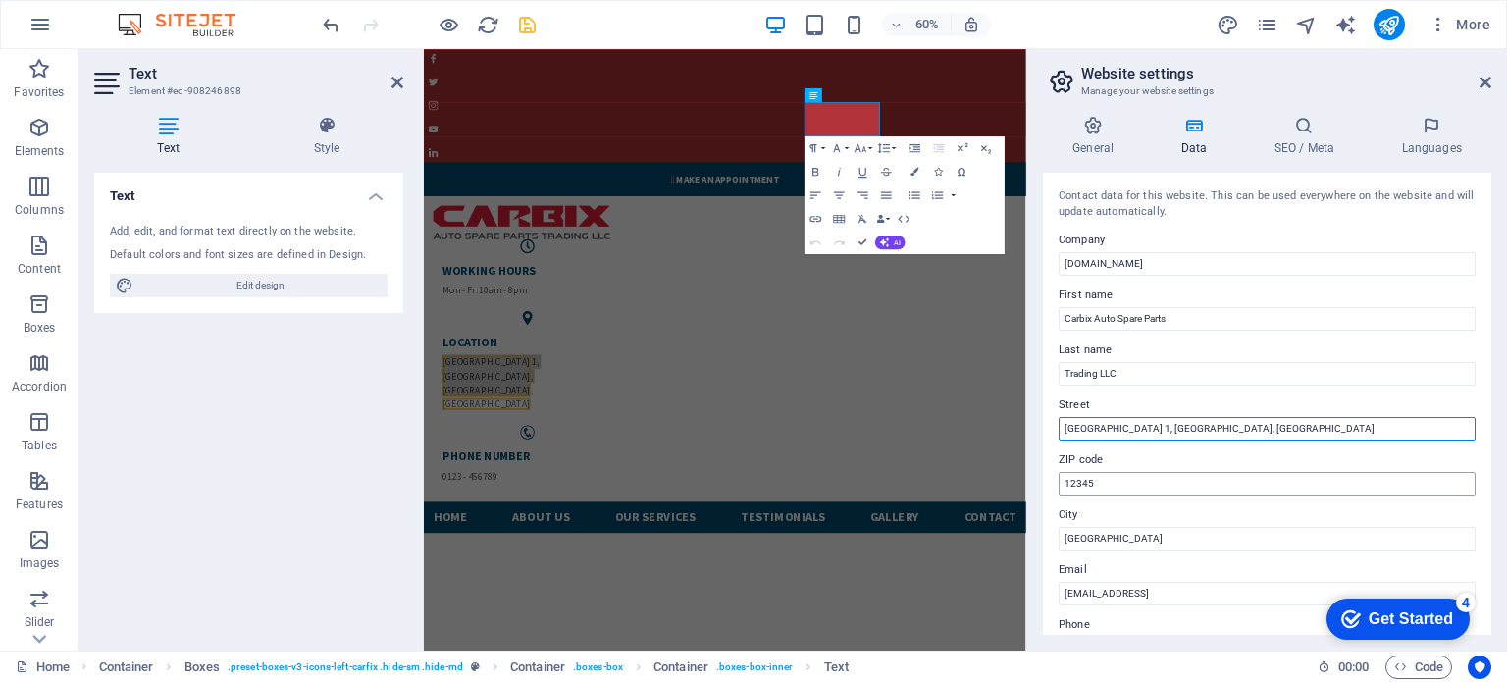
type input "Al Quoz Industrial Area 1, Dubai, UAE"
click at [1119, 482] on input "12345" at bounding box center [1267, 484] width 417 height 24
type input "1"
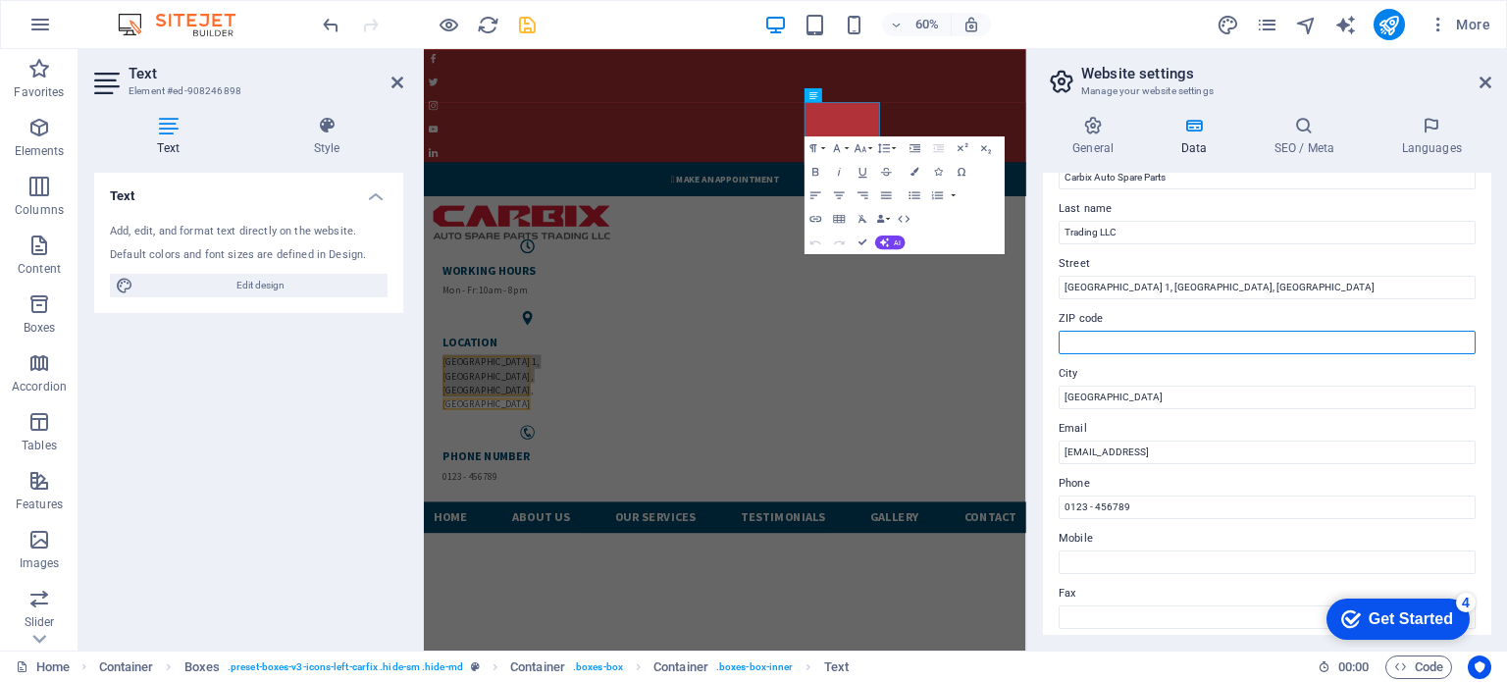
scroll to position [145, 0]
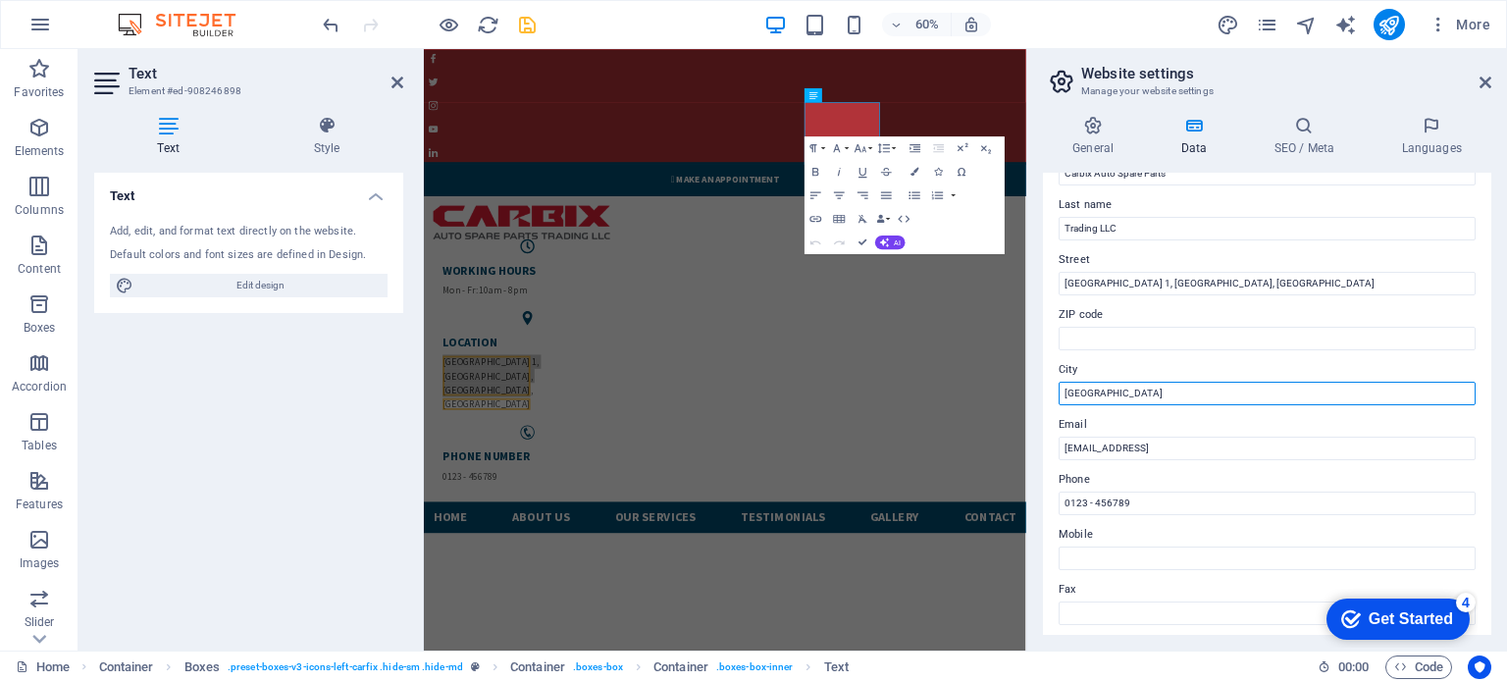
click at [1112, 392] on input "[GEOGRAPHIC_DATA]" at bounding box center [1267, 394] width 417 height 24
type input "Dubai"
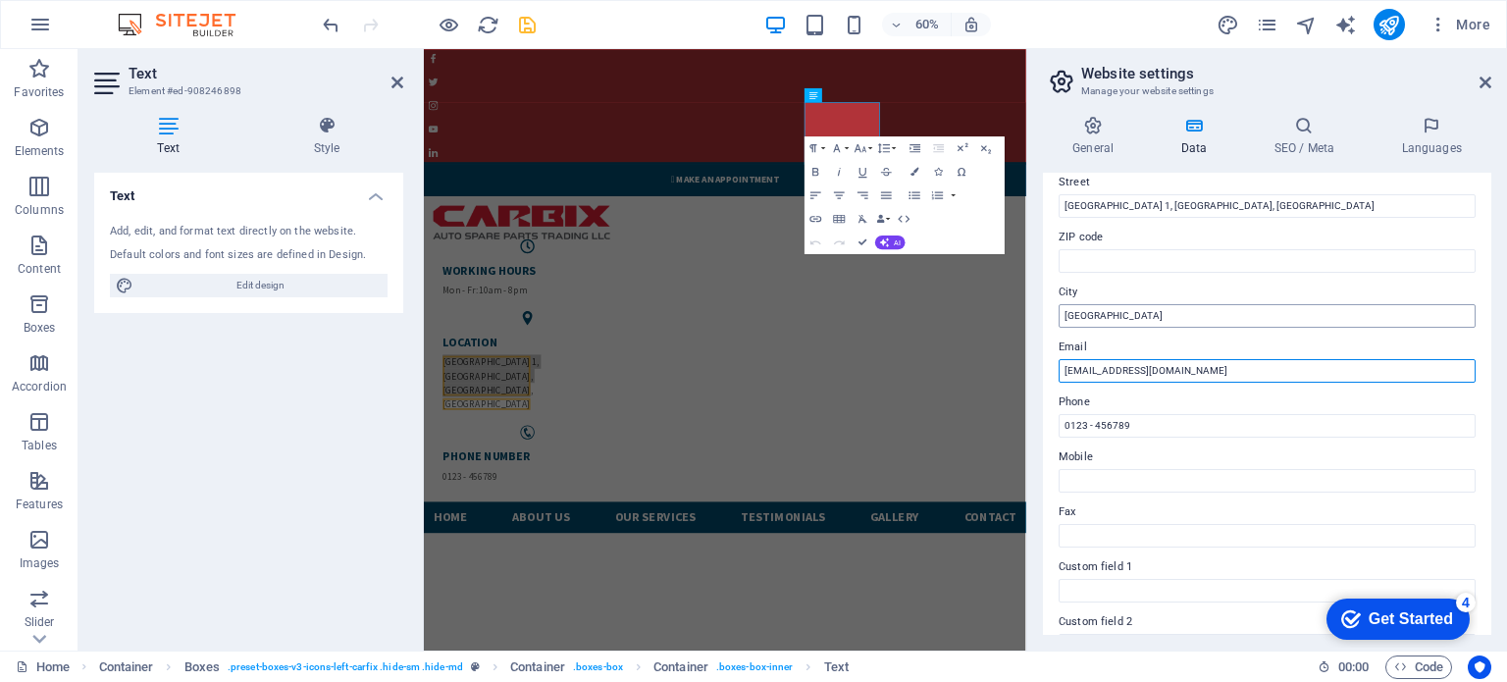
scroll to position [224, 0]
type input "info@carbix.ae"
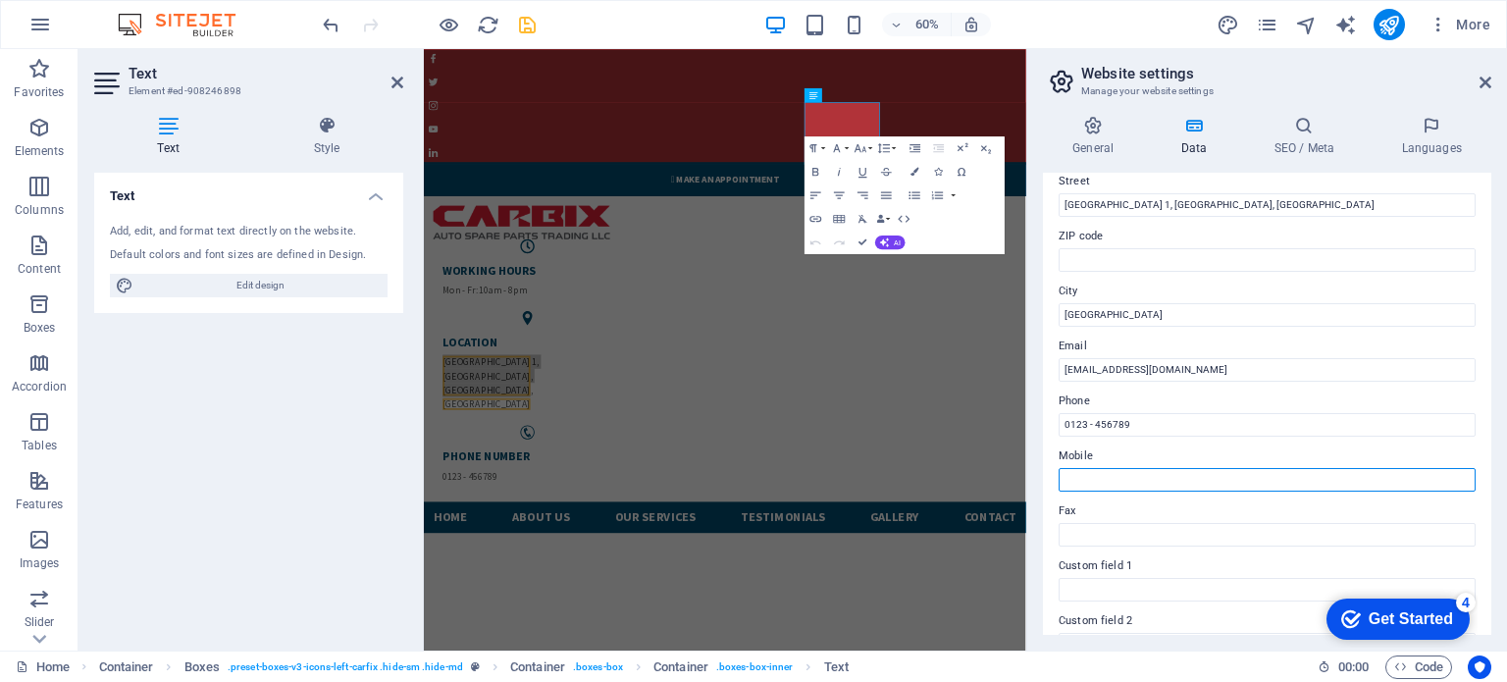
click at [1117, 474] on input "Mobile" at bounding box center [1267, 480] width 417 height 24
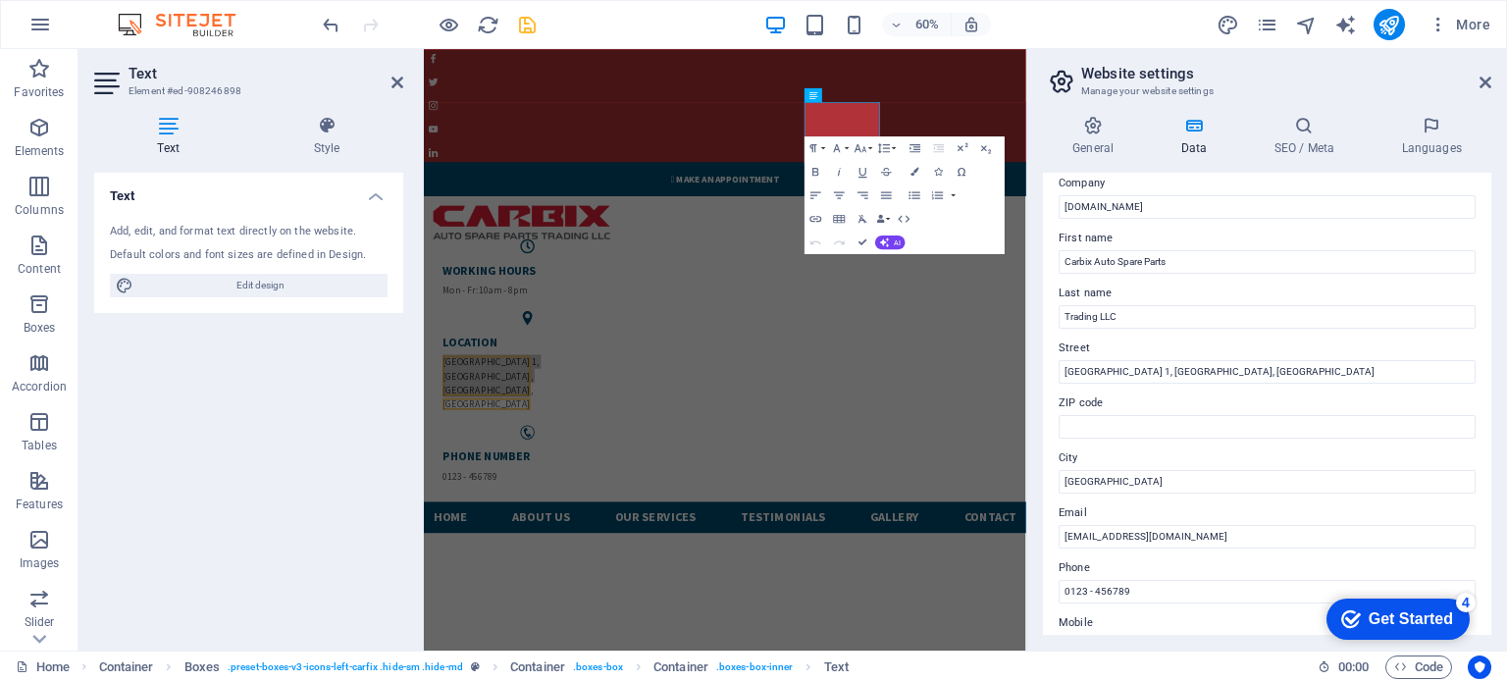
scroll to position [0, 0]
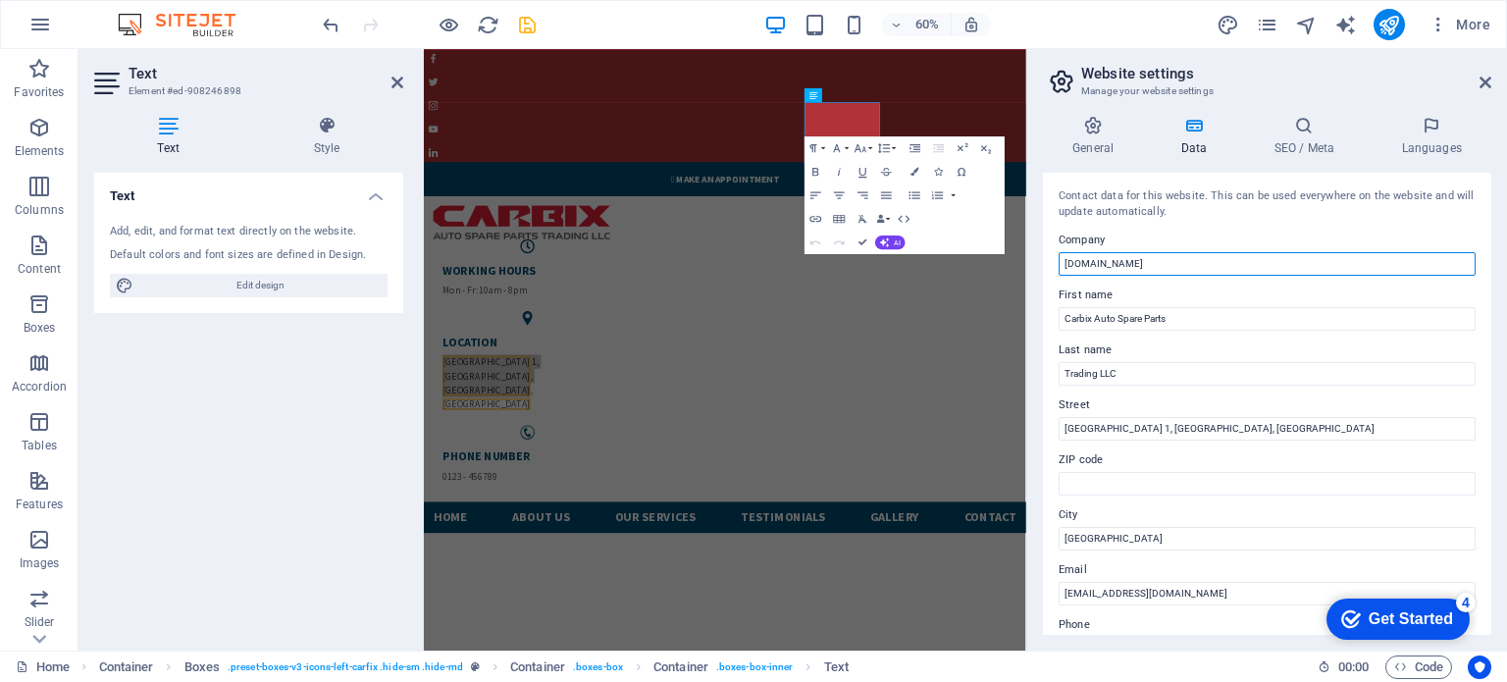
click at [1115, 256] on input "[DOMAIN_NAME]" at bounding box center [1267, 264] width 417 height 24
drag, startPoint x: 1178, startPoint y: 321, endPoint x: 1040, endPoint y: 305, distance: 138.3
click at [1040, 305] on div "General Data SEO / Meta Languages Website name carbix.ae Logo Drag files here, …" at bounding box center [1267, 375] width 480 height 550
drag, startPoint x: 1542, startPoint y: 315, endPoint x: 1377, endPoint y: 397, distance: 184.3
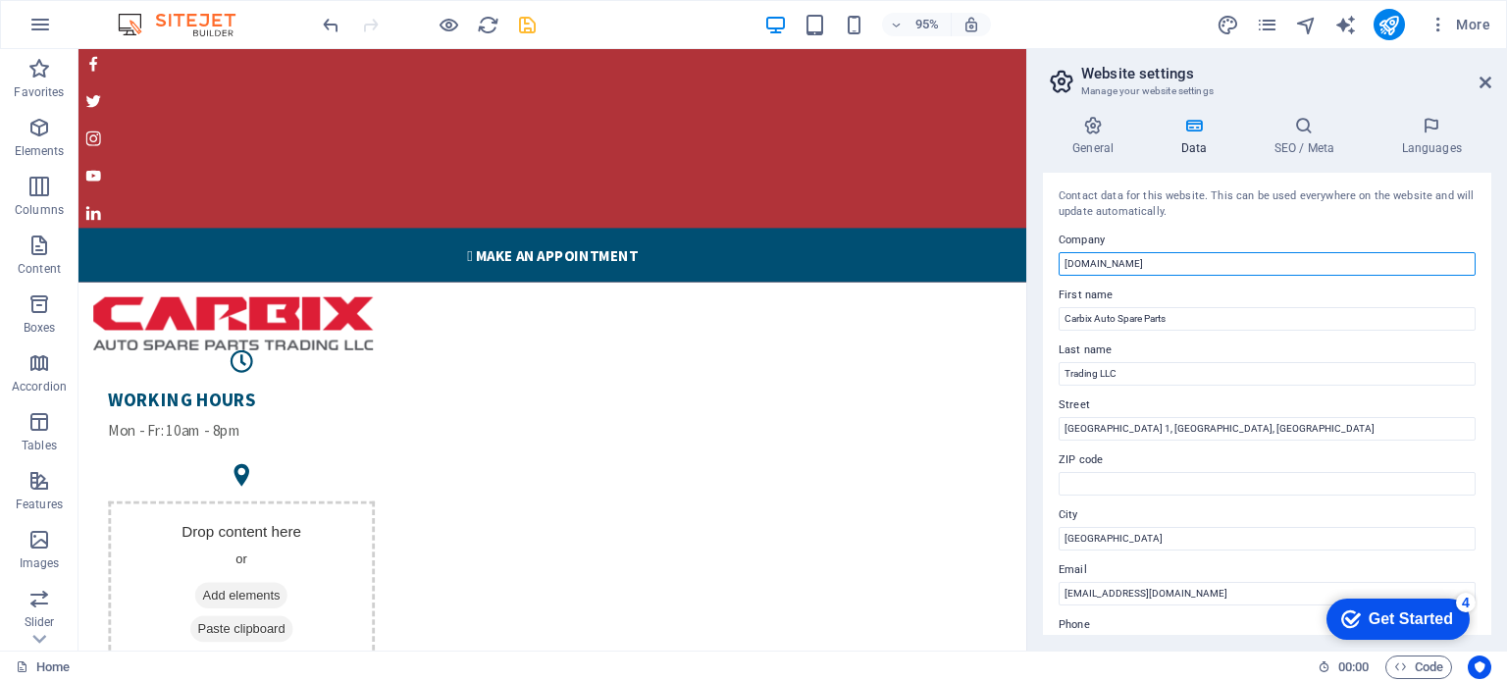
click at [1116, 260] on input "carbix.ae" at bounding box center [1267, 264] width 417 height 24
type input "c"
paste input "Carbix Auto Spare Parts"
type input "Carbix Auto Spare Parts"
click at [1300, 137] on h4 "SEO / Meta" at bounding box center [1308, 136] width 128 height 41
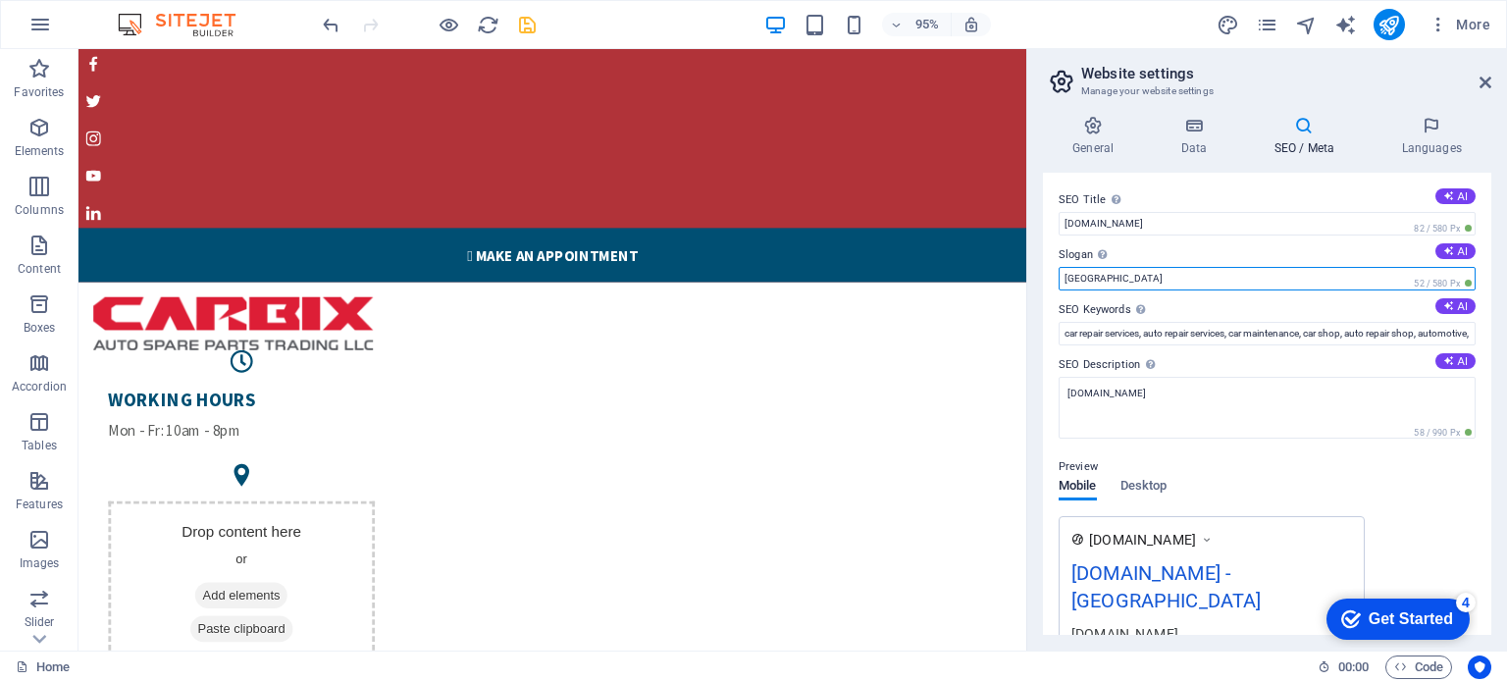
click at [1133, 268] on input "Berlin" at bounding box center [1267, 279] width 417 height 24
type input "[GEOGRAPHIC_DATA]"
click at [1424, 135] on h4 "Languages" at bounding box center [1432, 136] width 120 height 41
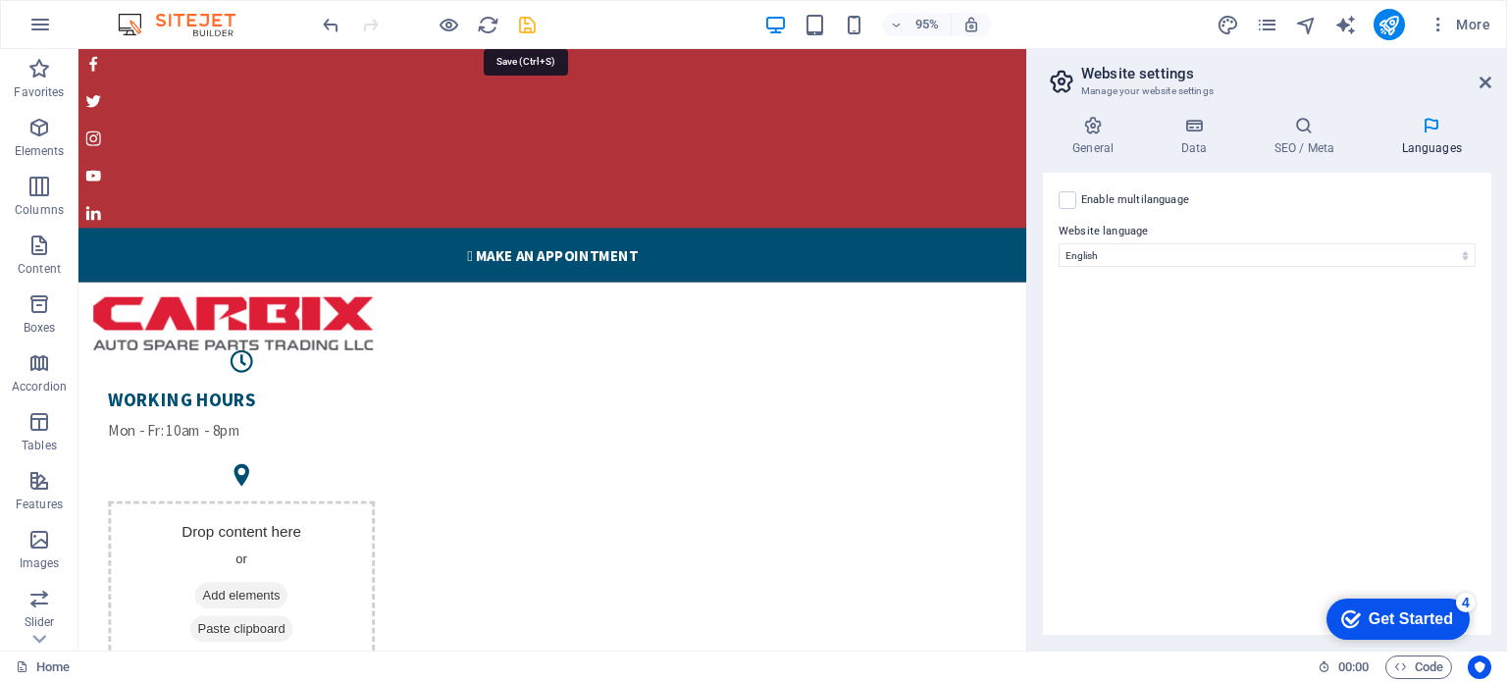
click at [524, 19] on icon "save" at bounding box center [527, 25] width 23 height 23
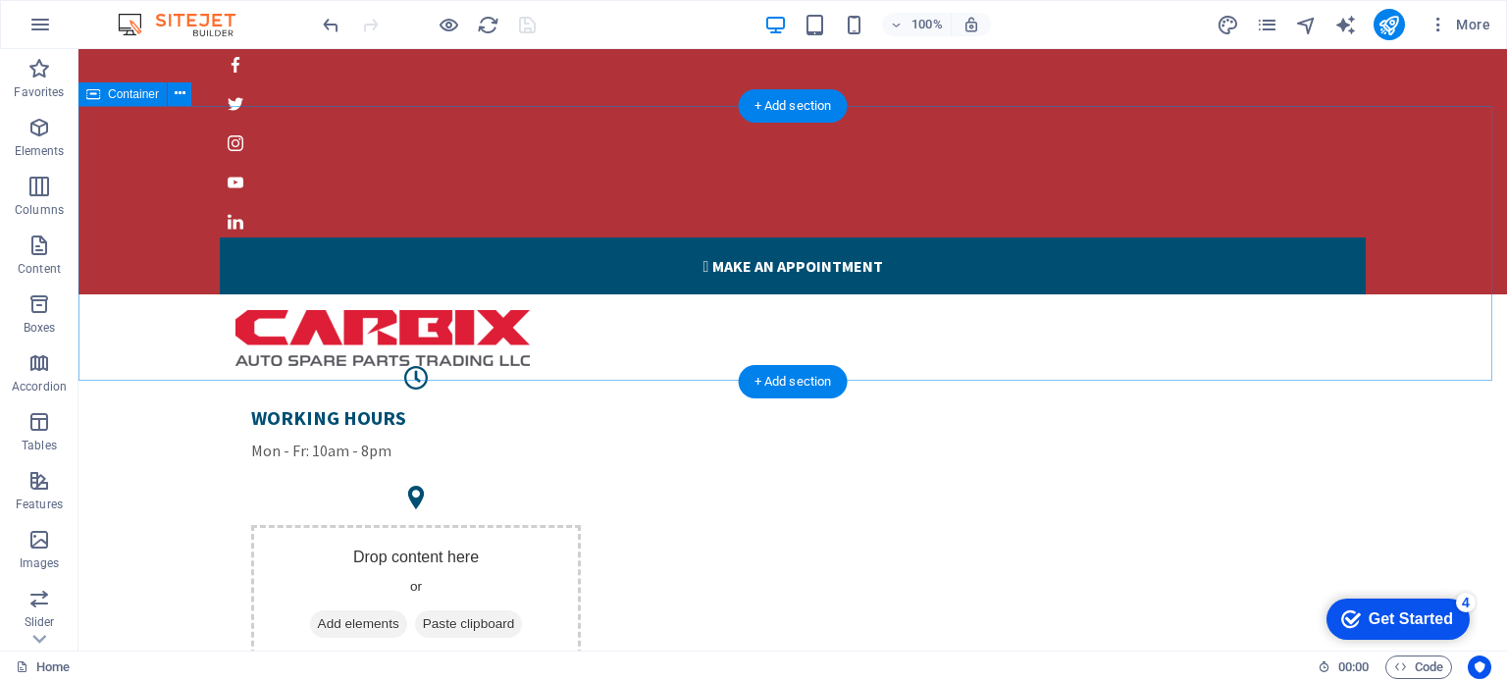
click at [577, 294] on div "WORKING HOURS Mon - Fr: 10am - 8pm Drop content here or Add elements Paste clip…" at bounding box center [793, 554] width 1429 height 521
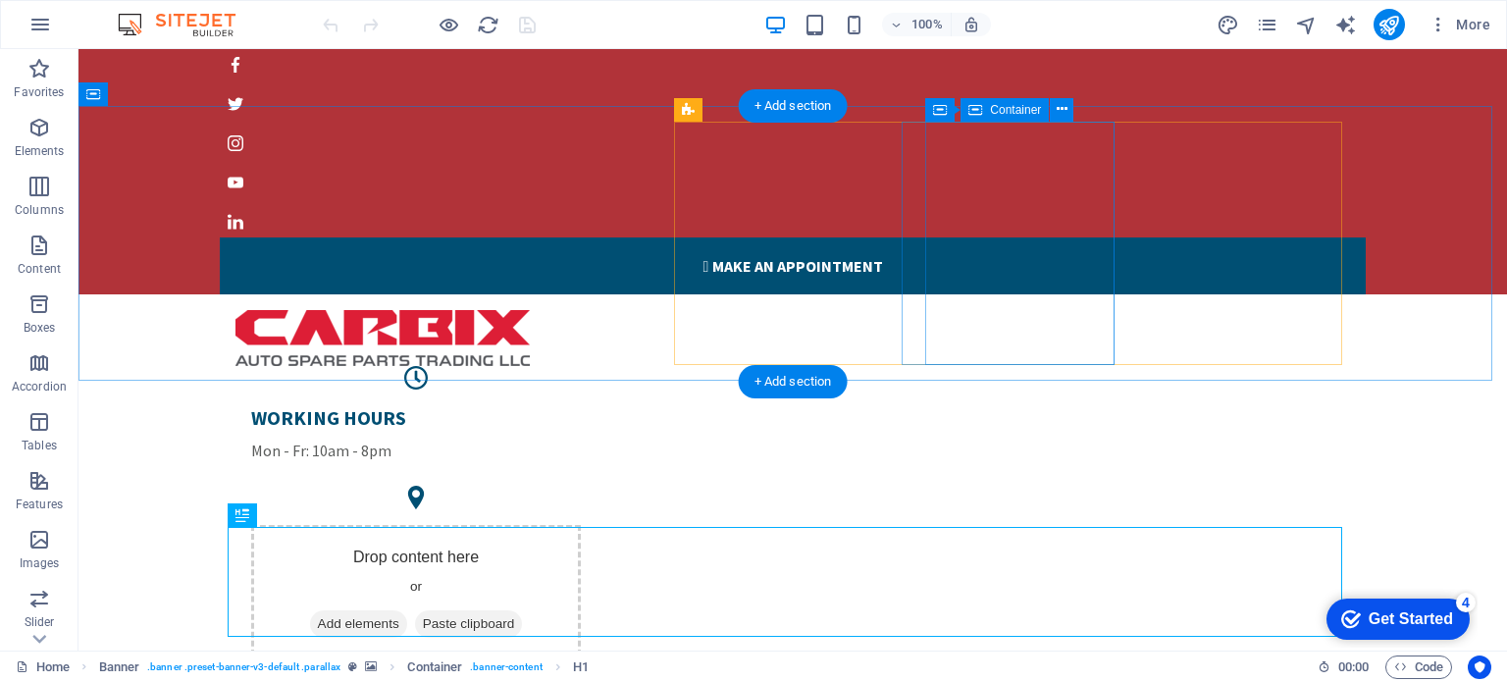
click at [581, 525] on div "Drop content here or Add elements Paste clipboard" at bounding box center [416, 594] width 330 height 139
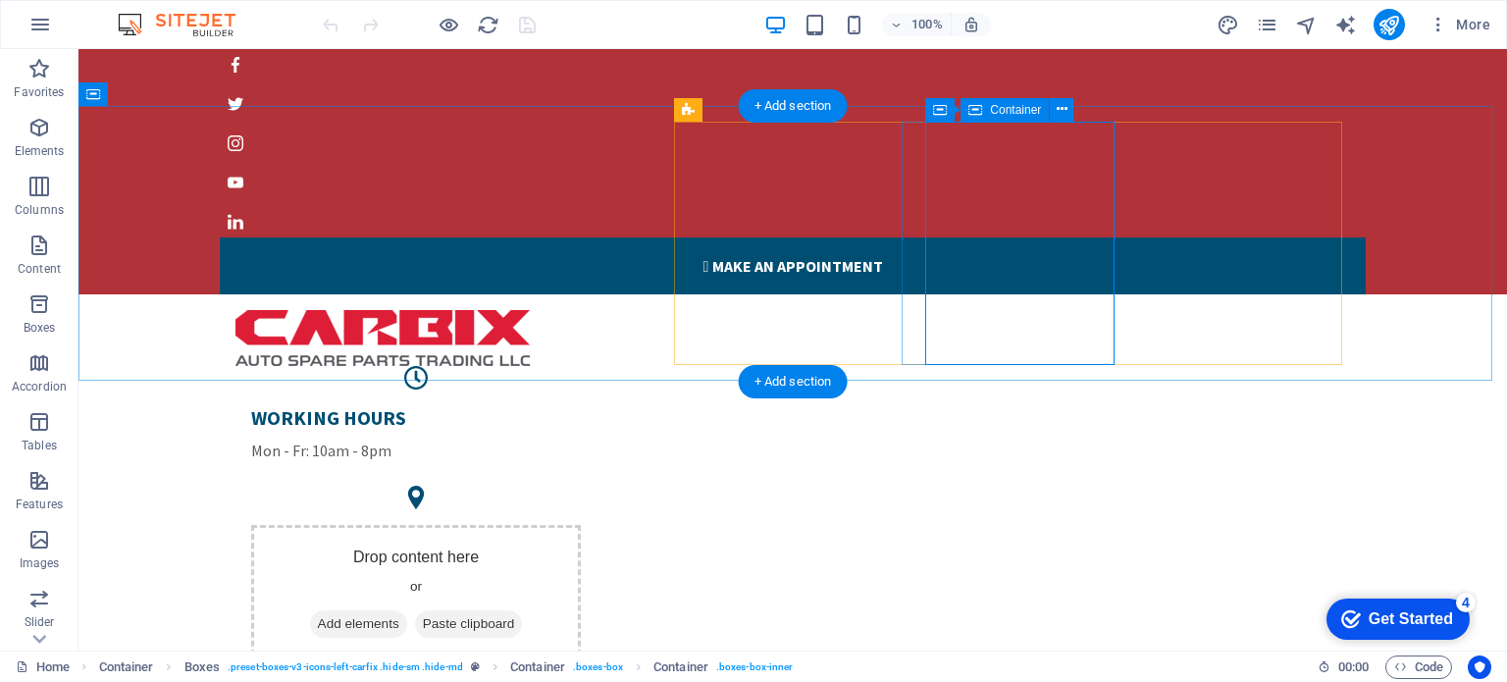
click at [581, 525] on div "Drop content here or Add elements Paste clipboard" at bounding box center [416, 594] width 330 height 139
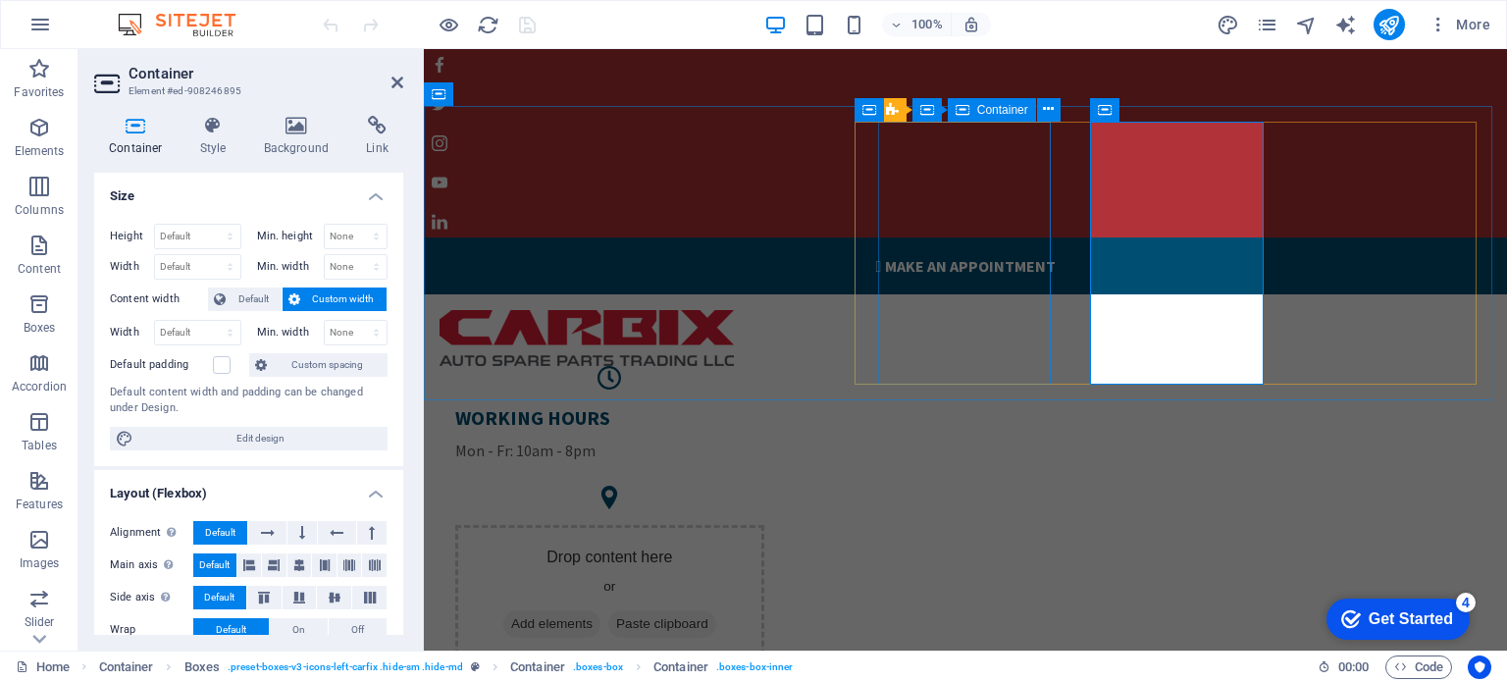
click at [780, 390] on div "WORKING HOURS Mon - Fr: 10am - 8pm" at bounding box center [610, 434] width 340 height 88
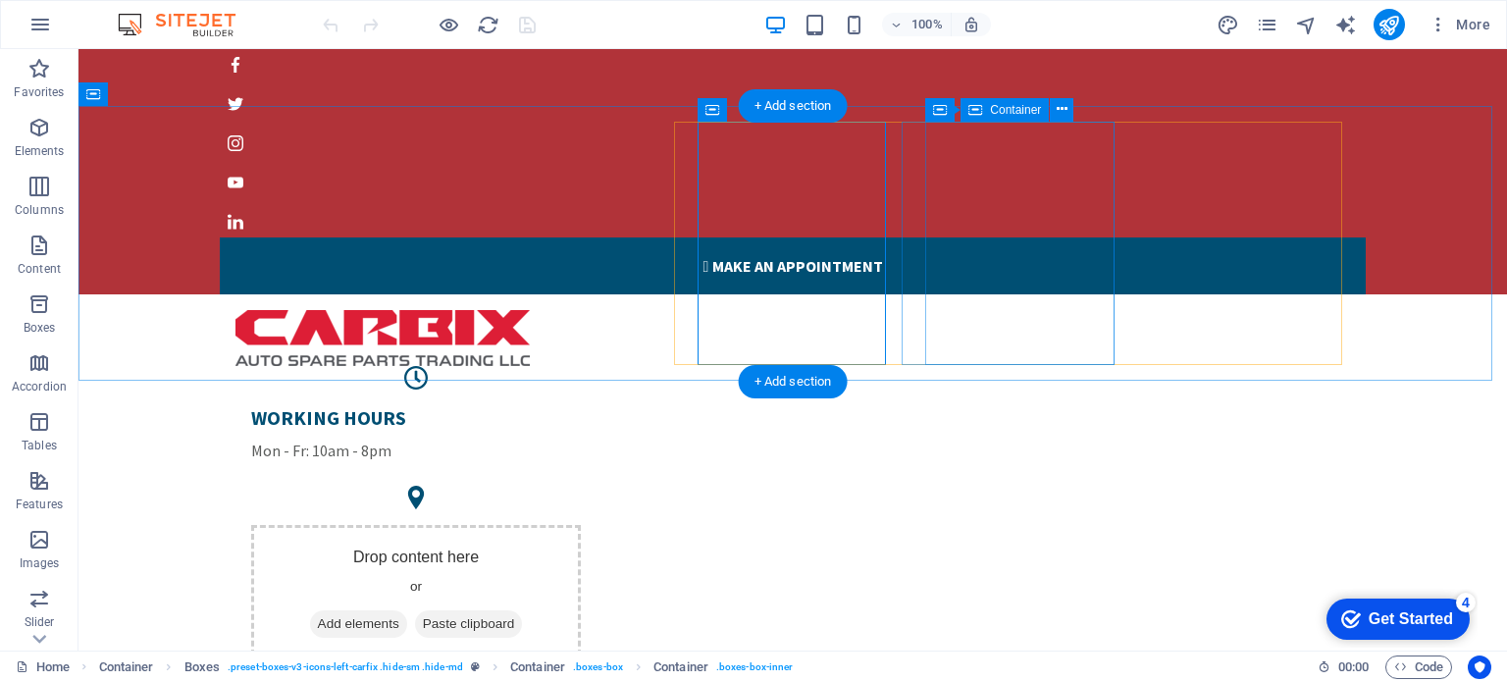
click at [581, 525] on div "Drop content here or Add elements Paste clipboard" at bounding box center [416, 594] width 330 height 139
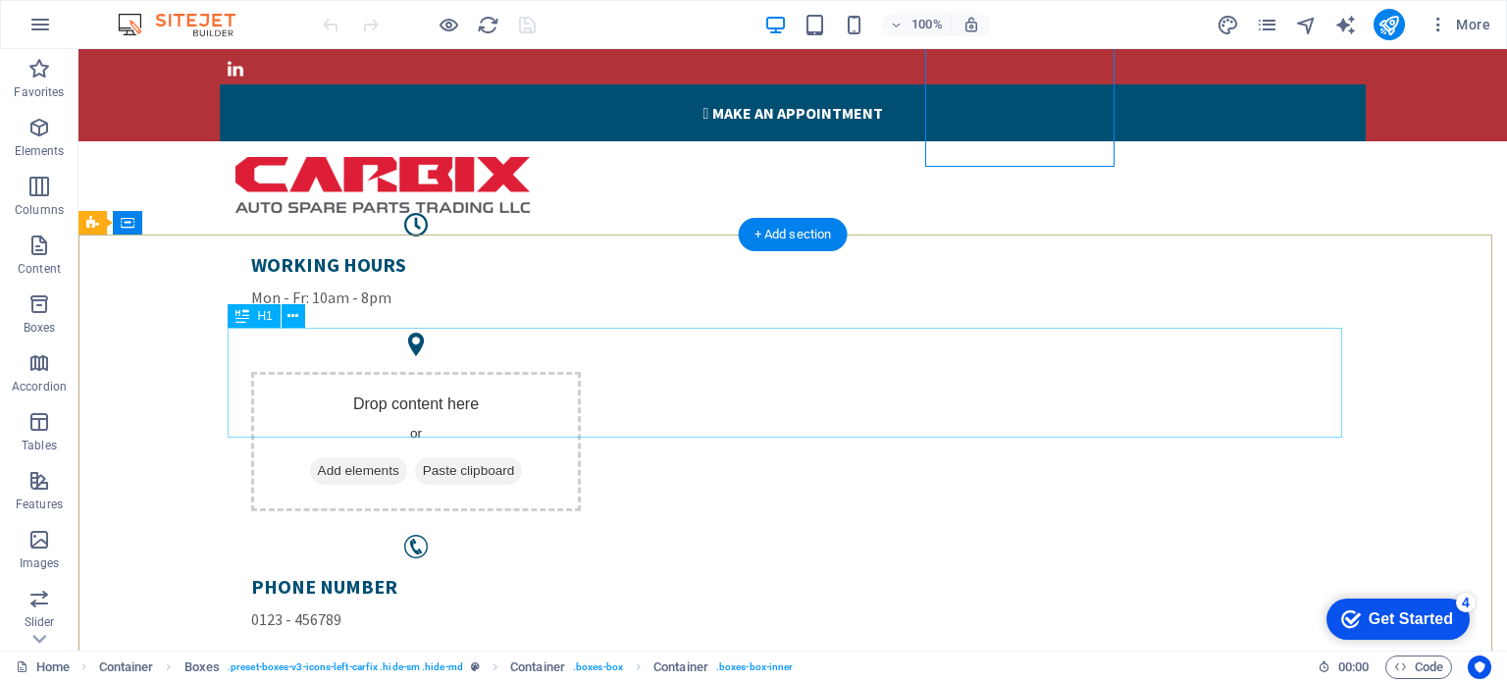
scroll to position [254, 0]
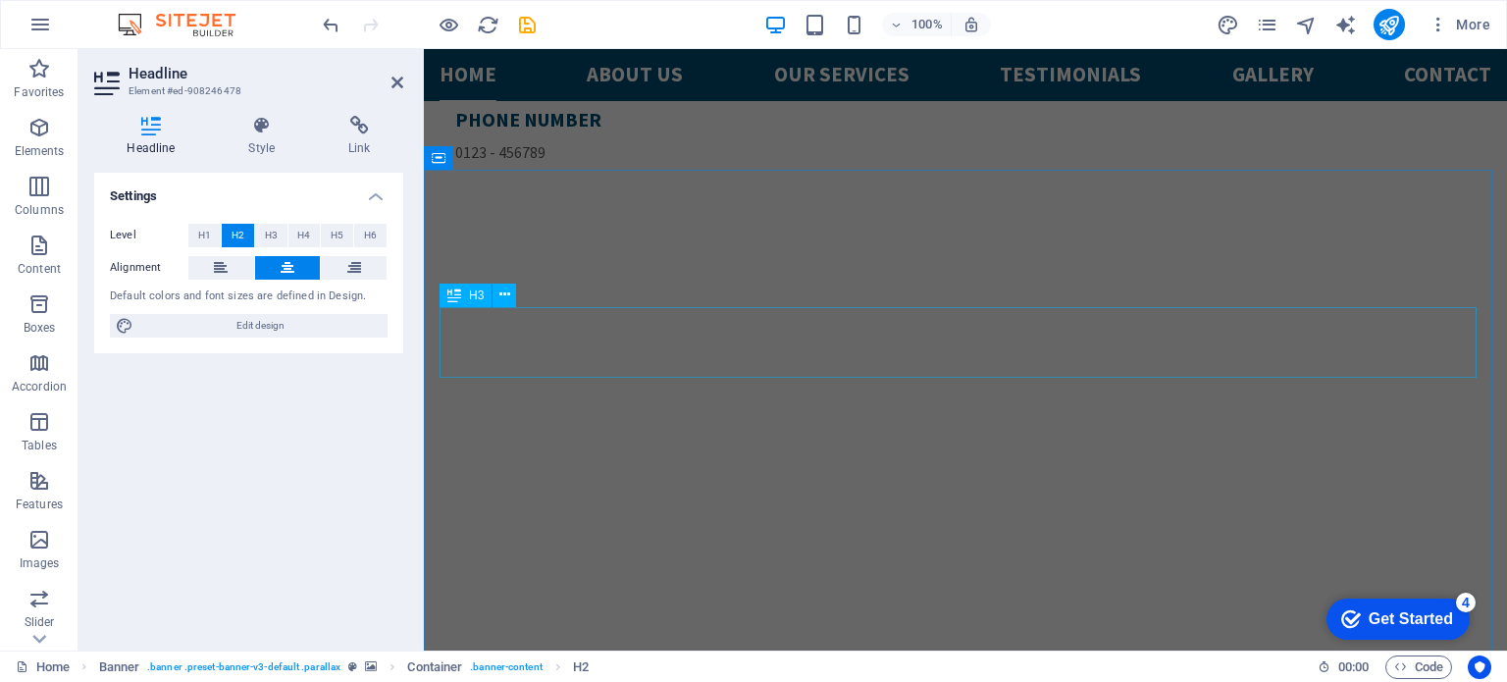
scroll to position [722, 0]
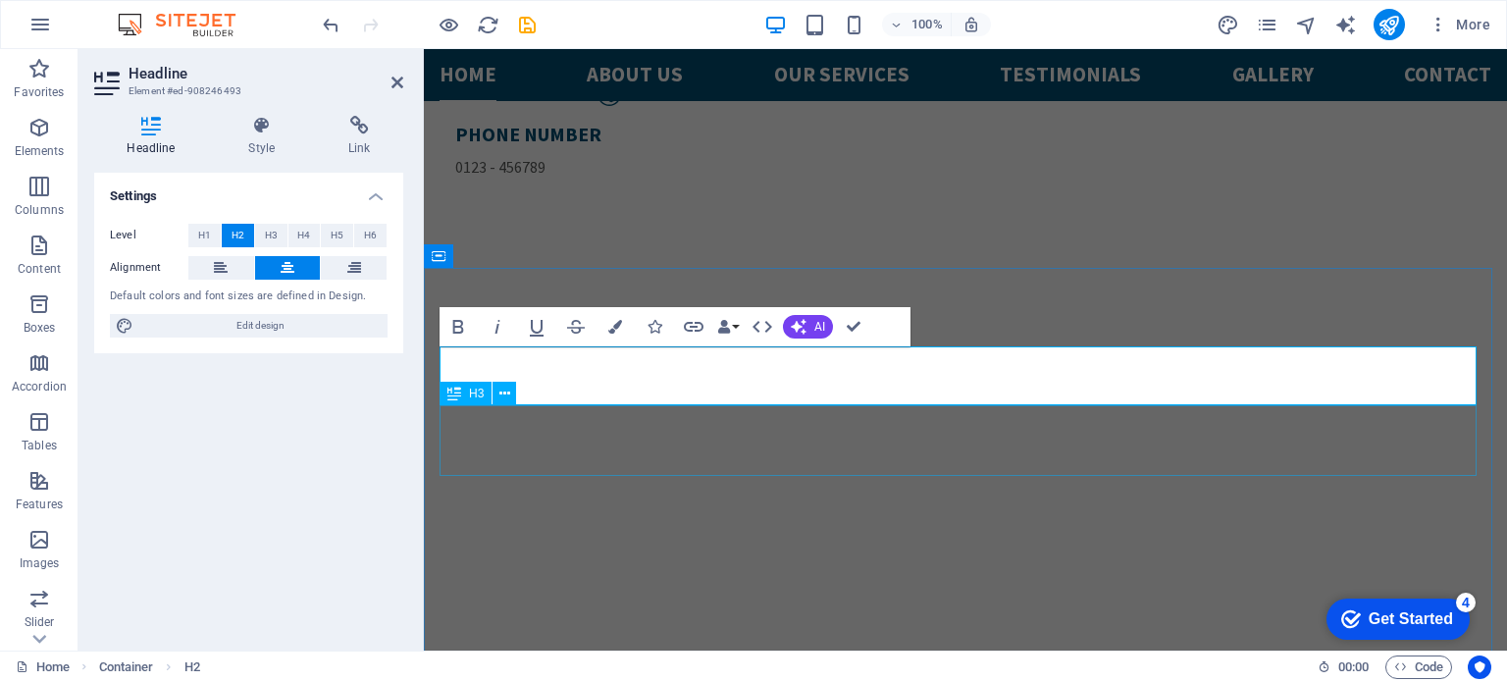
scroll to position [624, 0]
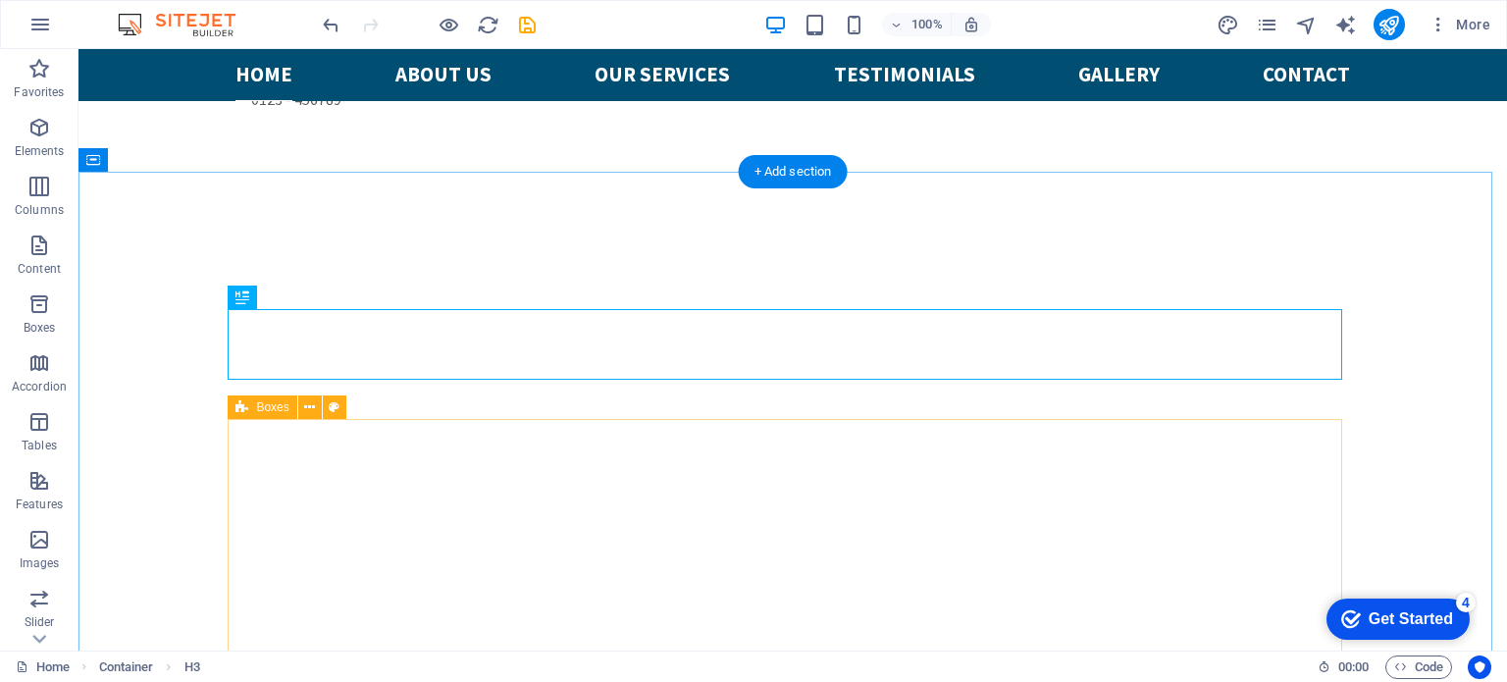
scroll to position [683, 0]
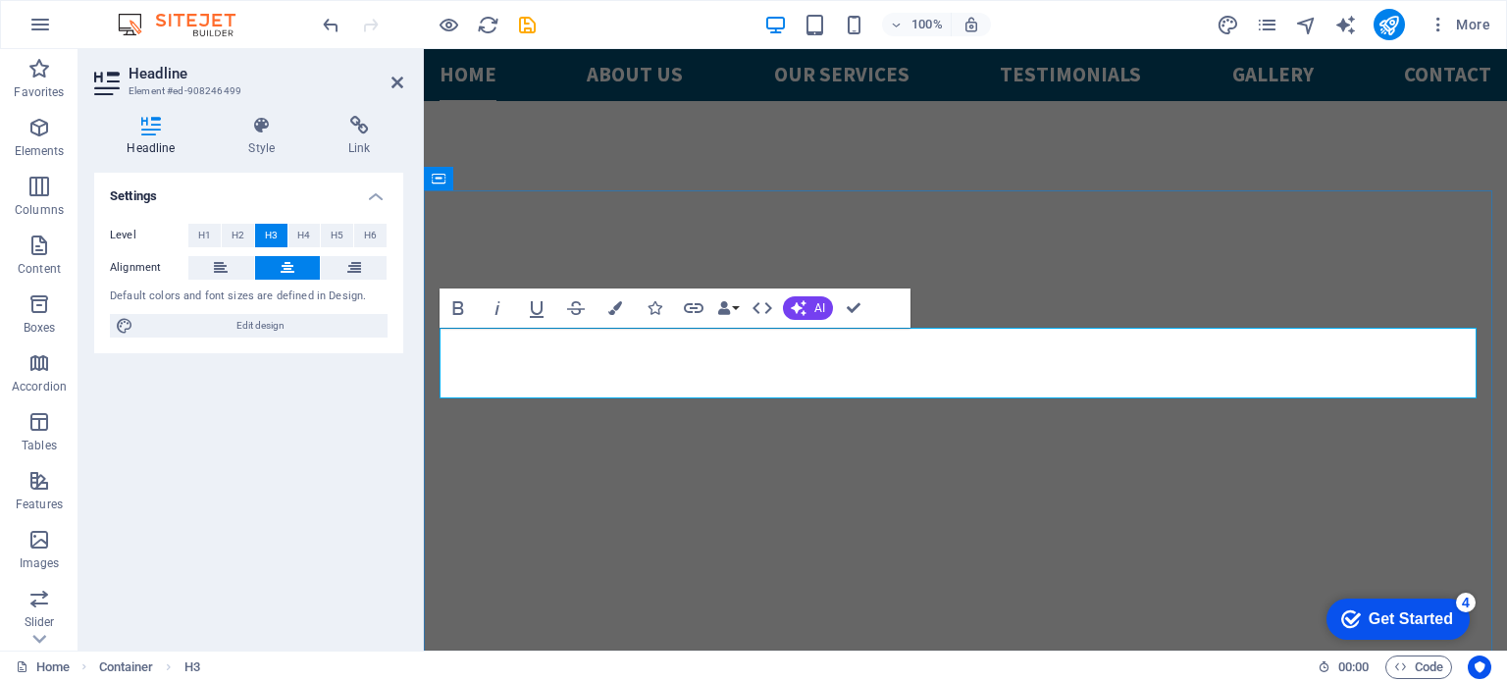
scroll to position [1990, 2]
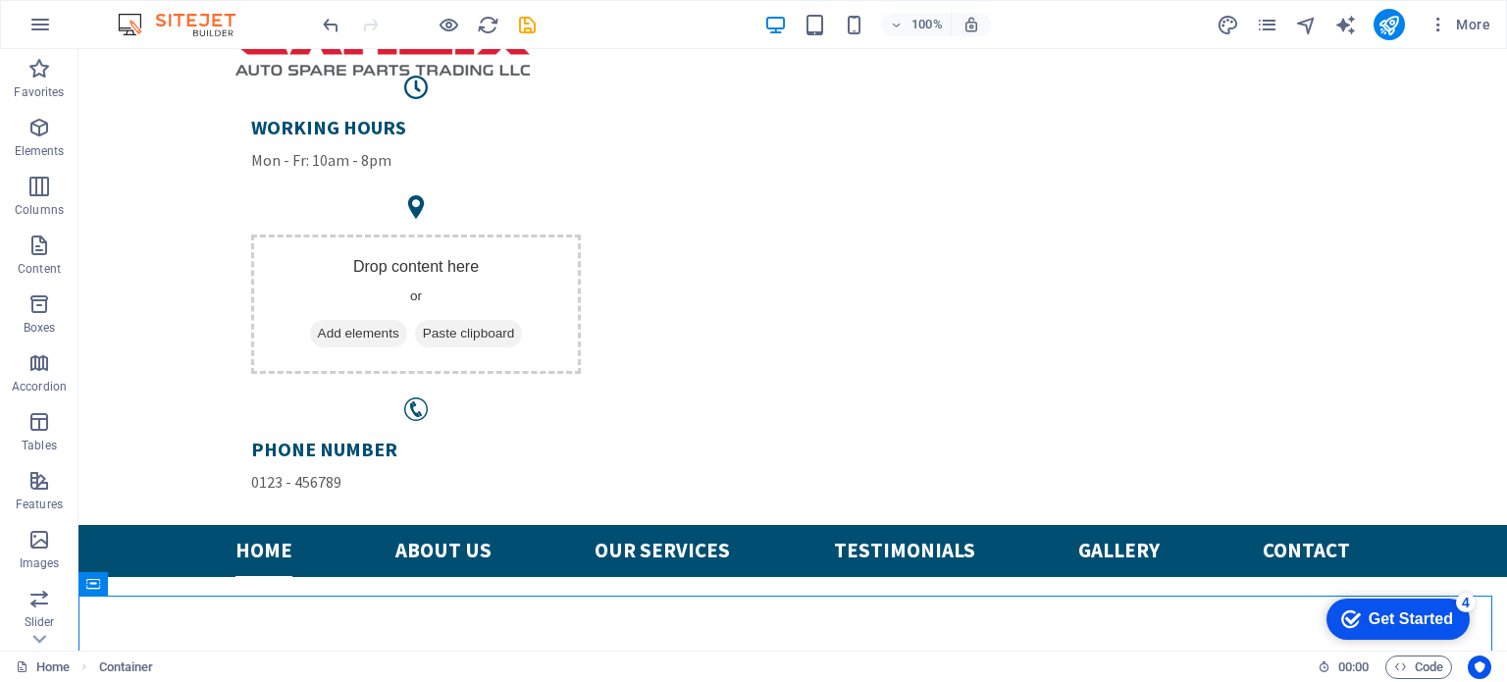
scroll to position [288, 0]
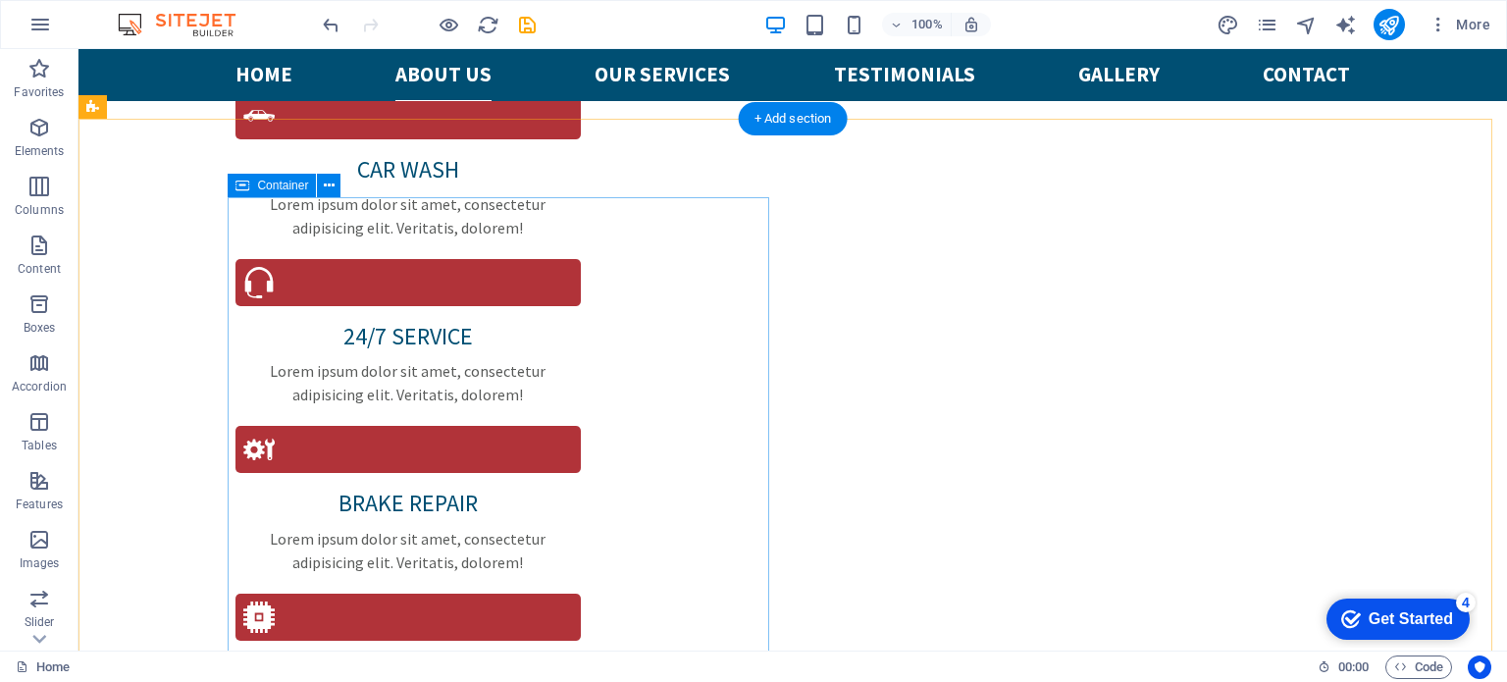
scroll to position [1956, 0]
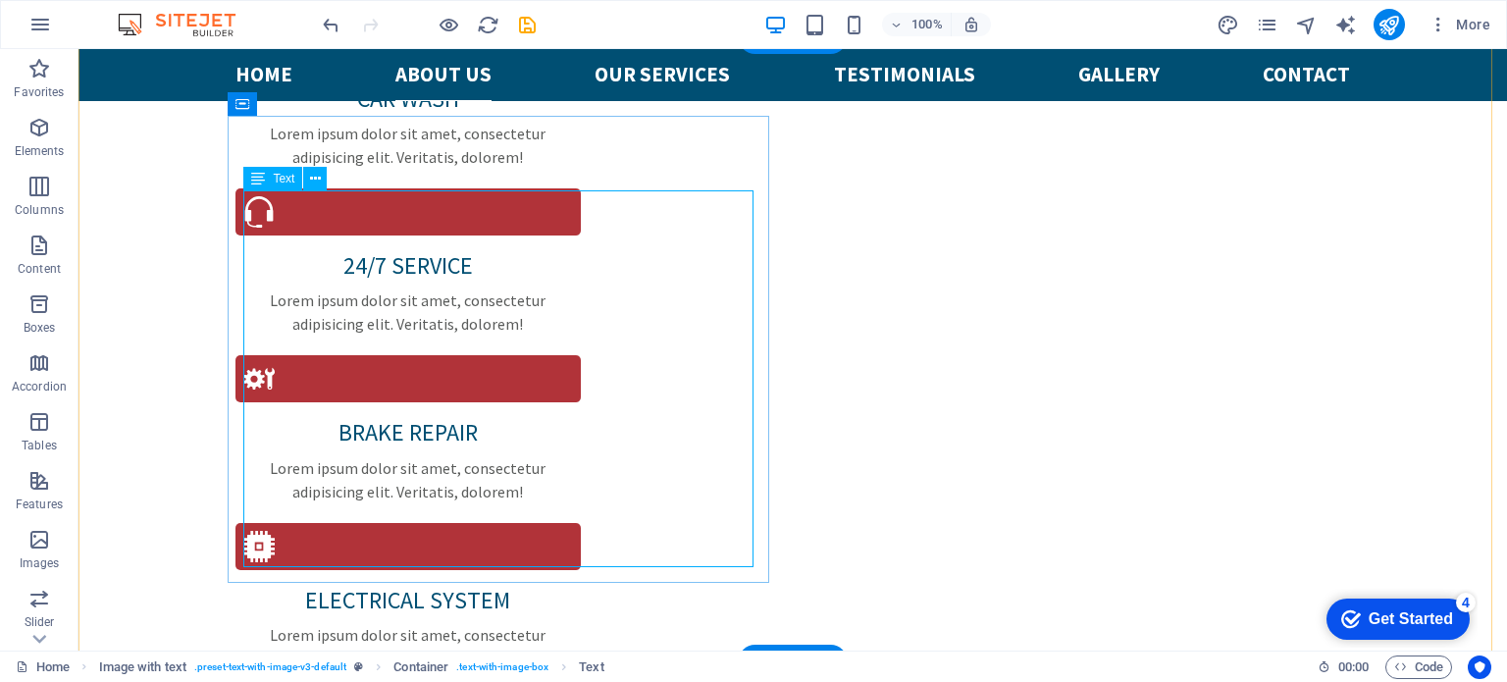
scroll to position [2045, 0]
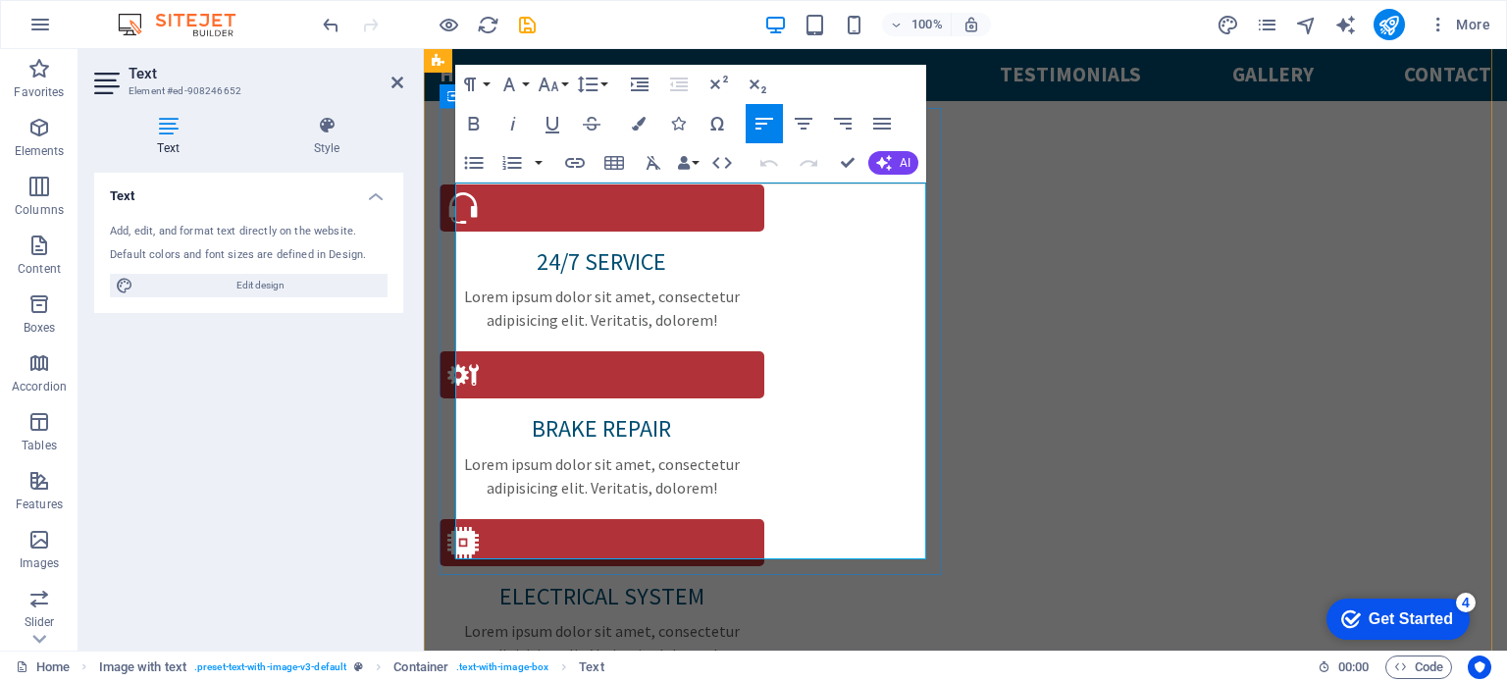
scroll to position [2065, 0]
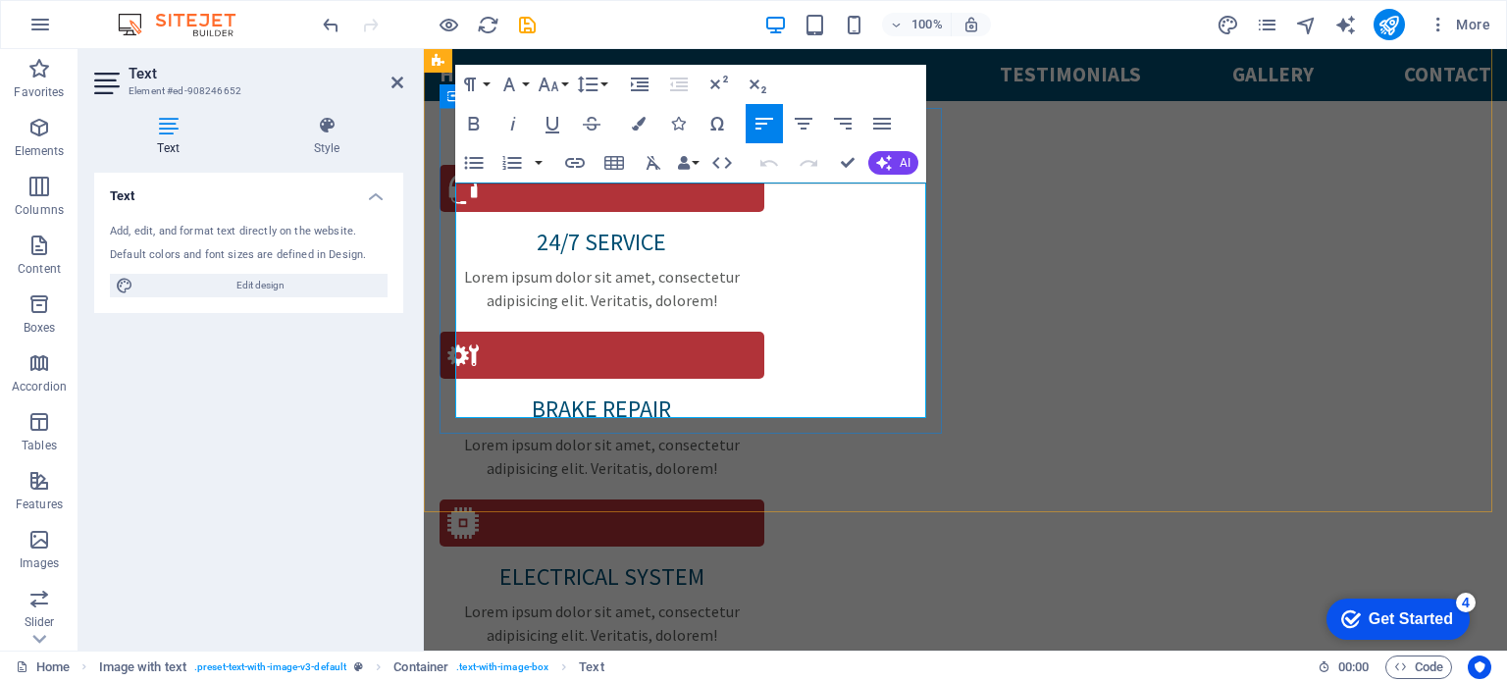
scroll to position [8891, 2]
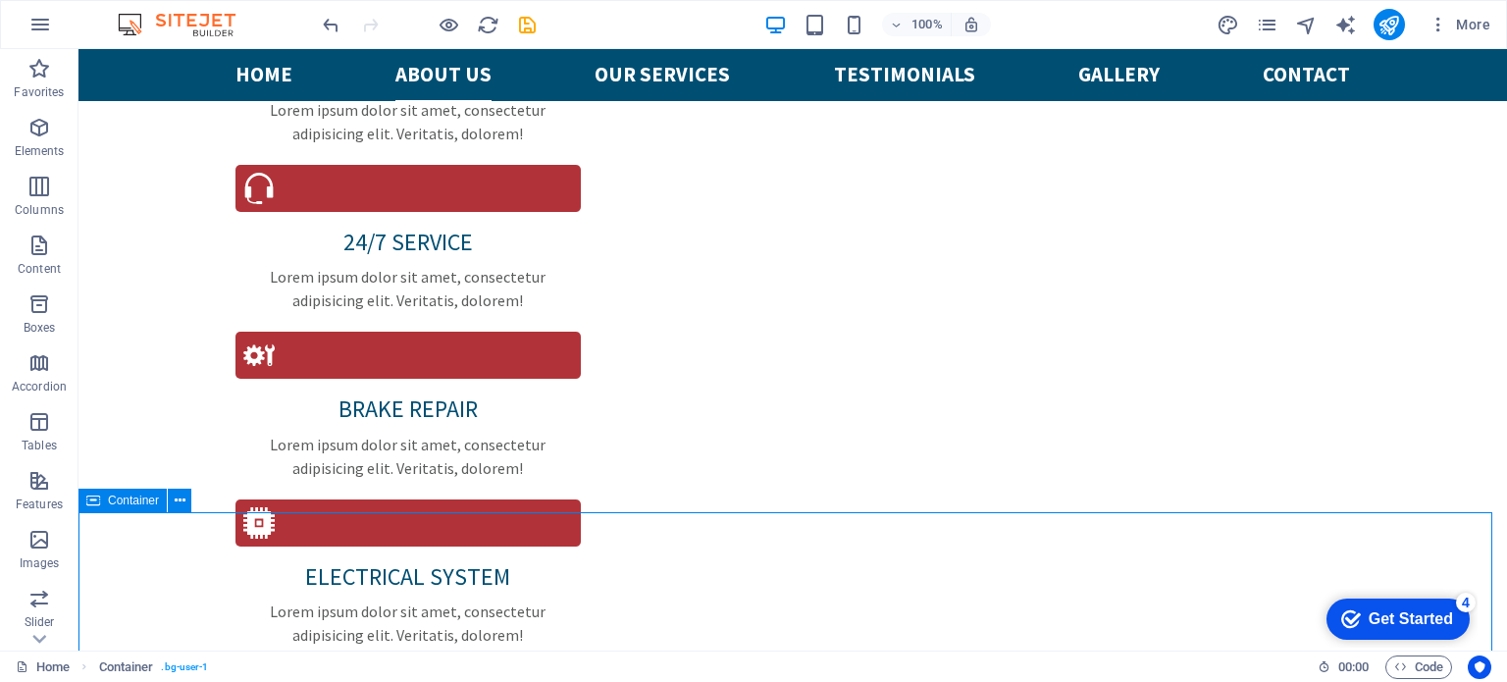
scroll to position [2045, 0]
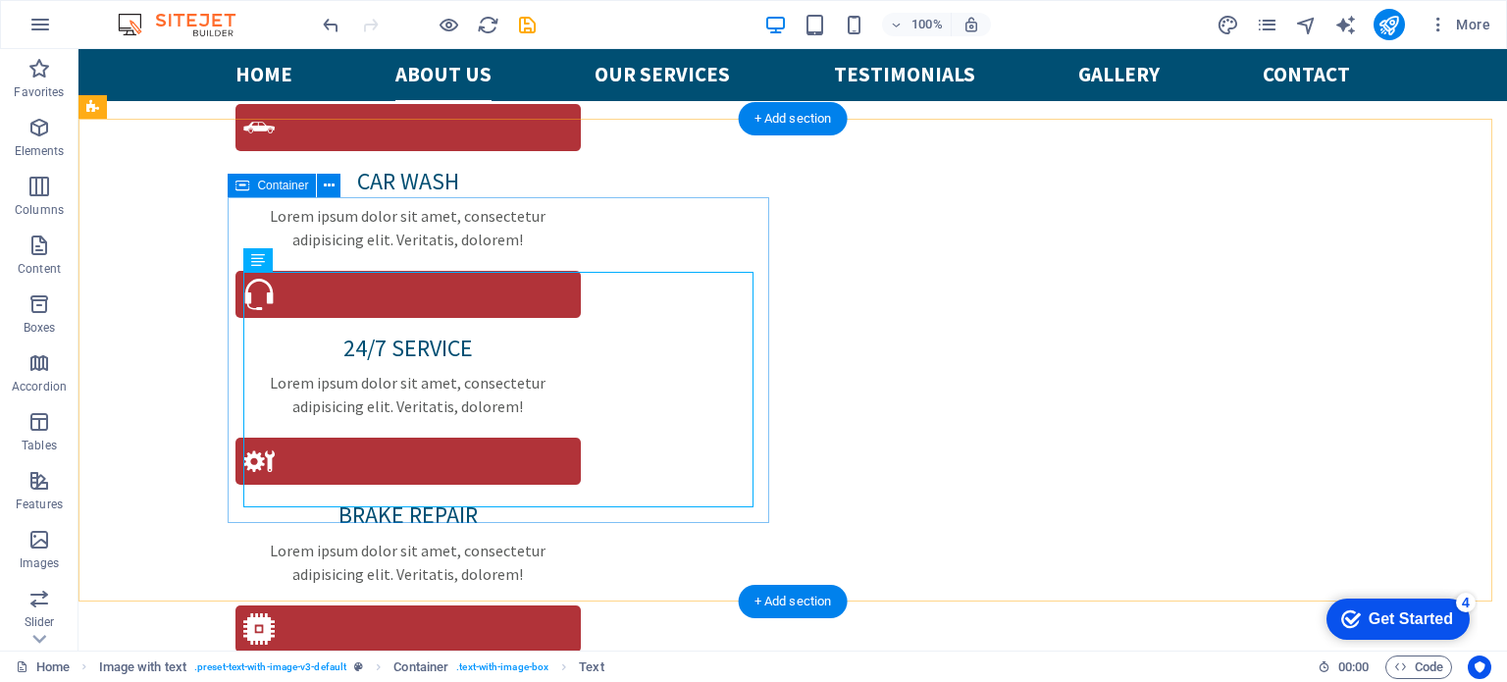
scroll to position [1955, 0]
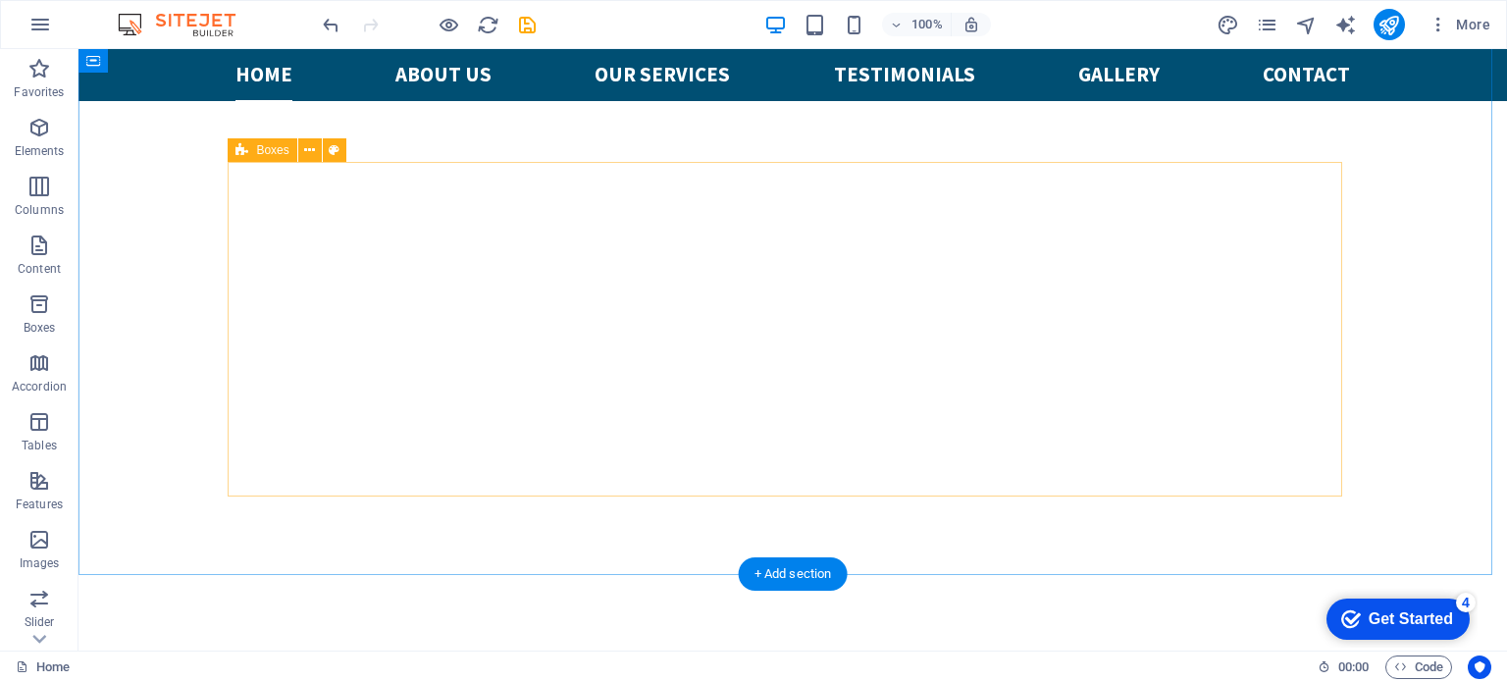
scroll to position [939, 0]
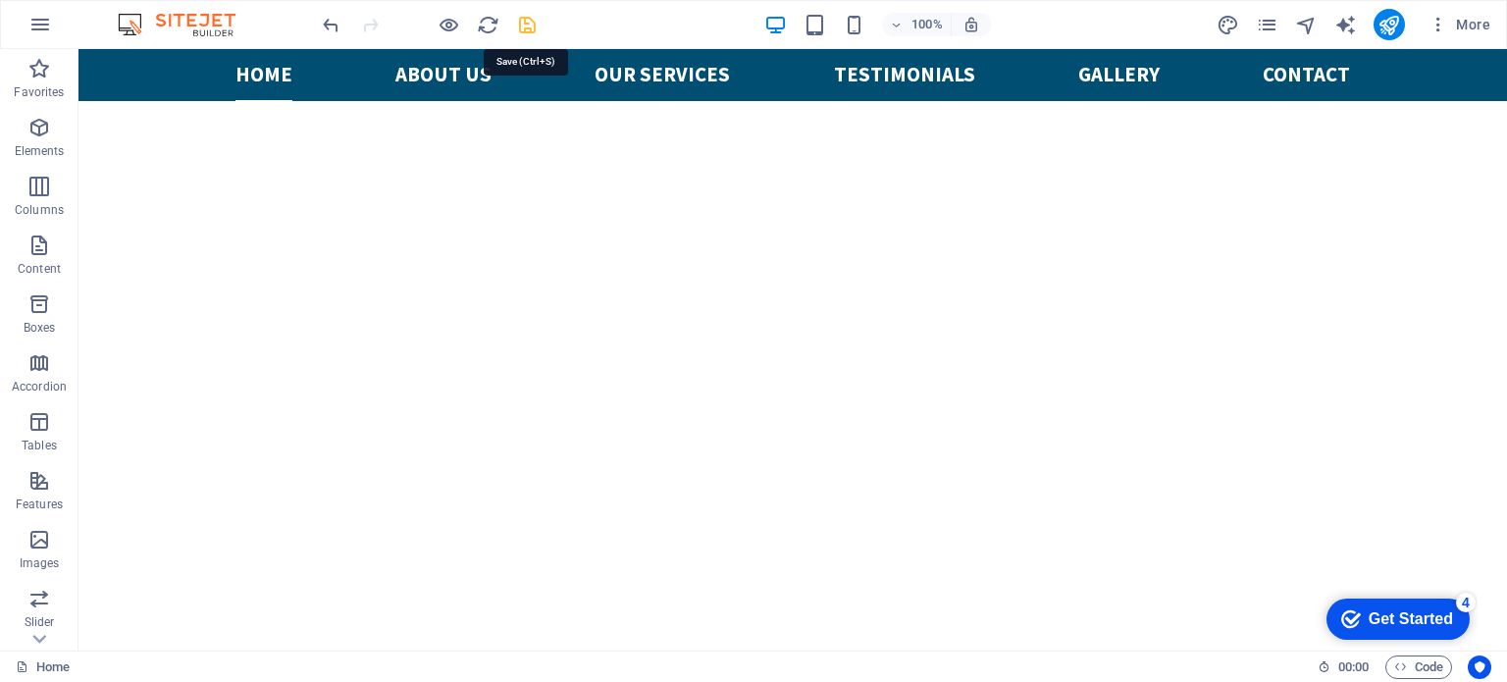
click at [526, 19] on icon "save" at bounding box center [527, 25] width 23 height 23
click at [1388, 16] on icon "publish" at bounding box center [1389, 25] width 23 height 23
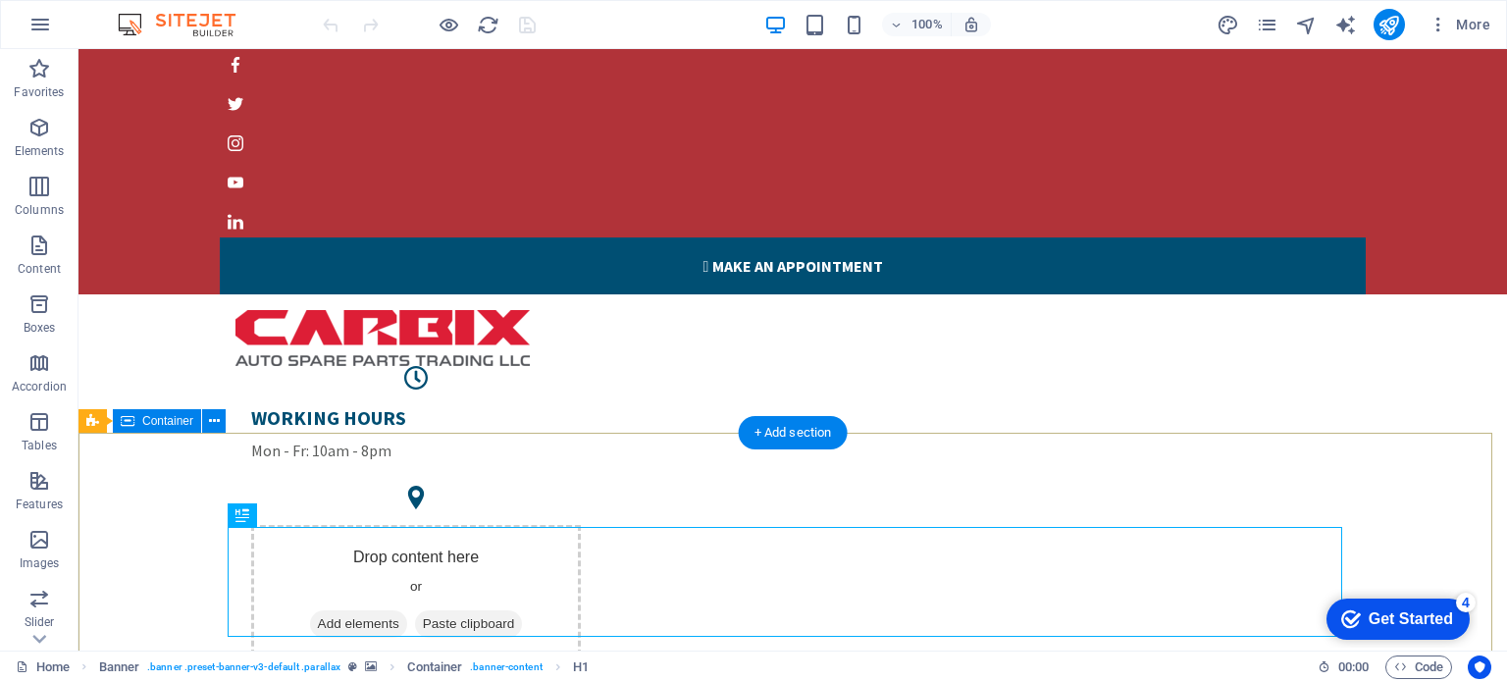
scroll to position [216, 0]
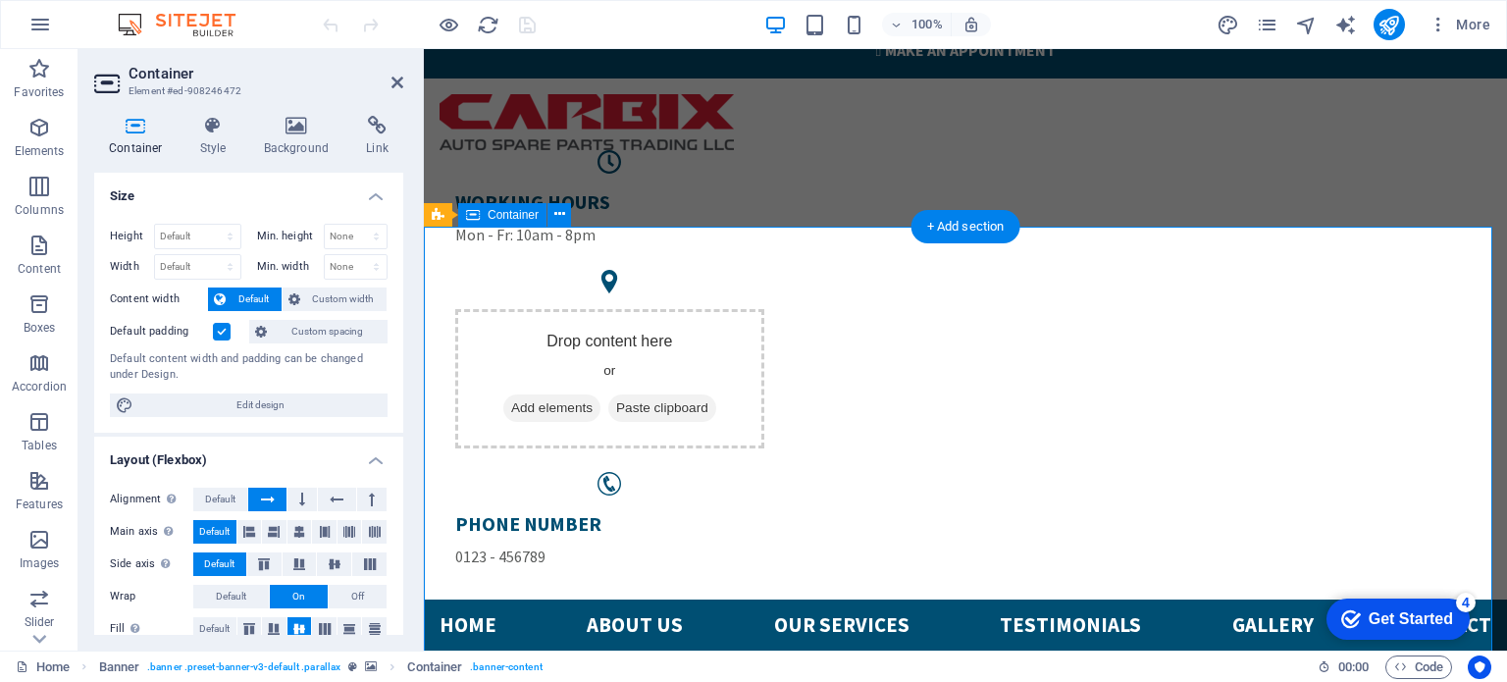
scroll to position [226, 0]
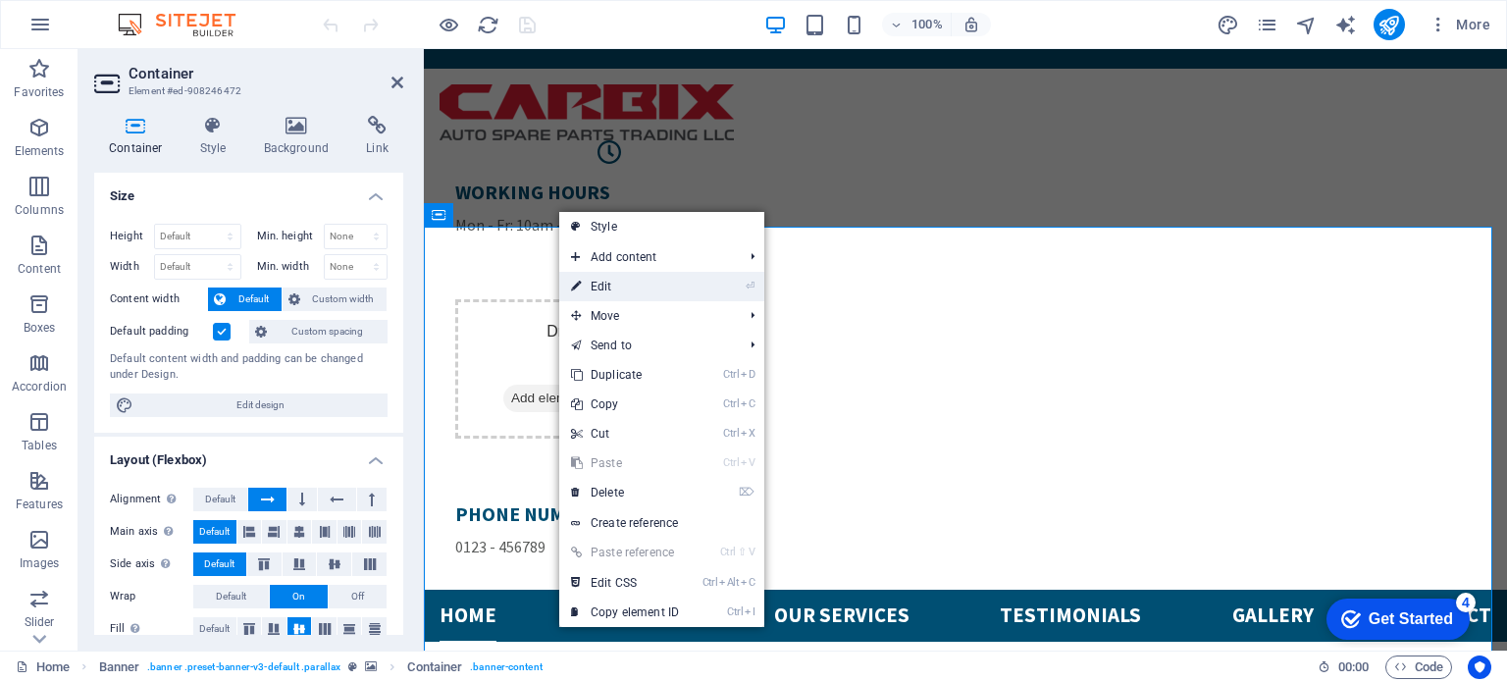
click at [616, 280] on link "⏎ Edit" at bounding box center [624, 286] width 131 height 29
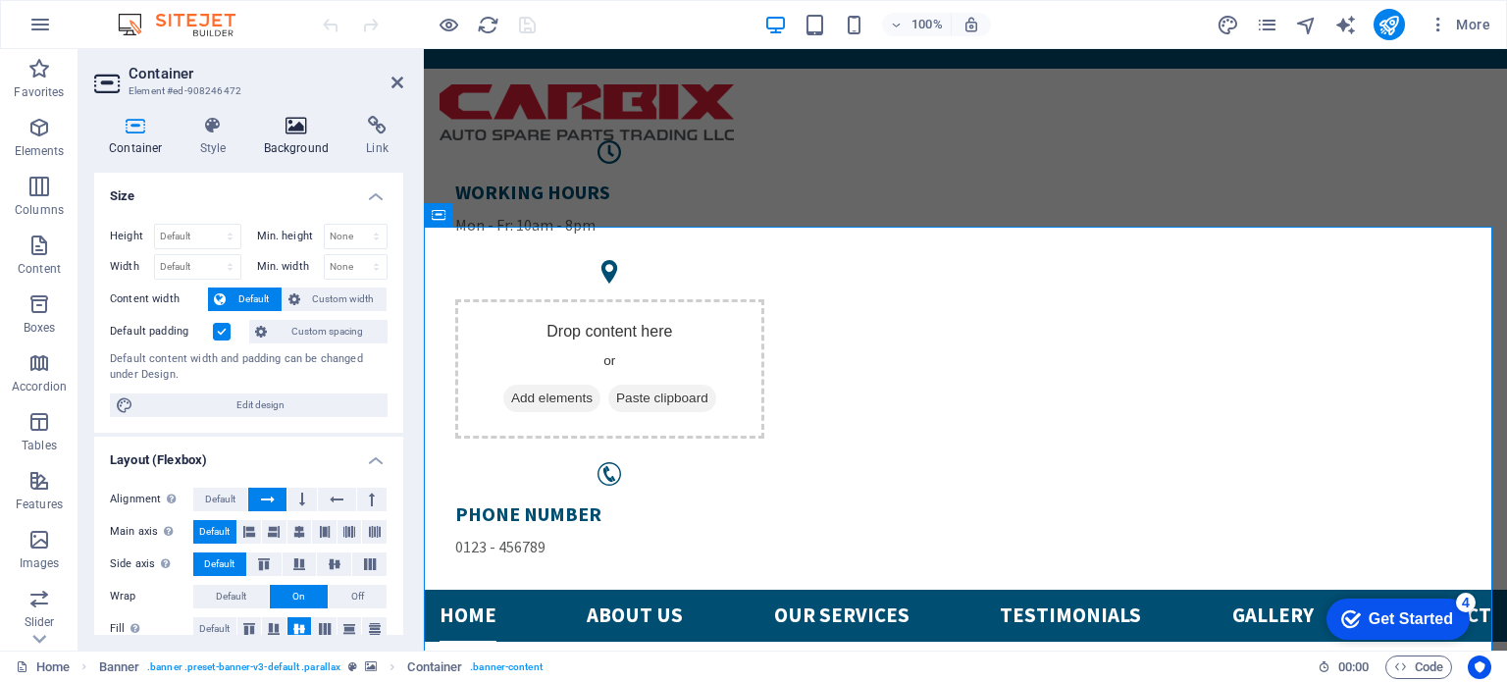
click at [290, 119] on icon at bounding box center [296, 126] width 95 height 20
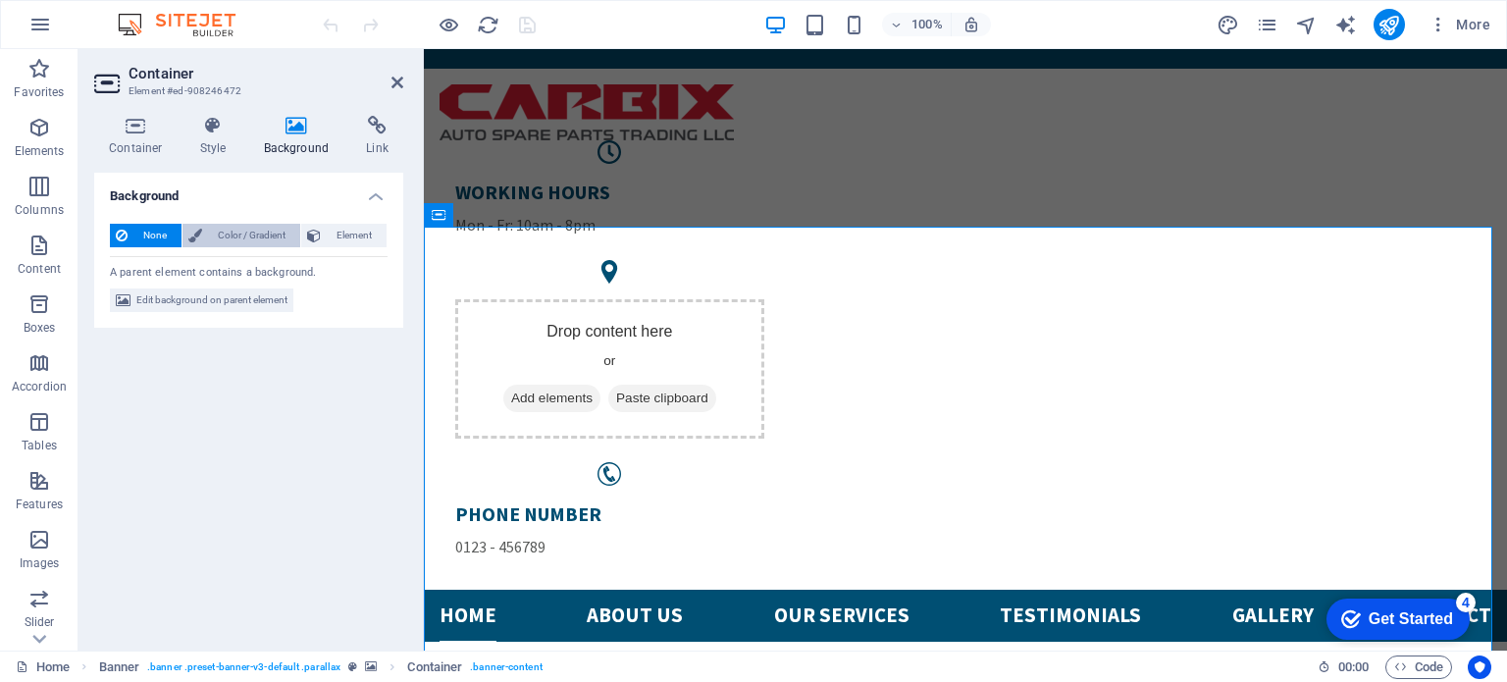
click at [247, 238] on span "Color / Gradient" at bounding box center [251, 236] width 86 height 24
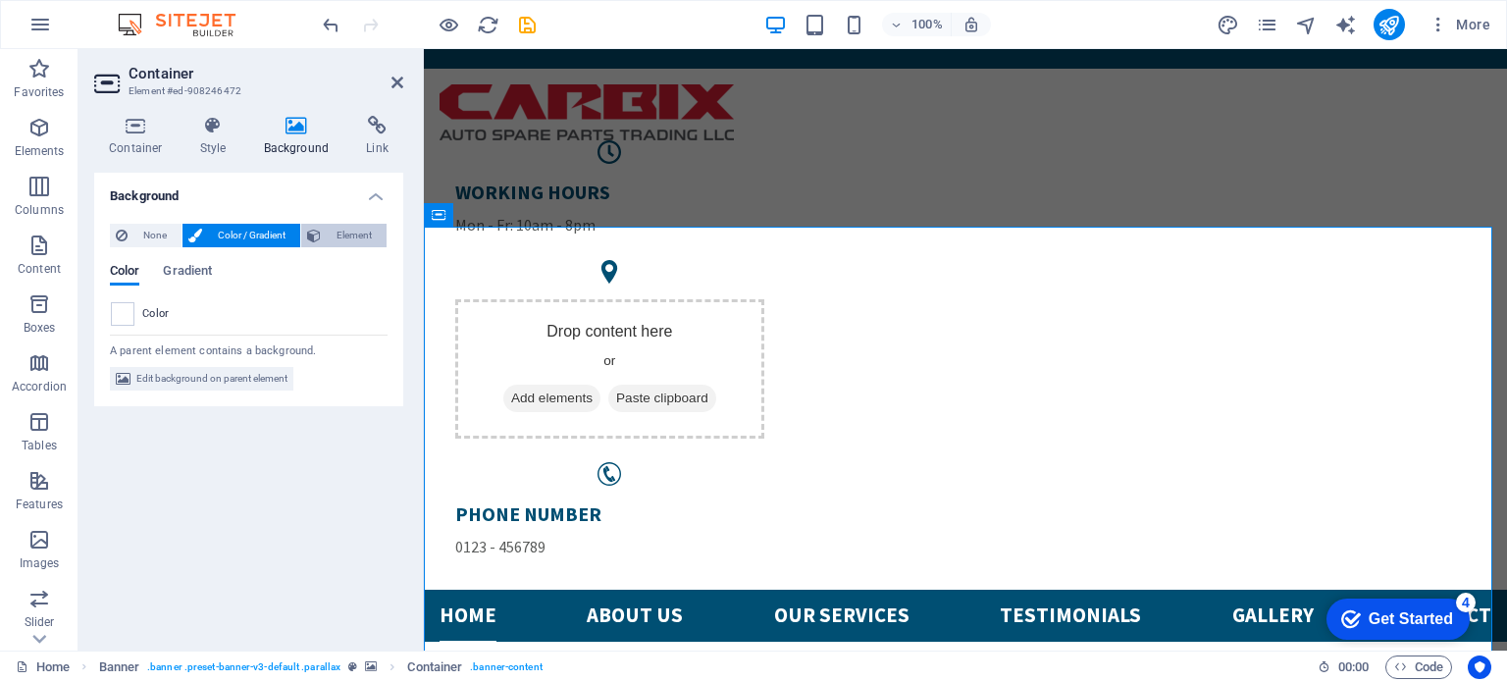
click at [349, 235] on span "Element" at bounding box center [354, 236] width 54 height 24
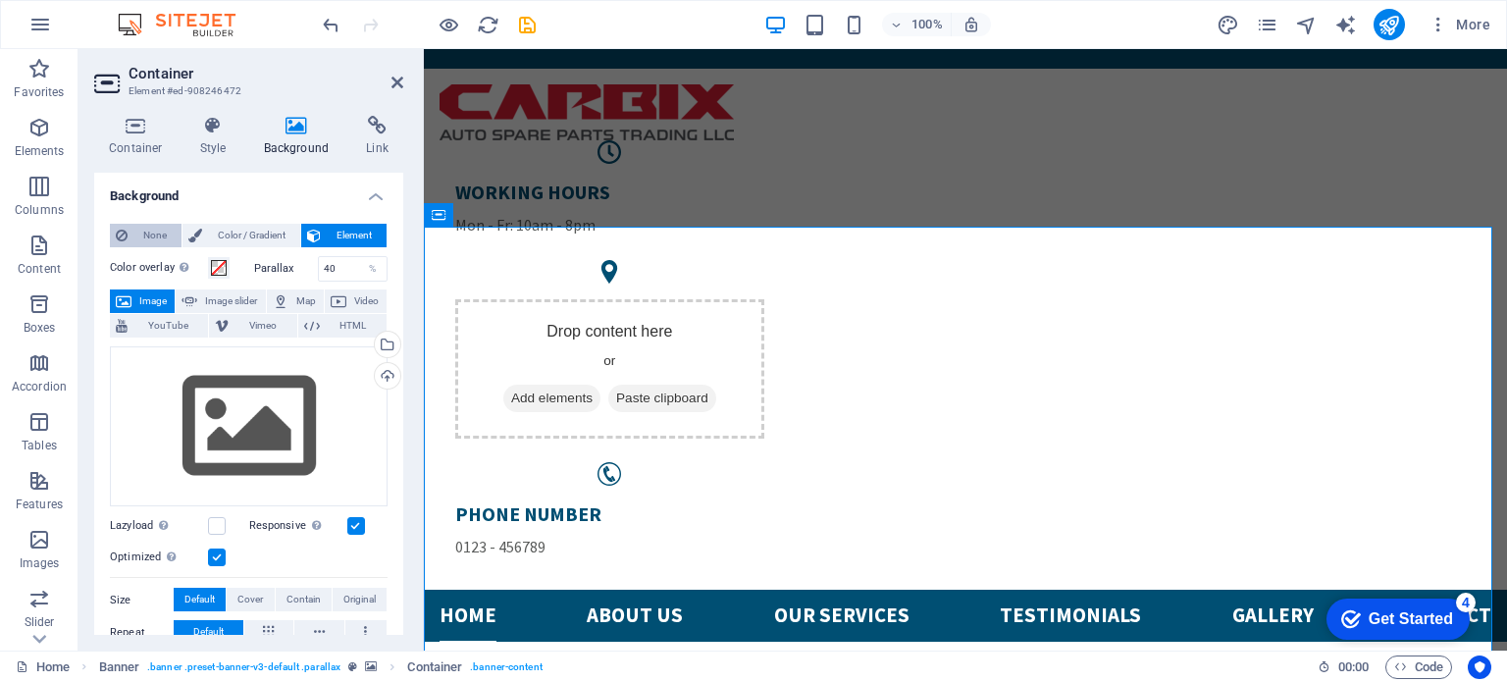
click at [145, 234] on span "None" at bounding box center [154, 236] width 42 height 24
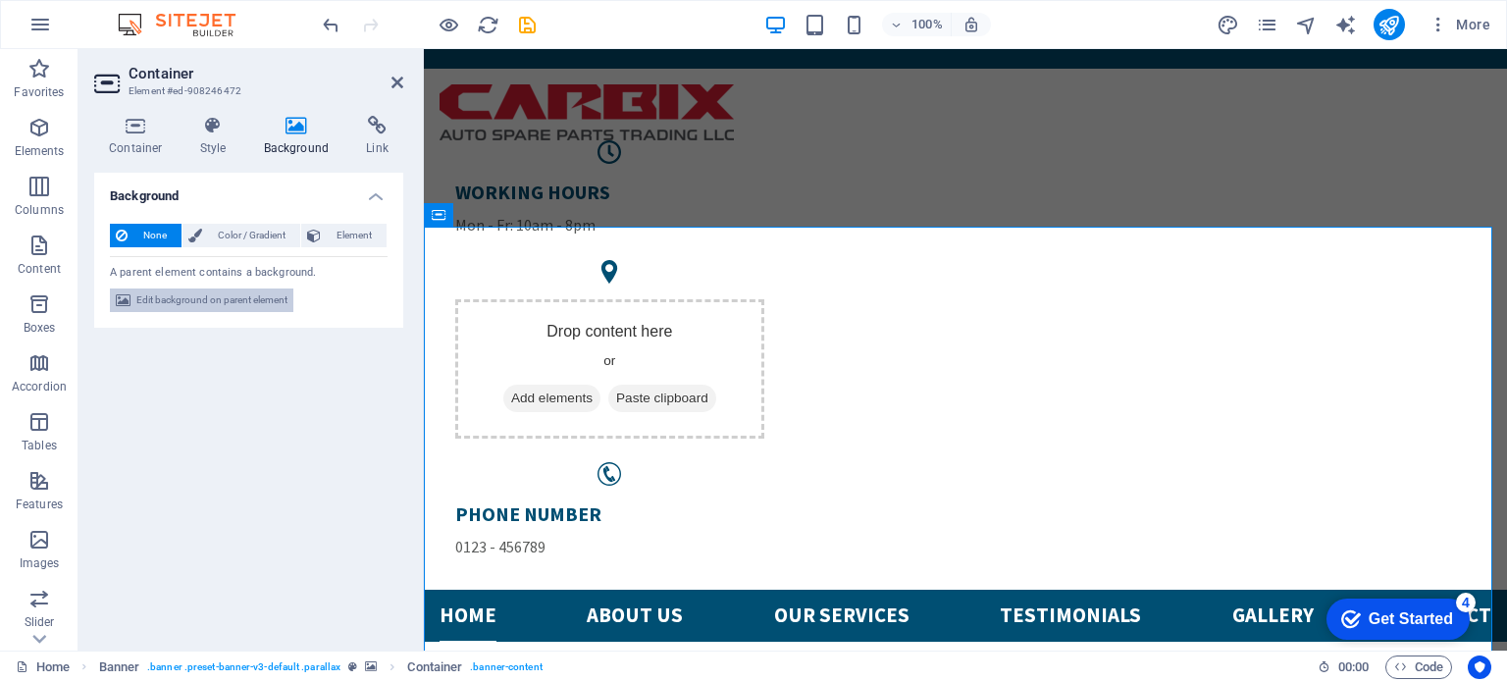
click at [188, 296] on span "Edit background on parent element" at bounding box center [211, 300] width 151 height 24
select select "ms"
select select "s"
select select "progressive"
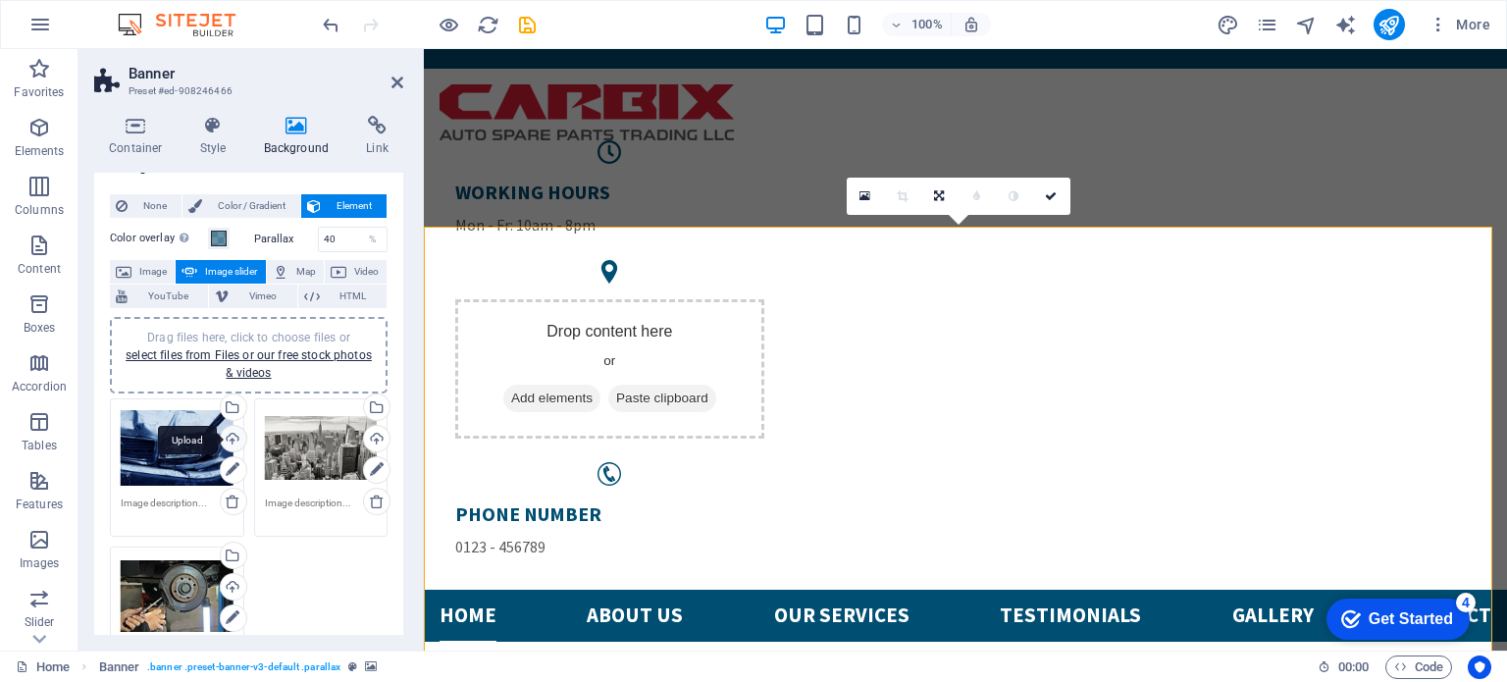
scroll to position [28, 0]
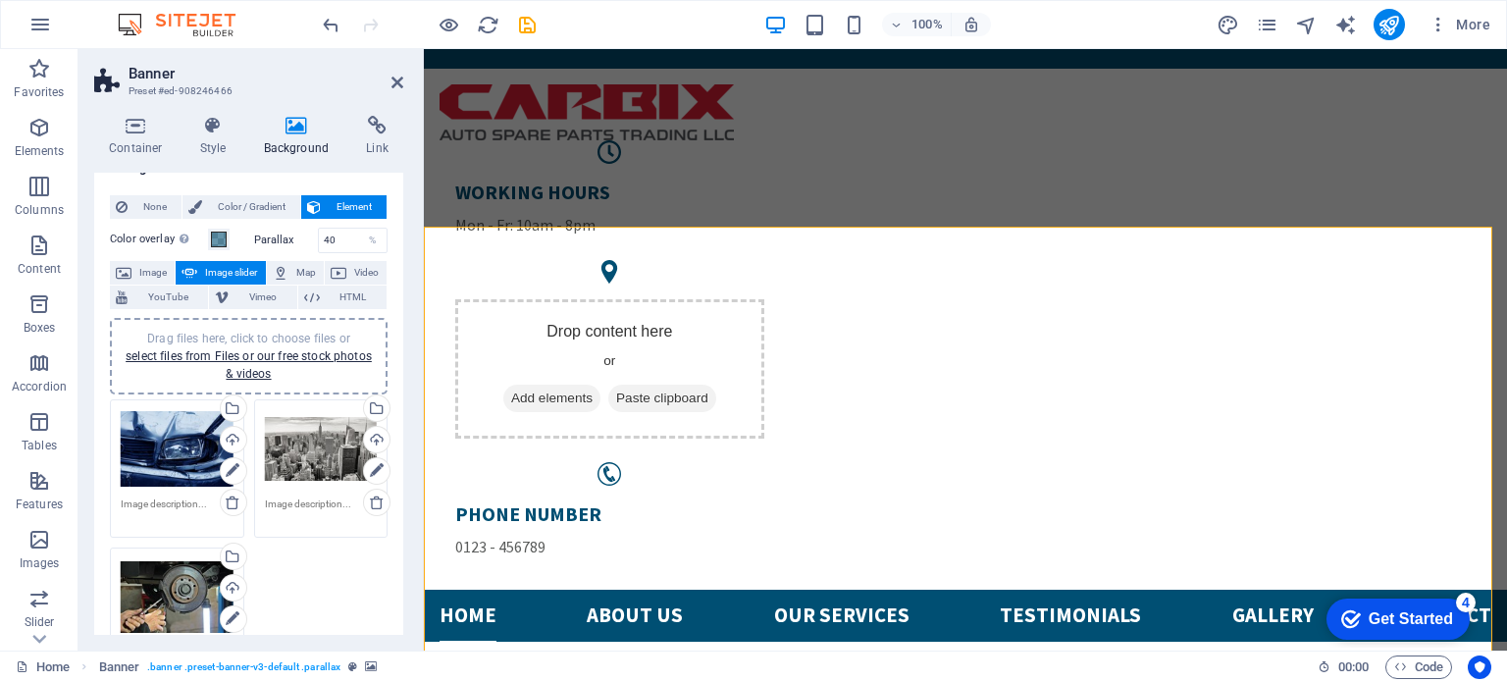
click at [165, 448] on div "Drag files here, click to choose files or select files from Files or our free s…" at bounding box center [177, 449] width 113 height 79
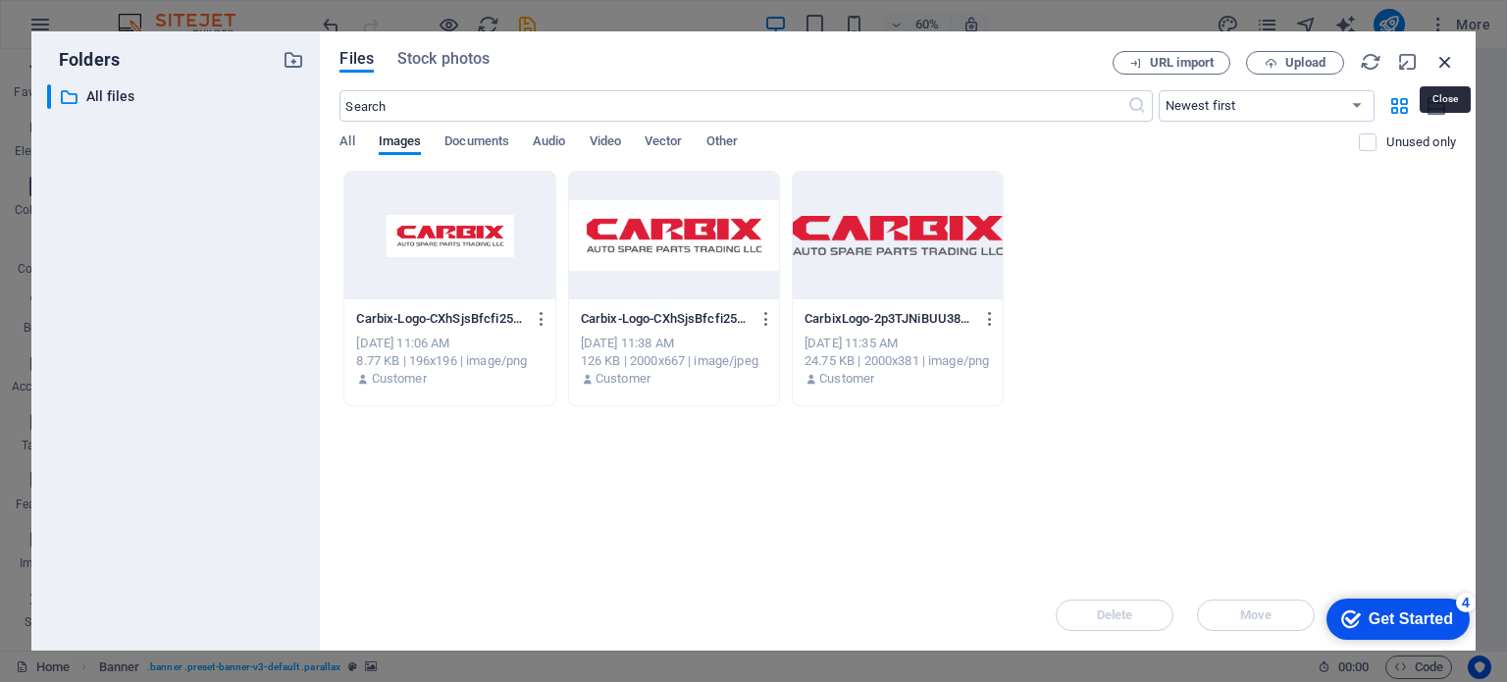
click at [1441, 58] on icon "button" at bounding box center [1446, 62] width 22 height 22
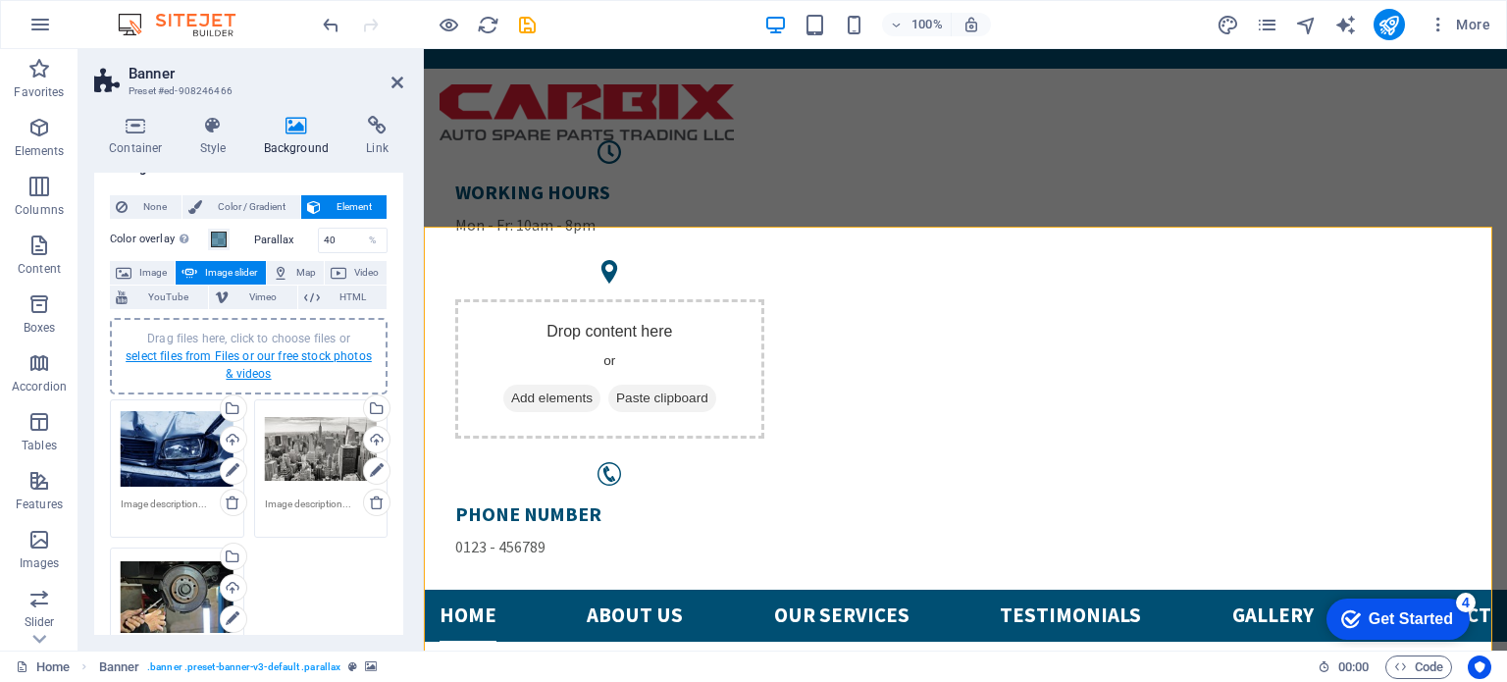
click at [241, 354] on link "select files from Files or our free stock photos & videos" at bounding box center [249, 364] width 246 height 31
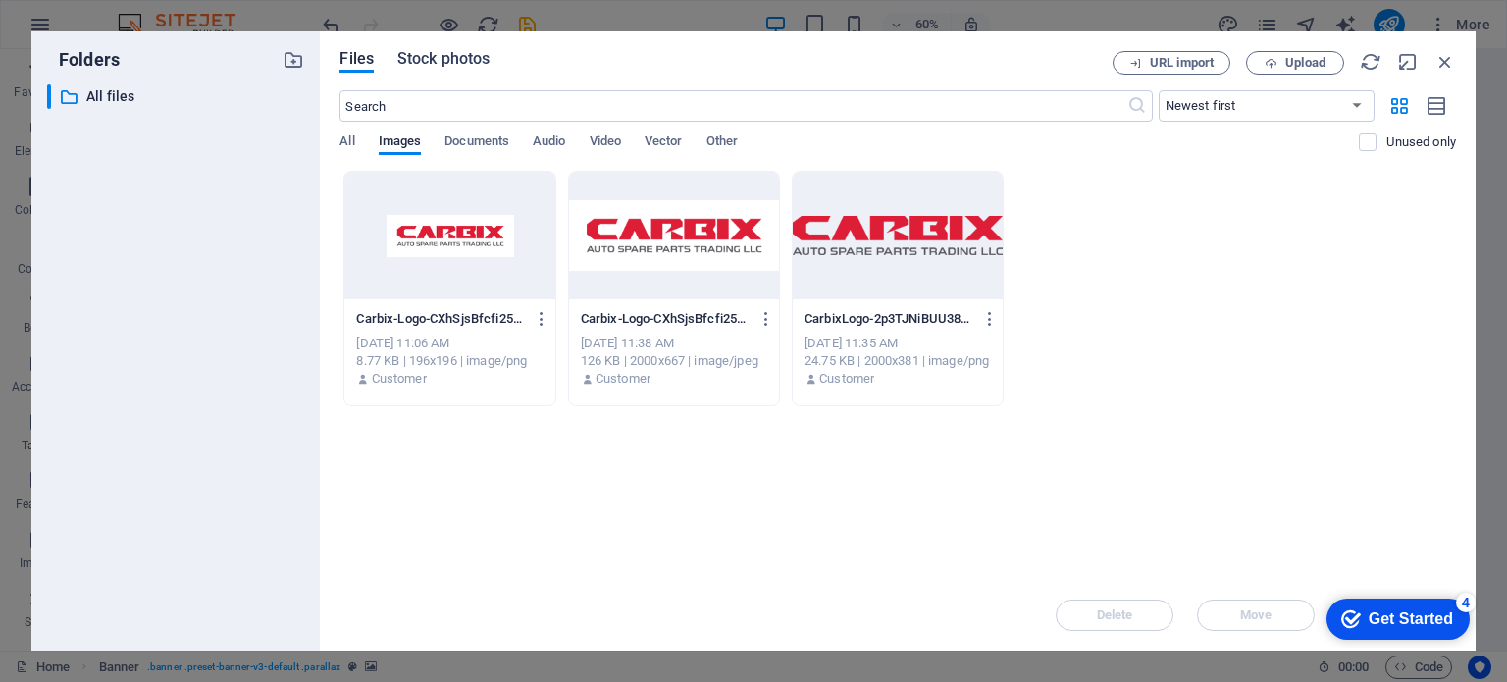
click at [458, 62] on span "Stock photos" at bounding box center [443, 59] width 92 height 24
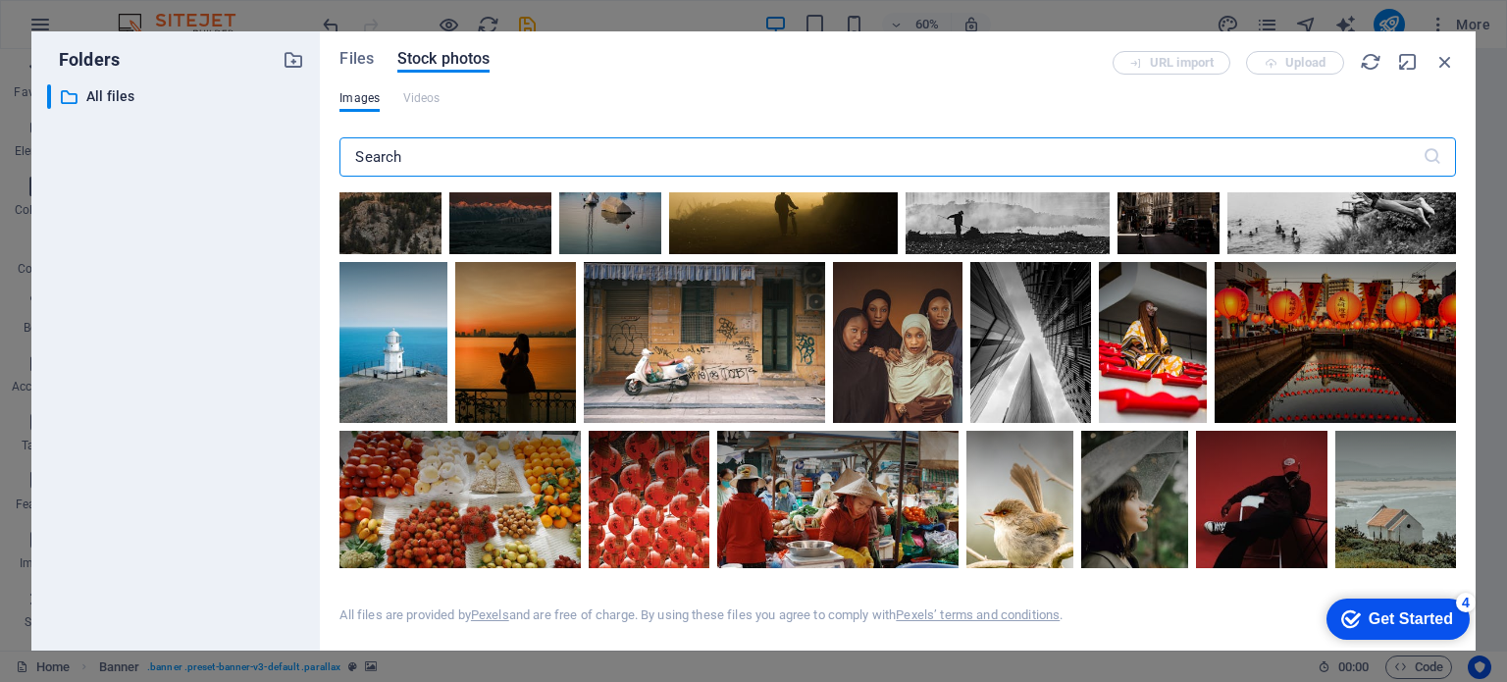
scroll to position [1521, 0]
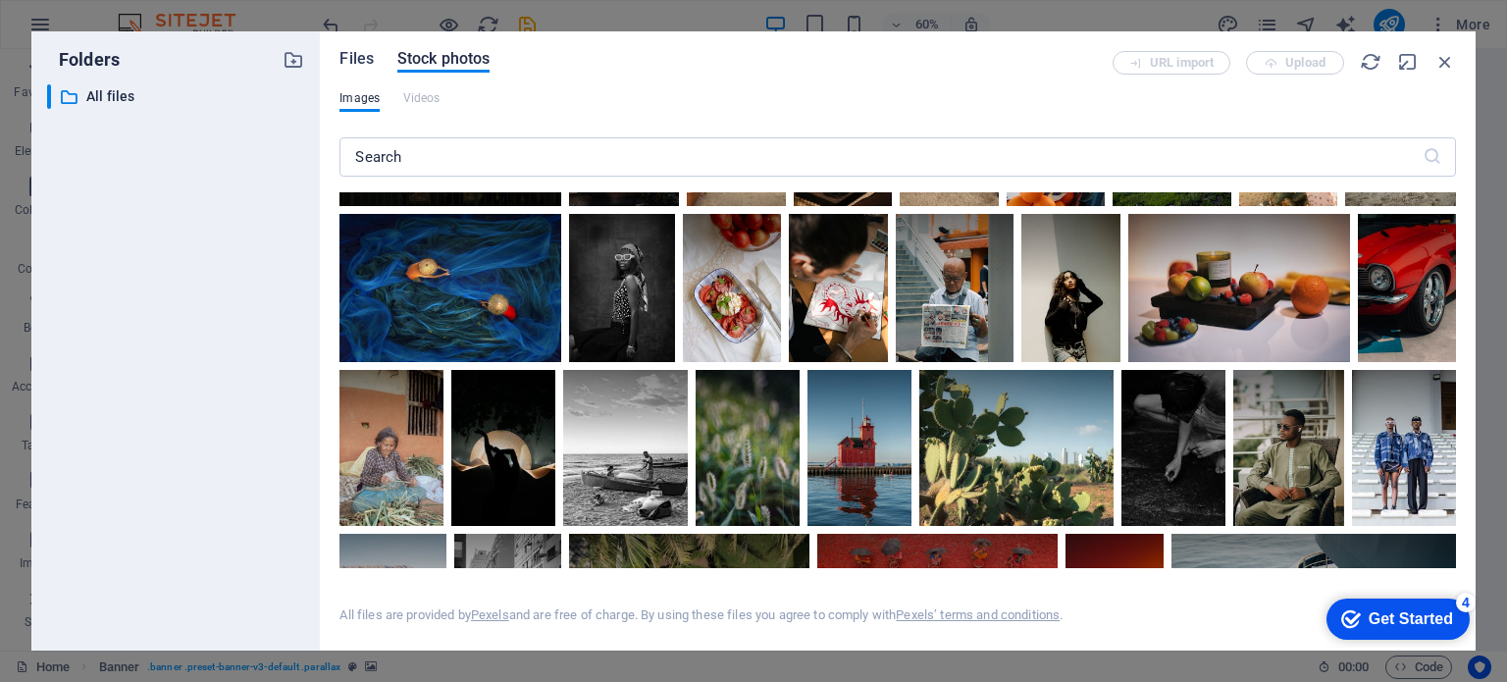
click at [359, 56] on span "Files" at bounding box center [357, 59] width 34 height 24
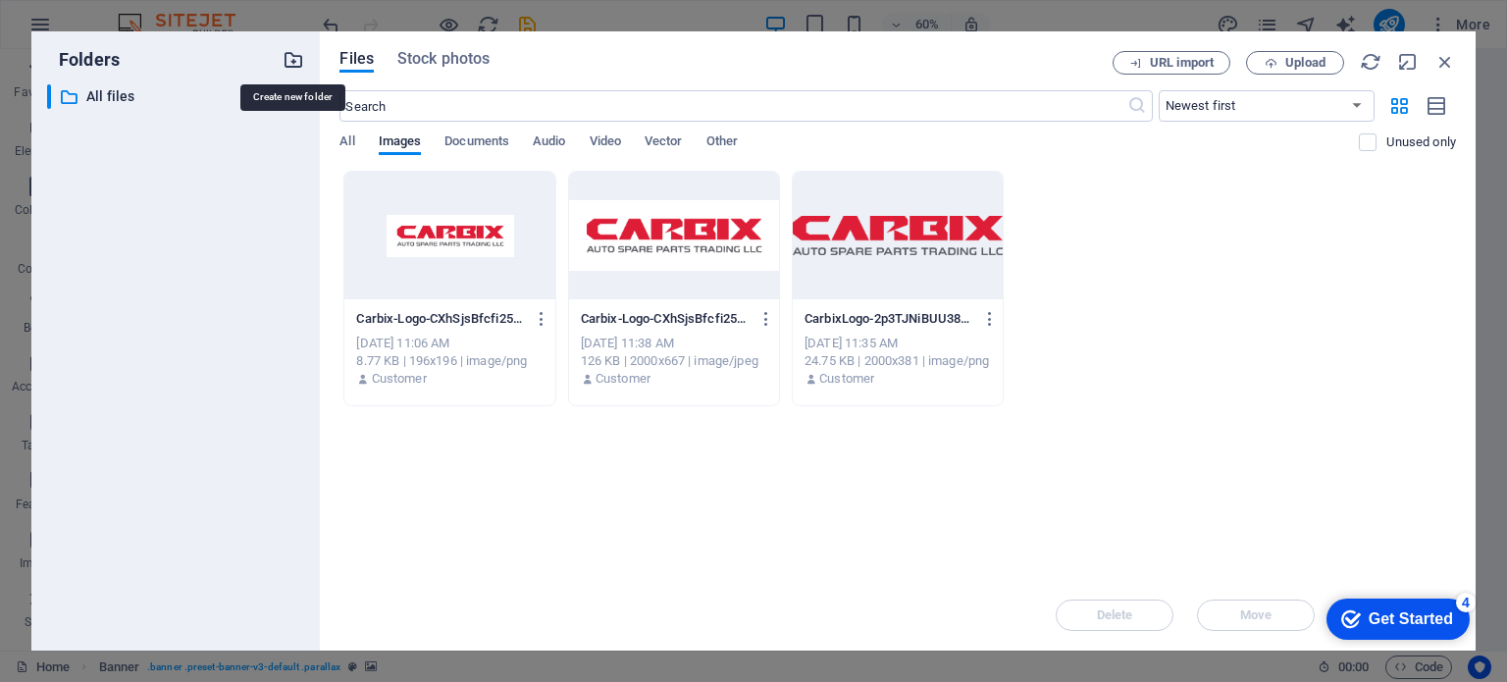
click at [290, 57] on icon "button" at bounding box center [294, 60] width 22 height 22
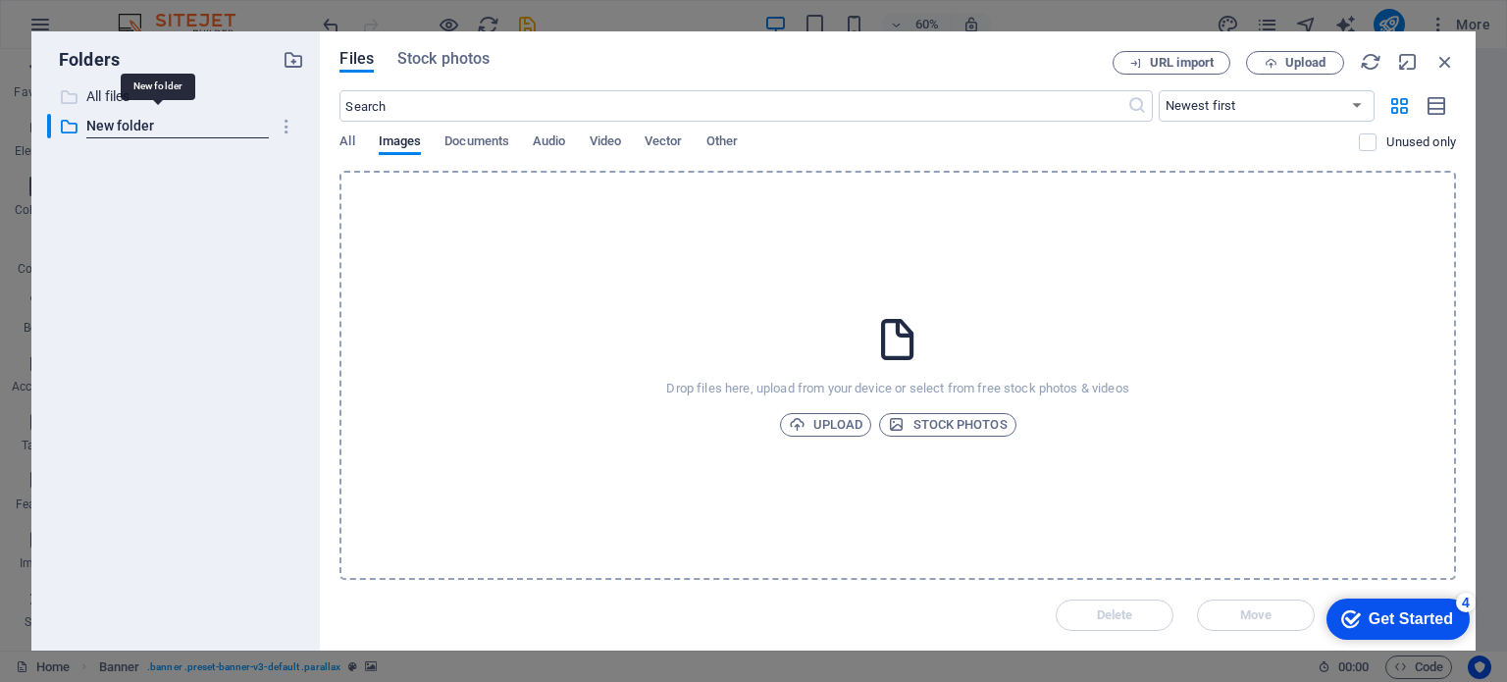
click at [104, 90] on p "All files" at bounding box center [177, 96] width 183 height 23
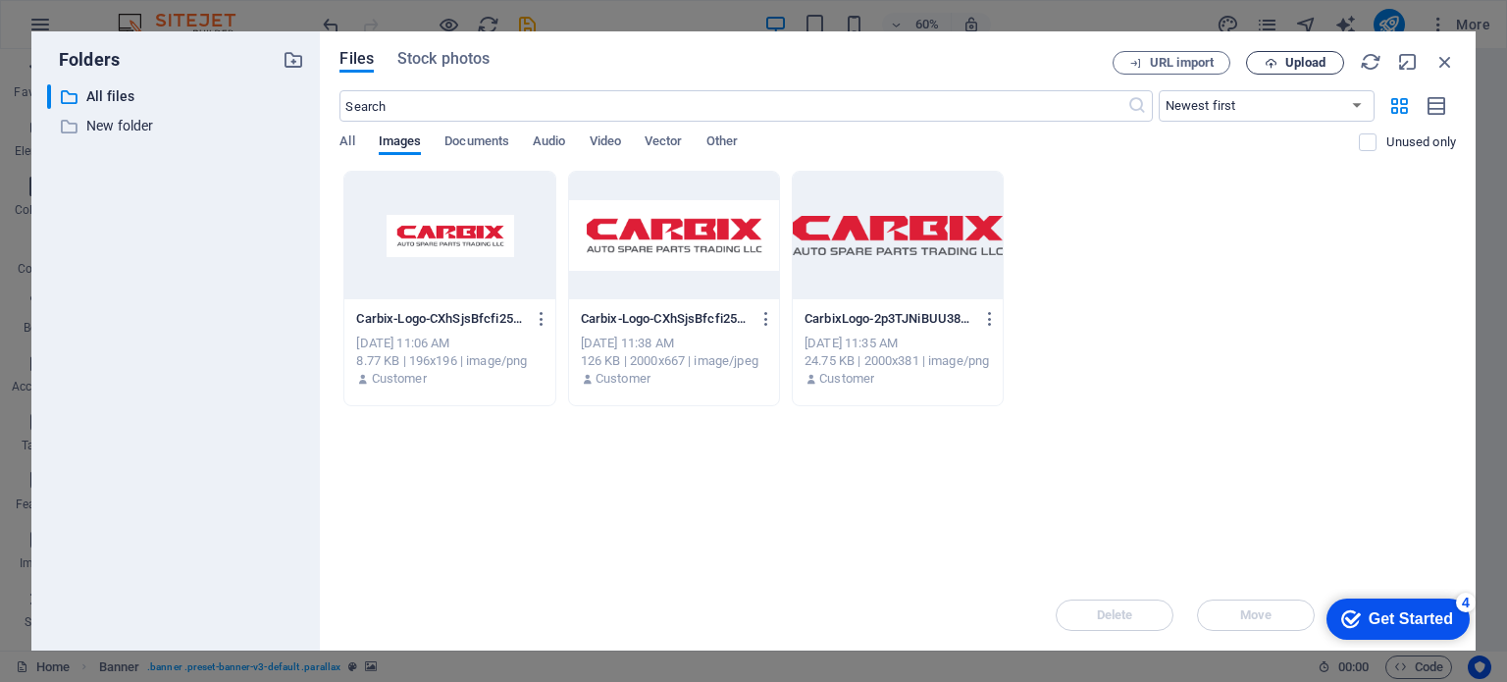
click at [1299, 63] on span "Upload" at bounding box center [1305, 63] width 40 height 12
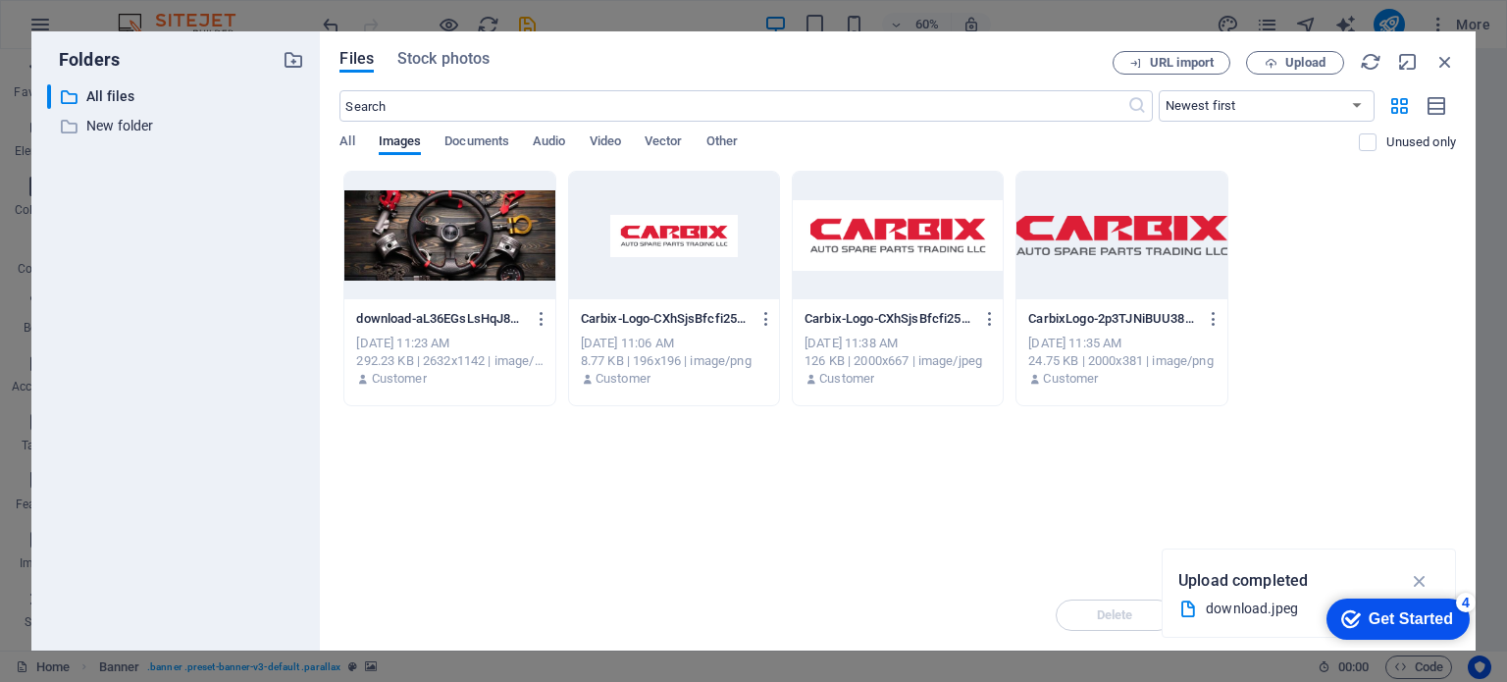
click at [458, 227] on div at bounding box center [449, 236] width 210 height 128
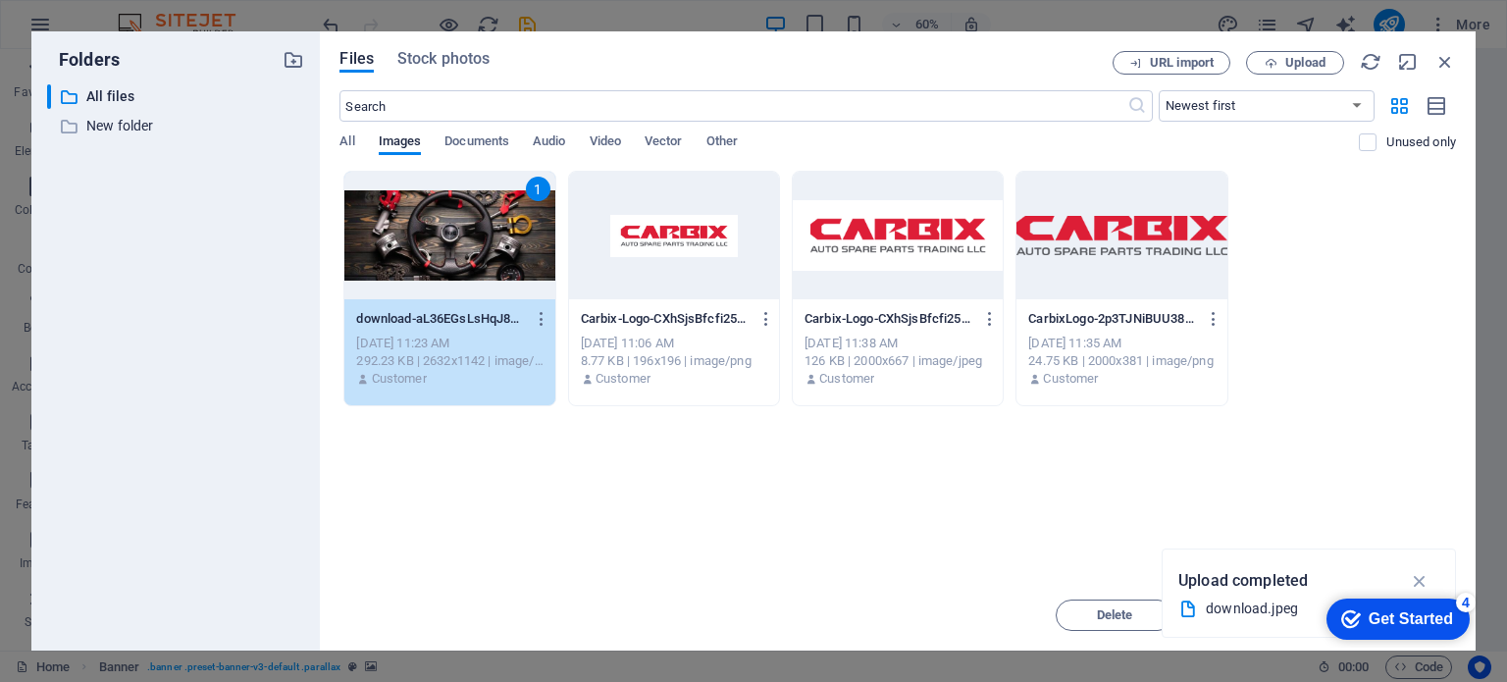
click at [458, 227] on div "1" at bounding box center [449, 236] width 210 height 128
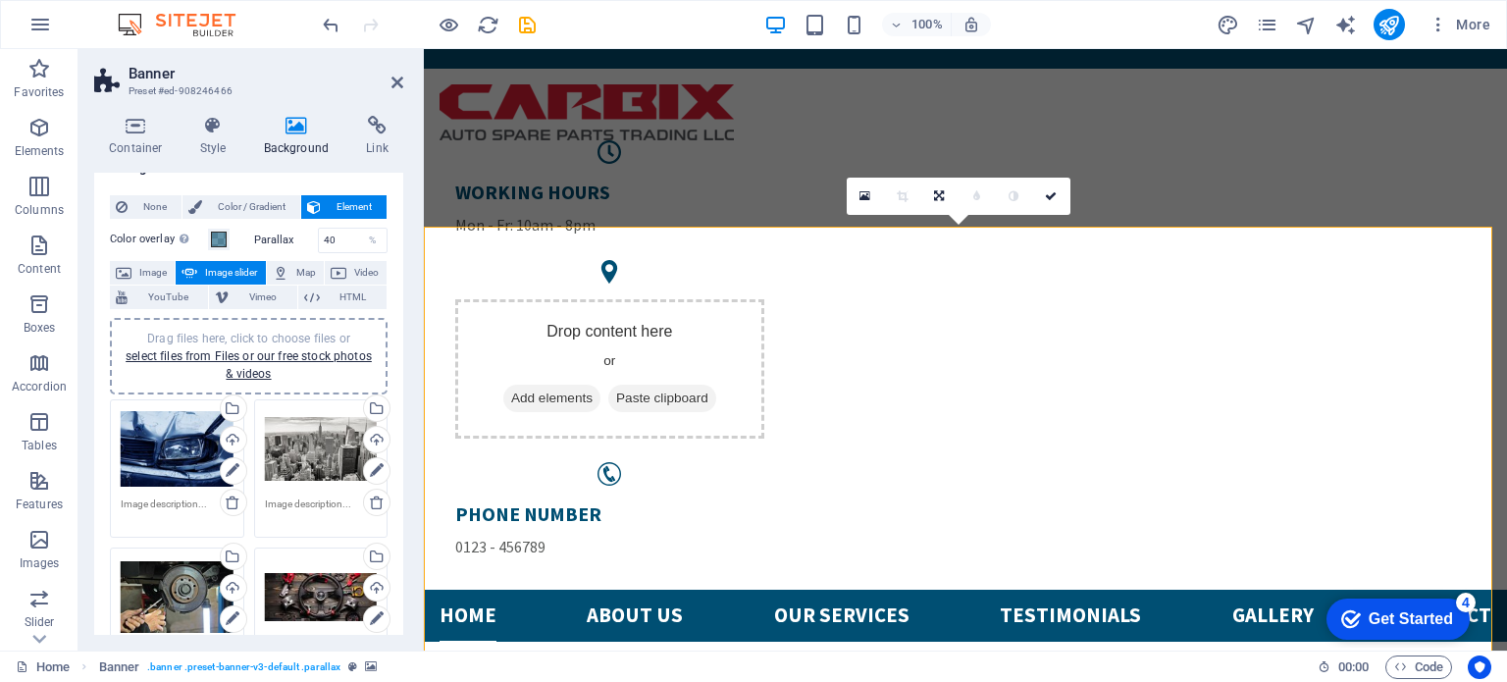
click at [312, 592] on div "Drag files here, click to choose files or select files from Files or our free s…" at bounding box center [321, 597] width 113 height 79
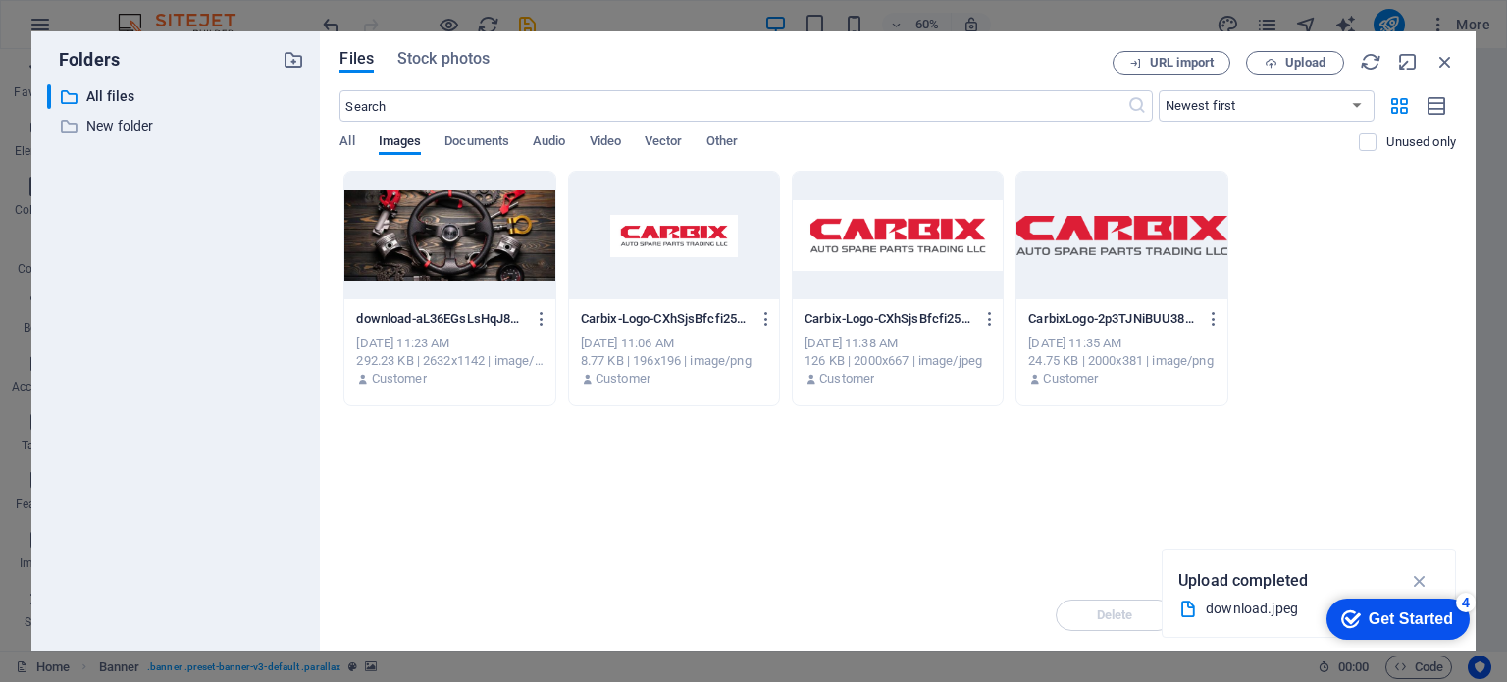
click at [421, 232] on div at bounding box center [449, 236] width 210 height 128
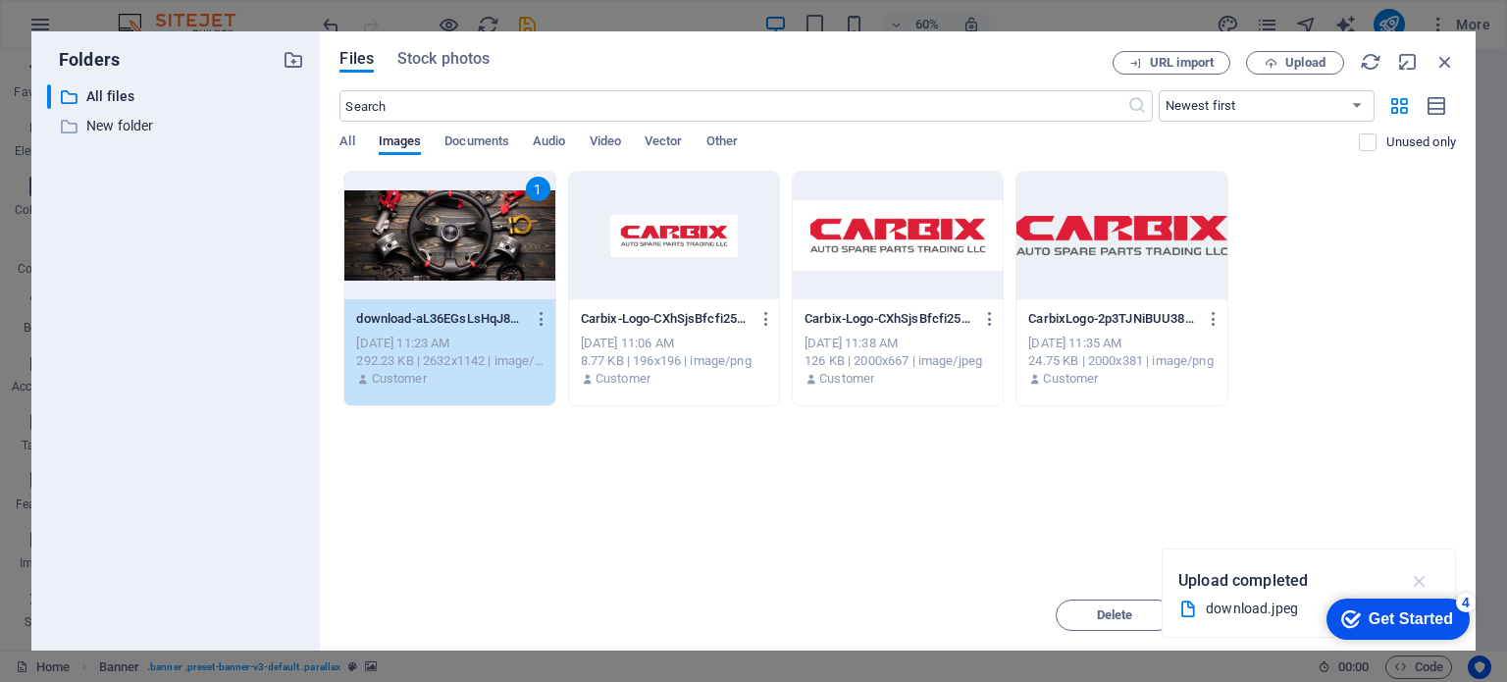
click at [1418, 580] on icon "button" at bounding box center [1420, 581] width 23 height 22
click at [1443, 58] on icon "button" at bounding box center [1446, 62] width 22 height 22
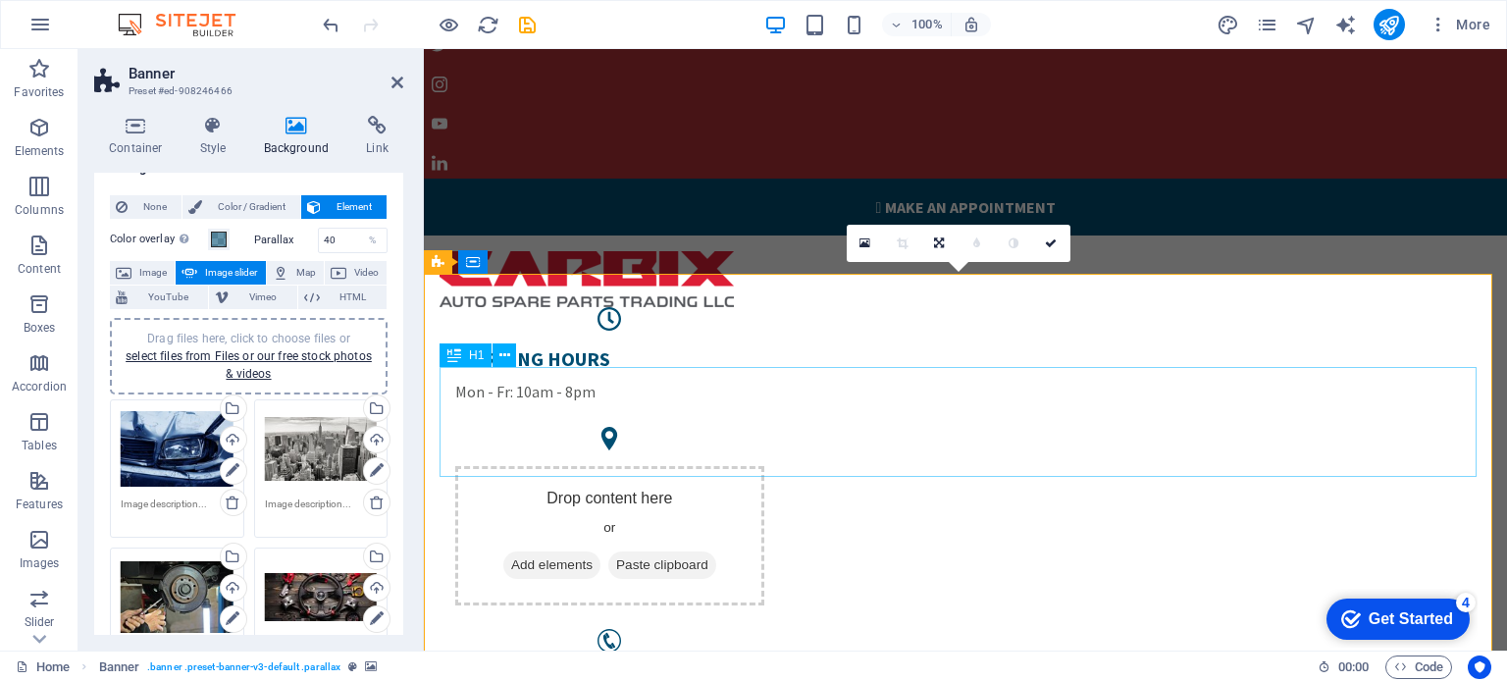
scroll to position [267, 0]
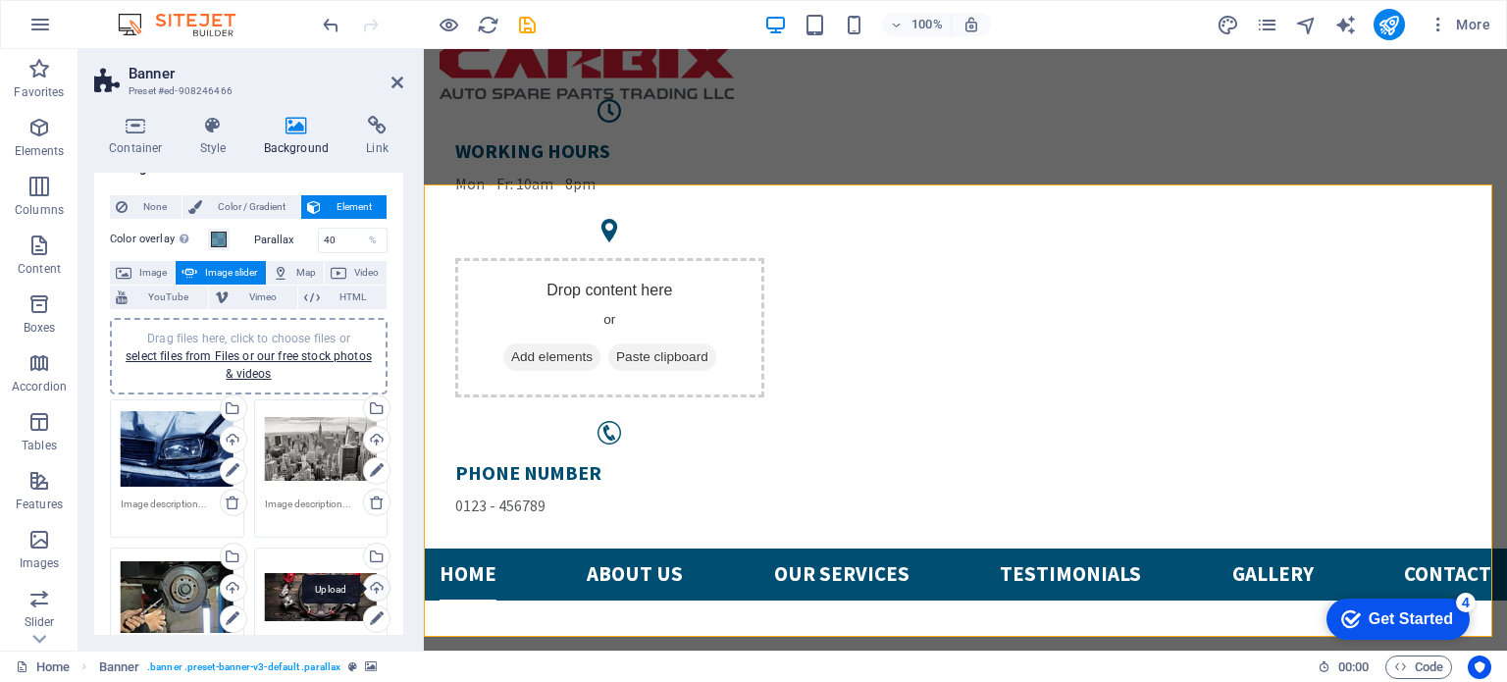
click at [369, 582] on div "Upload" at bounding box center [374, 589] width 29 height 29
click at [301, 590] on div "Drag files here, click to choose files or select files from Files or our free s…" at bounding box center [321, 597] width 113 height 79
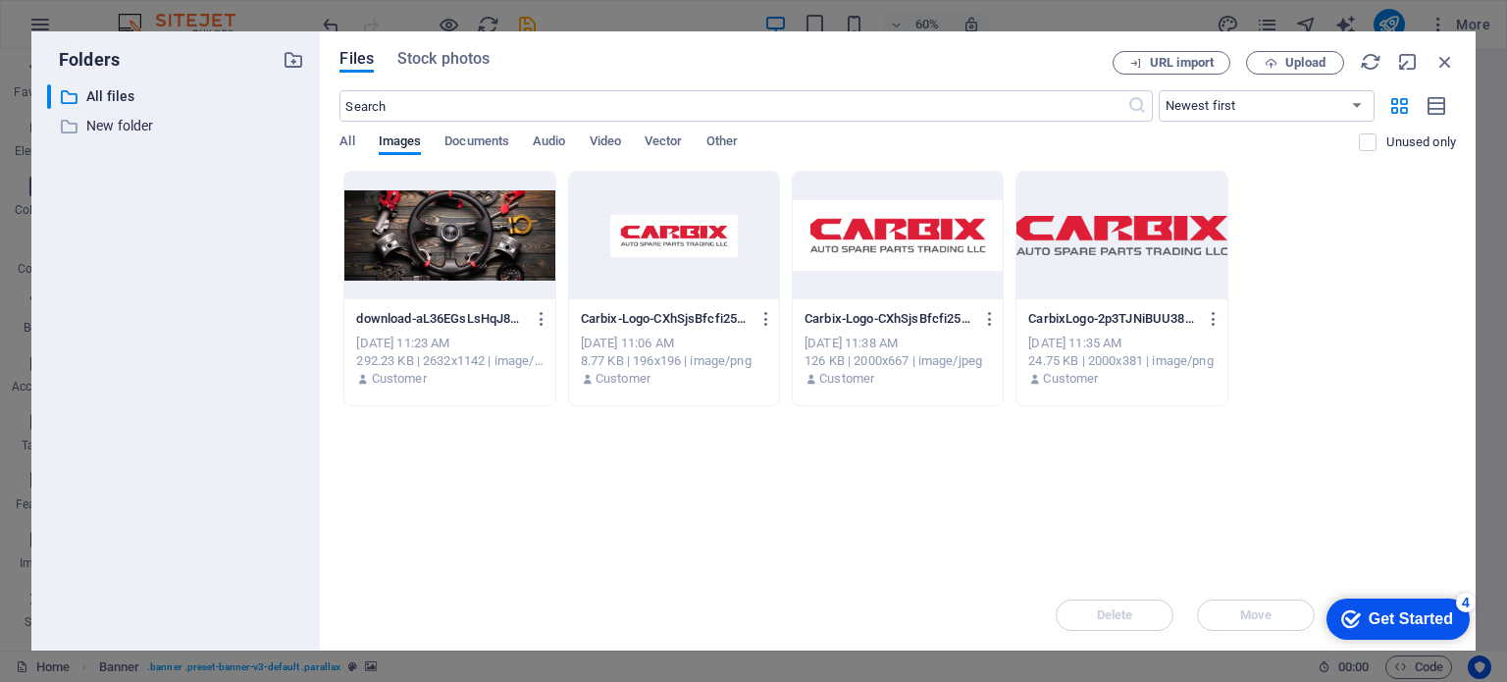
click at [401, 249] on div at bounding box center [449, 236] width 210 height 128
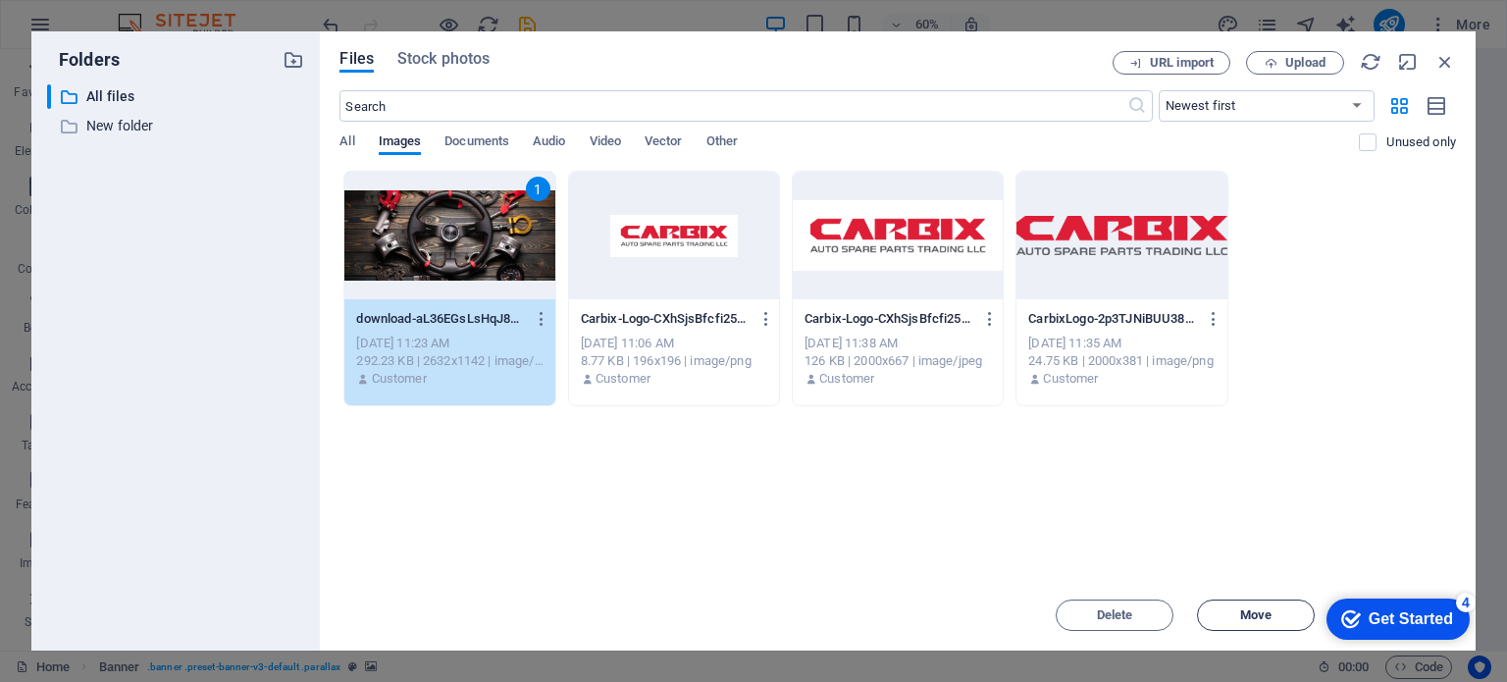
click at [1264, 613] on span "Move" at bounding box center [1255, 615] width 31 height 12
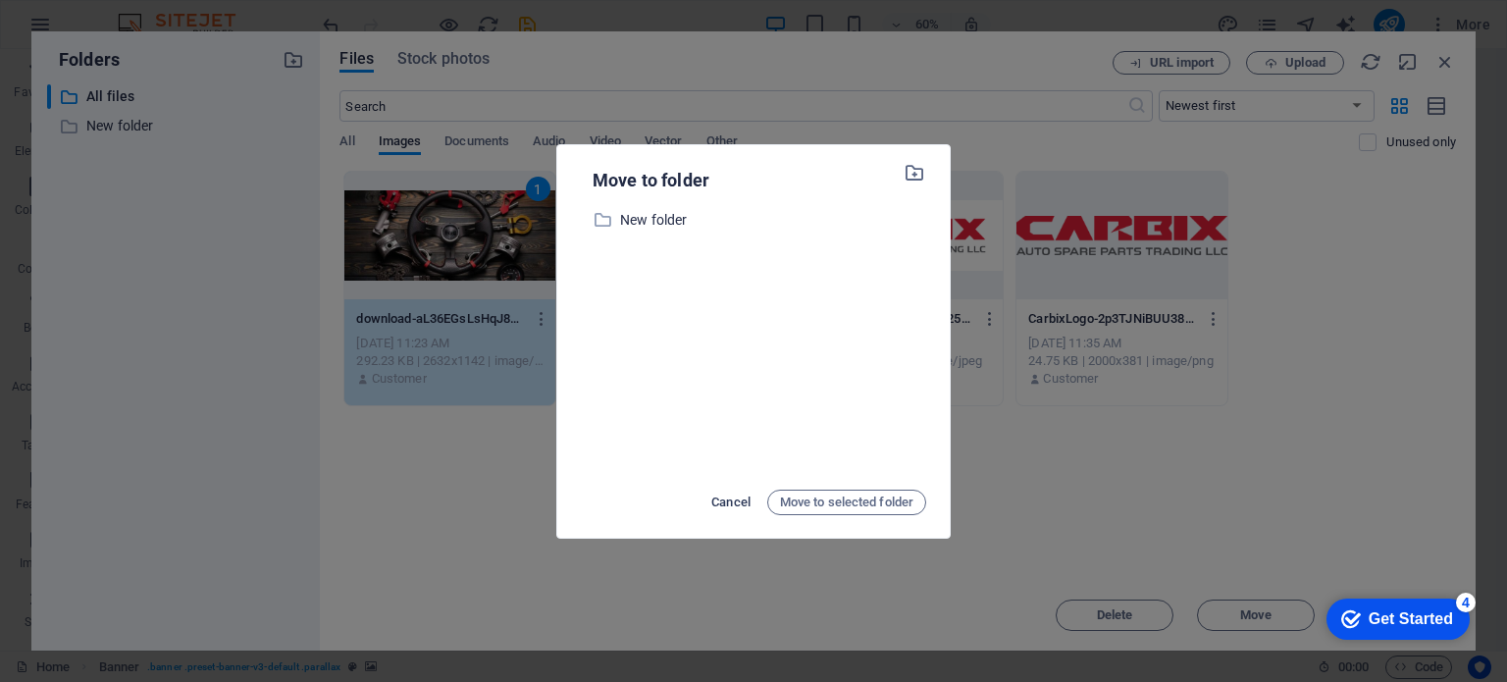
click at [726, 498] on span "Cancel" at bounding box center [730, 503] width 39 height 24
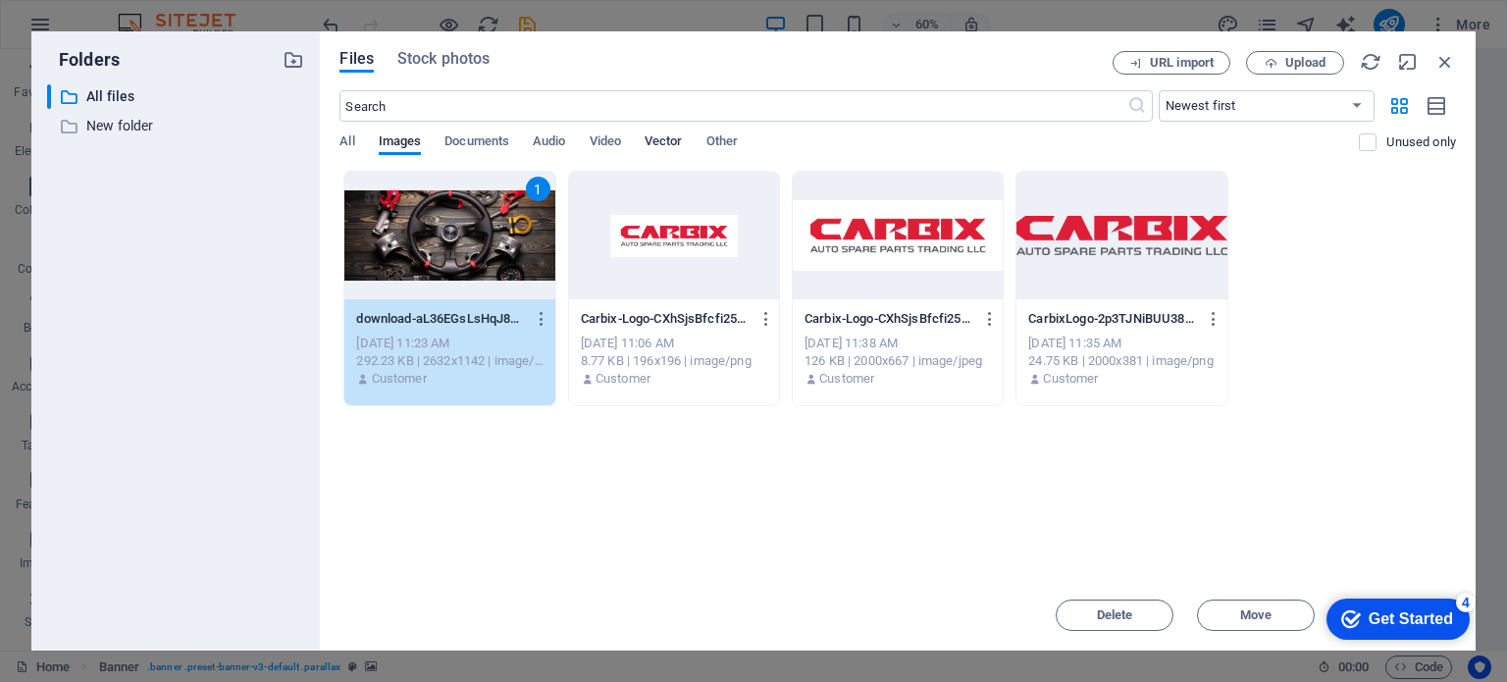
click at [661, 138] on span "Vector" at bounding box center [664, 143] width 38 height 27
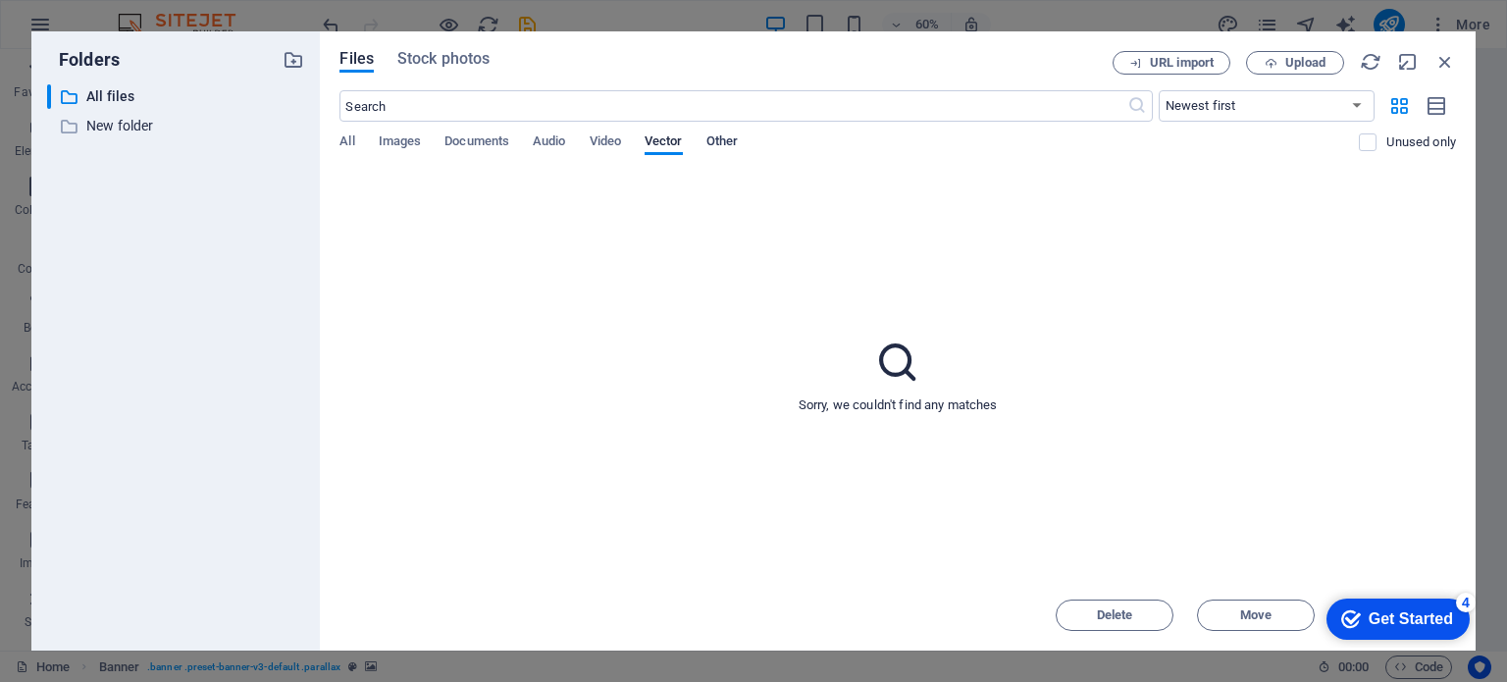
click at [727, 136] on span "Other" at bounding box center [722, 143] width 31 height 27
click at [408, 137] on span "Images" at bounding box center [400, 143] width 43 height 27
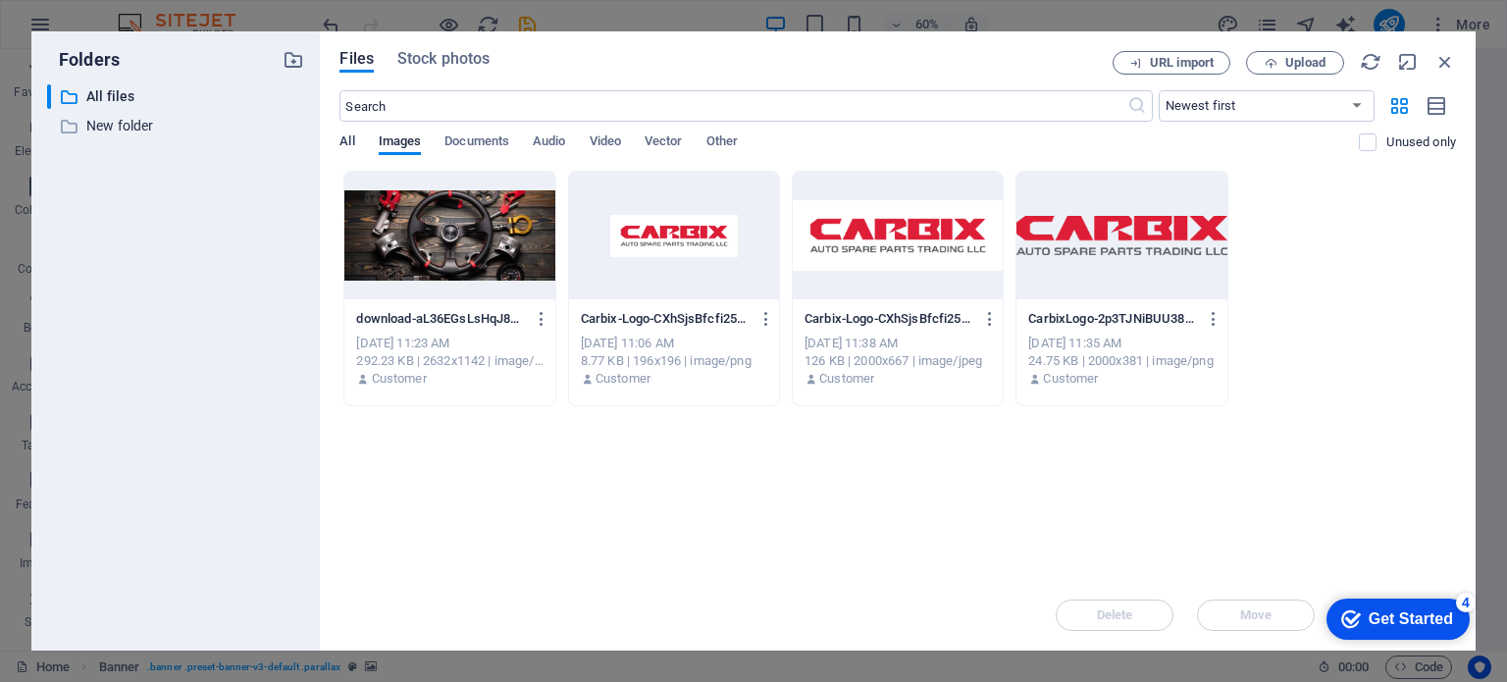
click at [340, 141] on span "All" at bounding box center [347, 143] width 15 height 27
click at [417, 210] on div at bounding box center [449, 236] width 210 height 128
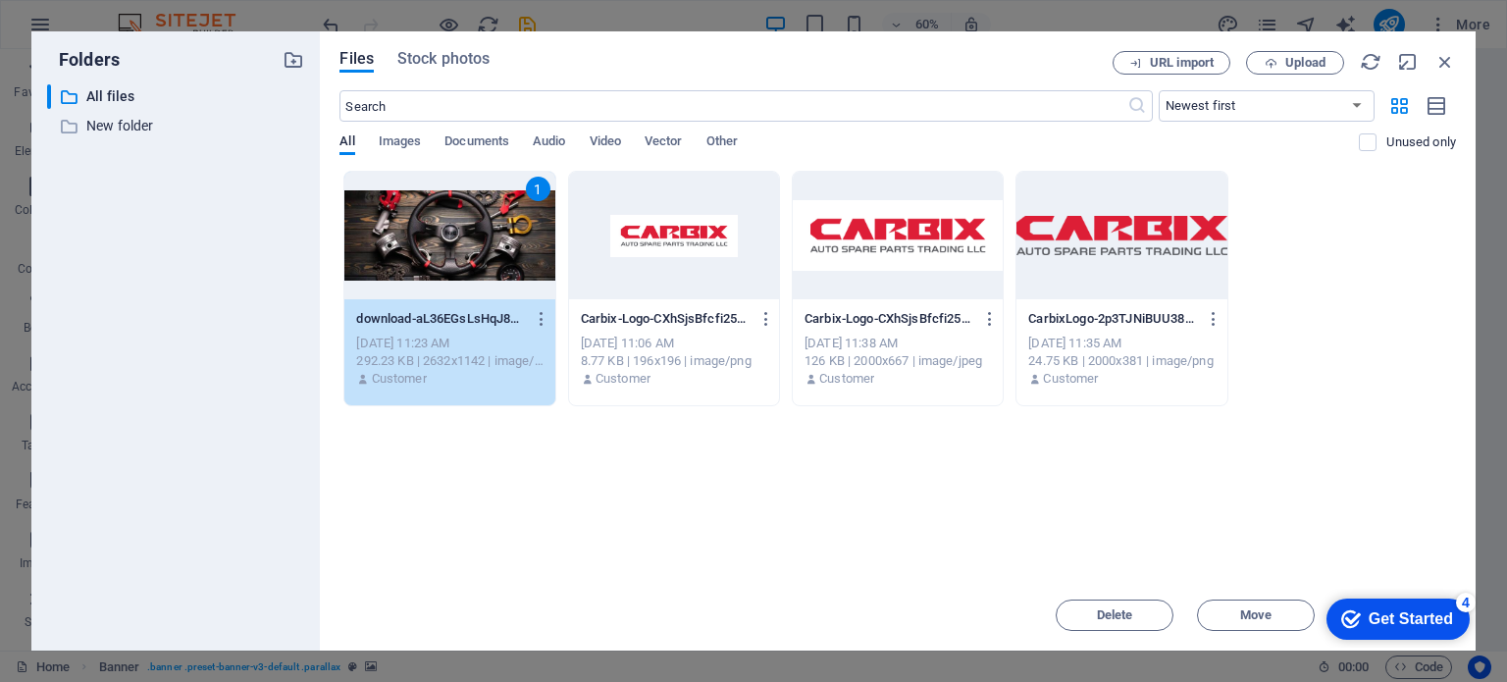
click at [418, 214] on div "1" at bounding box center [449, 236] width 210 height 128
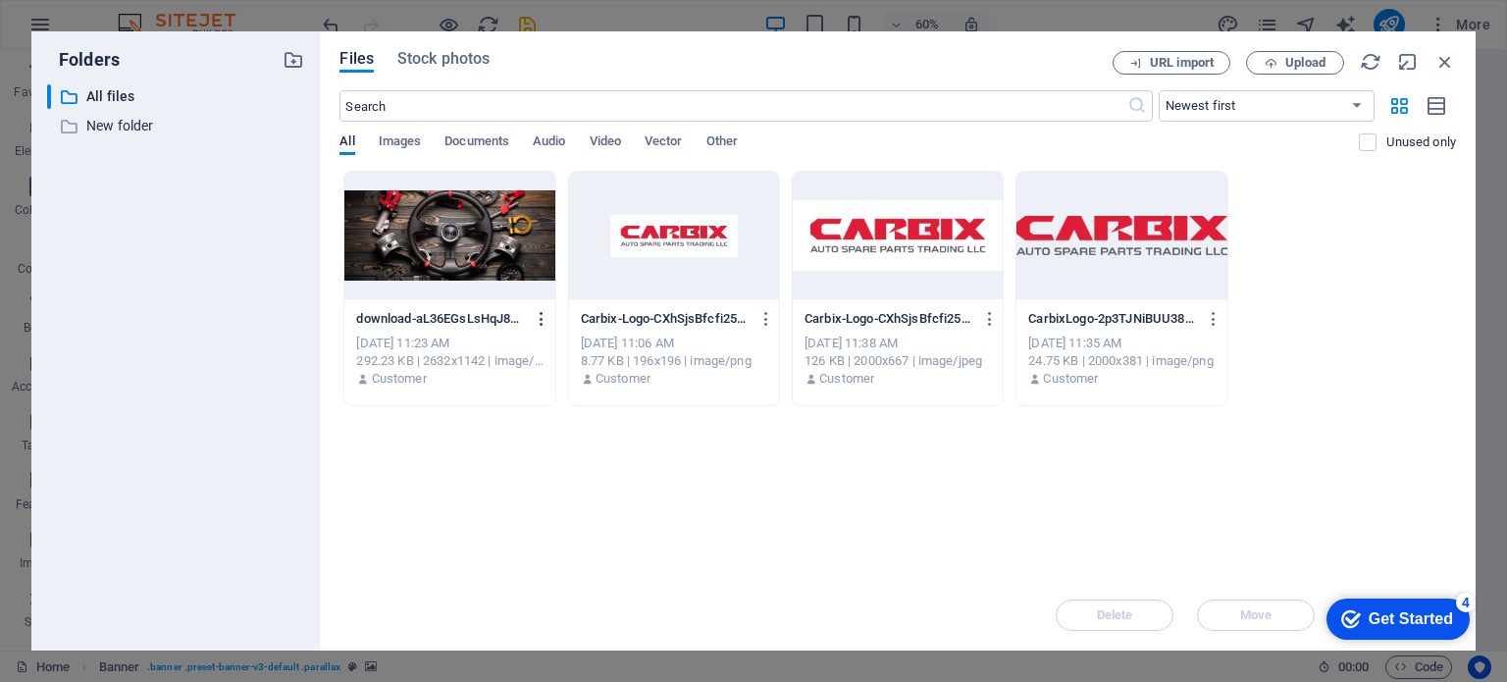
click at [543, 316] on icon "button" at bounding box center [542, 319] width 19 height 18
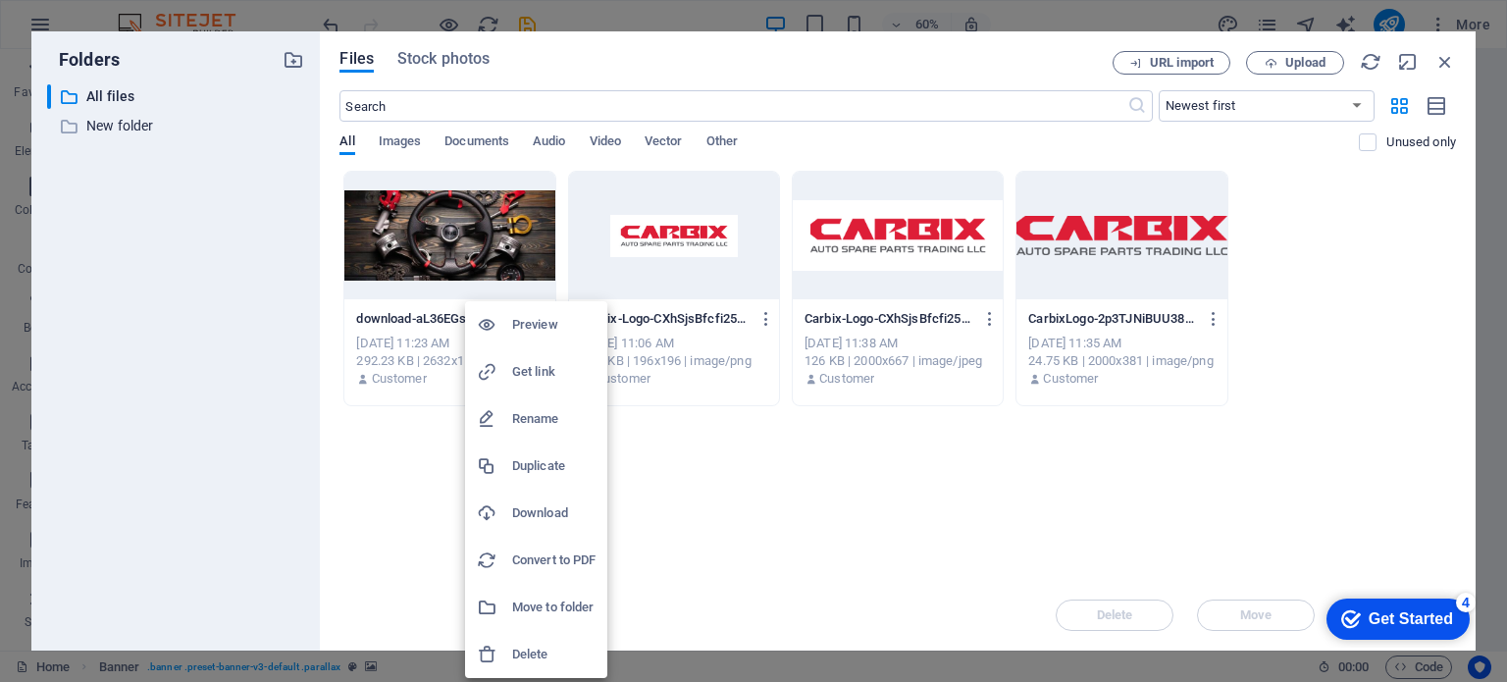
click at [528, 326] on h6 "Preview" at bounding box center [553, 325] width 83 height 24
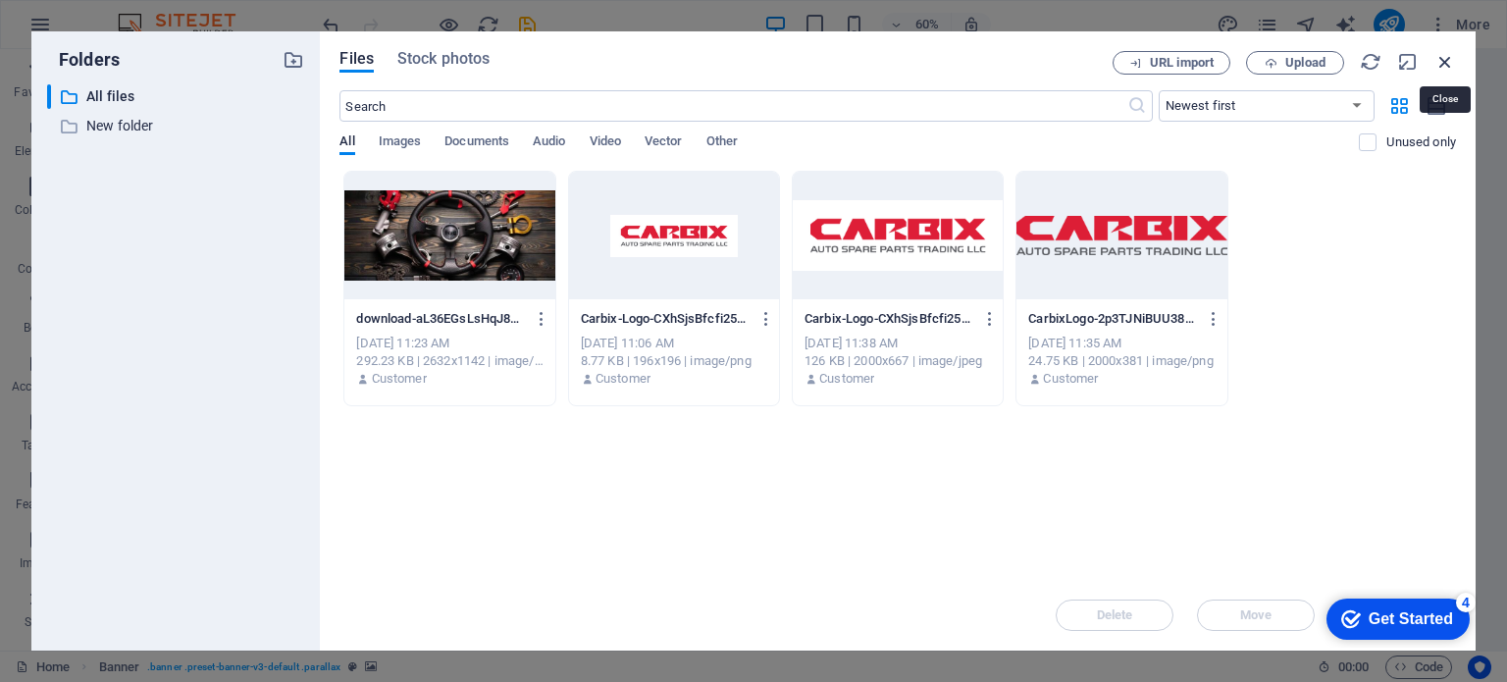
click at [1438, 62] on icon "button" at bounding box center [1446, 62] width 22 height 22
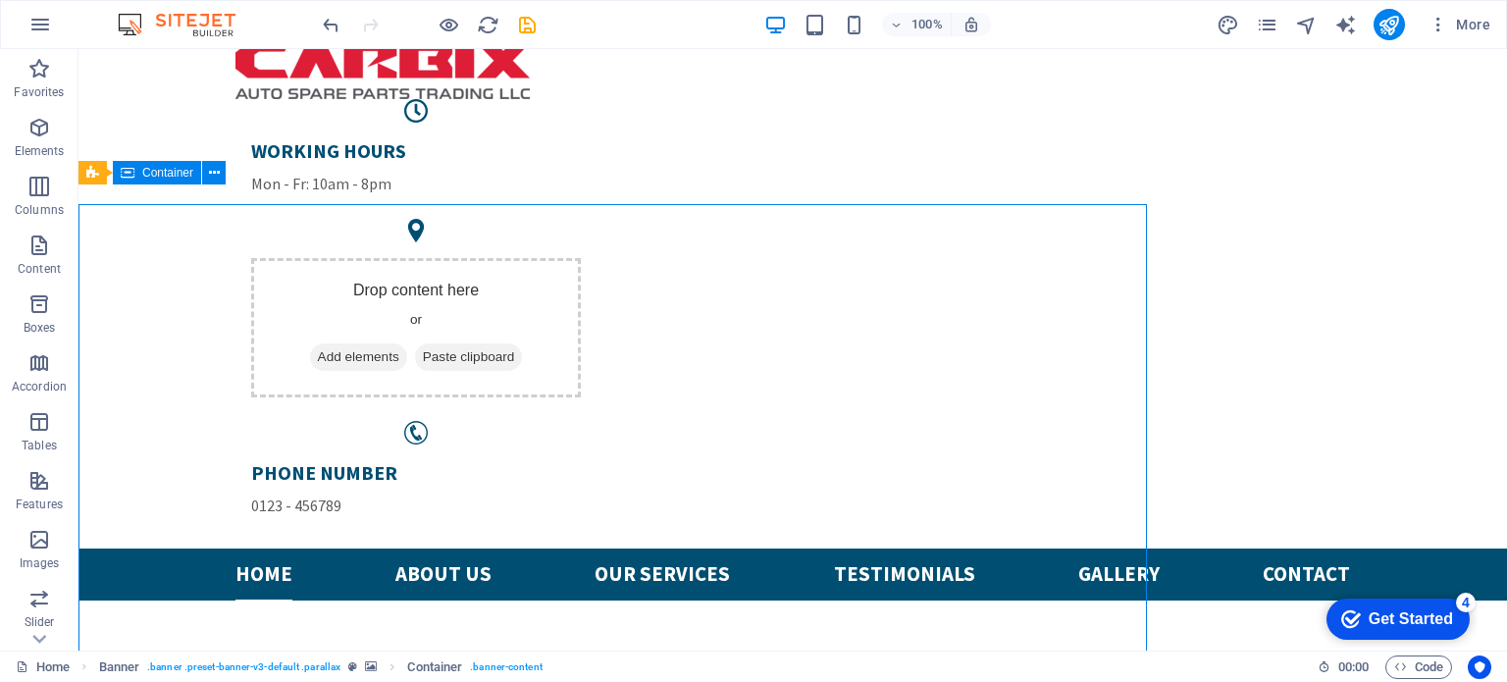
scroll to position [247, 0]
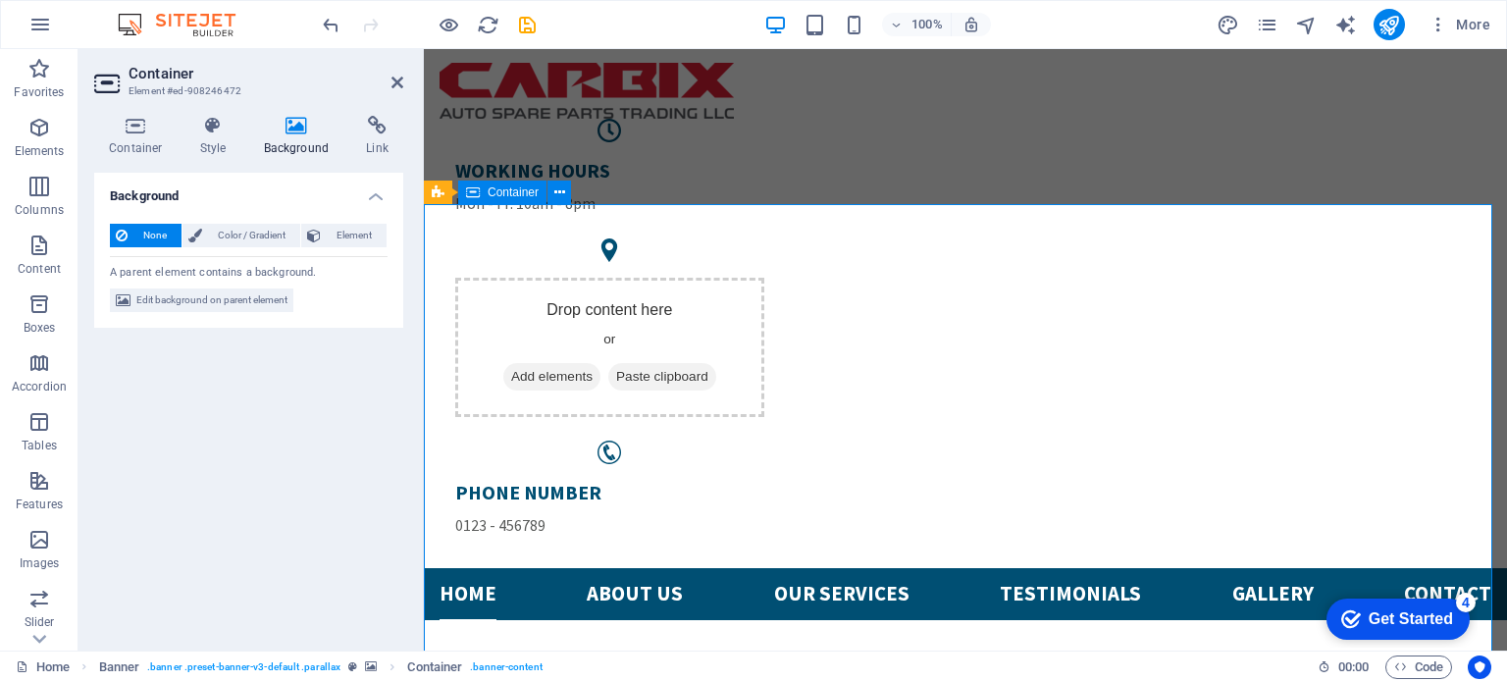
click at [306, 126] on icon at bounding box center [296, 126] width 95 height 20
click at [303, 126] on icon at bounding box center [296, 126] width 95 height 20
click at [217, 301] on span "Edit background on parent element" at bounding box center [211, 300] width 151 height 24
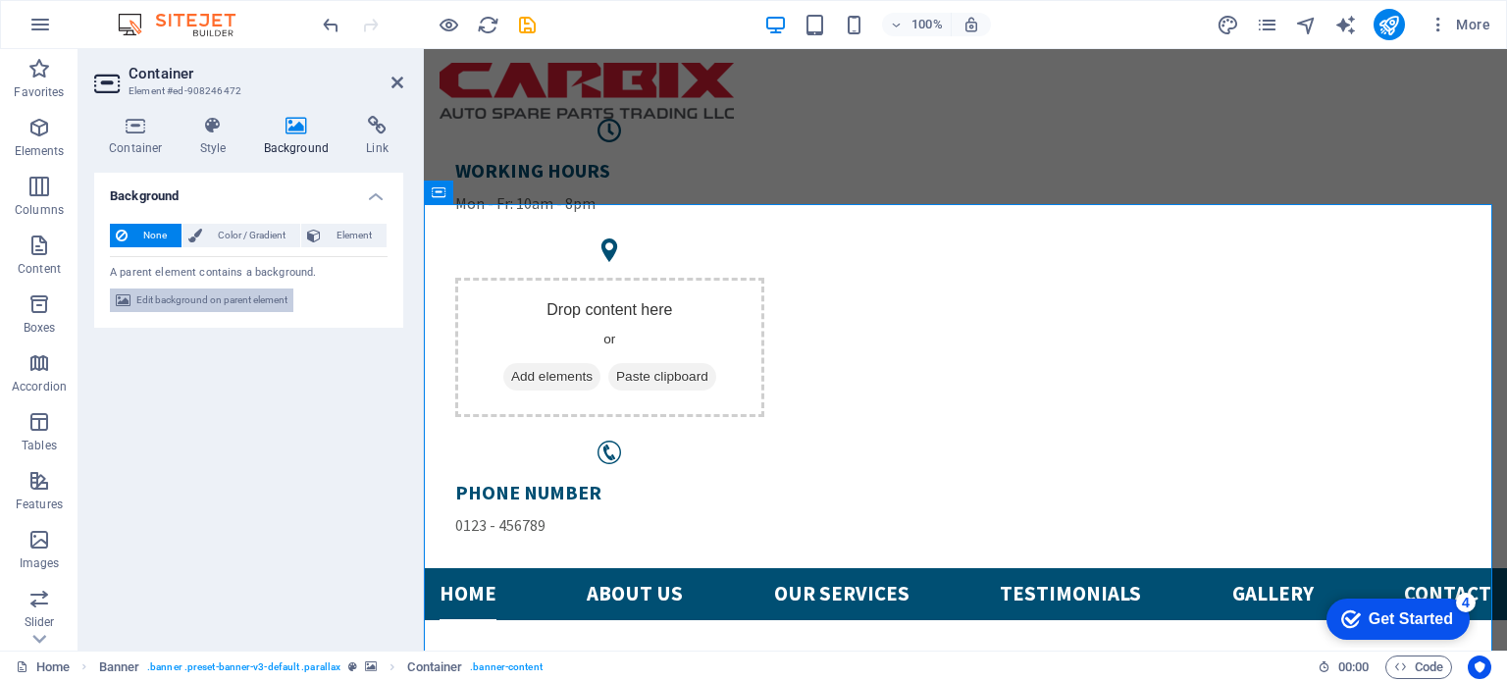
select select "ms"
select select "s"
select select "progressive"
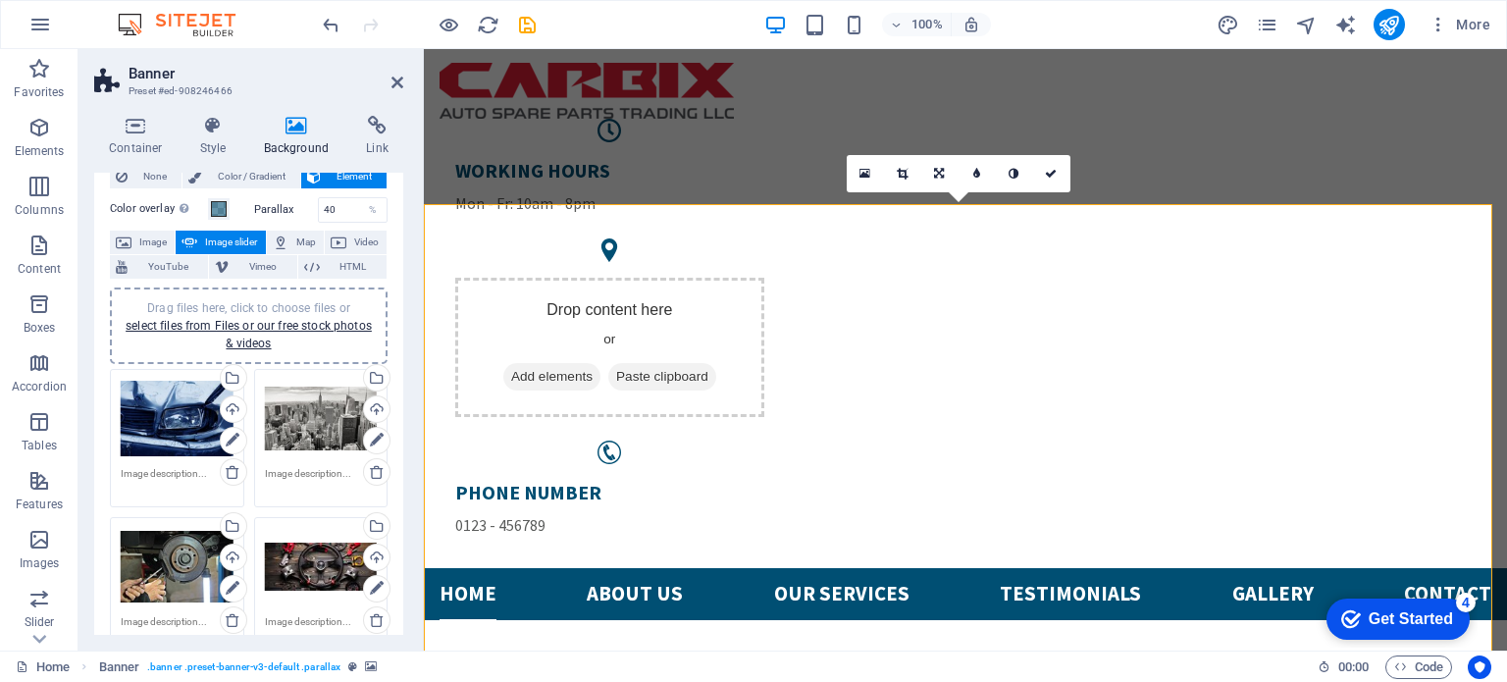
scroll to position [67, 0]
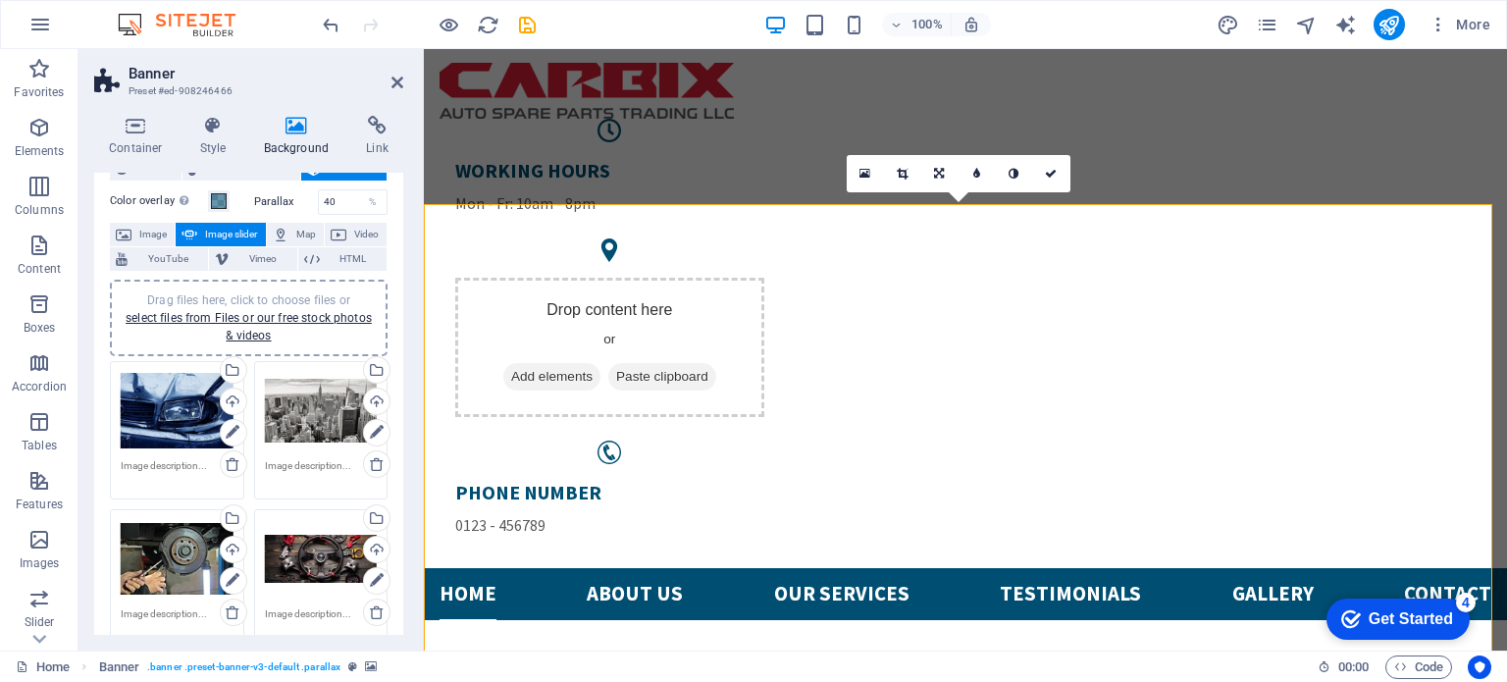
click at [309, 568] on div "Drag files here, click to choose files or select files from Files or our free s…" at bounding box center [321, 559] width 113 height 79
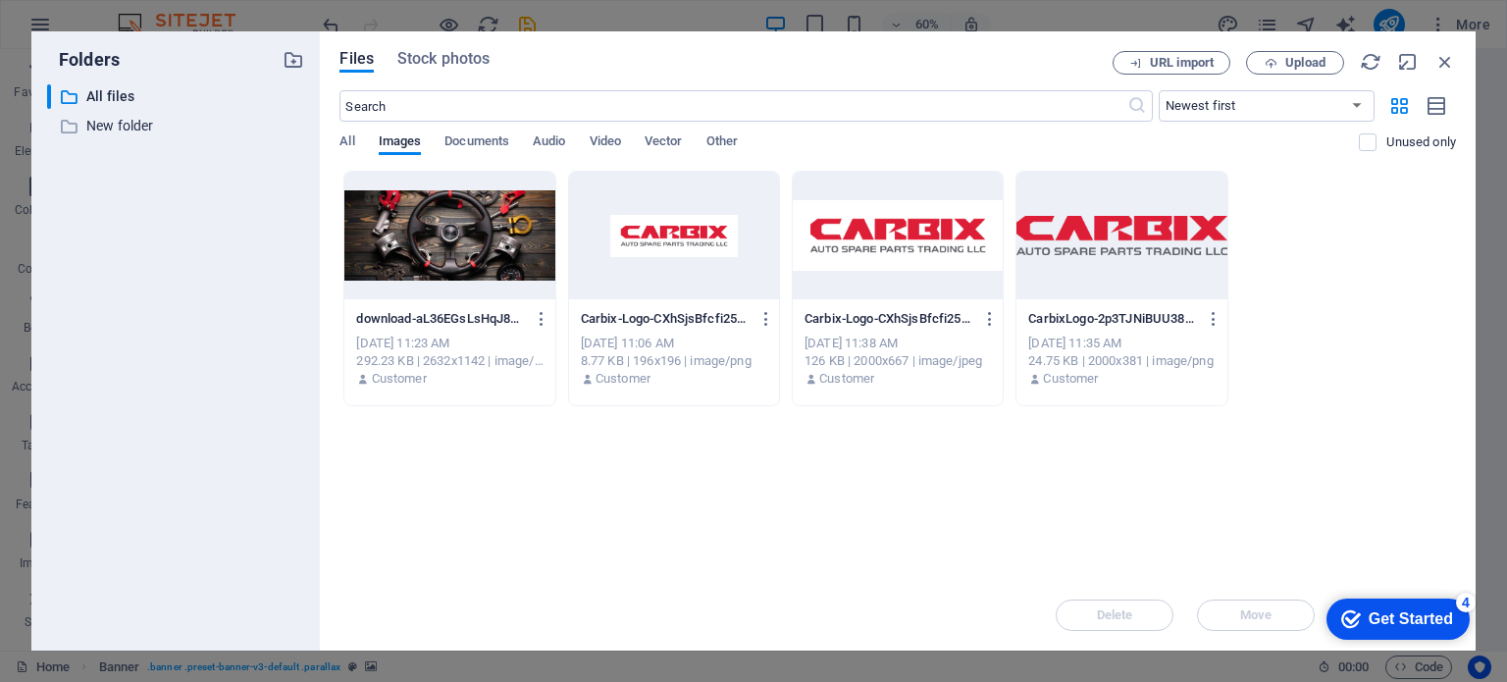
click at [430, 214] on div at bounding box center [449, 236] width 210 height 128
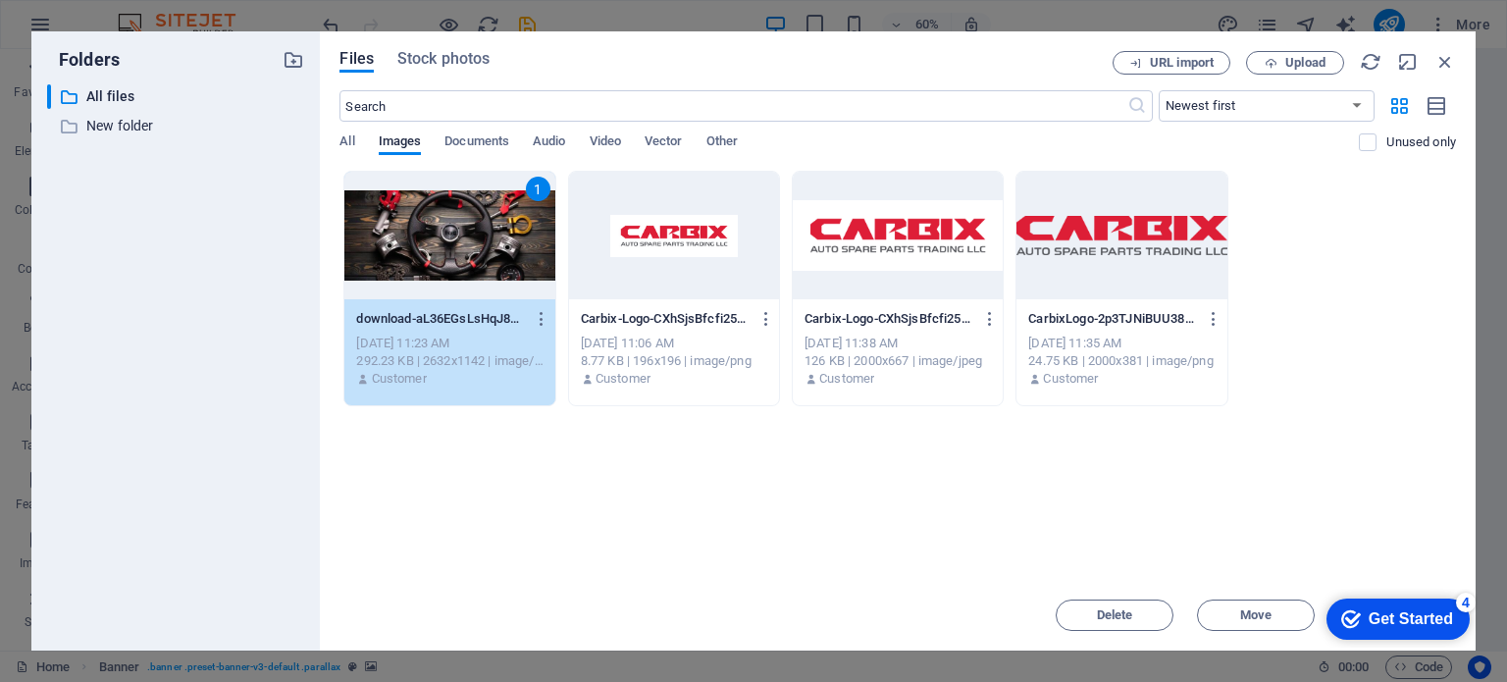
click at [1460, 596] on div "4" at bounding box center [1466, 603] width 20 height 20
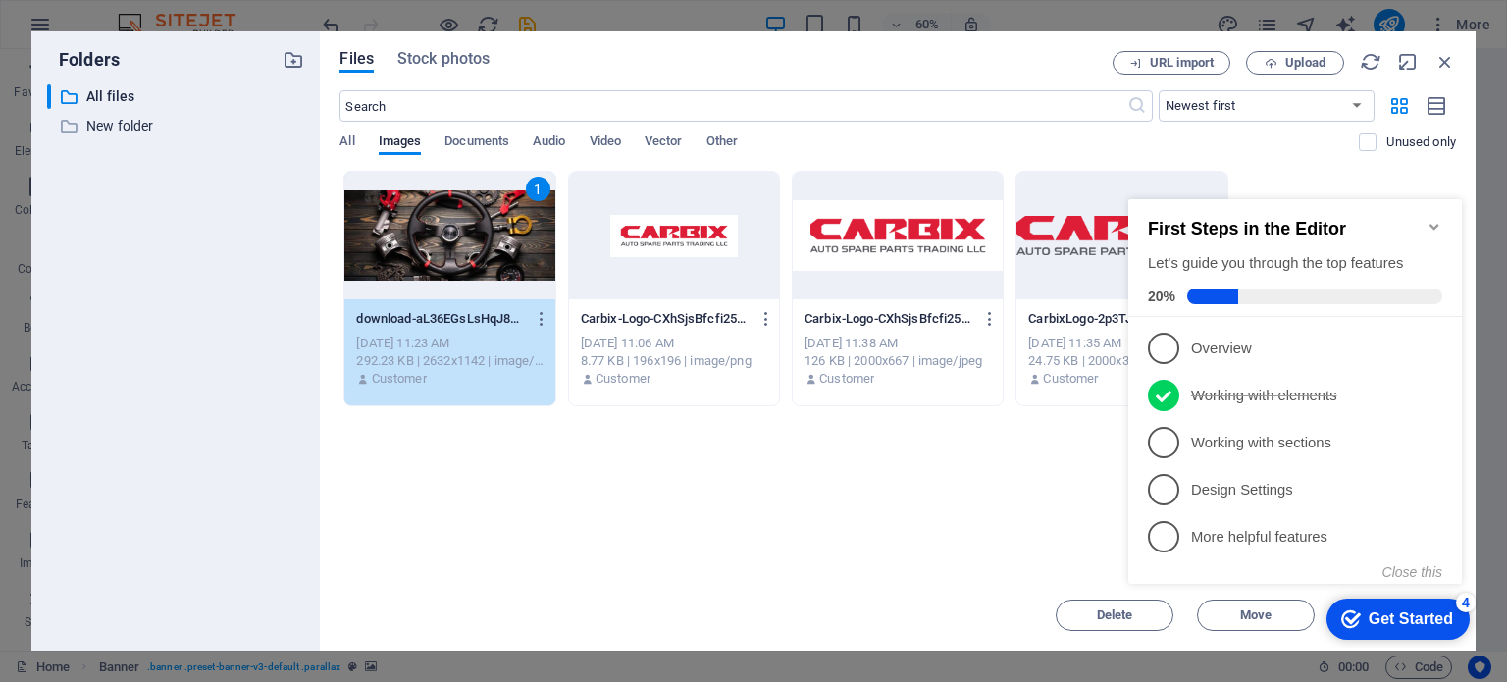
drag, startPoint x: 1265, startPoint y: 177, endPoint x: 1460, endPoint y: 596, distance: 462.3
click at [1460, 596] on div "4" at bounding box center [1466, 603] width 20 height 20
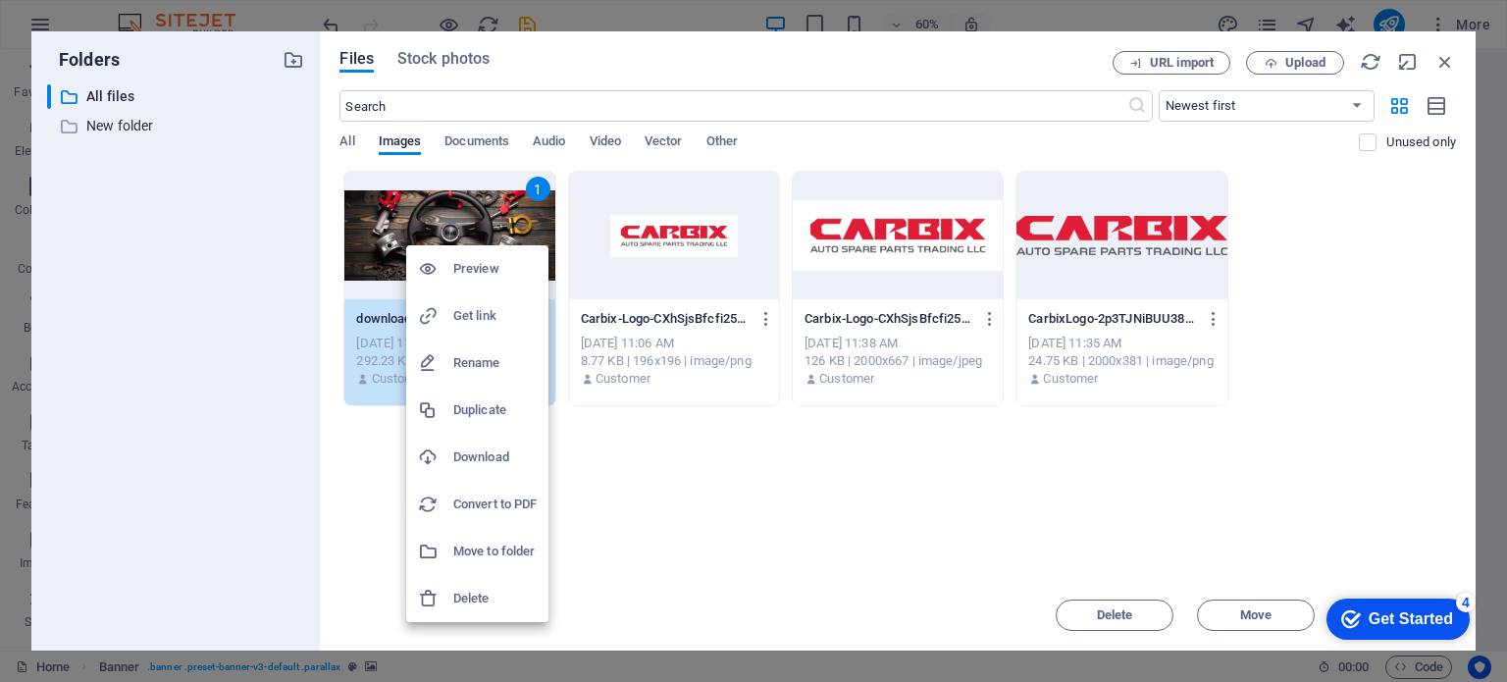
click at [478, 267] on h6 "Preview" at bounding box center [494, 269] width 83 height 24
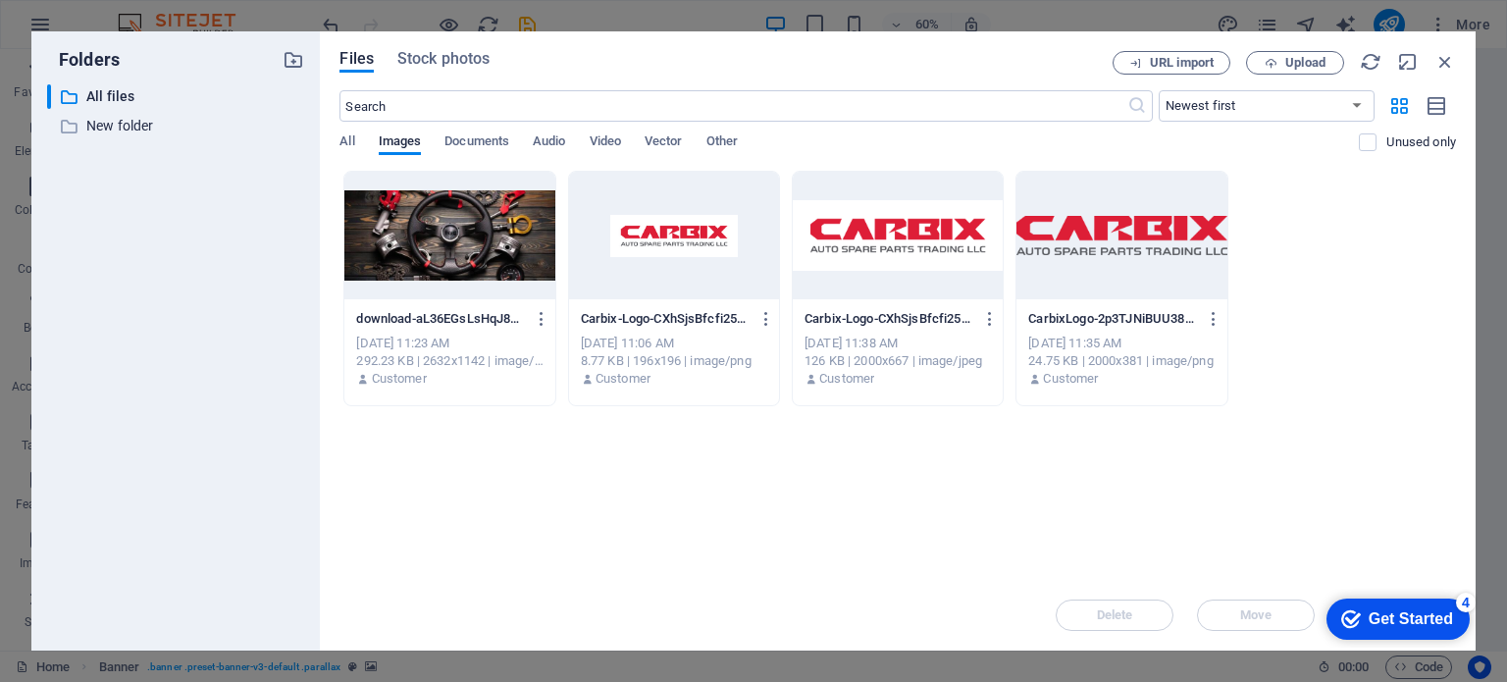
click at [440, 244] on div at bounding box center [449, 236] width 210 height 128
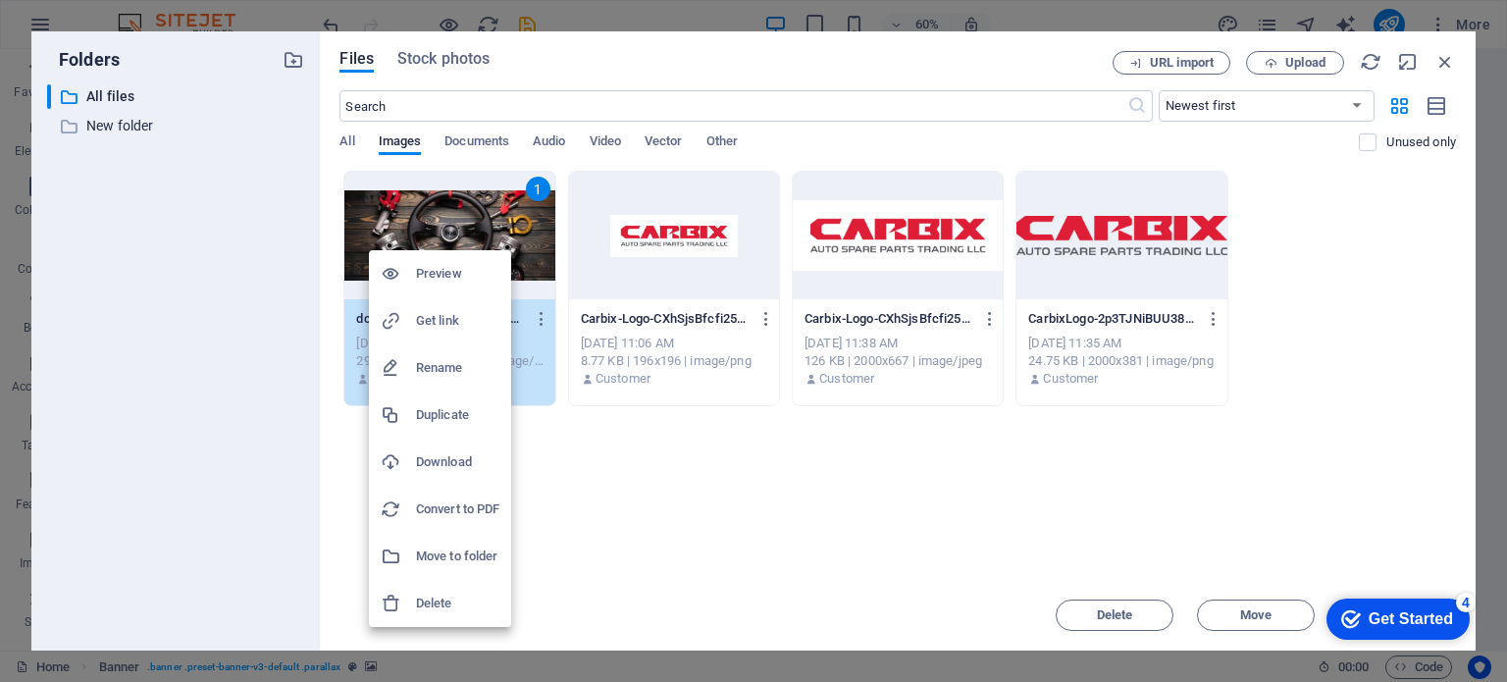
click at [459, 206] on div at bounding box center [753, 341] width 1507 height 682
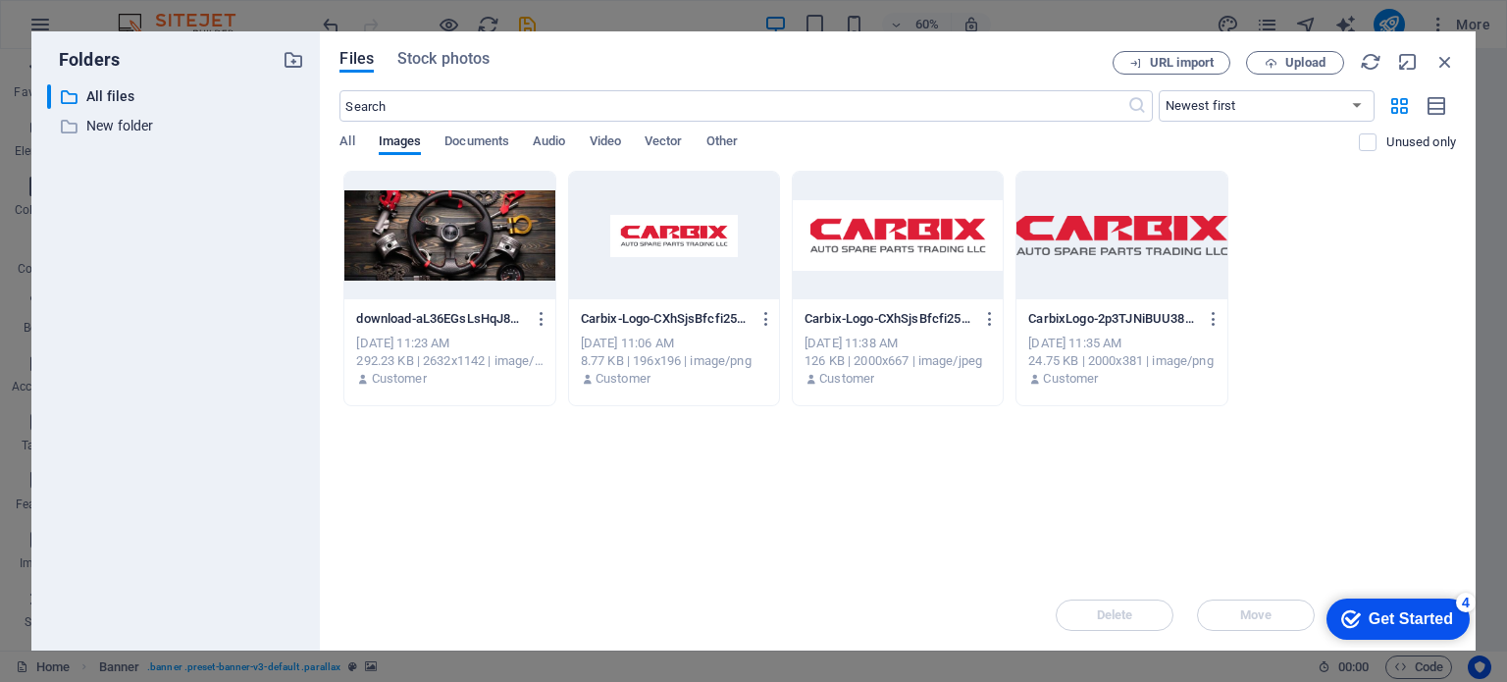
click at [462, 219] on div at bounding box center [449, 236] width 210 height 128
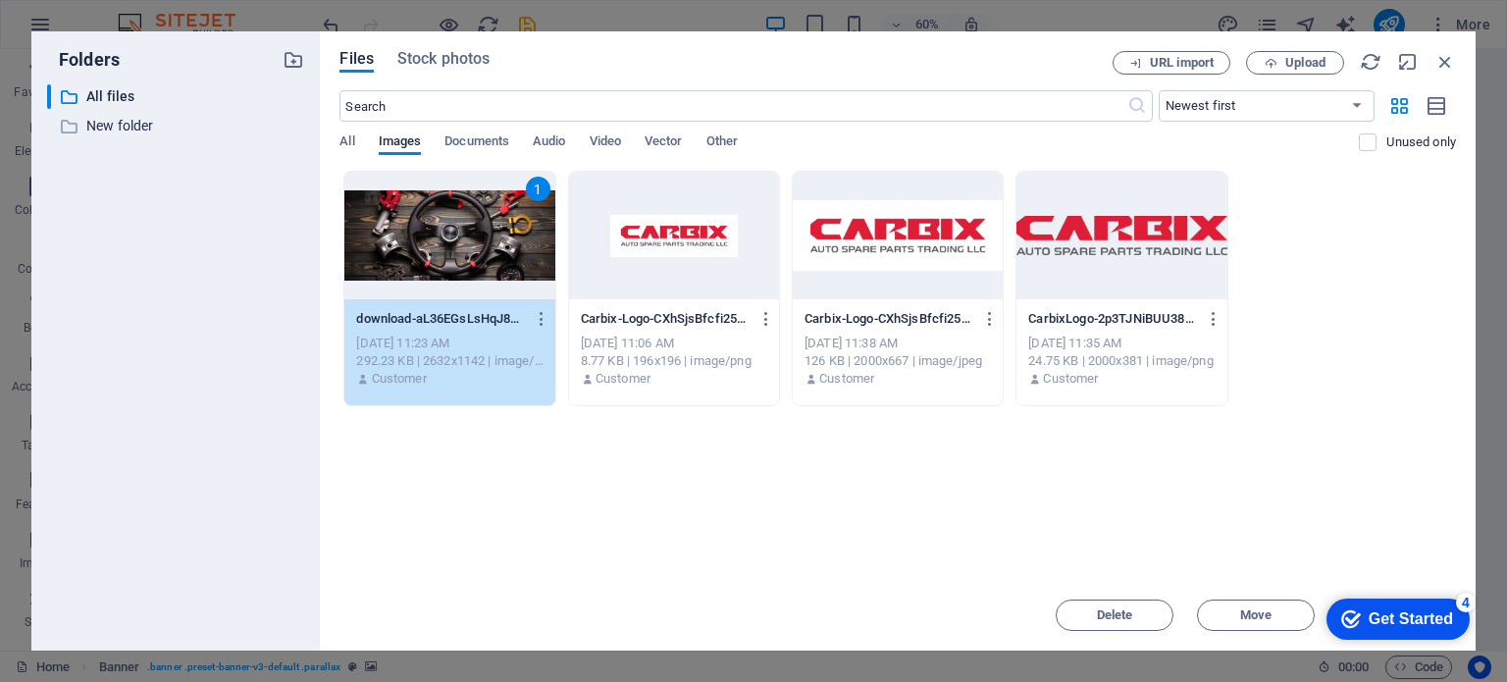
click at [462, 219] on div "1" at bounding box center [449, 236] width 210 height 128
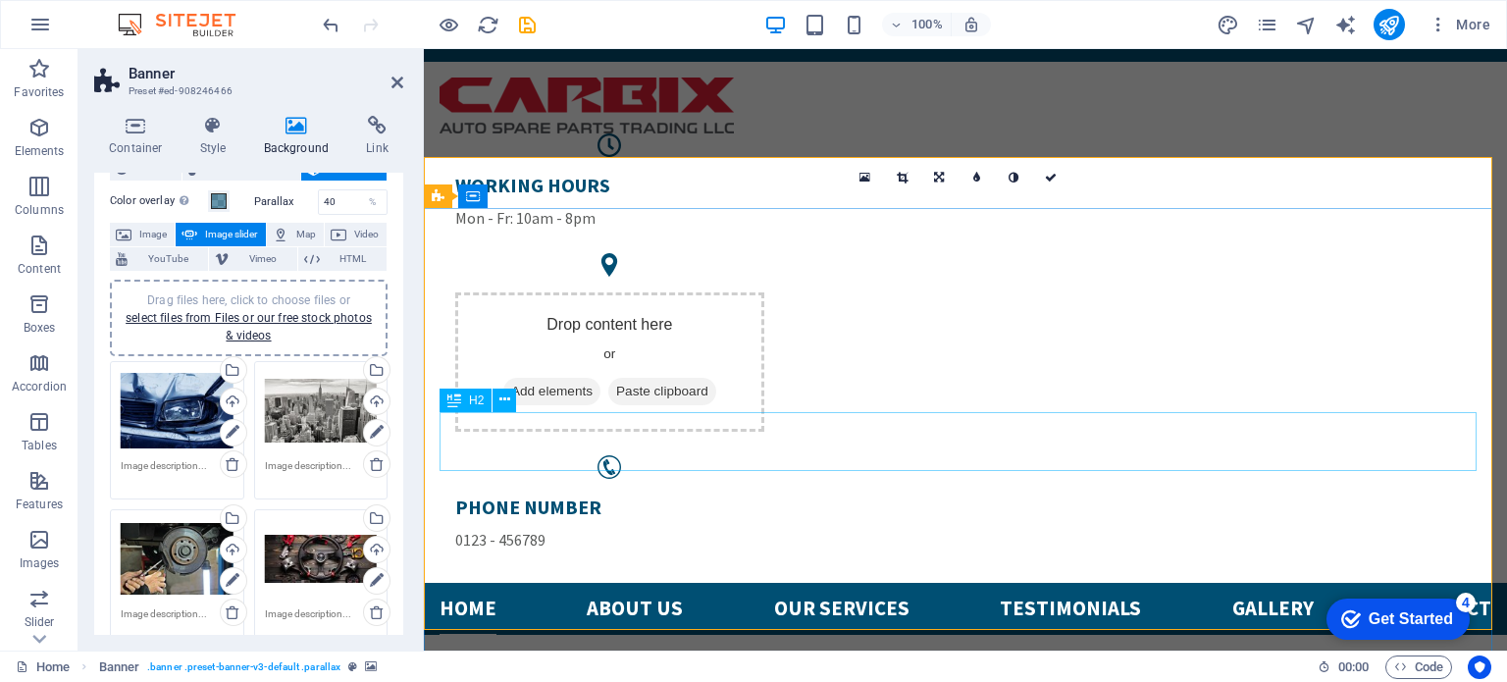
scroll to position [232, 0]
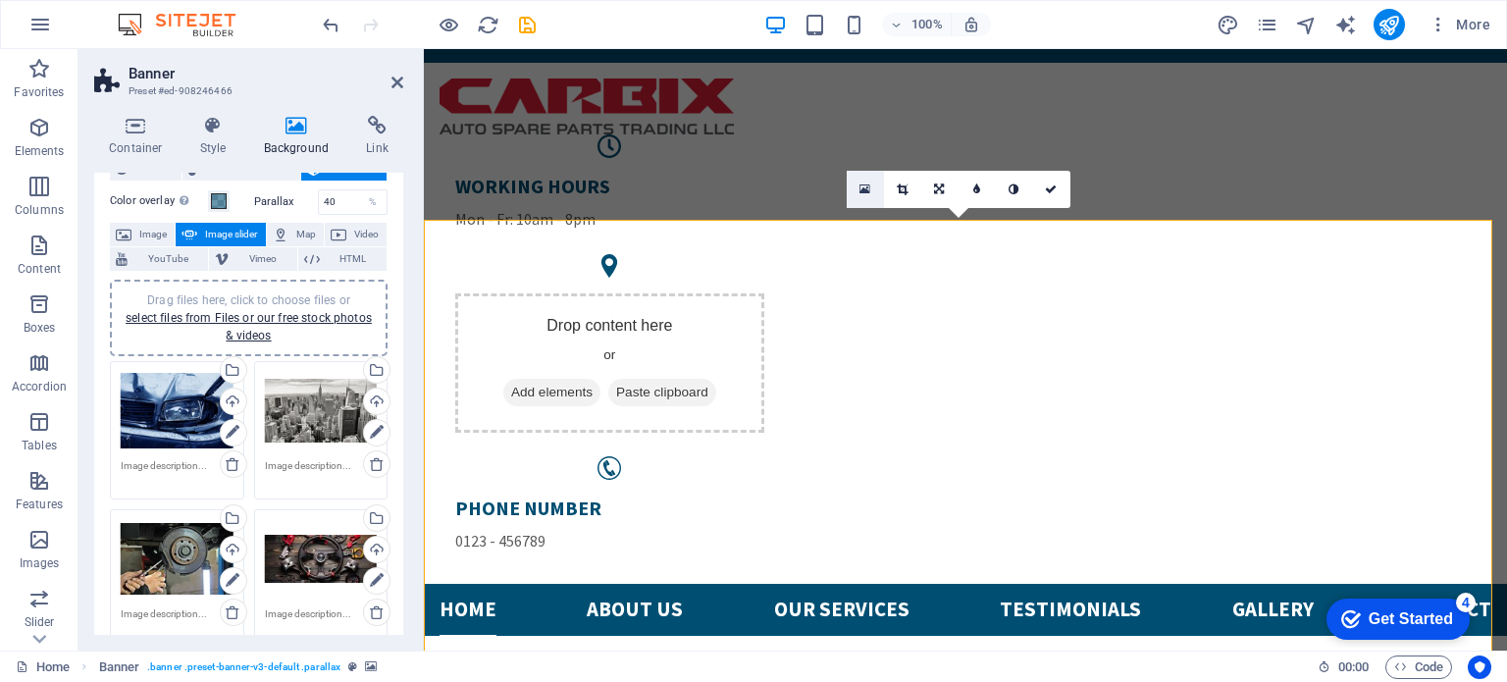
click at [865, 187] on icon at bounding box center [865, 190] width 11 height 14
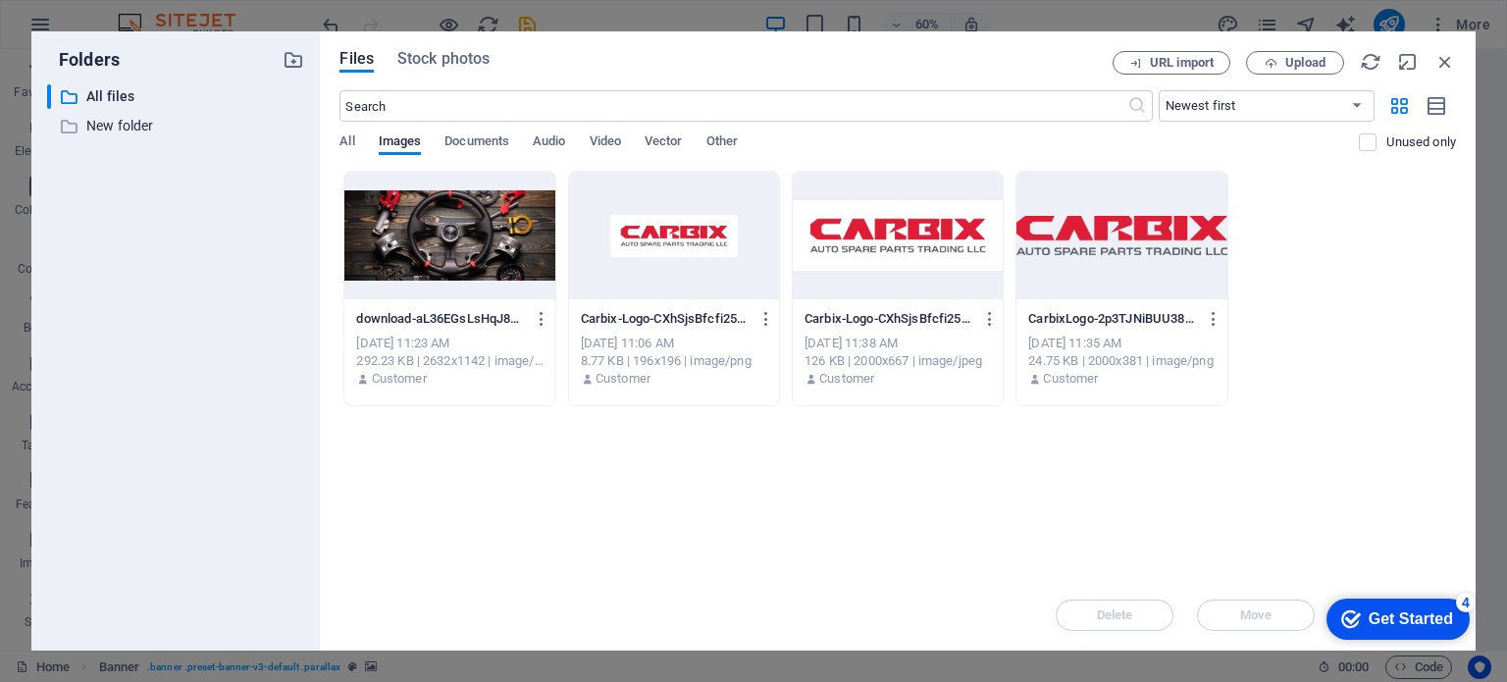
click at [526, 235] on div at bounding box center [449, 236] width 210 height 128
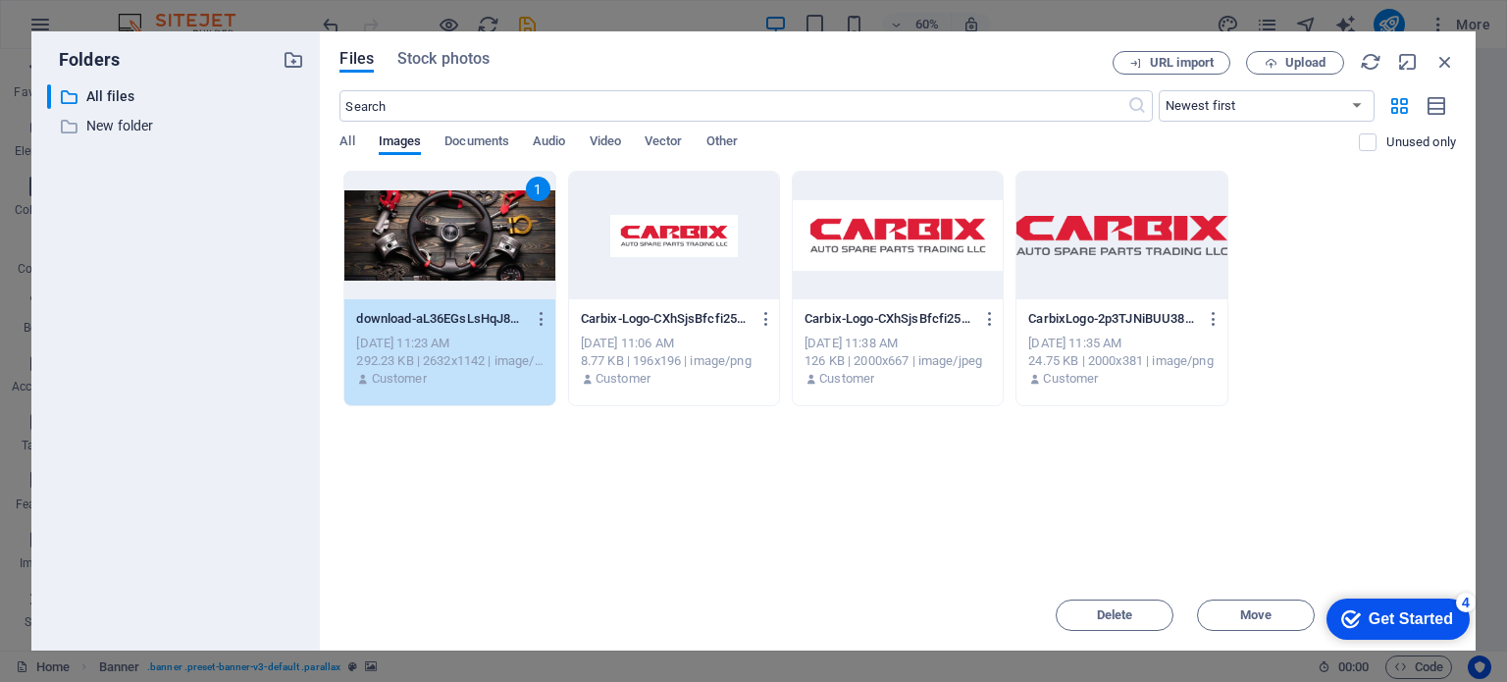
click at [449, 238] on div "1" at bounding box center [449, 236] width 210 height 128
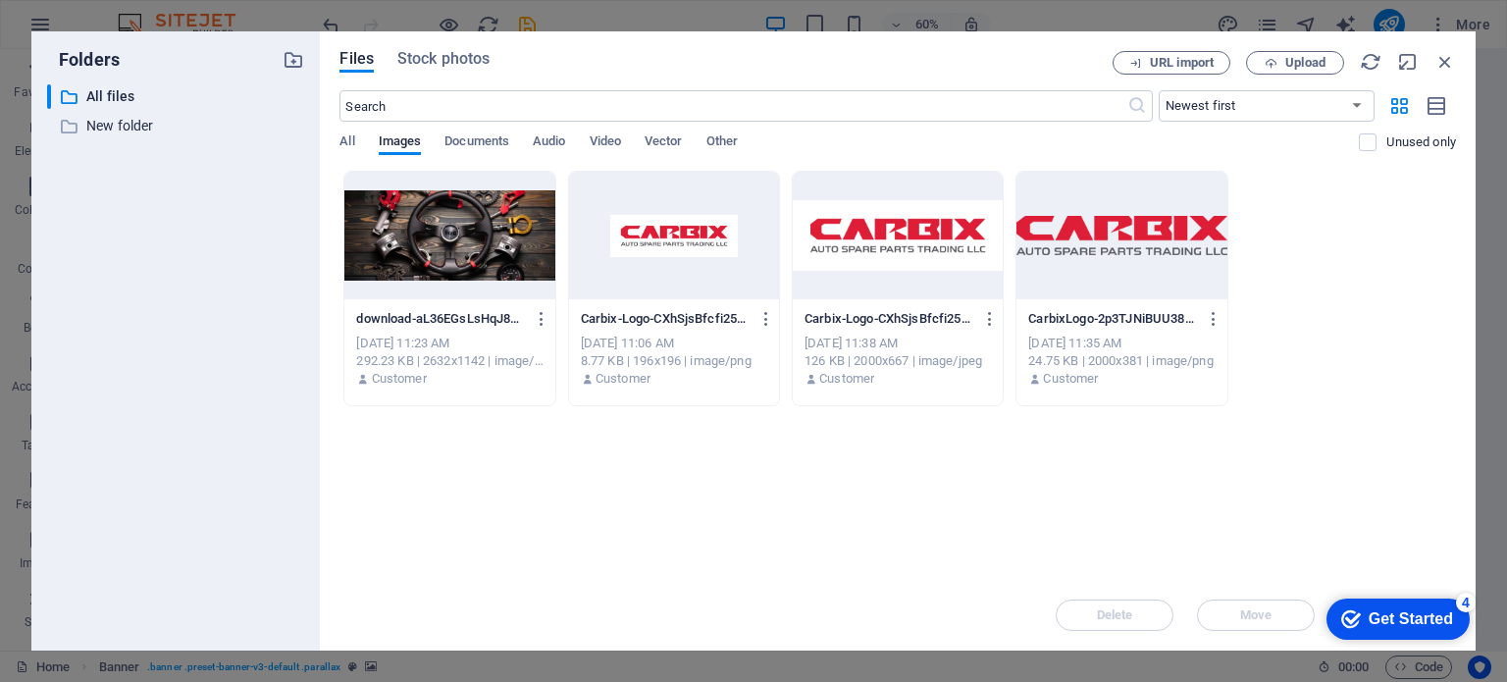
click at [449, 238] on div at bounding box center [449, 236] width 210 height 128
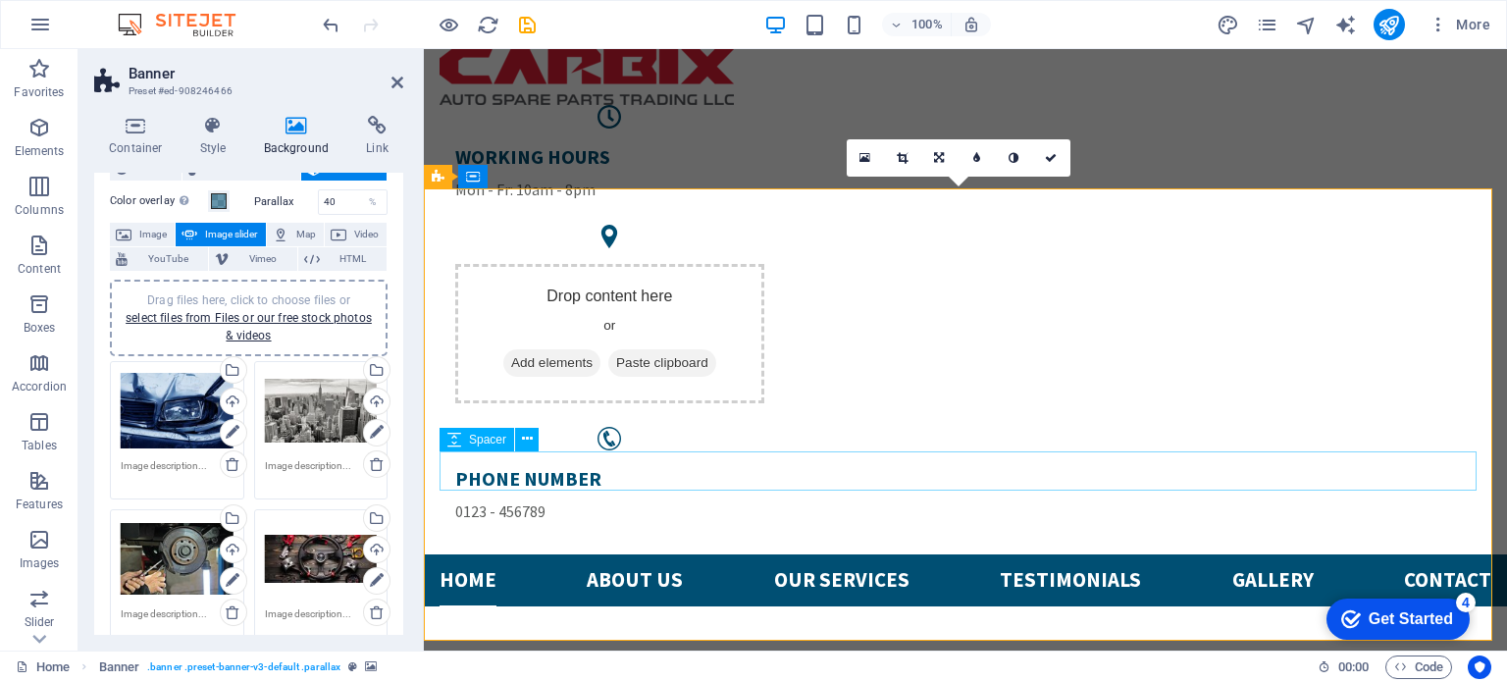
scroll to position [260, 0]
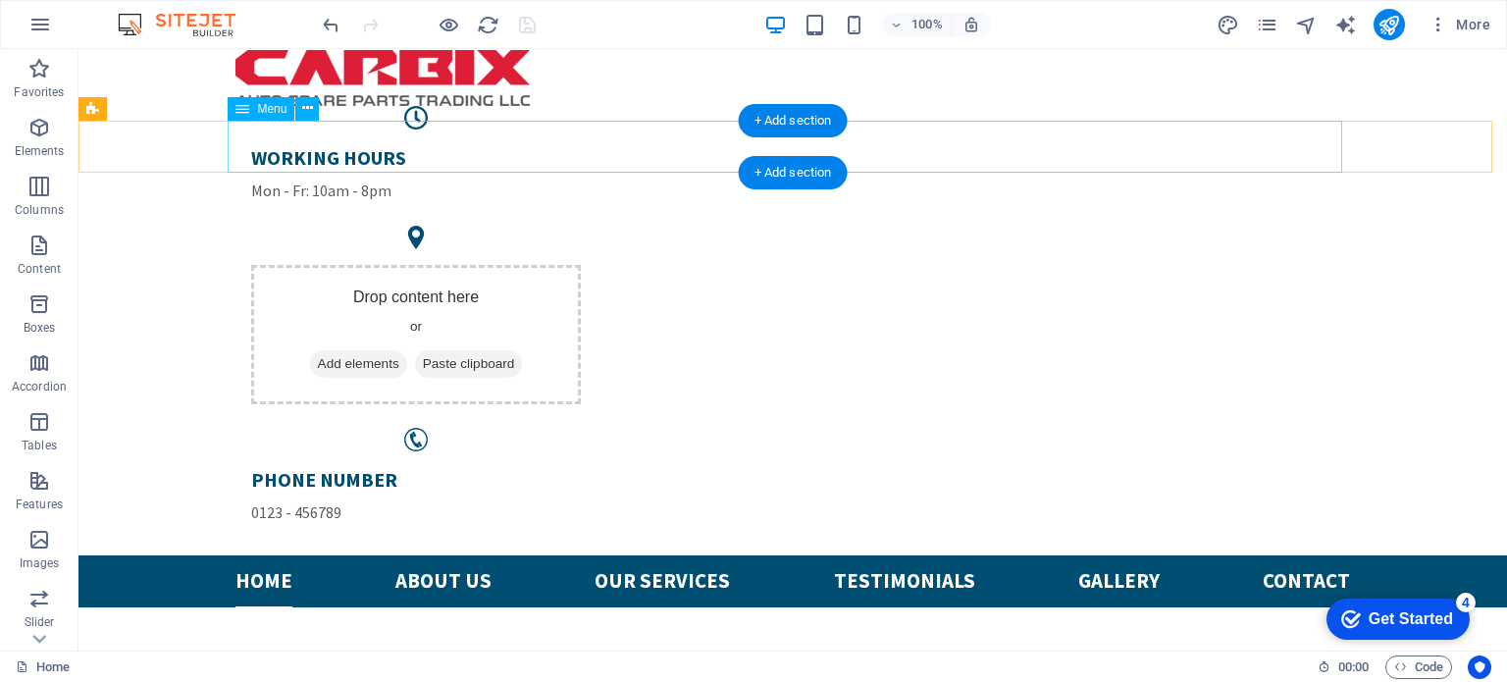
click at [430, 555] on nav "Home About us Our services Testimonials Gallery Contact" at bounding box center [793, 581] width 1115 height 52
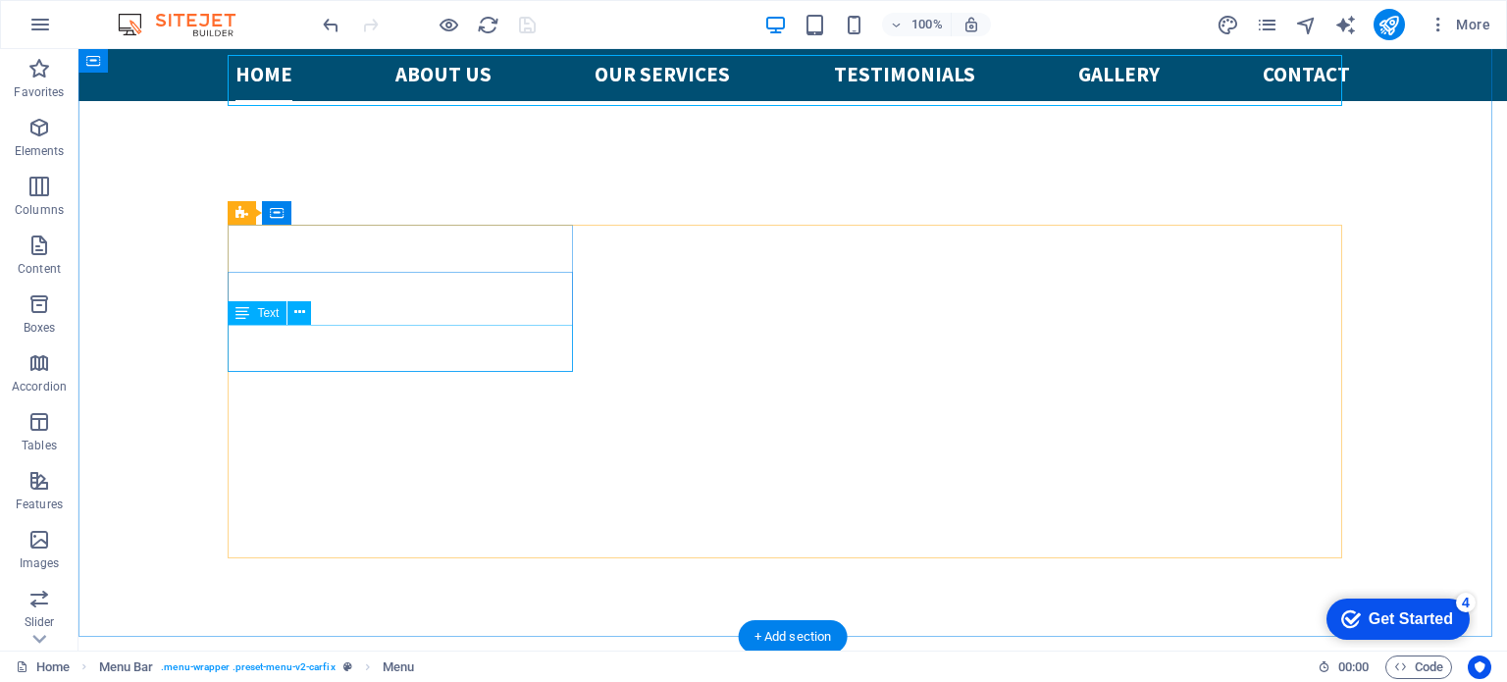
scroll to position [892, 0]
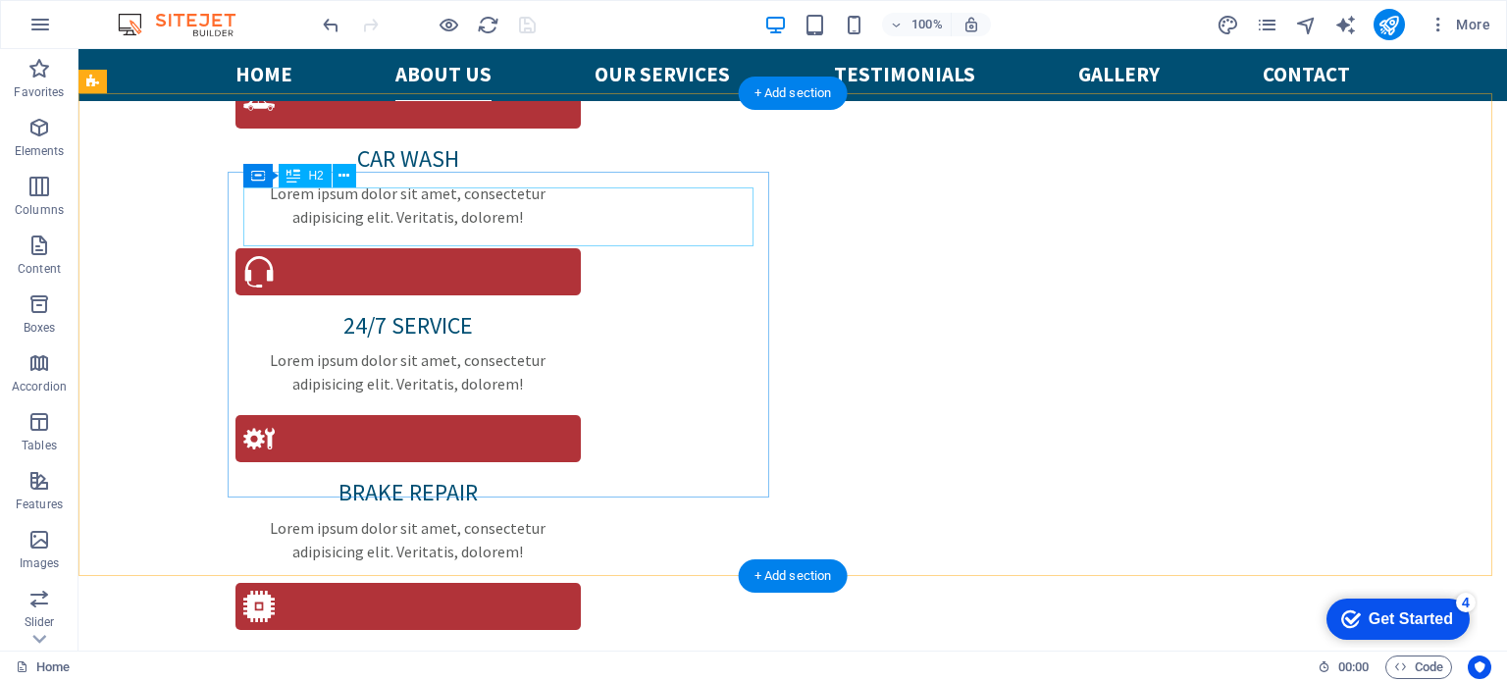
scroll to position [1982, 0]
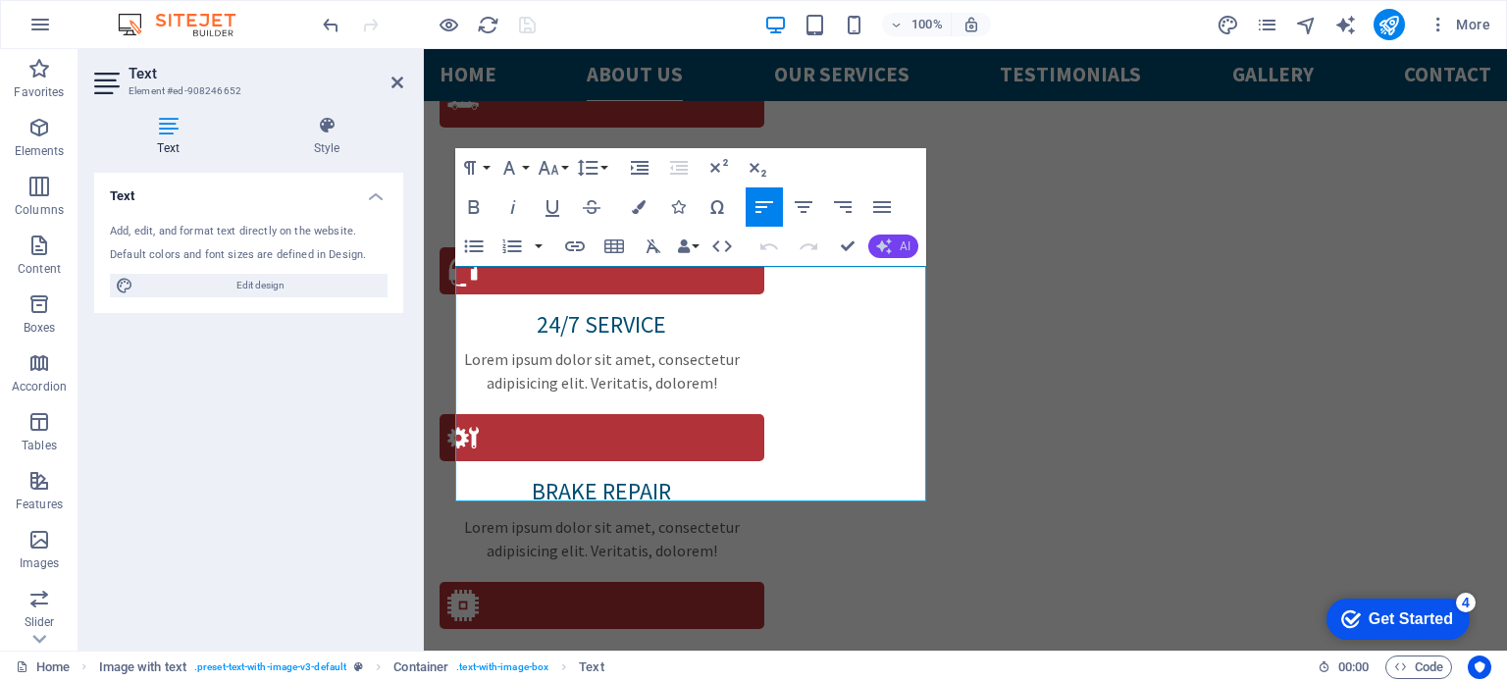
click at [891, 239] on icon "button" at bounding box center [884, 246] width 16 height 16
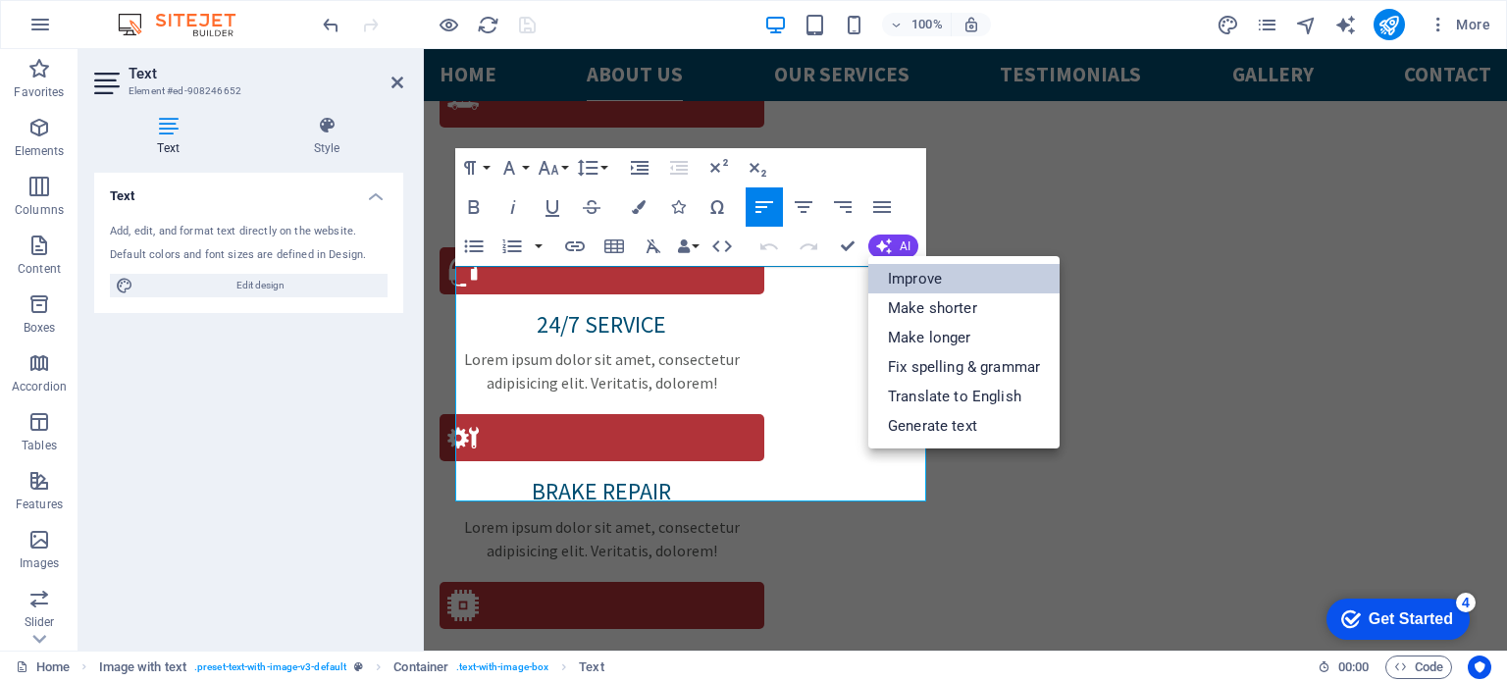
click at [922, 274] on link "Improve" at bounding box center [963, 278] width 191 height 29
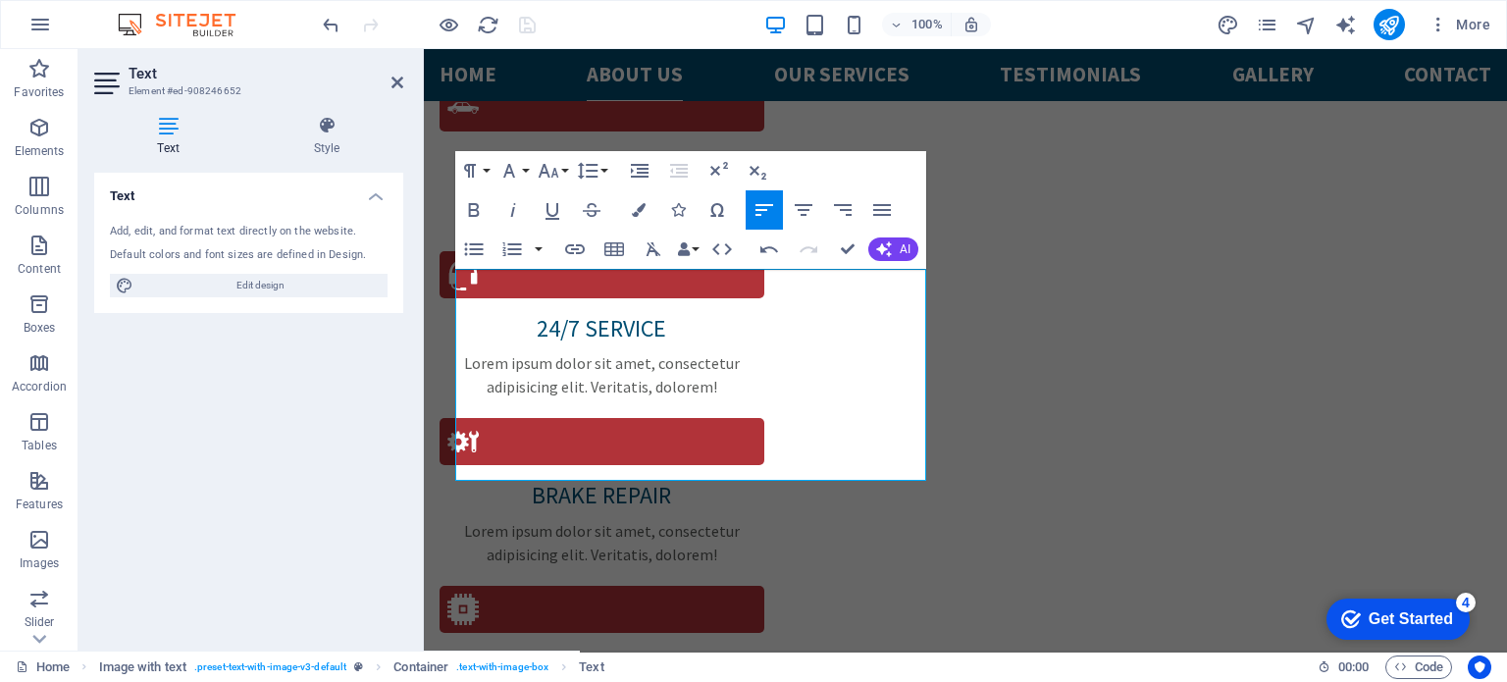
scroll to position [1973, 0]
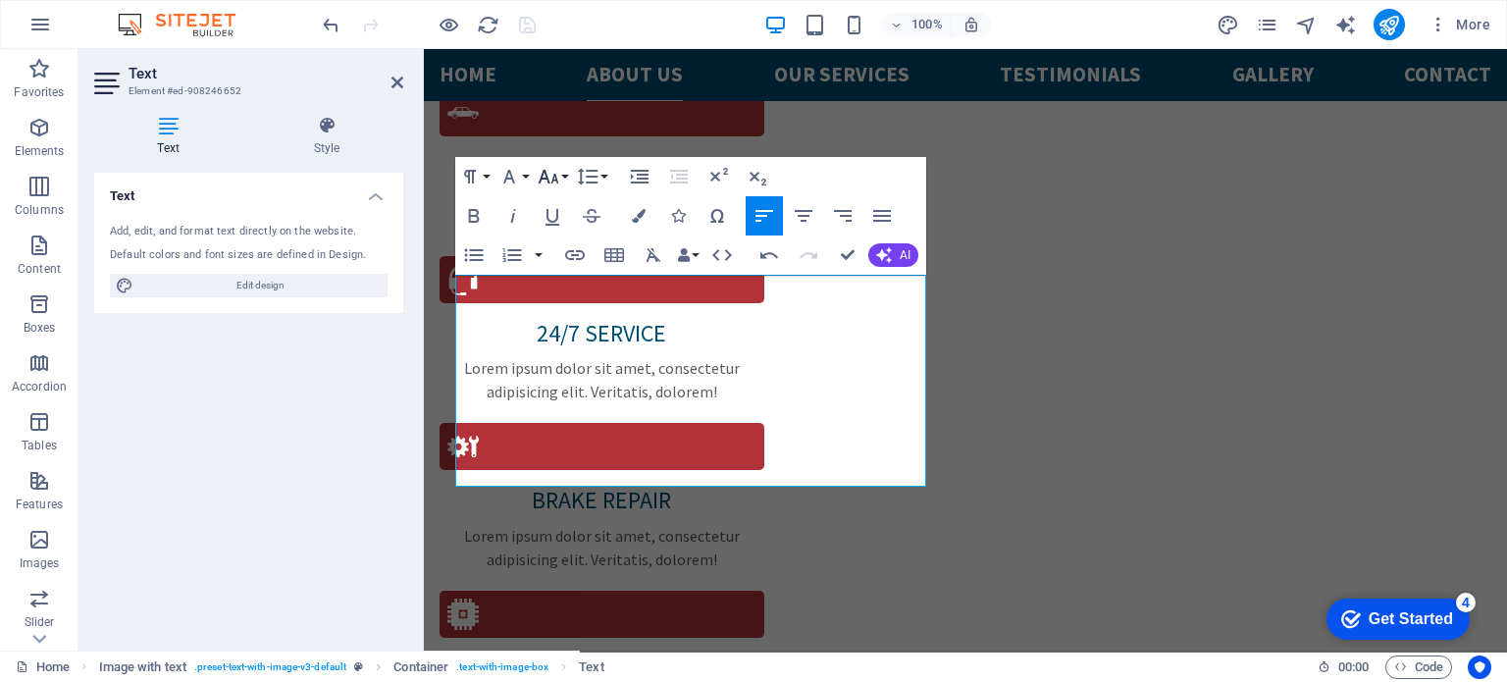
click at [557, 175] on icon "button" at bounding box center [549, 177] width 24 height 24
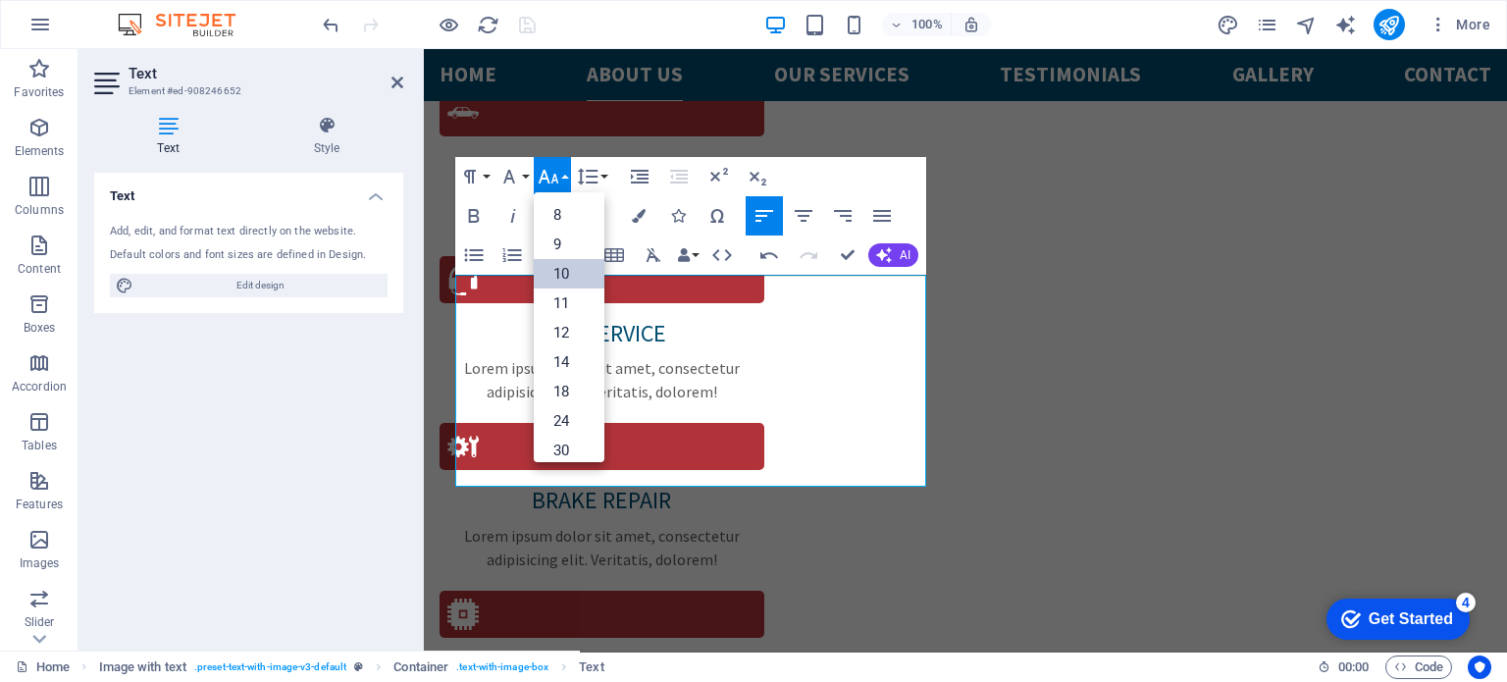
click at [569, 272] on link "10" at bounding box center [569, 273] width 71 height 29
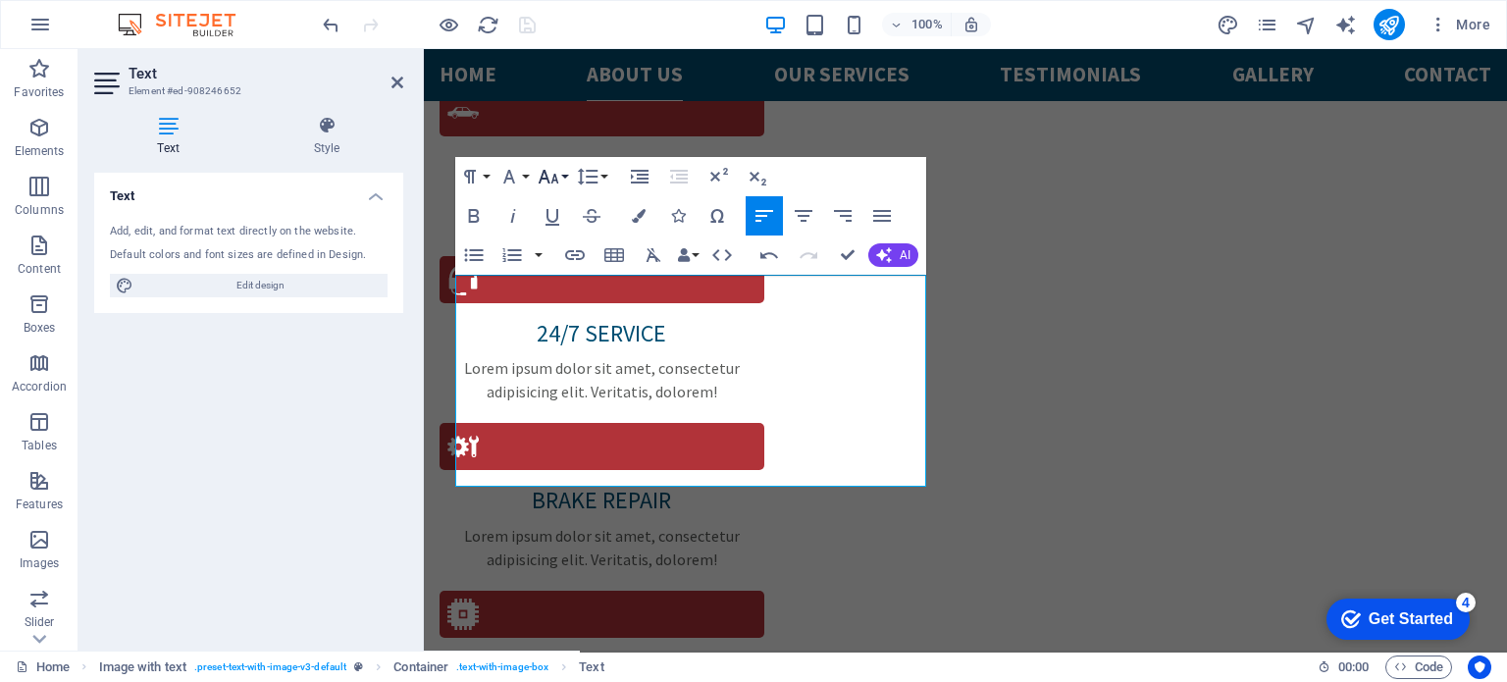
click at [550, 165] on icon "button" at bounding box center [549, 177] width 24 height 24
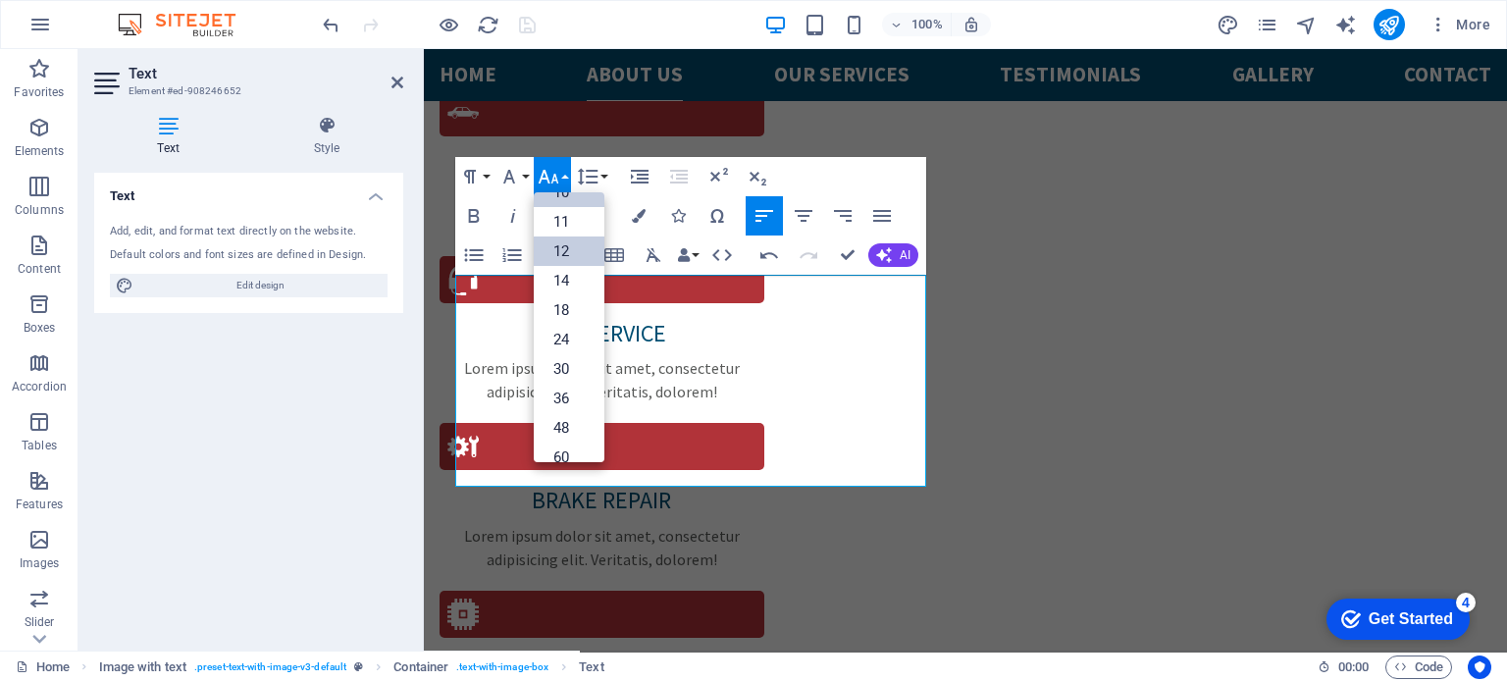
click at [557, 254] on link "12" at bounding box center [569, 250] width 71 height 29
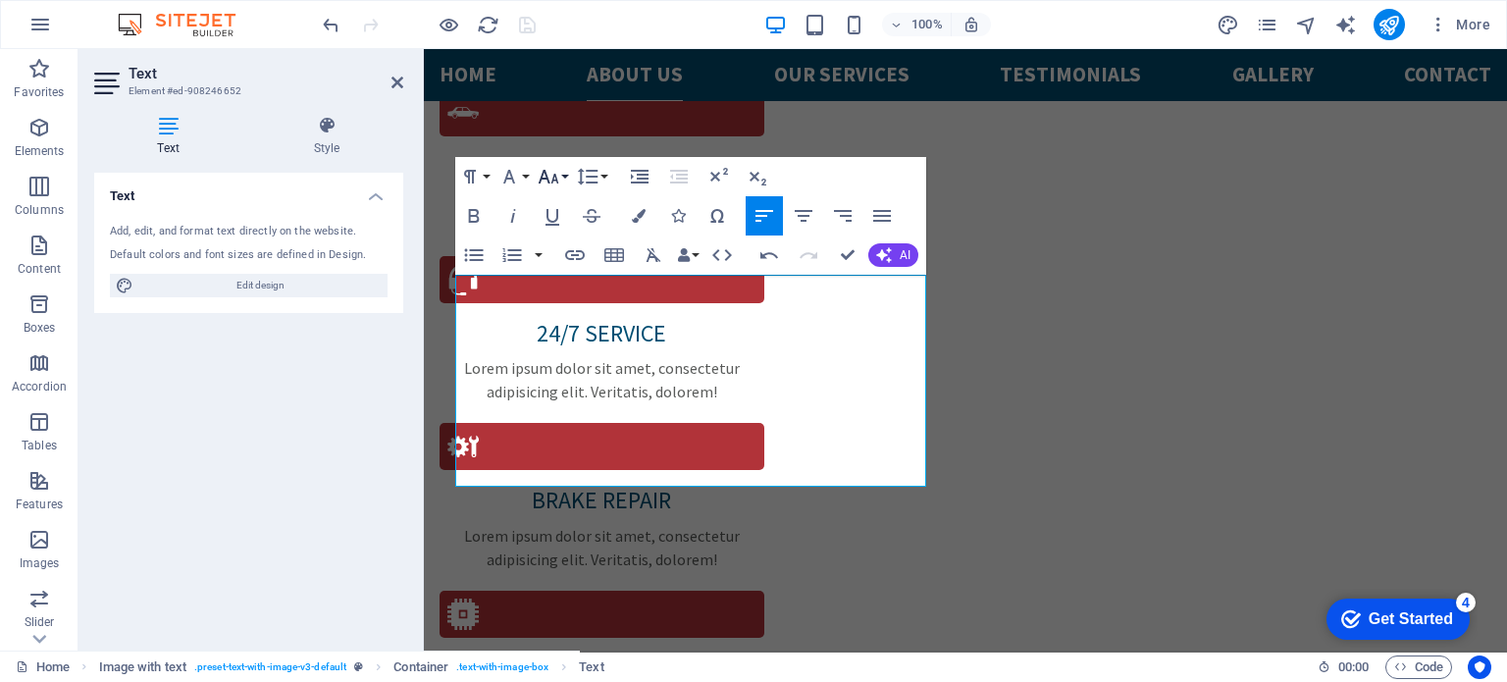
click at [550, 171] on icon "button" at bounding box center [549, 177] width 24 height 24
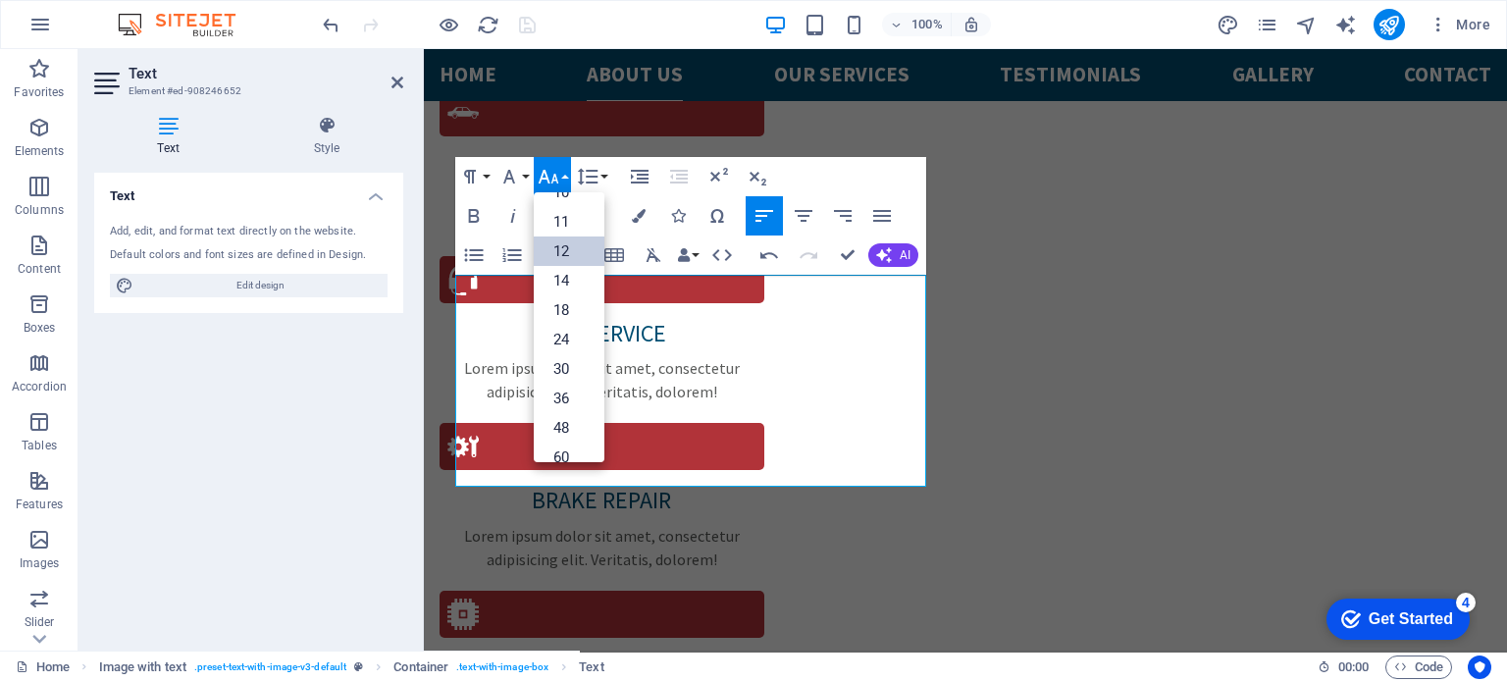
scroll to position [140, 0]
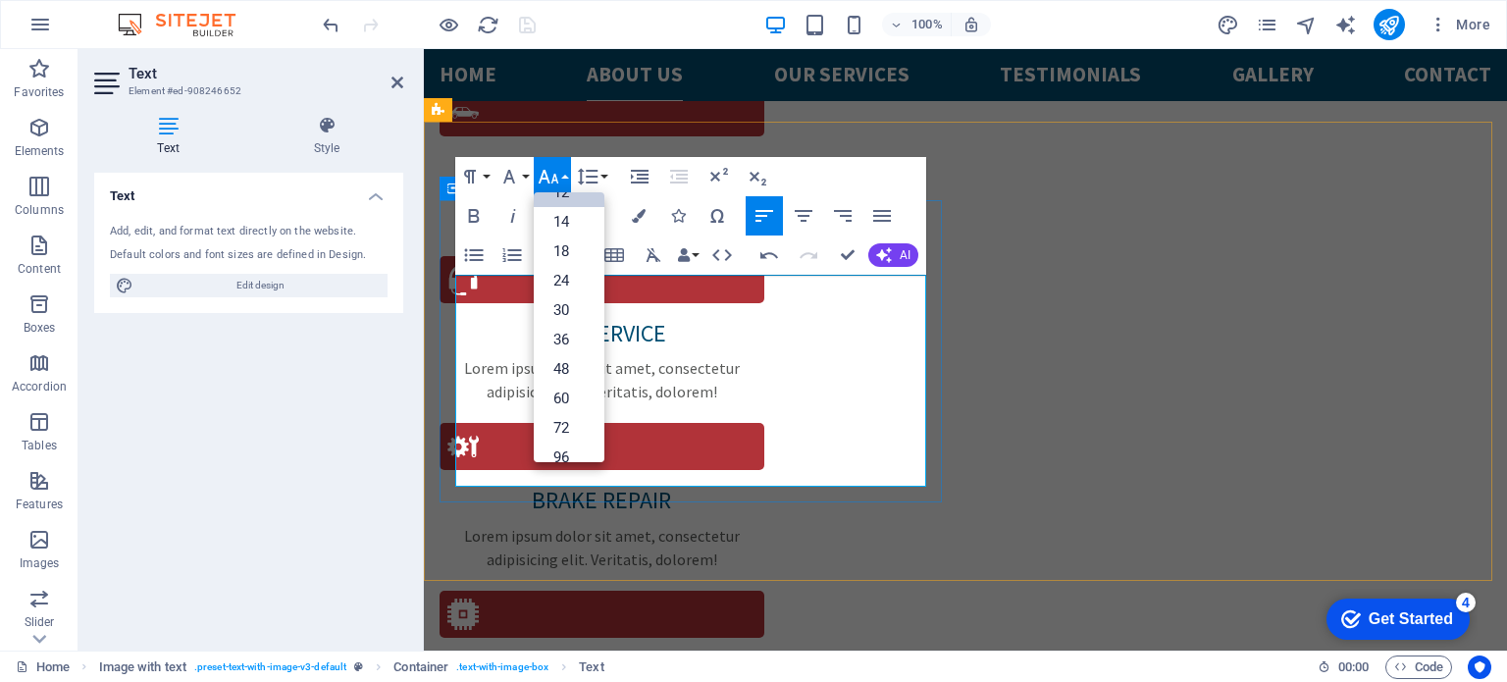
click at [565, 250] on link "18" at bounding box center [569, 250] width 71 height 29
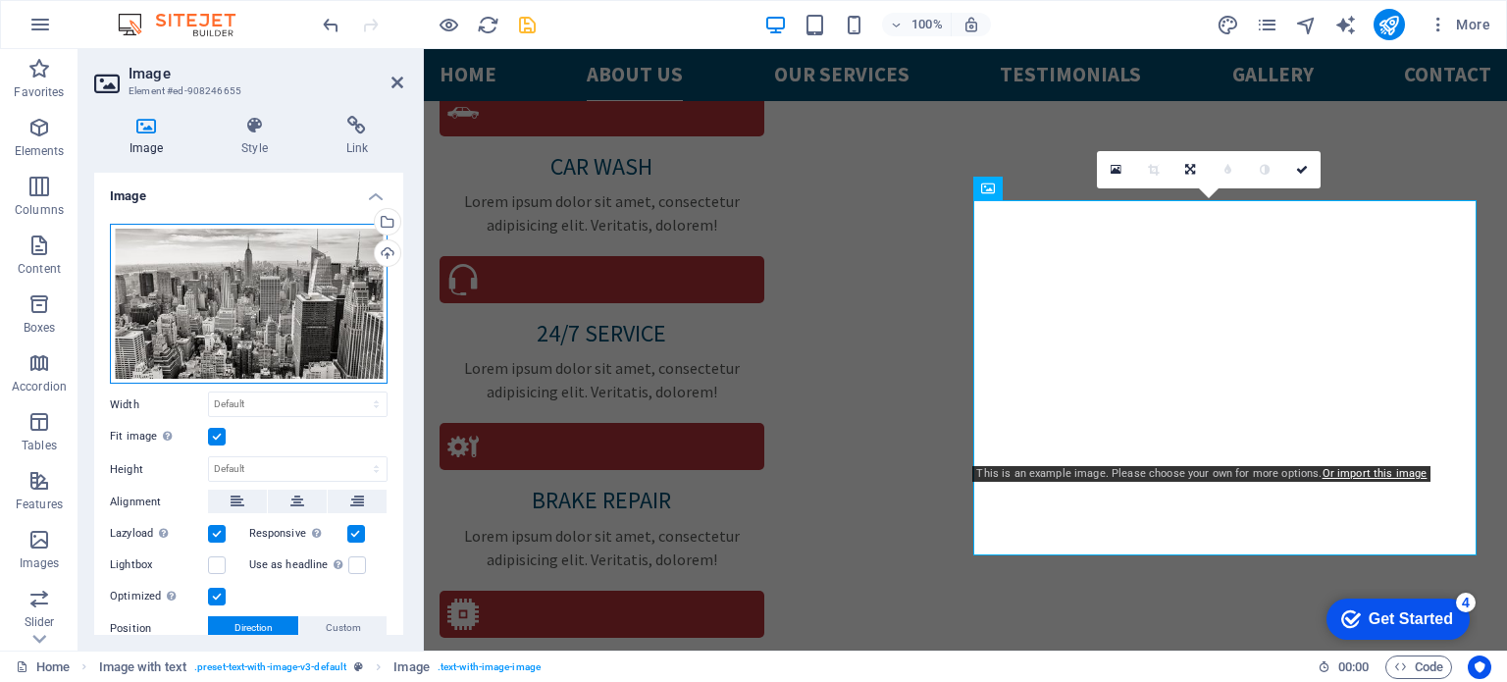
click at [244, 319] on div "Drag files here, click to choose files or select files from Files or our free s…" at bounding box center [249, 304] width 278 height 161
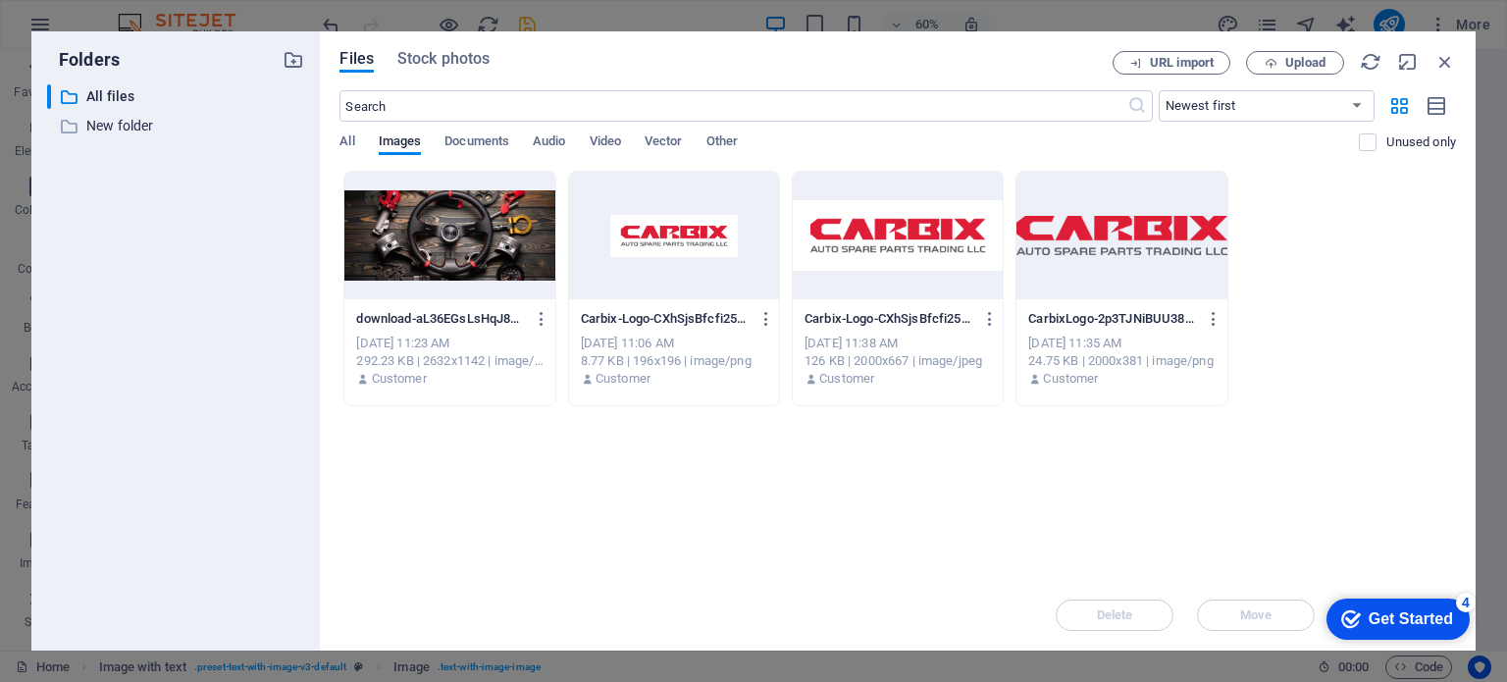
click at [452, 242] on div at bounding box center [449, 236] width 210 height 128
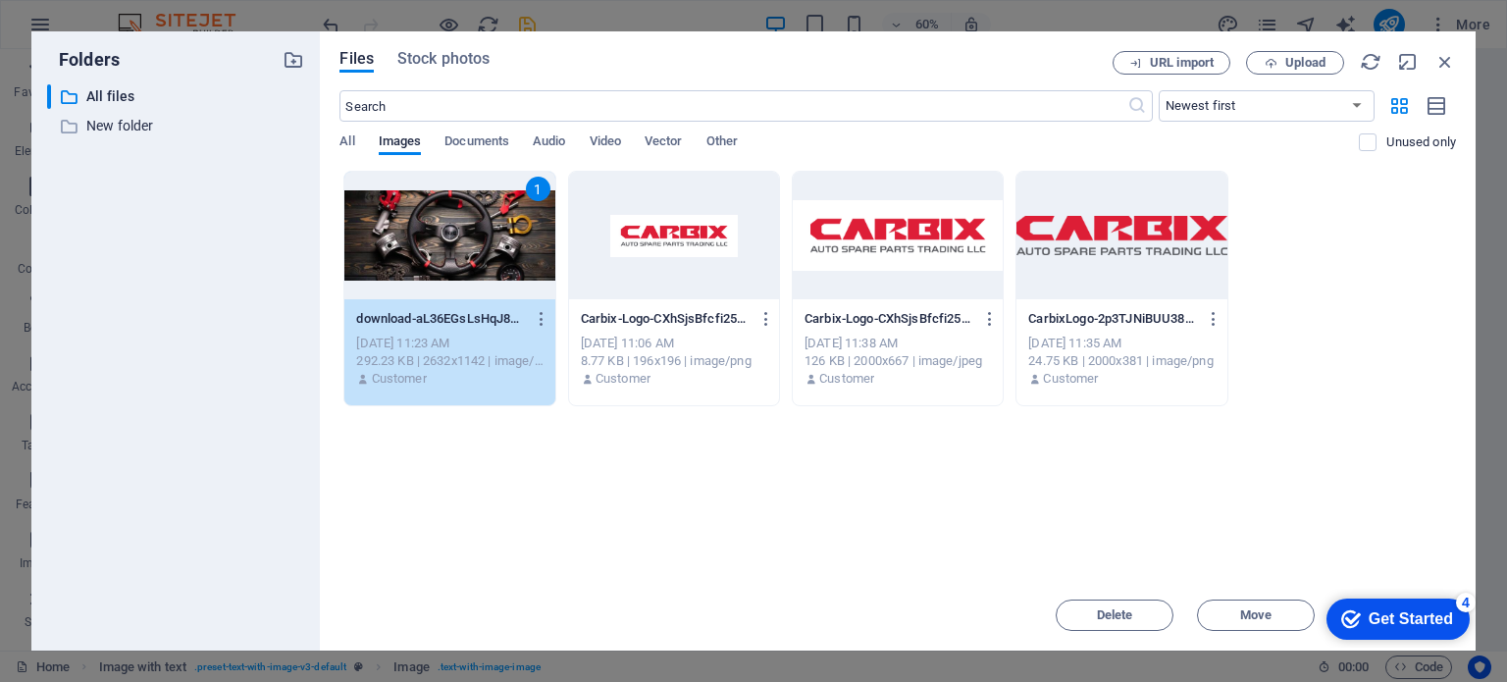
click at [452, 242] on div "1" at bounding box center [449, 236] width 210 height 128
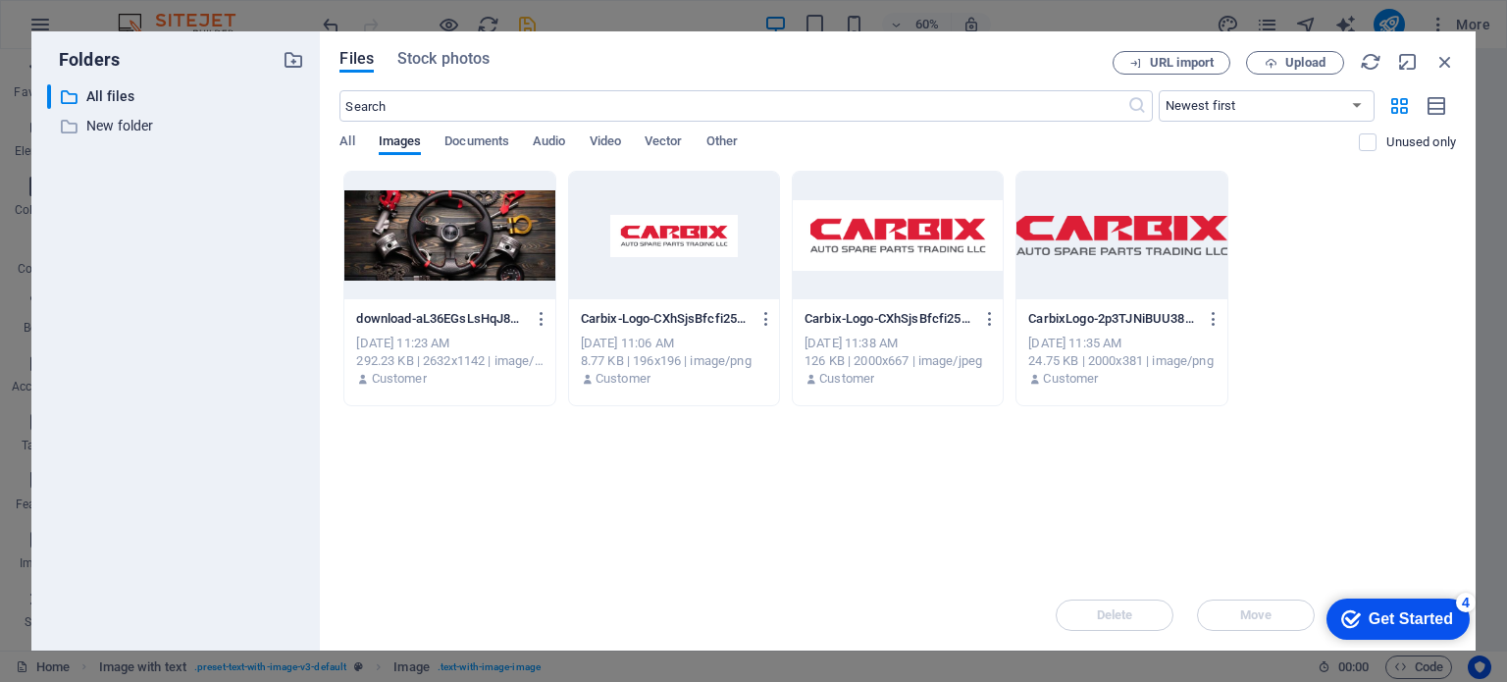
click at [452, 242] on div at bounding box center [449, 236] width 210 height 128
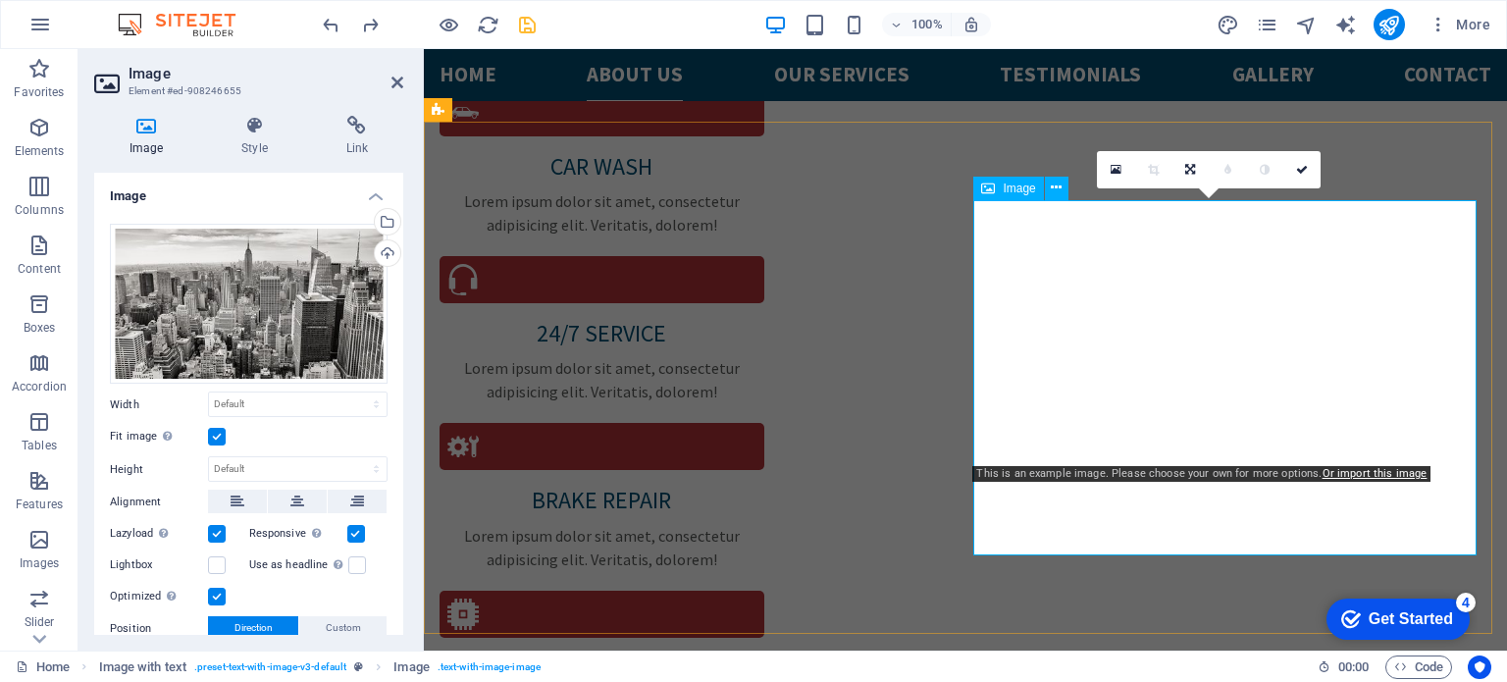
click at [1004, 188] on span "Image" at bounding box center [1019, 189] width 32 height 12
click at [1186, 164] on icon at bounding box center [1190, 170] width 10 height 12
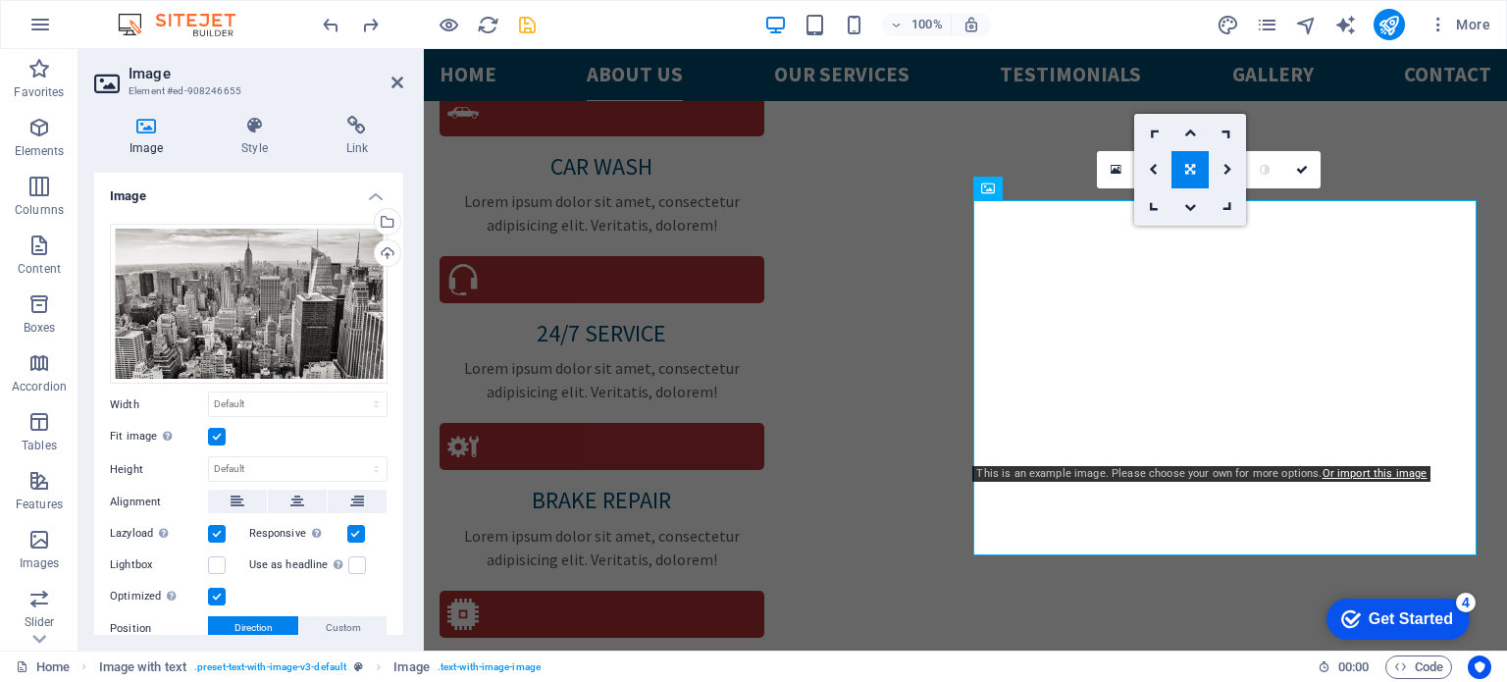
click at [1186, 160] on link at bounding box center [1190, 169] width 37 height 37
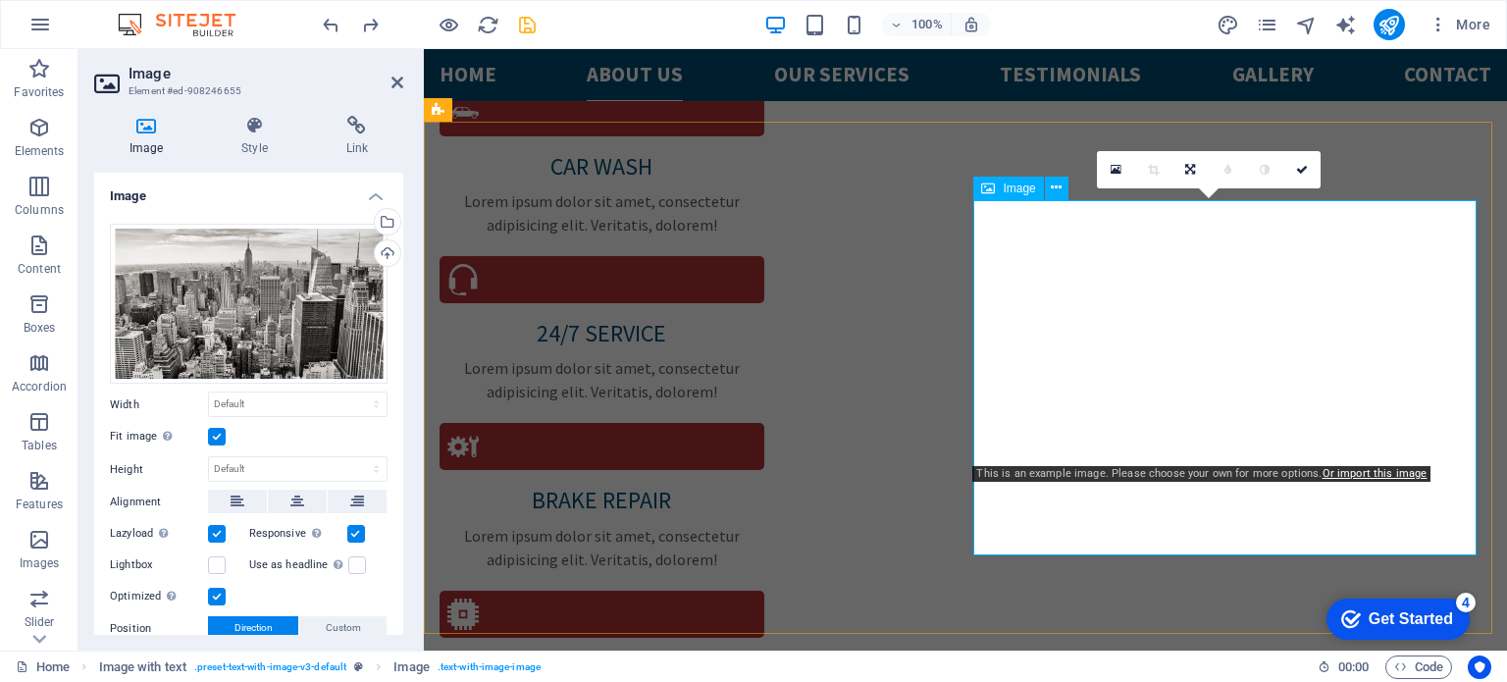
click at [994, 192] on icon at bounding box center [988, 189] width 14 height 24
click at [282, 310] on div "Drag files here, click to choose files or select files from Files or our free s…" at bounding box center [249, 304] width 278 height 161
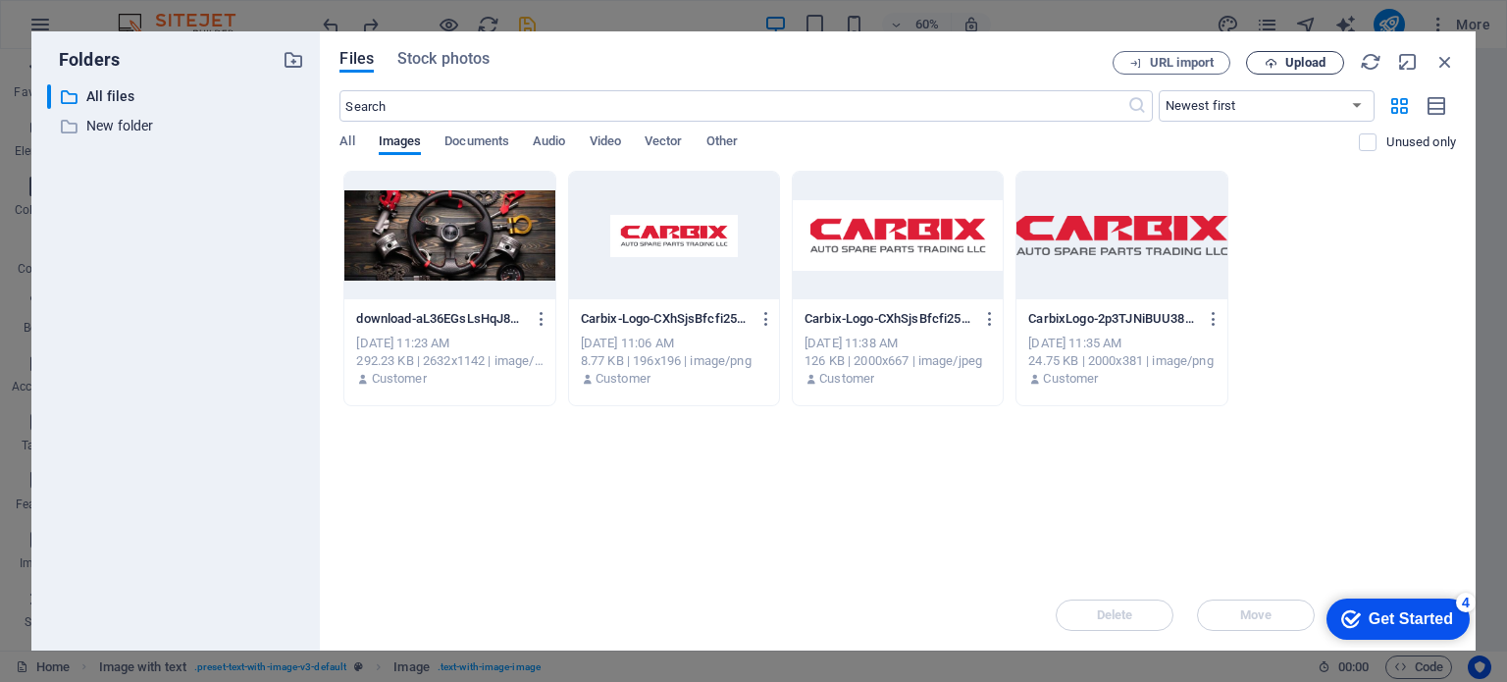
click at [1286, 62] on span "Upload" at bounding box center [1305, 63] width 40 height 12
click at [1299, 59] on span "Upload" at bounding box center [1305, 63] width 40 height 12
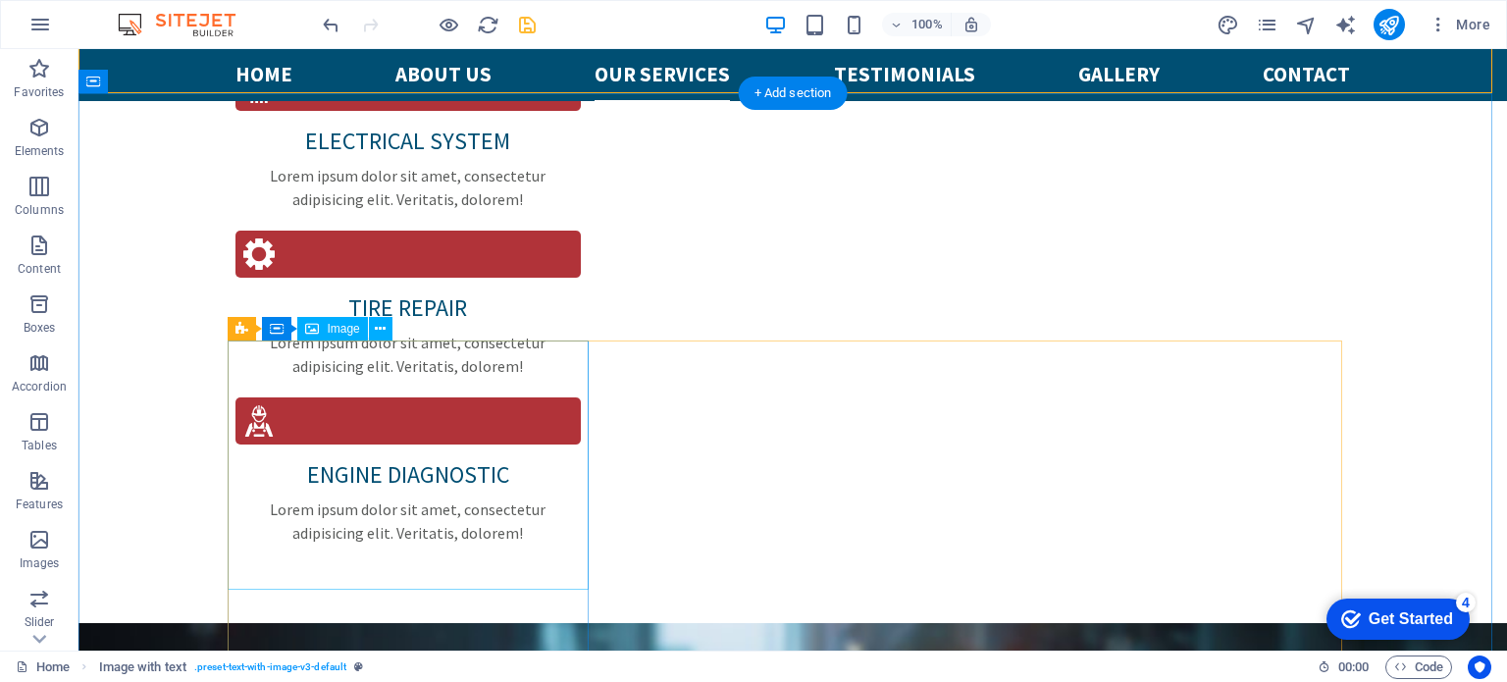
scroll to position [2559, 0]
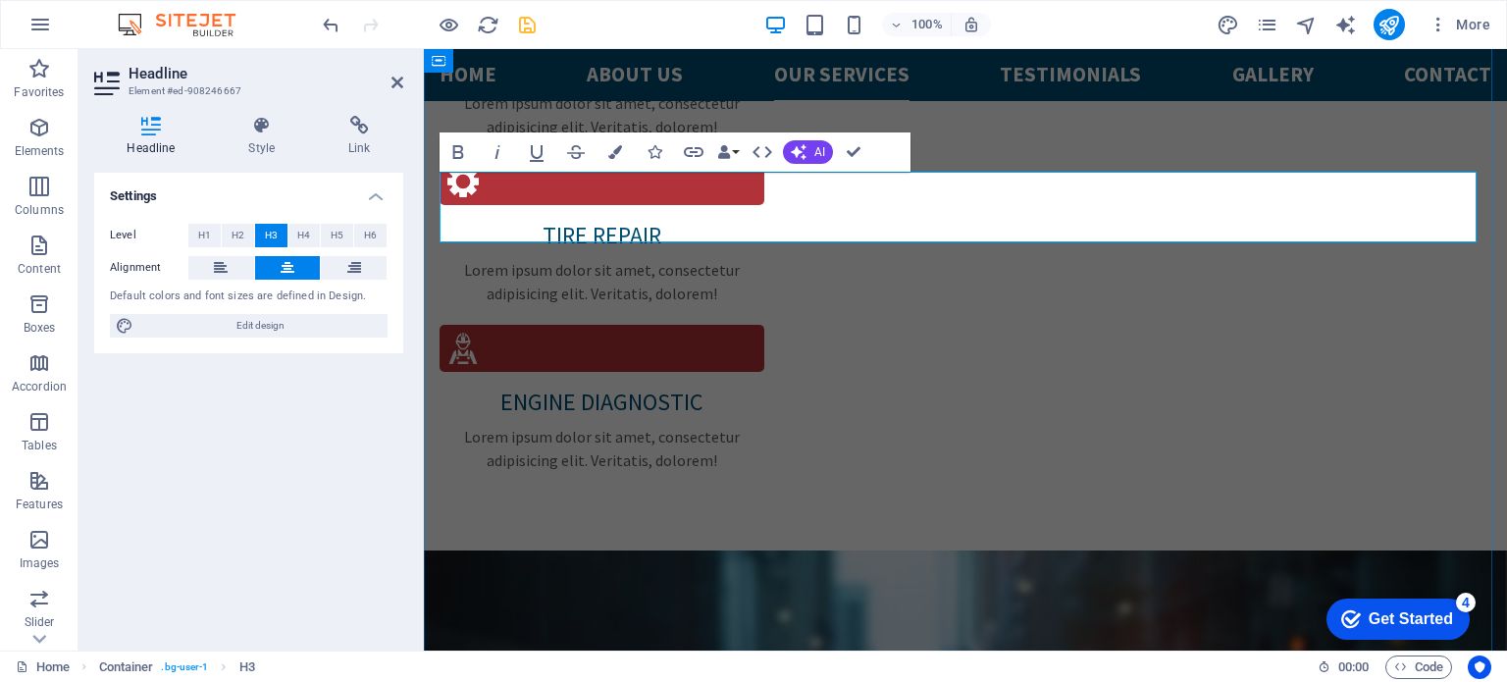
scroll to position [1352, 2]
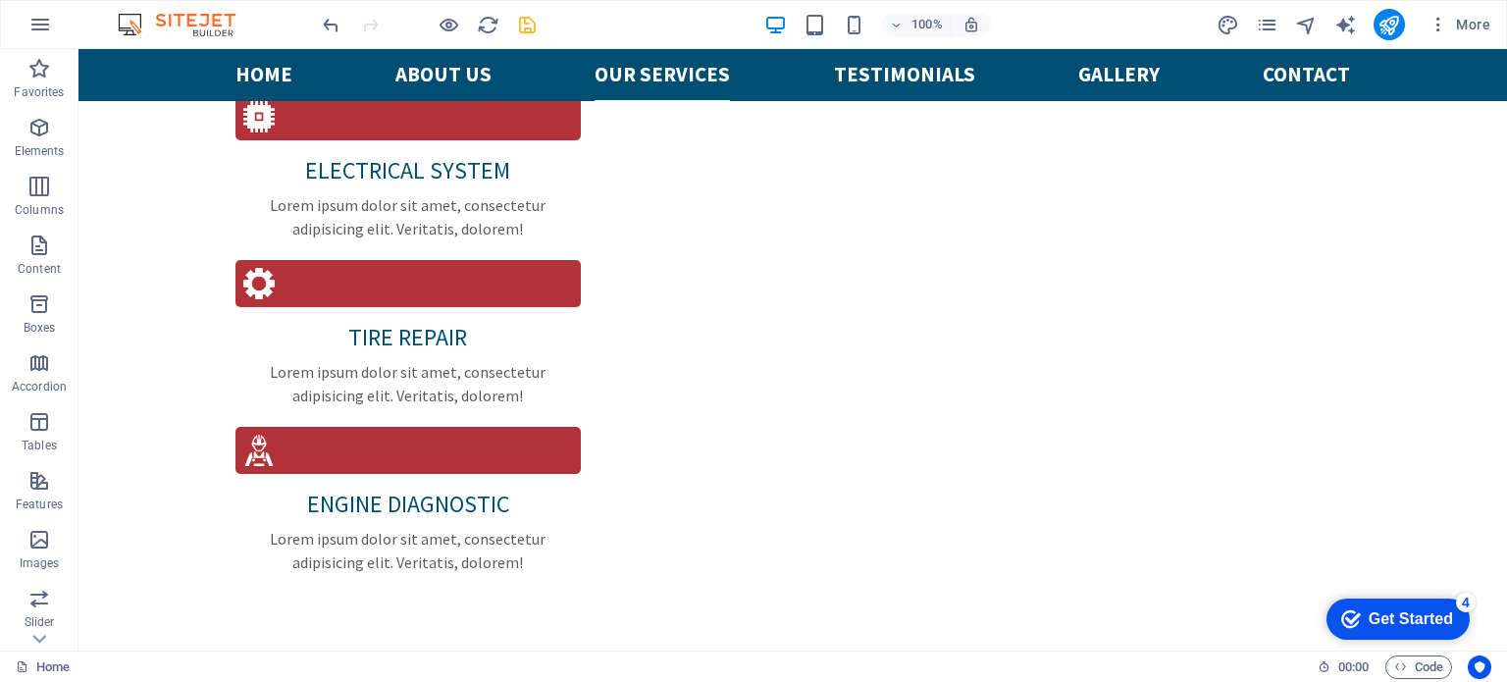
scroll to position [2472, 0]
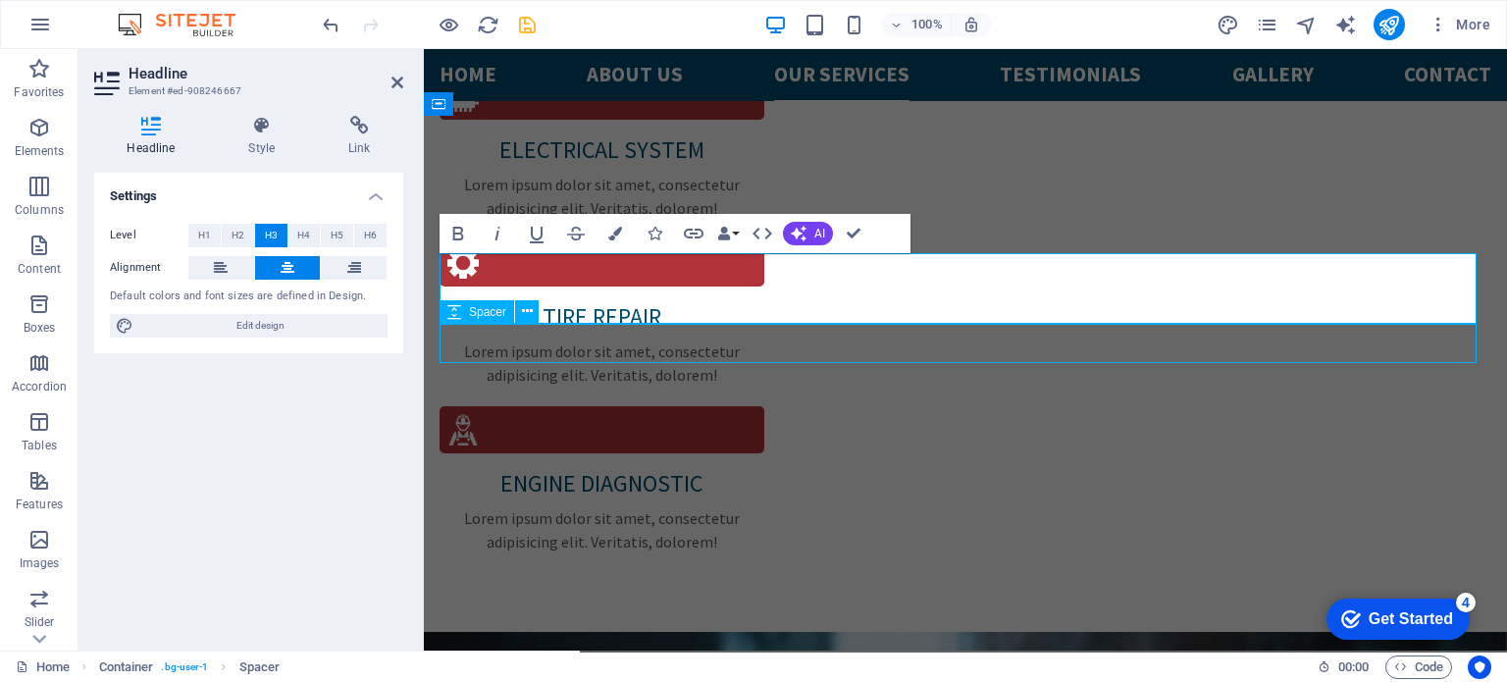
scroll to position [2472, 0]
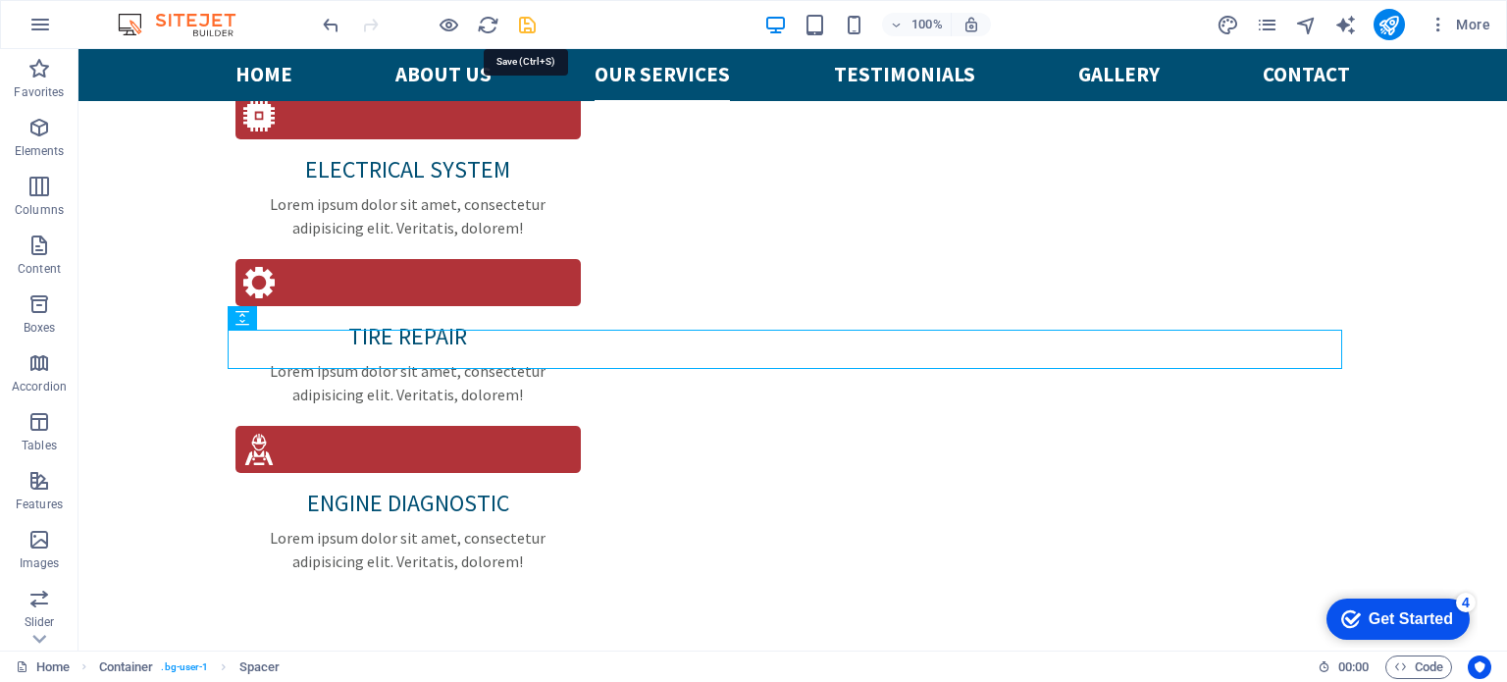
click at [534, 25] on icon "save" at bounding box center [527, 25] width 23 height 23
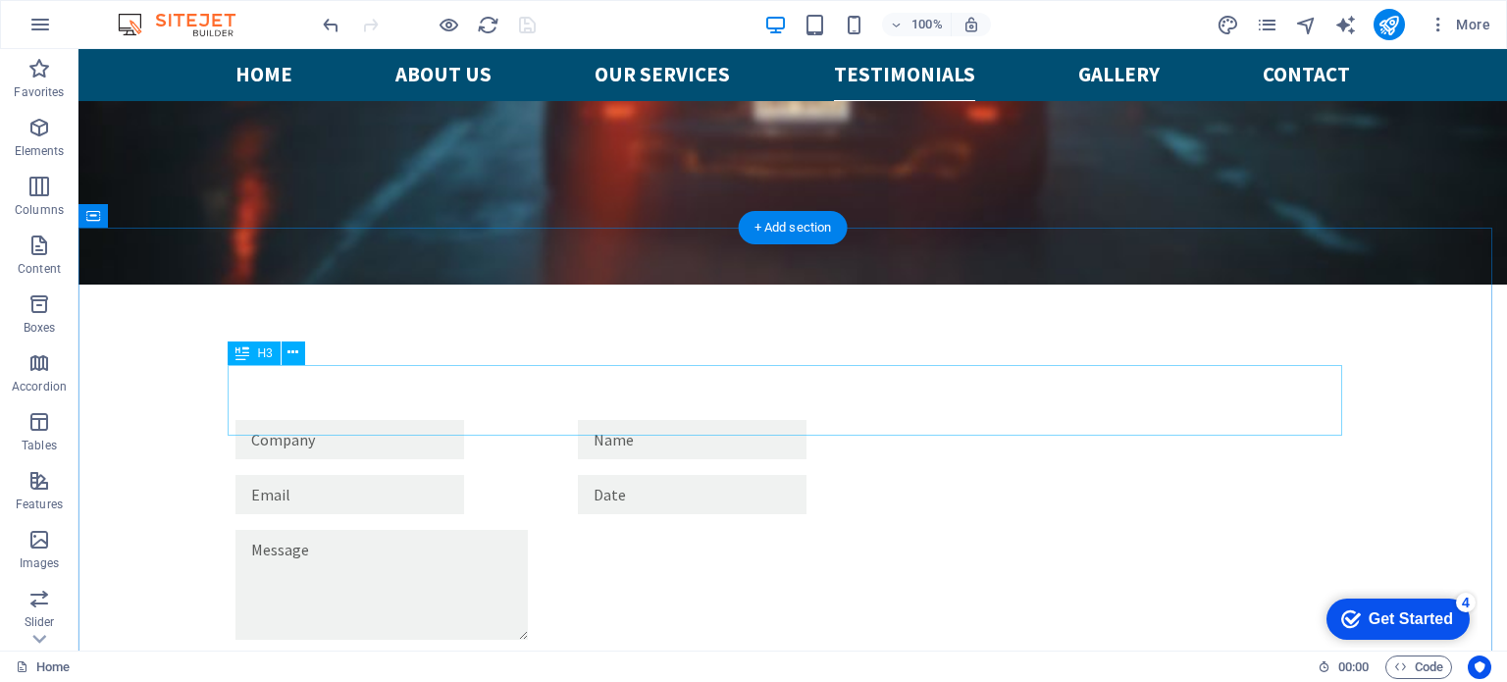
scroll to position [3552, 0]
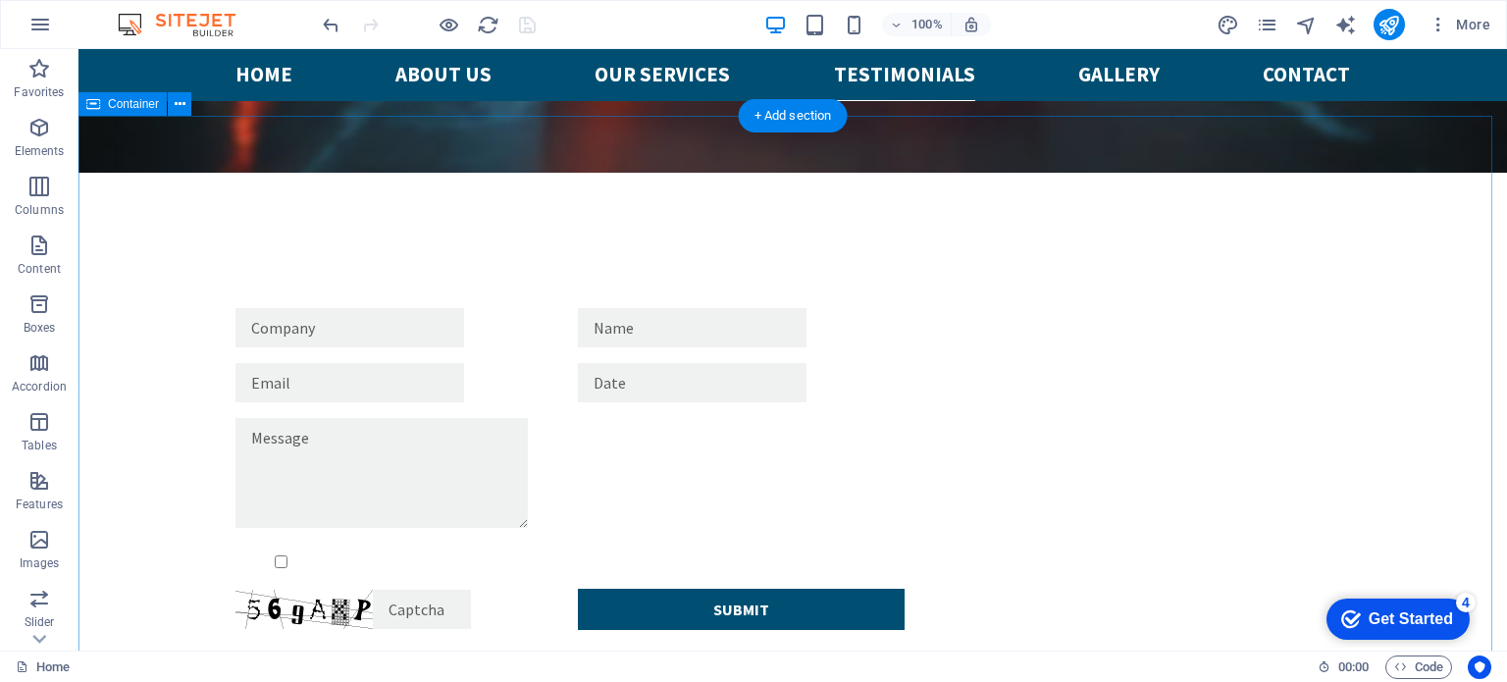
click at [177, 105] on icon at bounding box center [180, 104] width 11 height 21
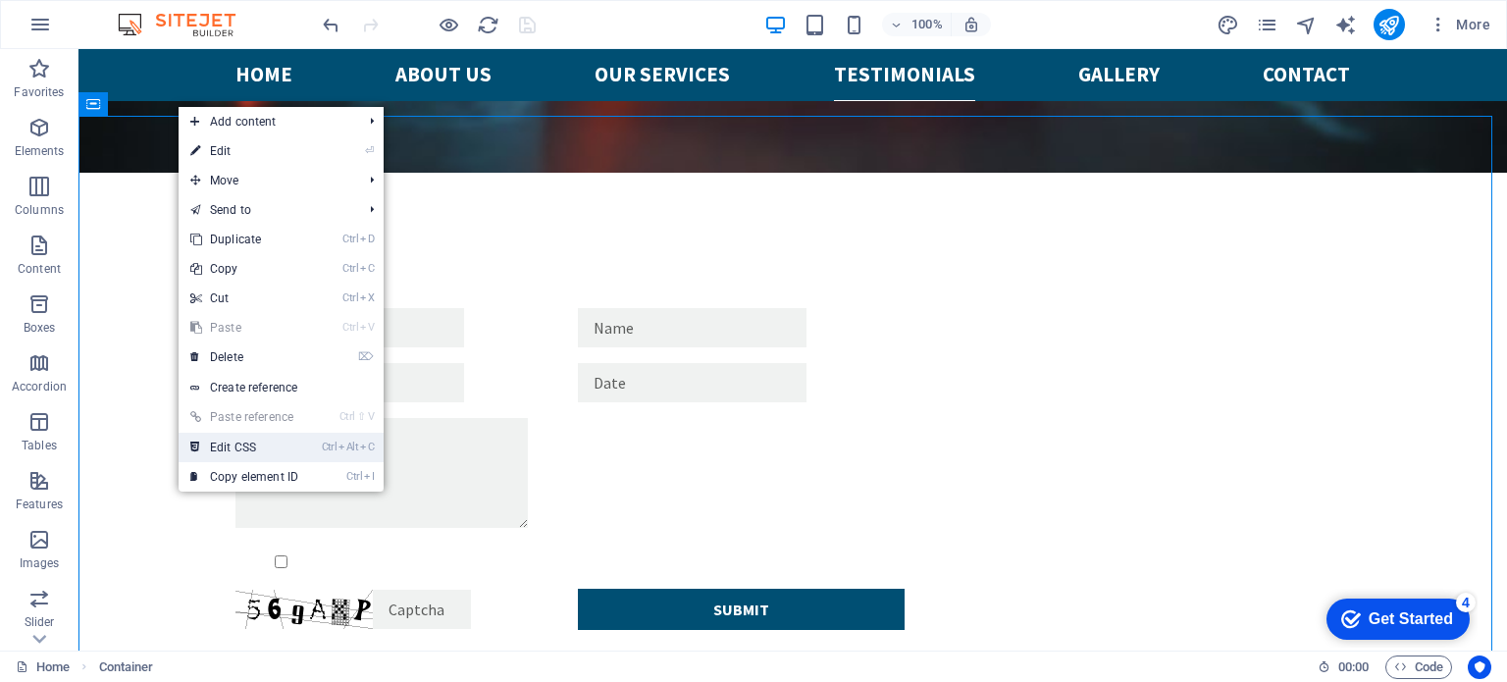
click at [265, 446] on link "Ctrl Alt C Edit CSS" at bounding box center [244, 447] width 131 height 29
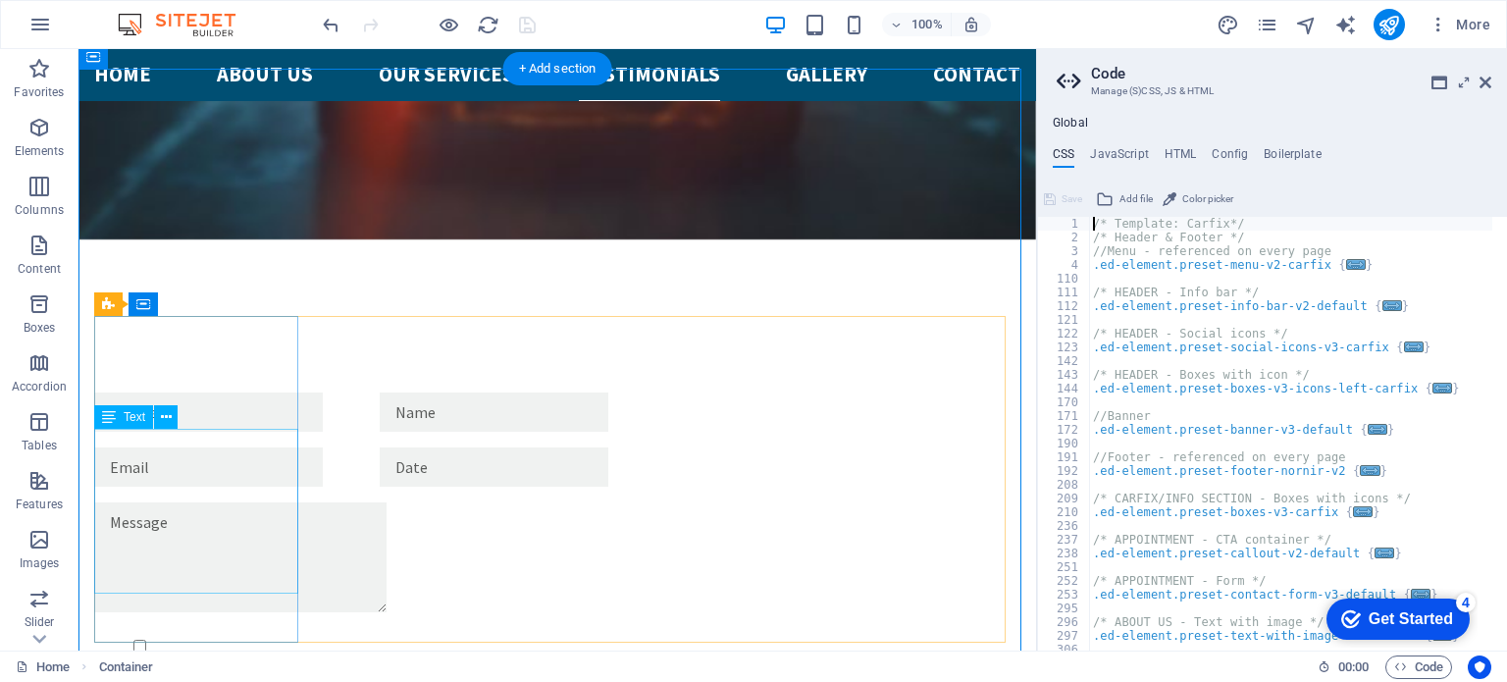
scroll to position [3615, 0]
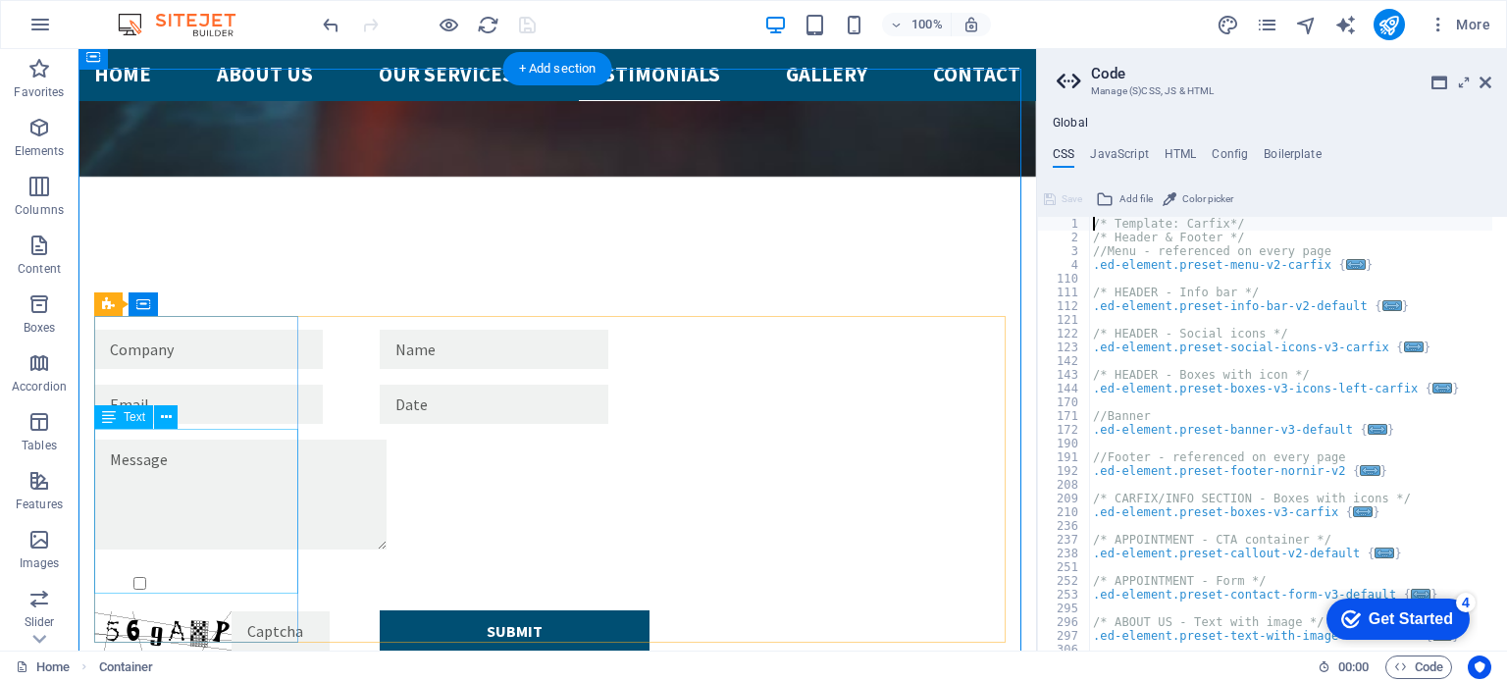
type textarea "@include columns-four-v2("
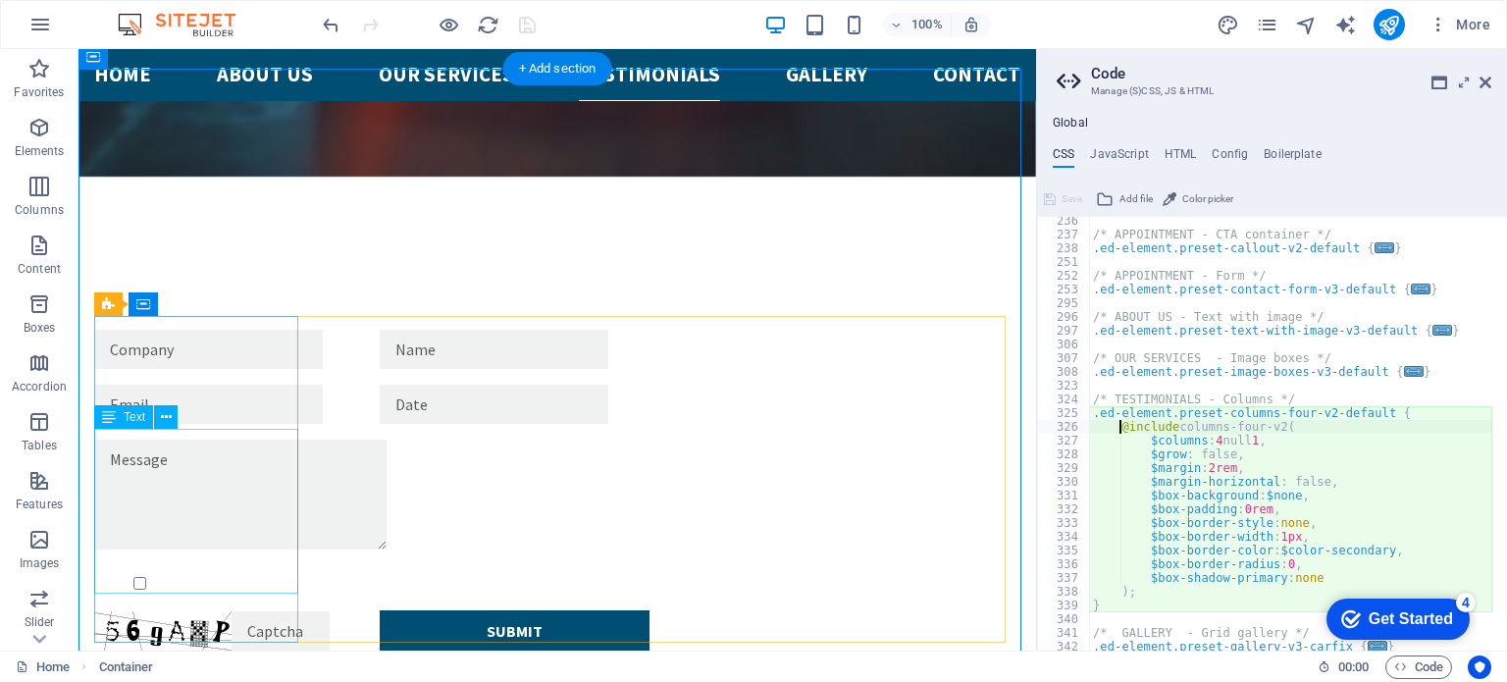
scroll to position [305, 0]
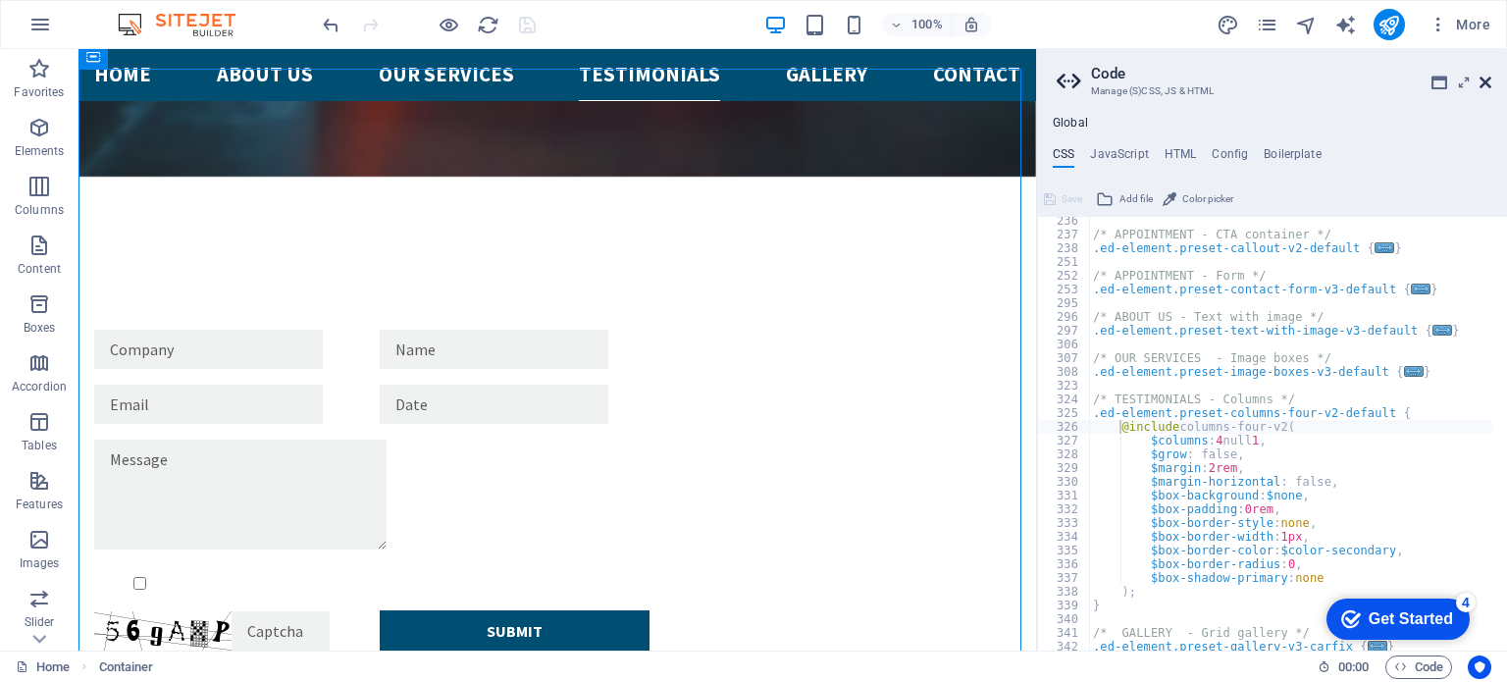
click at [1483, 79] on icon at bounding box center [1486, 83] width 12 height 16
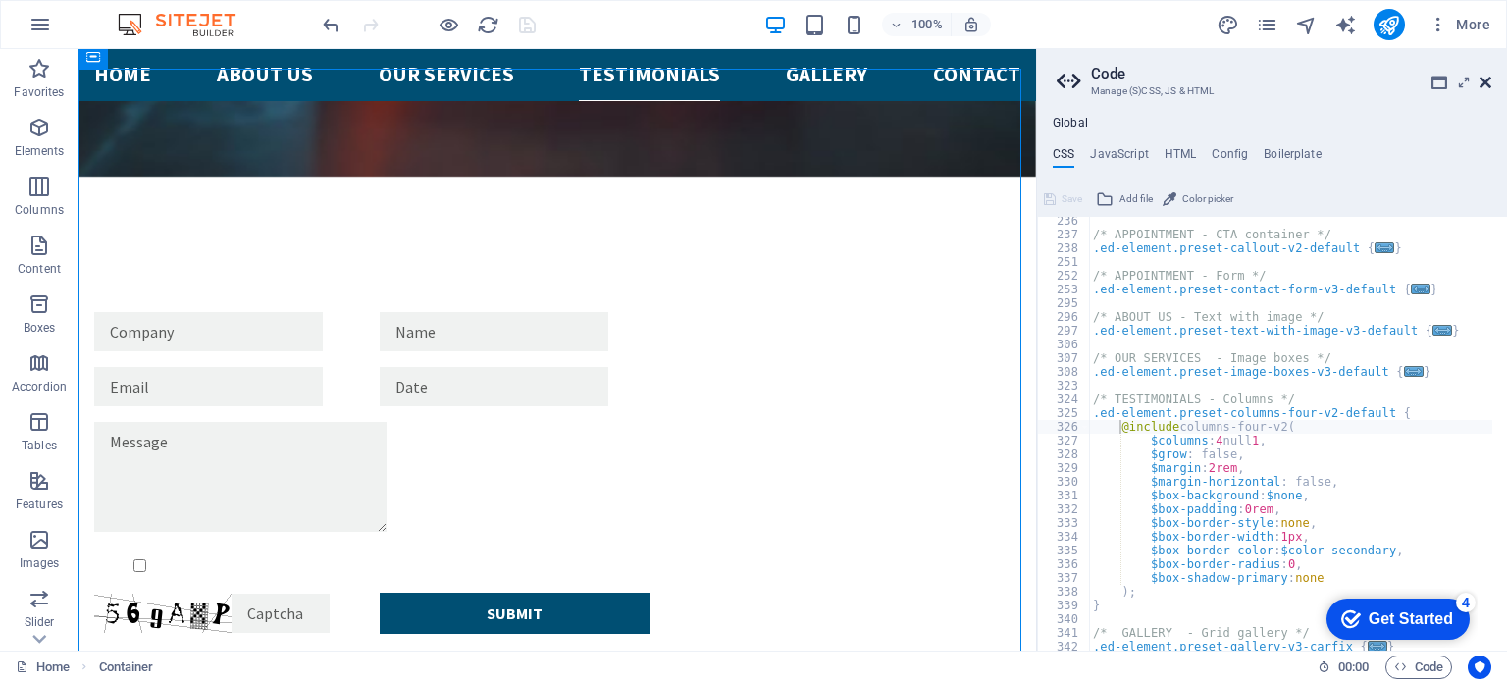
scroll to position [3552, 0]
